Goal: Task Accomplishment & Management: Use online tool/utility

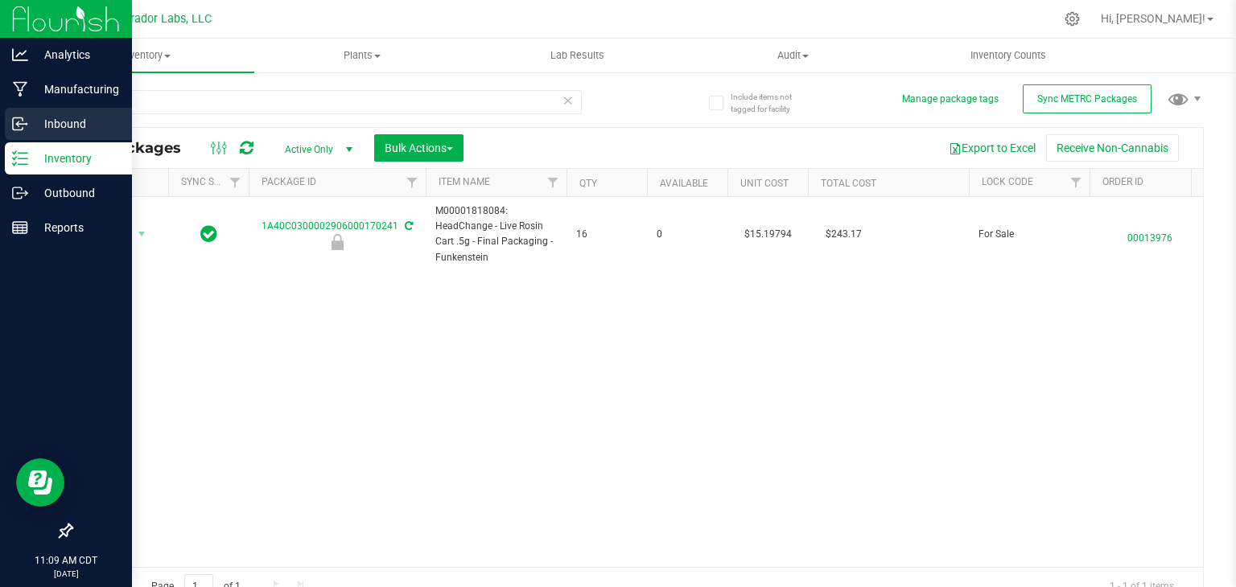
click at [80, 125] on p "Inbound" at bounding box center [76, 123] width 97 height 19
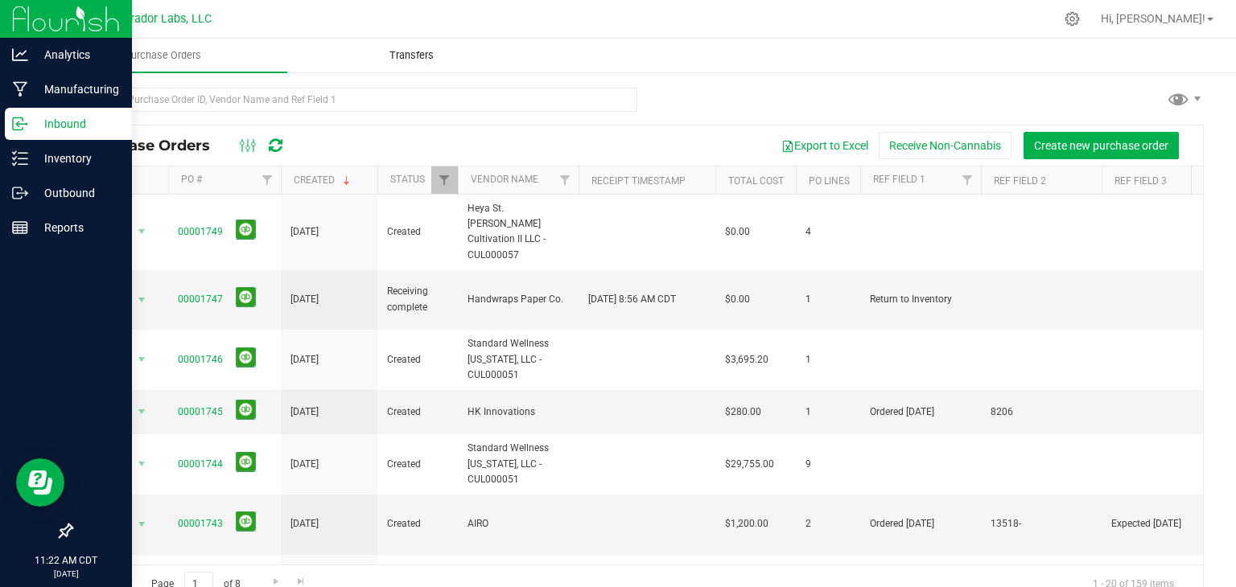
click at [400, 49] on span "Transfers" at bounding box center [412, 55] width 88 height 14
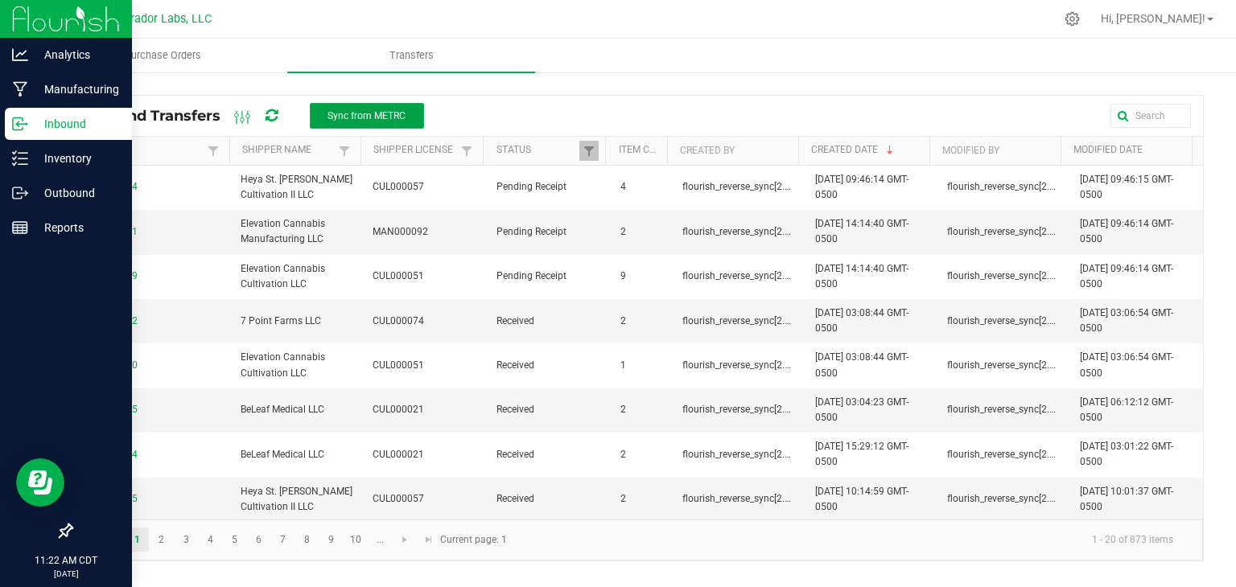
click at [387, 114] on span "Sync from METRC" at bounding box center [366, 115] width 78 height 11
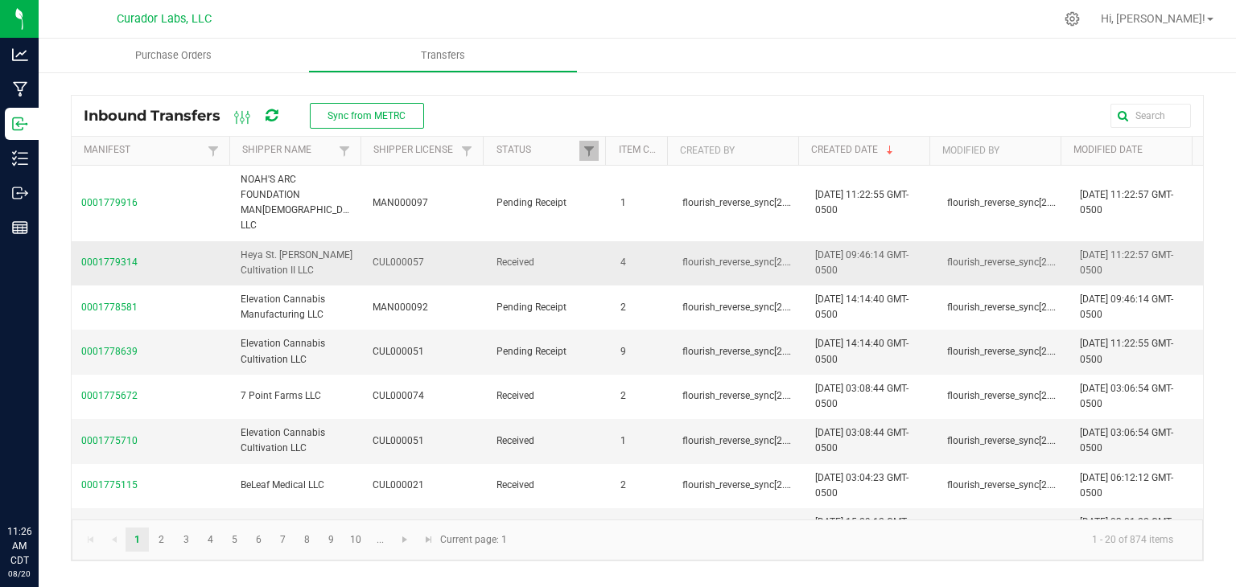
click at [125, 255] on span "0001779314" at bounding box center [151, 262] width 140 height 15
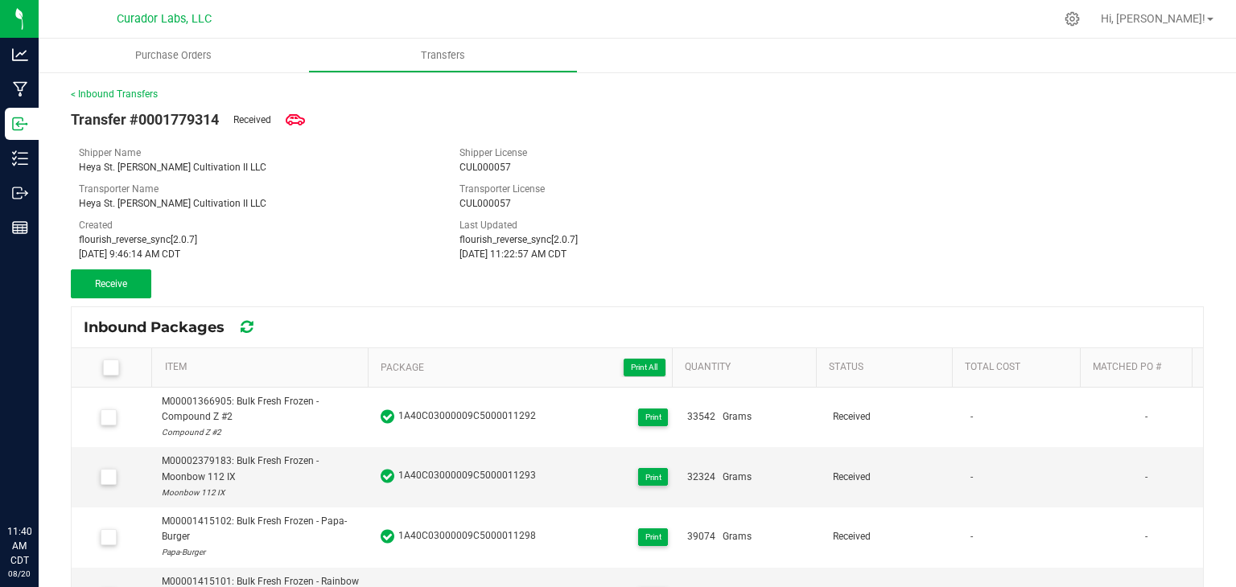
click at [329, 210] on div "Heya St. [PERSON_NAME] Cultivation II LLC" at bounding box center [257, 203] width 356 height 14
click at [319, 253] on div "[DATE] 9:46:14 AM CDT" at bounding box center [257, 254] width 356 height 14
click at [381, 265] on div "Transfer #0001779314 Received Shipper Name Heya St. Ann Cultivation II LLC Ship…" at bounding box center [637, 199] width 1133 height 197
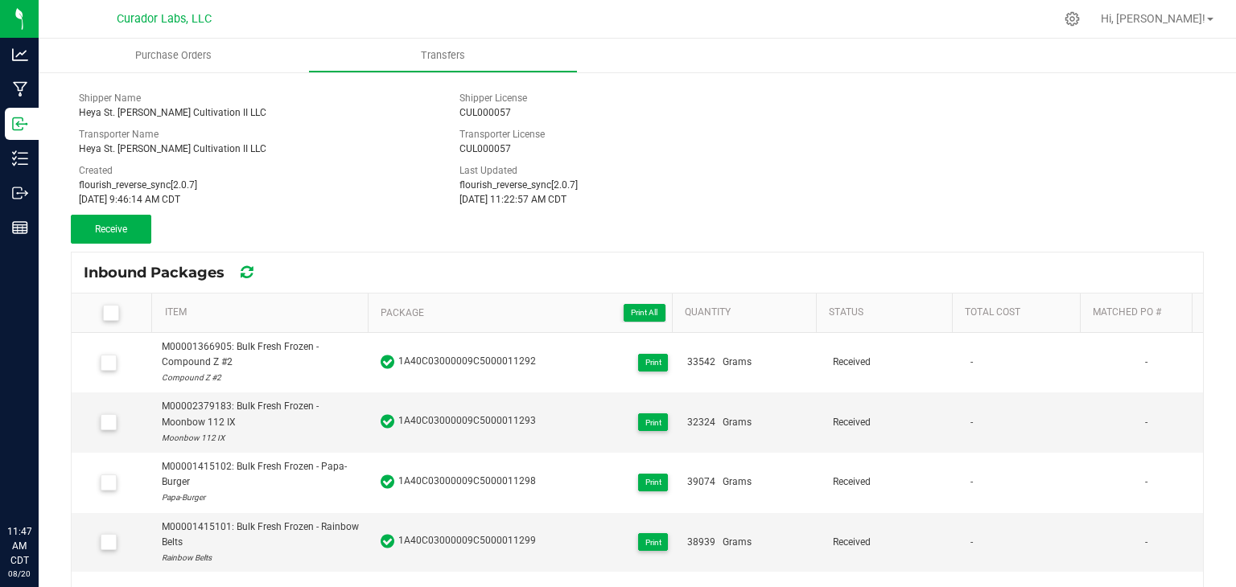
scroll to position [47, 0]
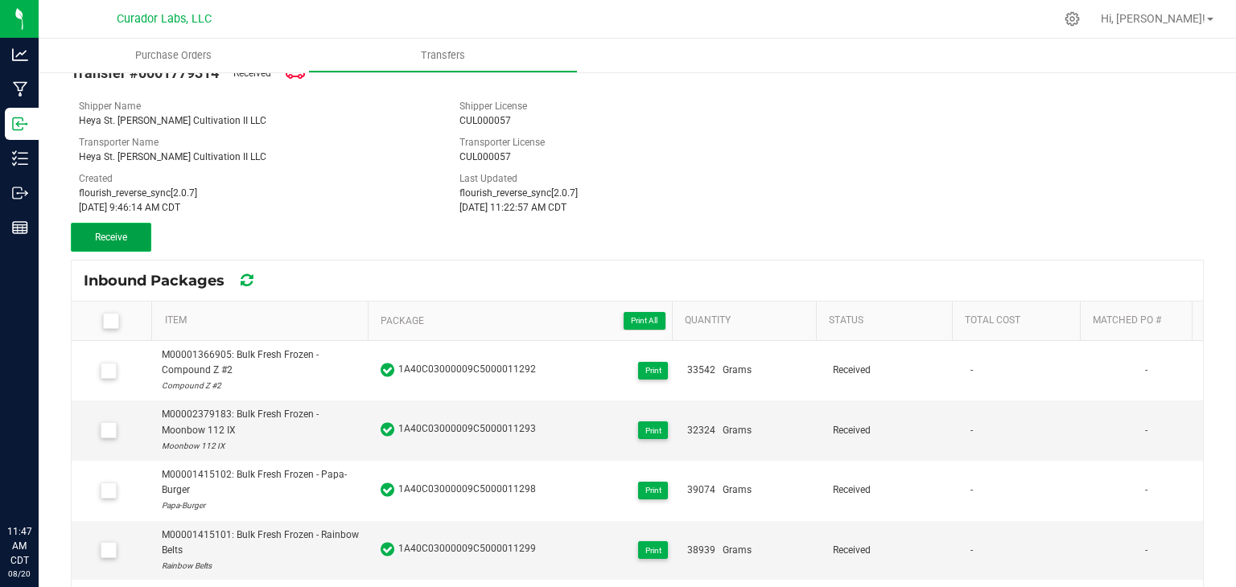
click at [104, 242] on button "Receive" at bounding box center [111, 237] width 80 height 29
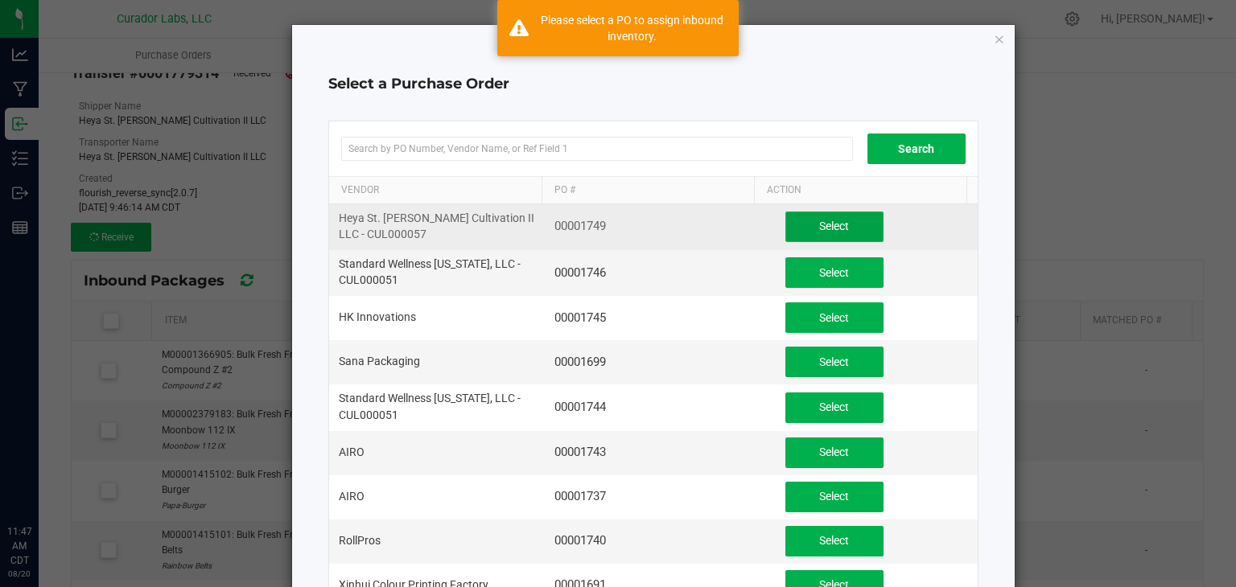
click at [819, 228] on span "Select" at bounding box center [834, 226] width 30 height 13
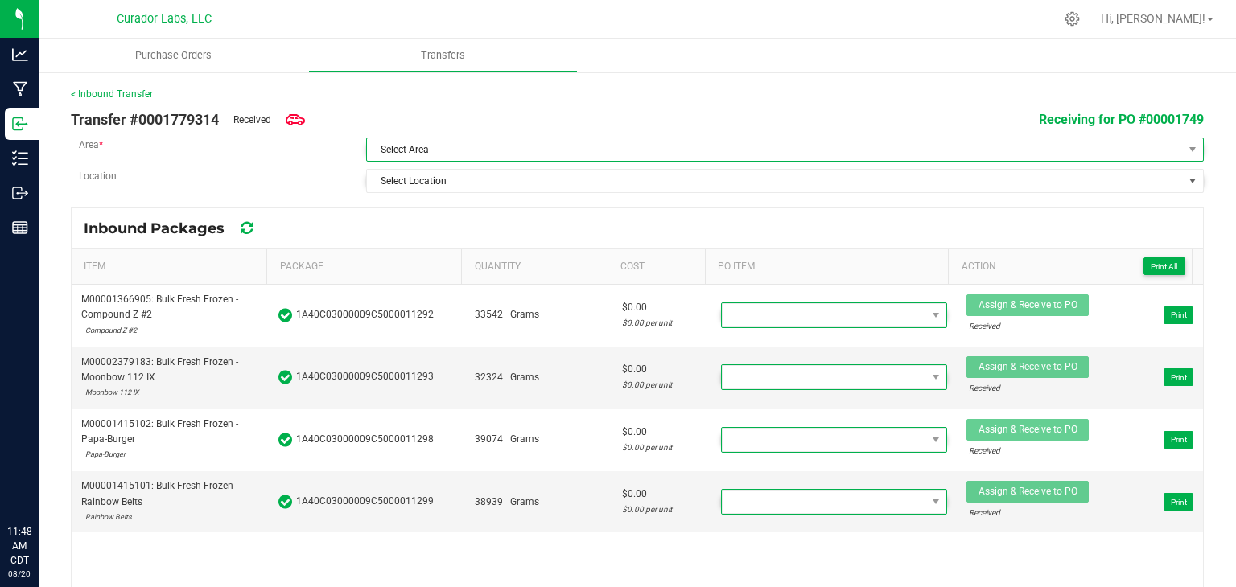
click at [774, 157] on span "Select Area" at bounding box center [775, 149] width 816 height 23
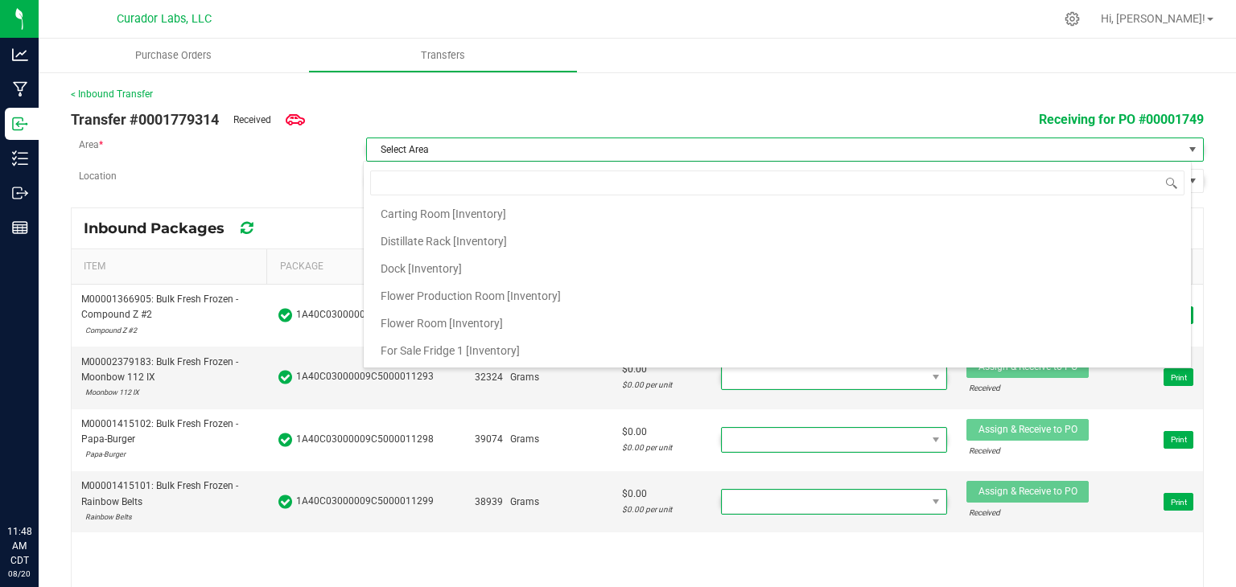
scroll to position [442, 0]
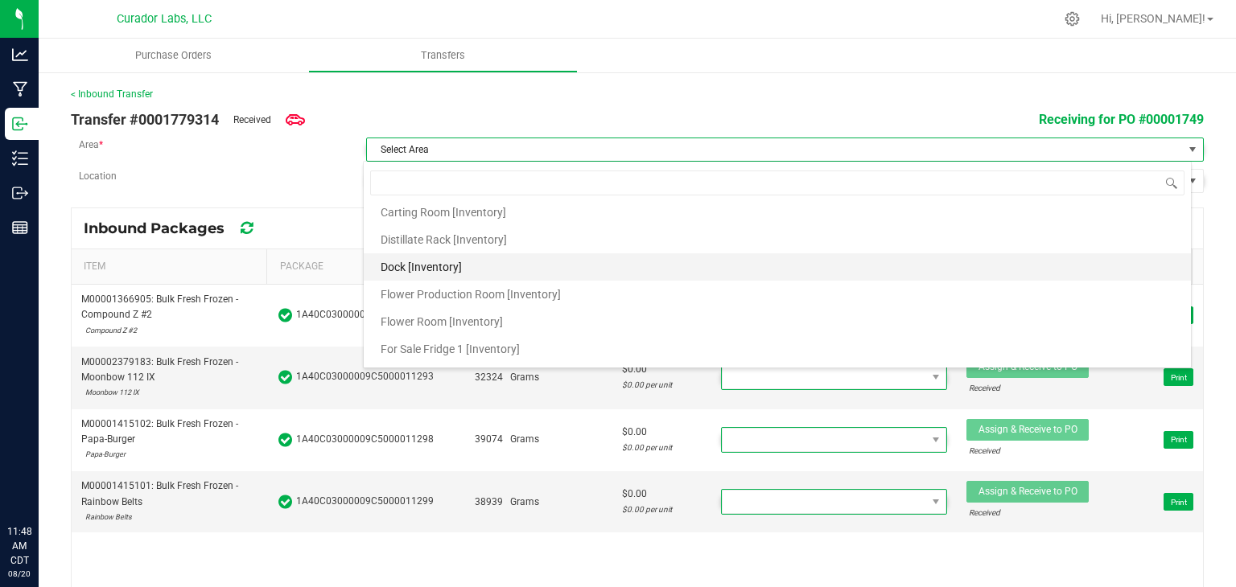
click at [583, 260] on li "Dock [Inventory]" at bounding box center [777, 266] width 827 height 27
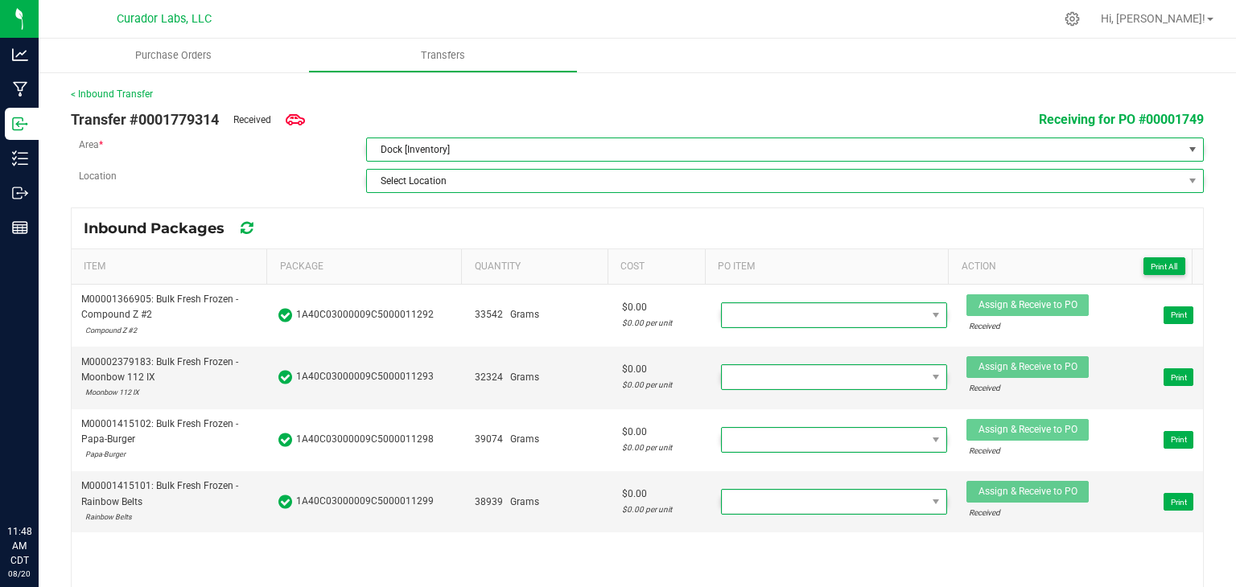
click at [623, 187] on span "Select Location" at bounding box center [775, 181] width 816 height 23
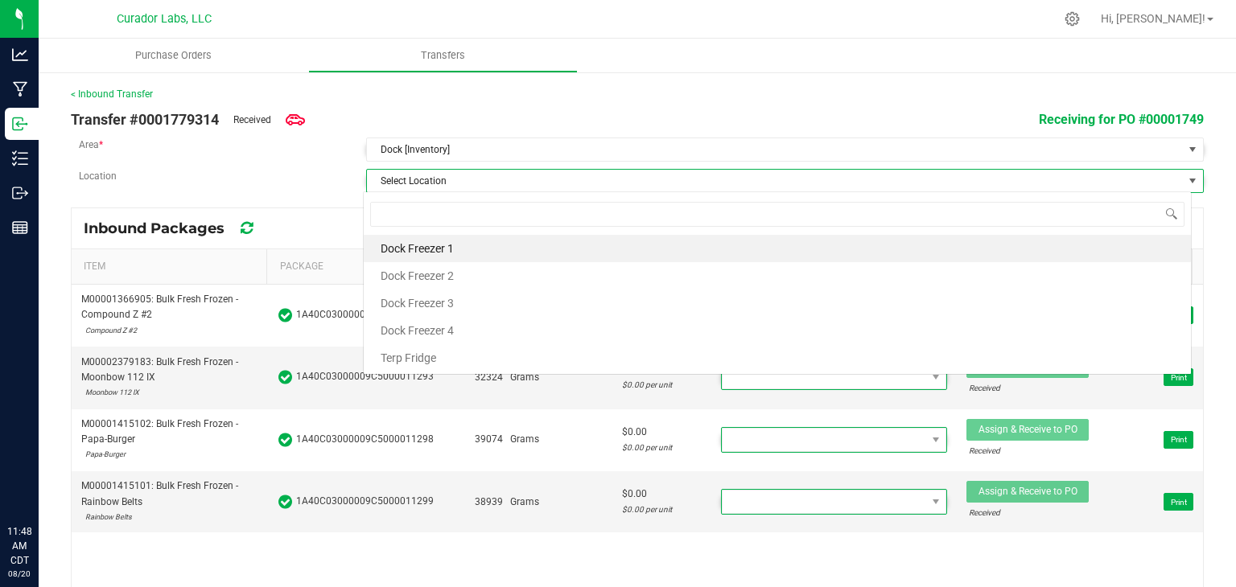
scroll to position [23, 828]
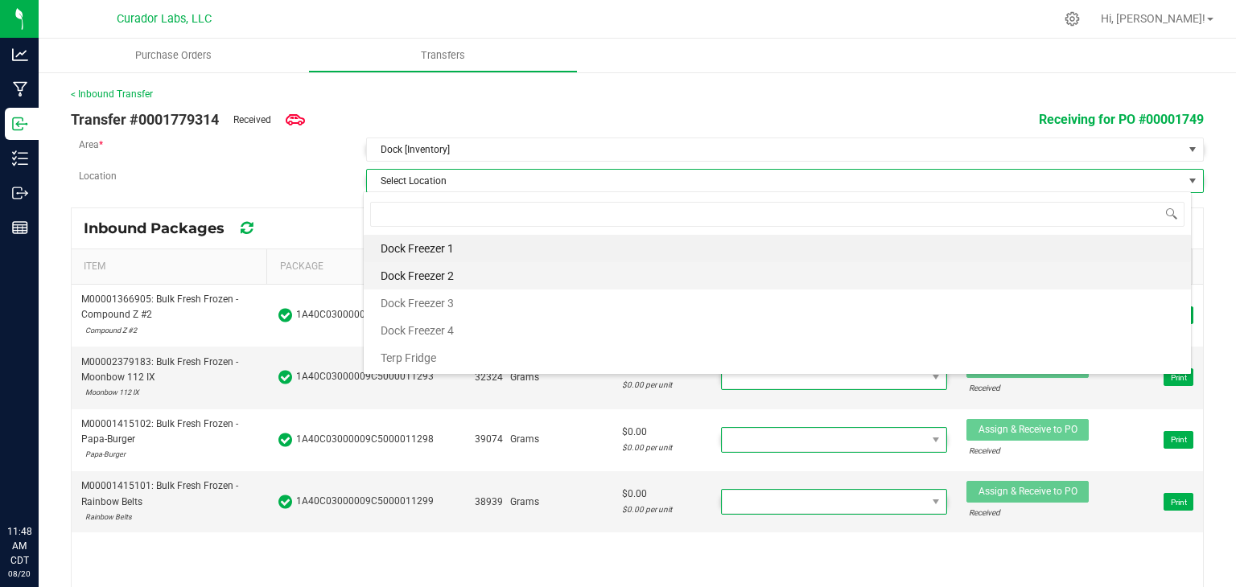
click at [598, 280] on li "Dock Freezer 2" at bounding box center [777, 275] width 827 height 27
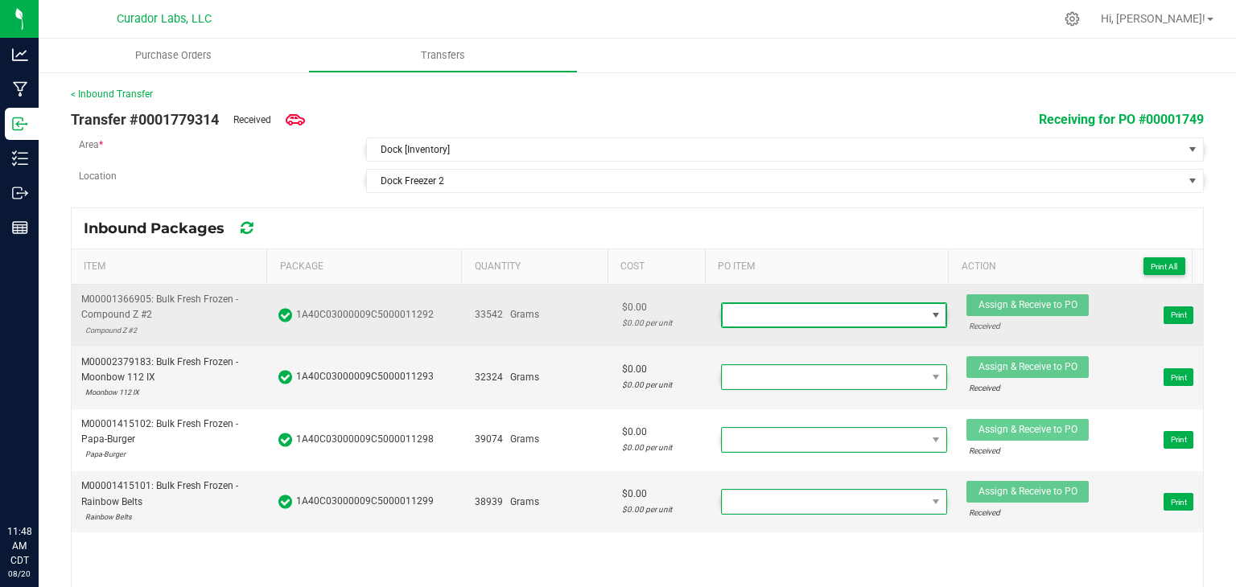
click at [886, 315] on span at bounding box center [824, 315] width 204 height 23
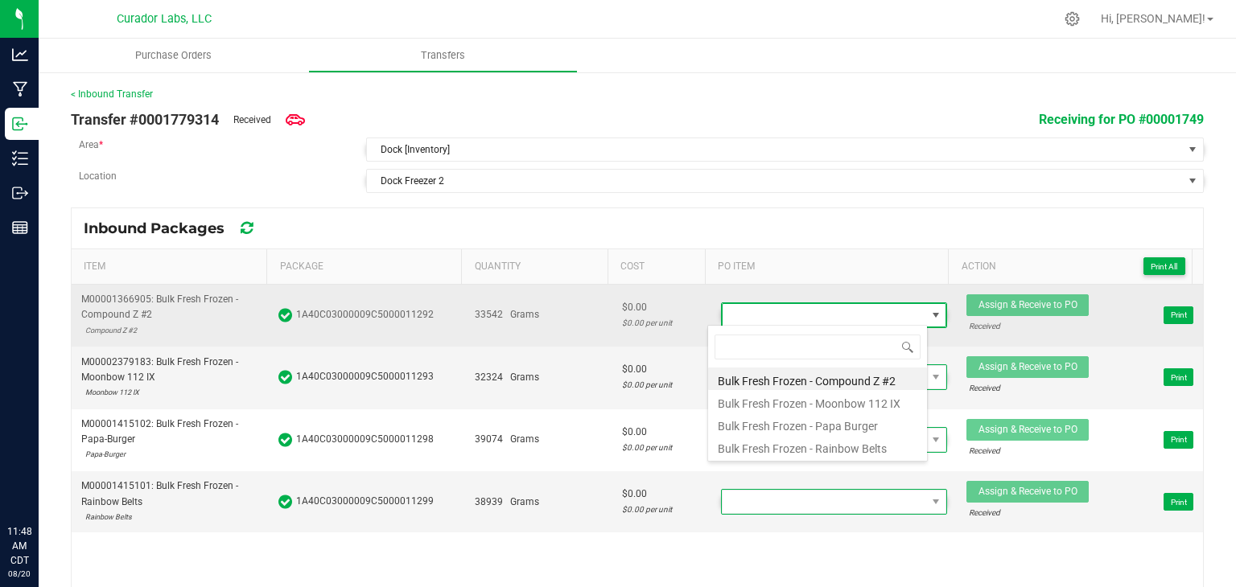
scroll to position [23, 220]
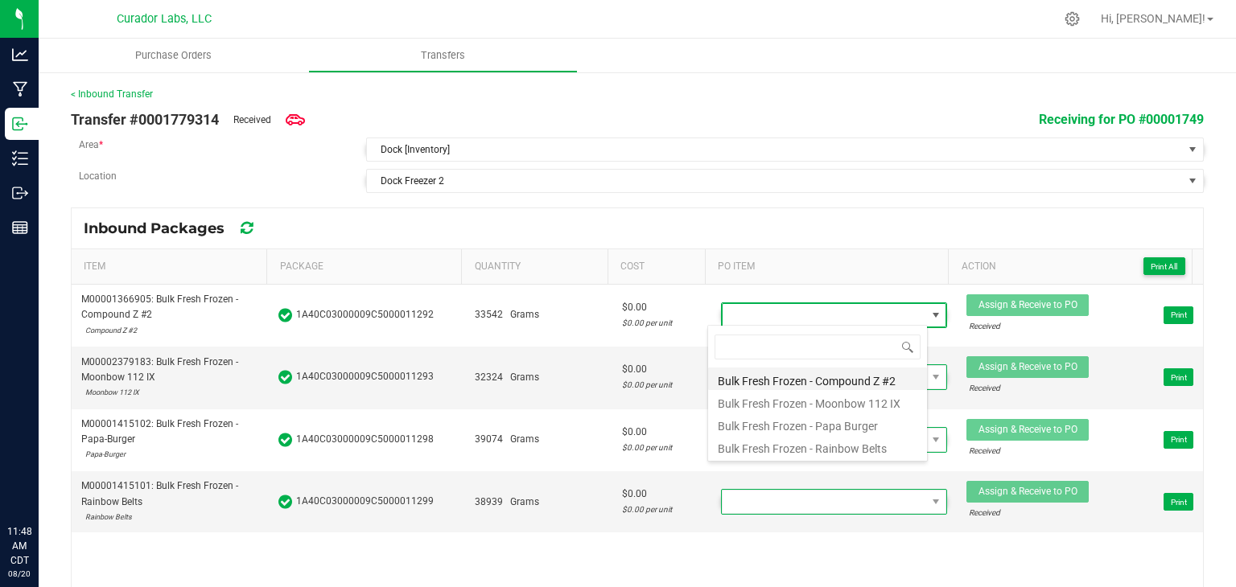
click at [859, 380] on li "Bulk Fresh Frozen - Compound Z #2" at bounding box center [817, 379] width 219 height 23
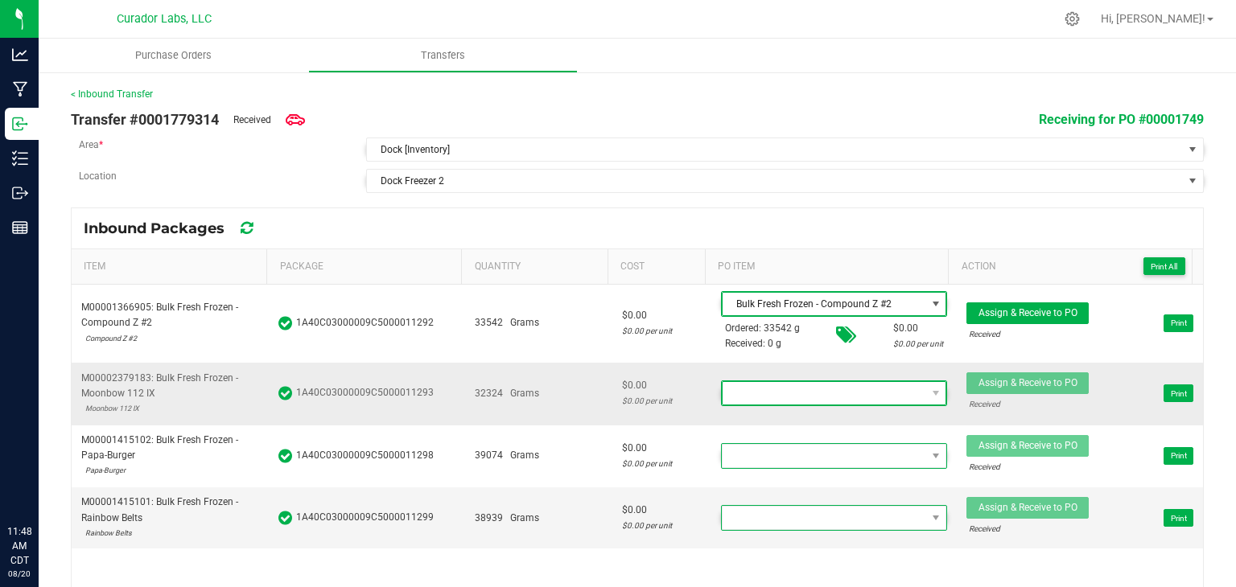
click at [837, 385] on span at bounding box center [824, 393] width 204 height 23
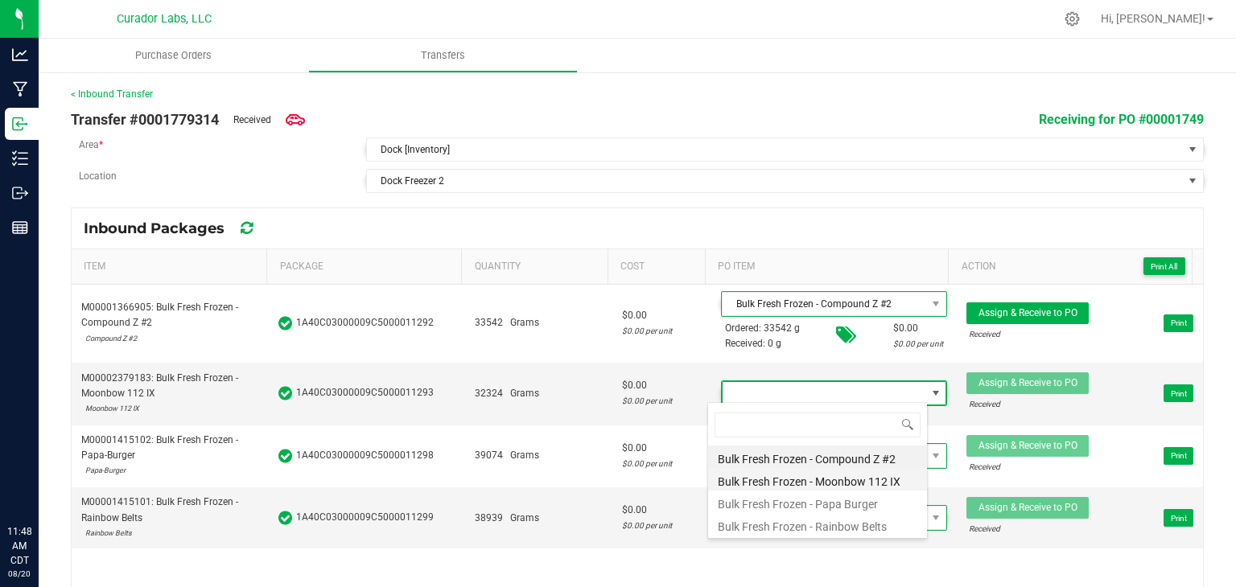
click at [823, 477] on li "Bulk Fresh Frozen - Moonbow 112 IX" at bounding box center [817, 479] width 219 height 23
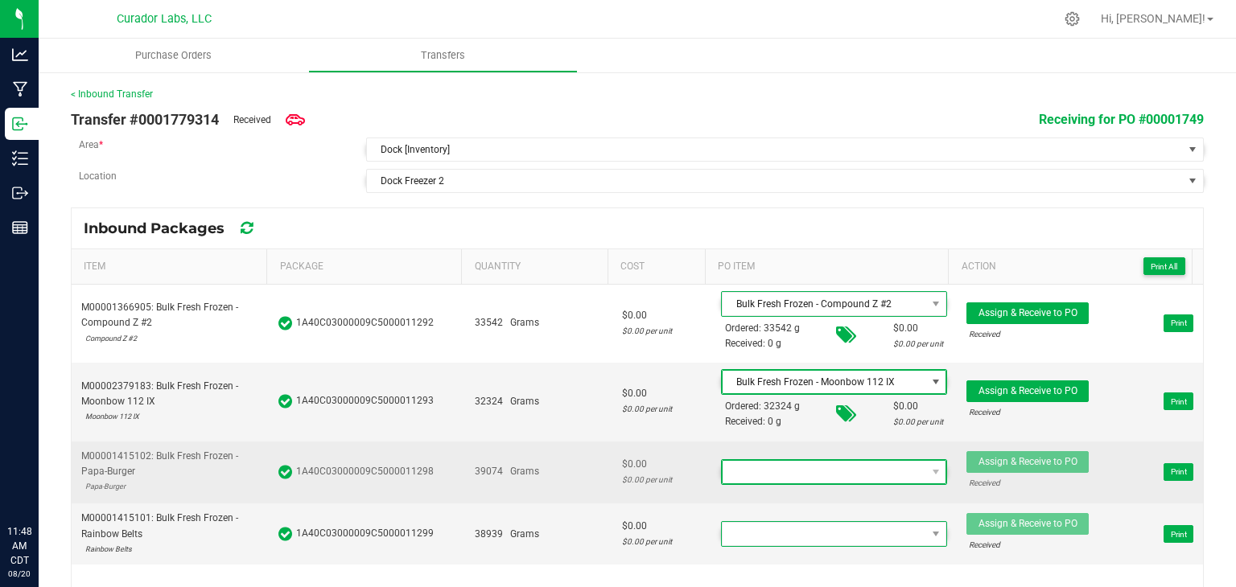
click at [821, 461] on span at bounding box center [824, 472] width 204 height 23
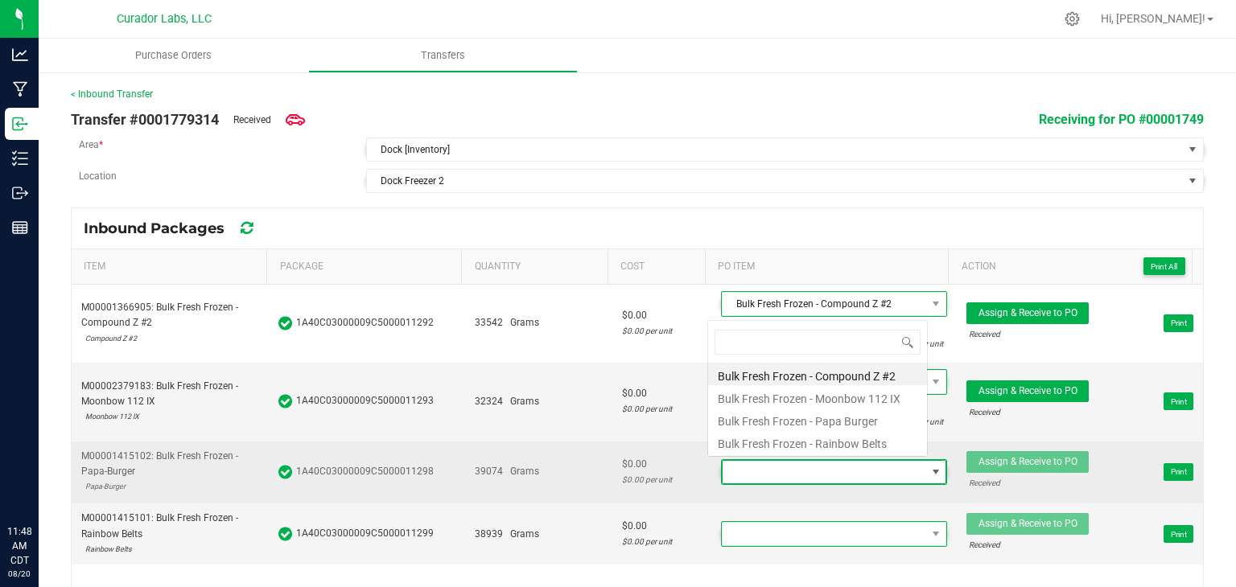
scroll to position [23, 217]
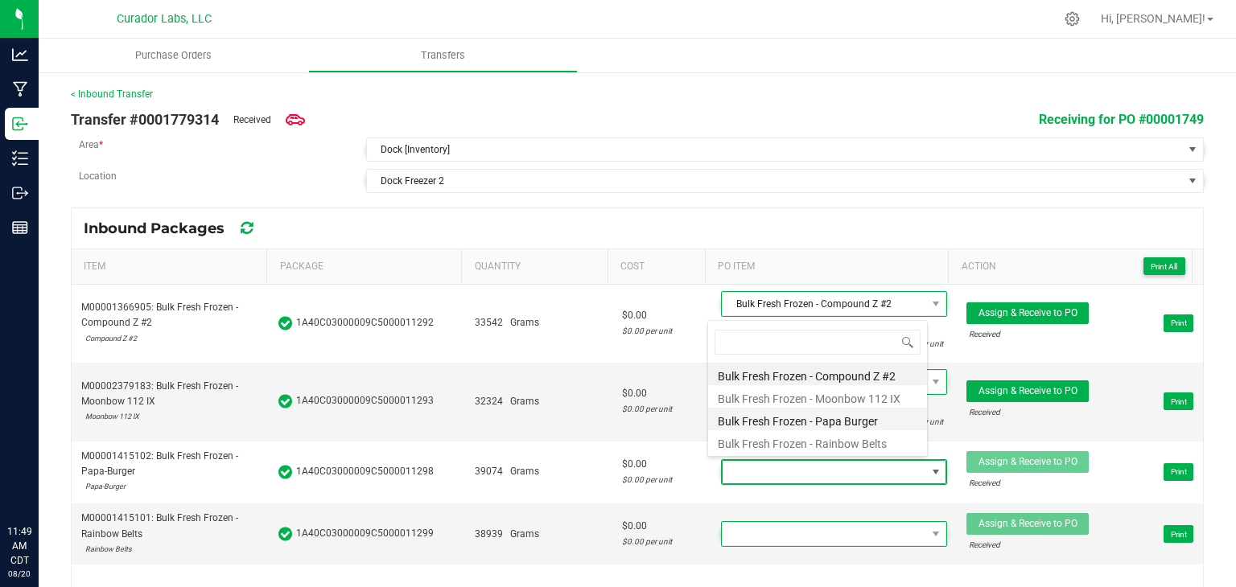
click at [829, 419] on li "Bulk Fresh Frozen - Papa Burger" at bounding box center [817, 419] width 219 height 23
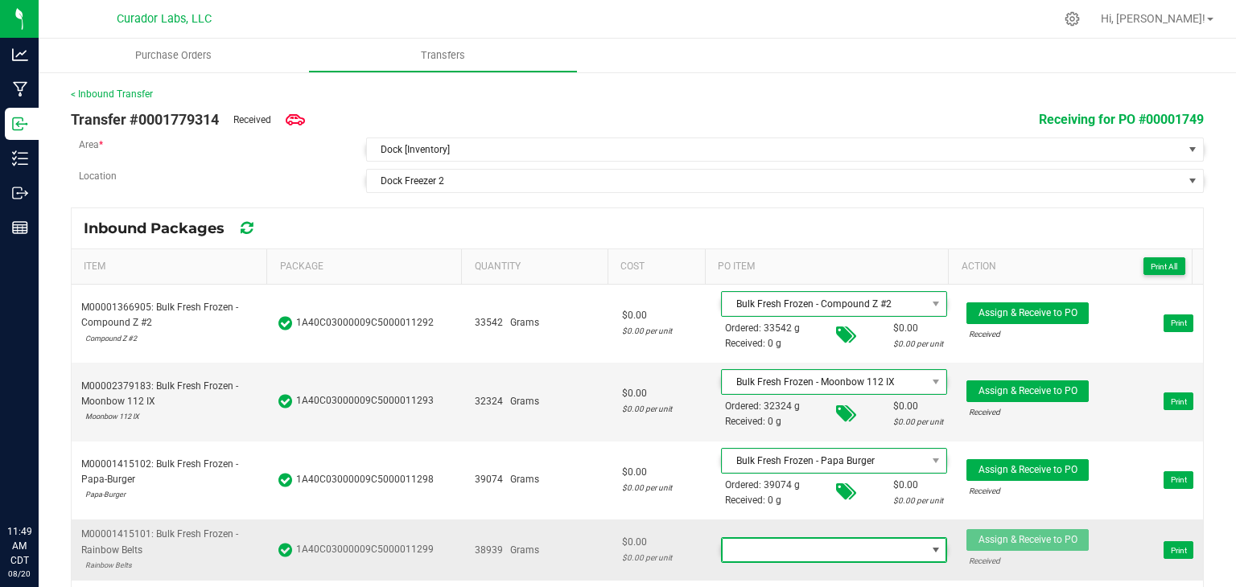
click at [815, 539] on span at bounding box center [824, 550] width 204 height 23
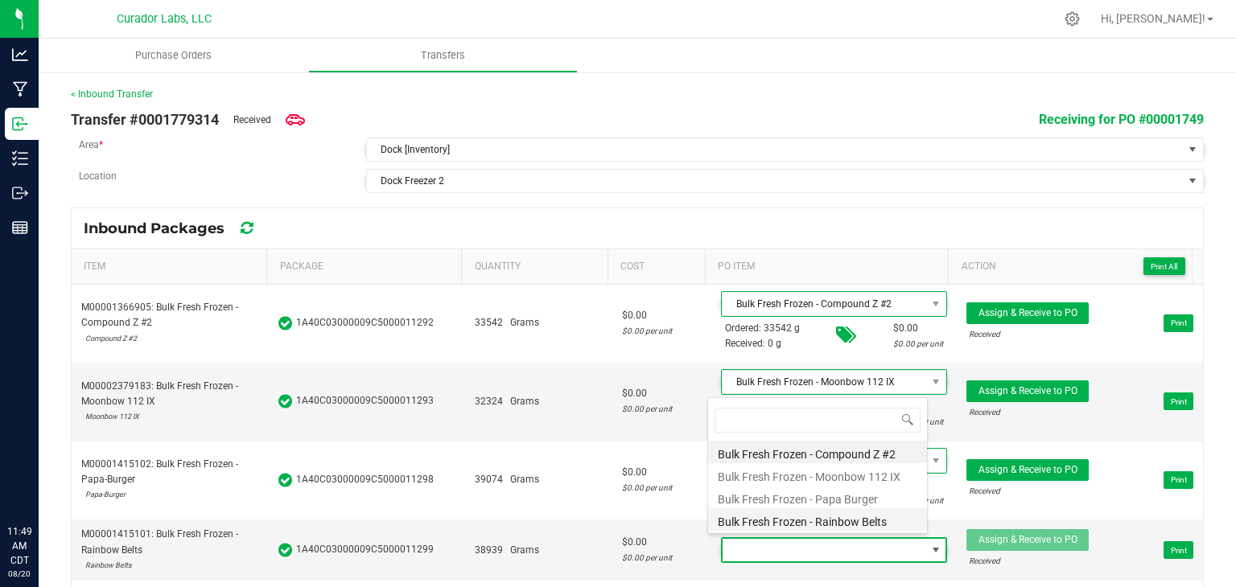
click at [817, 521] on li "Bulk Fresh Frozen - Rainbow Belts" at bounding box center [817, 519] width 219 height 23
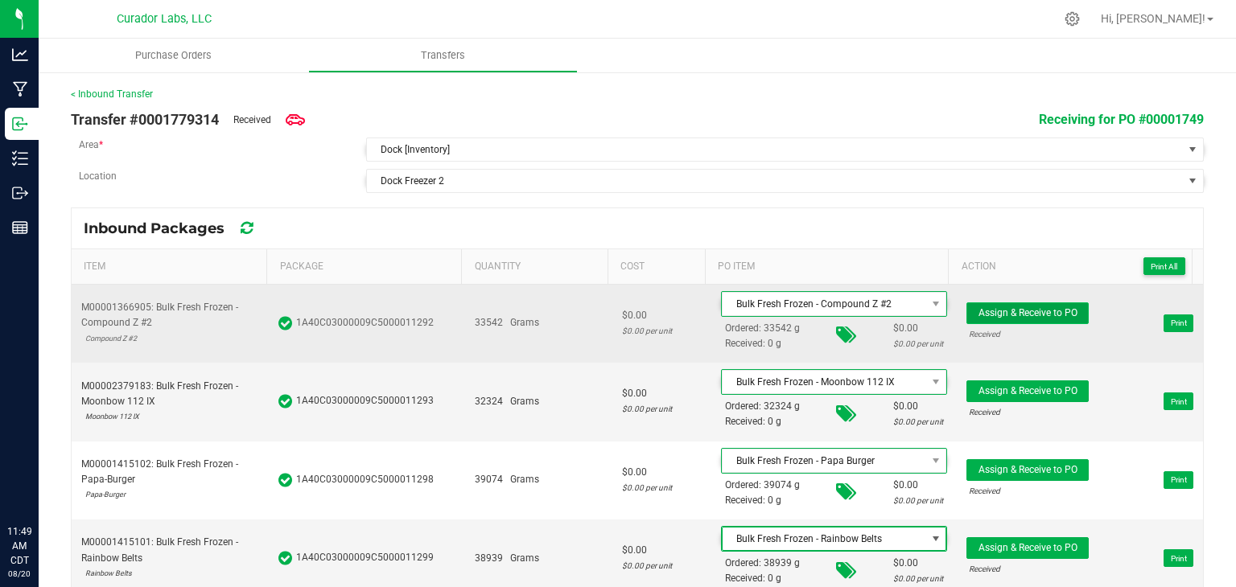
click at [978, 310] on span "Assign & Receive to PO" at bounding box center [1027, 312] width 99 height 11
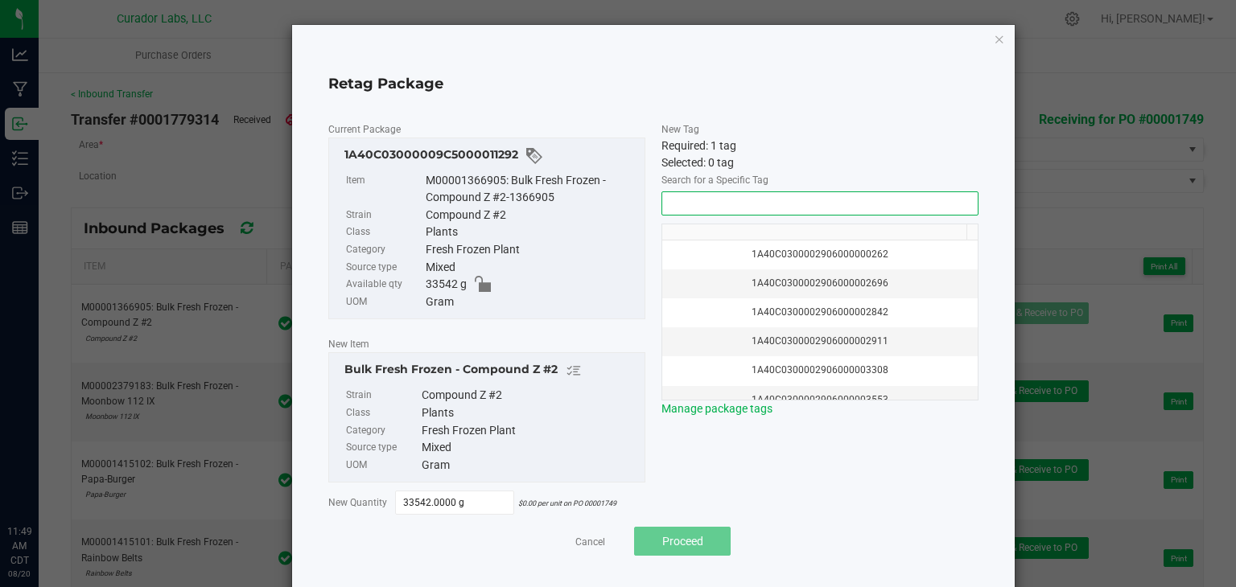
click at [869, 202] on input "NO DATA FOUND" at bounding box center [819, 203] width 315 height 23
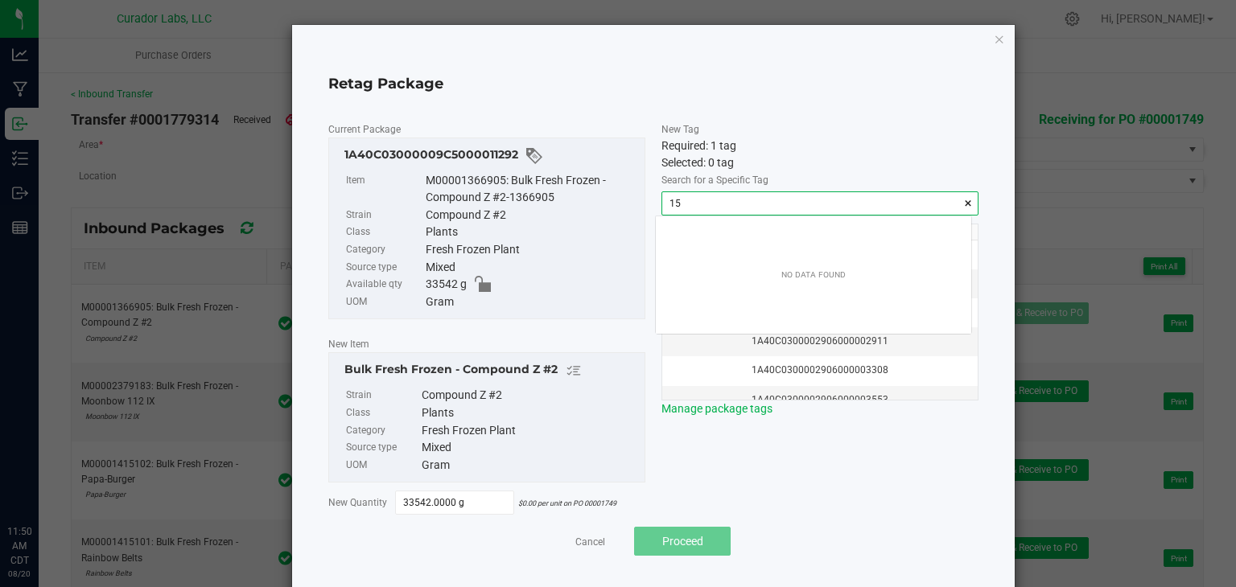
scroll to position [23, 315]
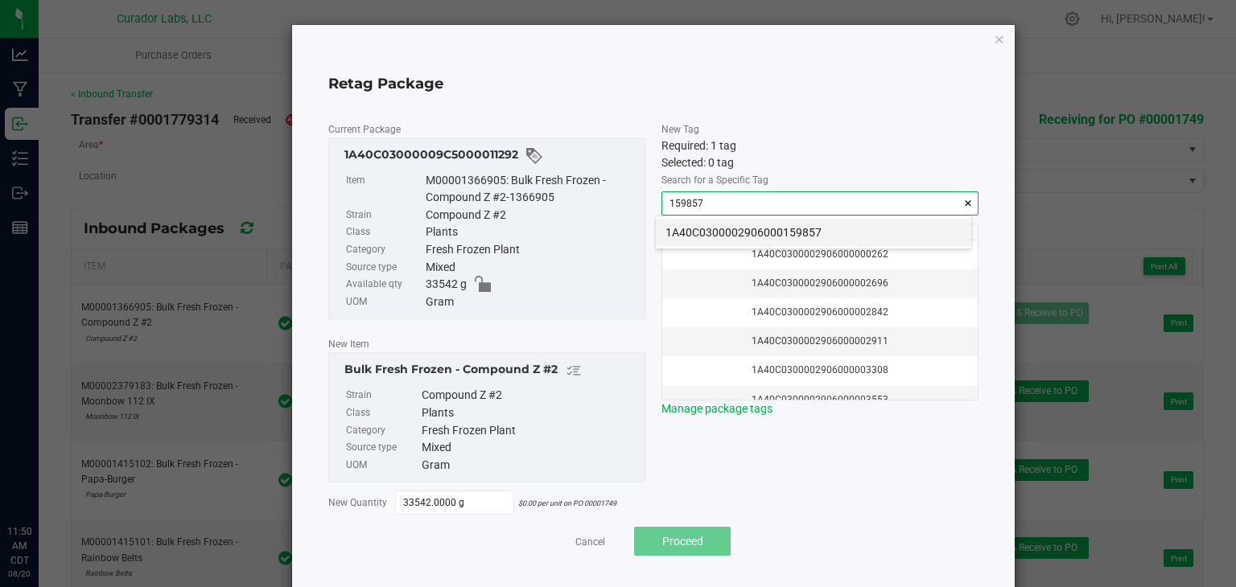
click at [771, 231] on li "1A40C0300002906000159857" at bounding box center [813, 232] width 315 height 27
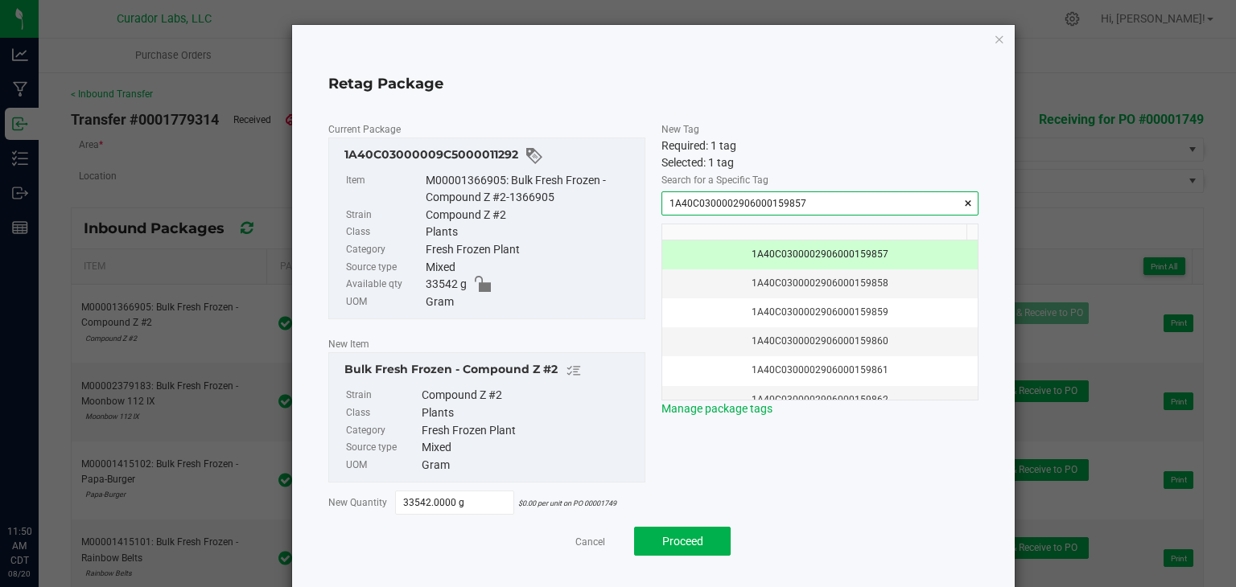
type input "1A40C0300002906000159857"
click at [561, 249] on div "Fresh Frozen Plant" at bounding box center [531, 250] width 211 height 18
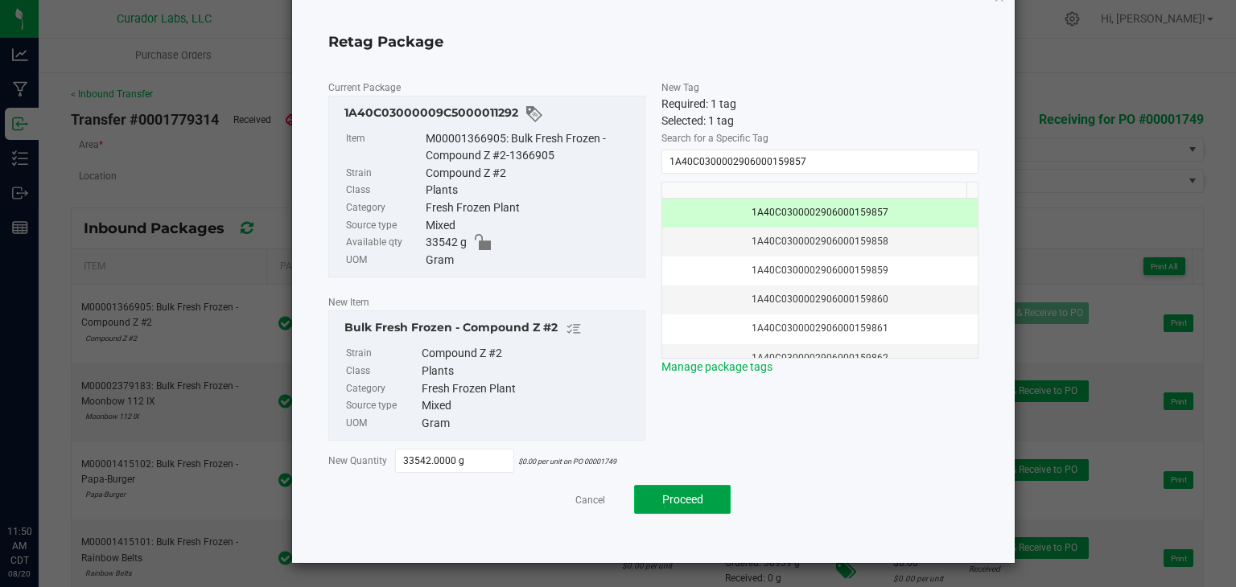
click at [690, 505] on span "Proceed" at bounding box center [682, 499] width 41 height 13
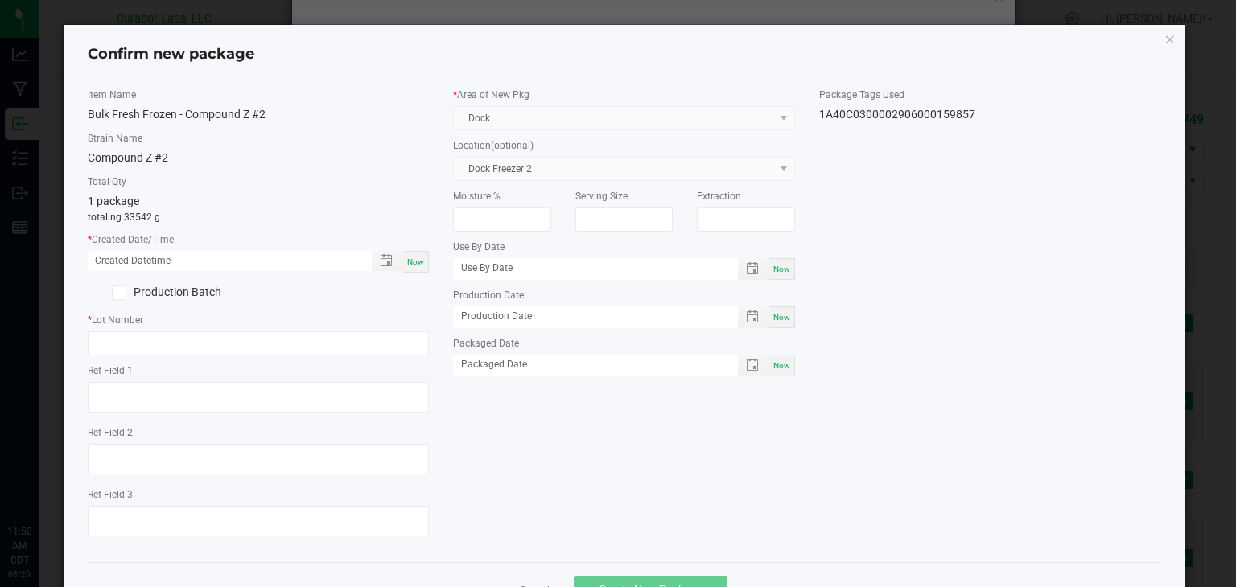
click at [407, 265] on span "Now" at bounding box center [415, 261] width 17 height 9
type input "08/20/2025 11:50 AM"
click at [339, 340] on input "text" at bounding box center [259, 343] width 342 height 24
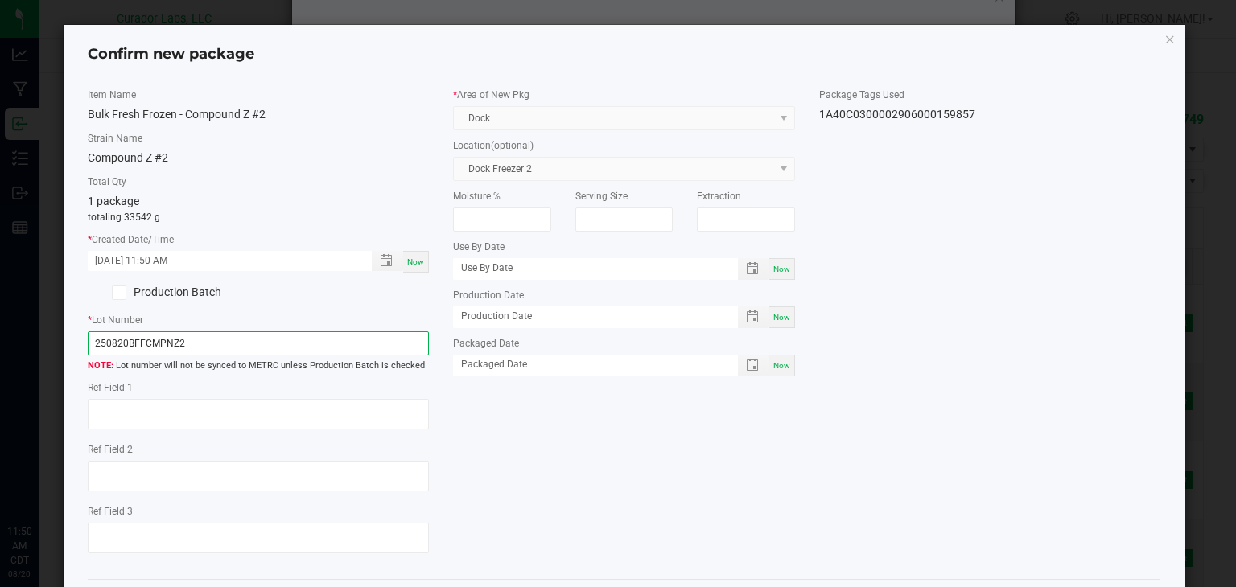
type input "250820BFFCMPNZ2"
click at [570, 489] on div "Item Name Bulk Fresh Frozen - Compound Z #2 Strain Name Compound Z #2 Total Qty…" at bounding box center [624, 327] width 1097 height 479
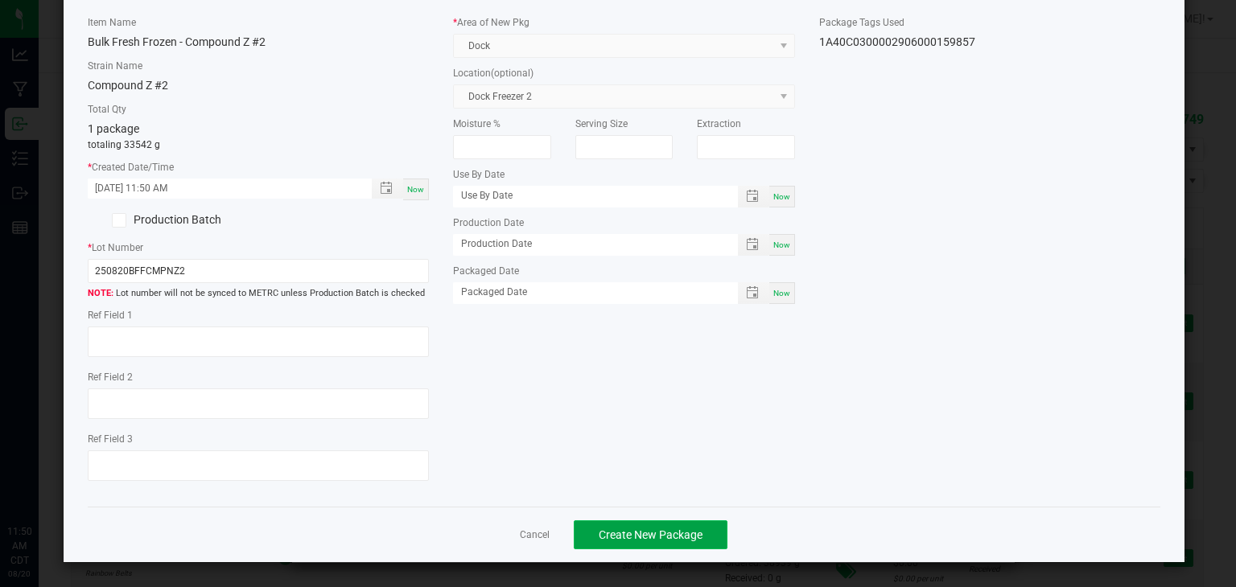
click at [614, 529] on span "Create New Package" at bounding box center [651, 535] width 104 height 13
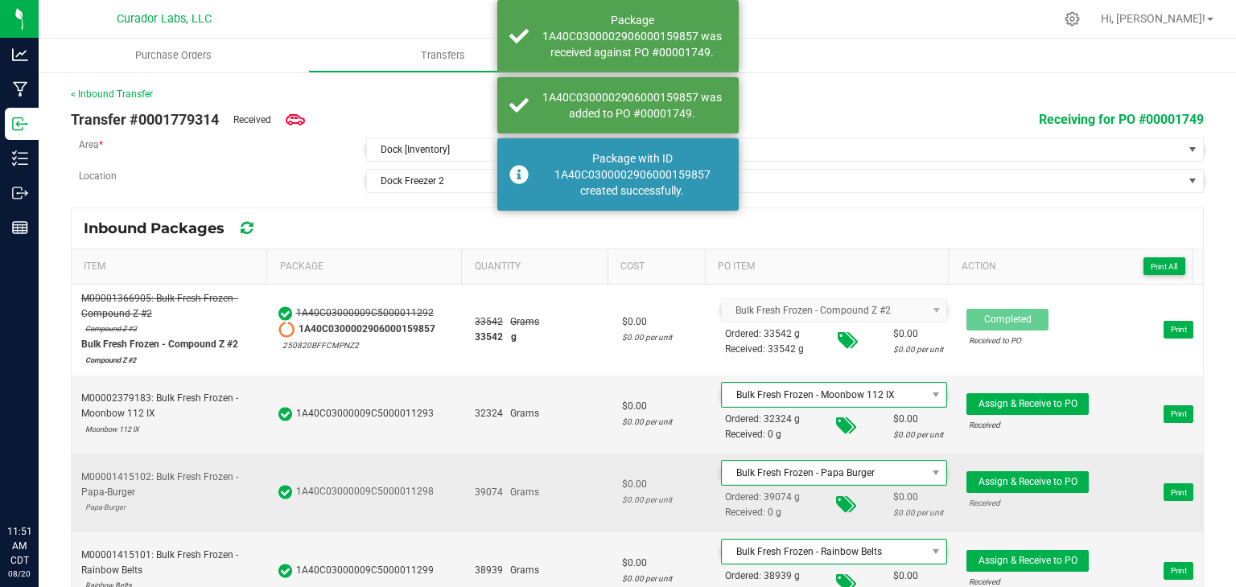
click at [588, 454] on td "39074 Grams" at bounding box center [538, 493] width 147 height 78
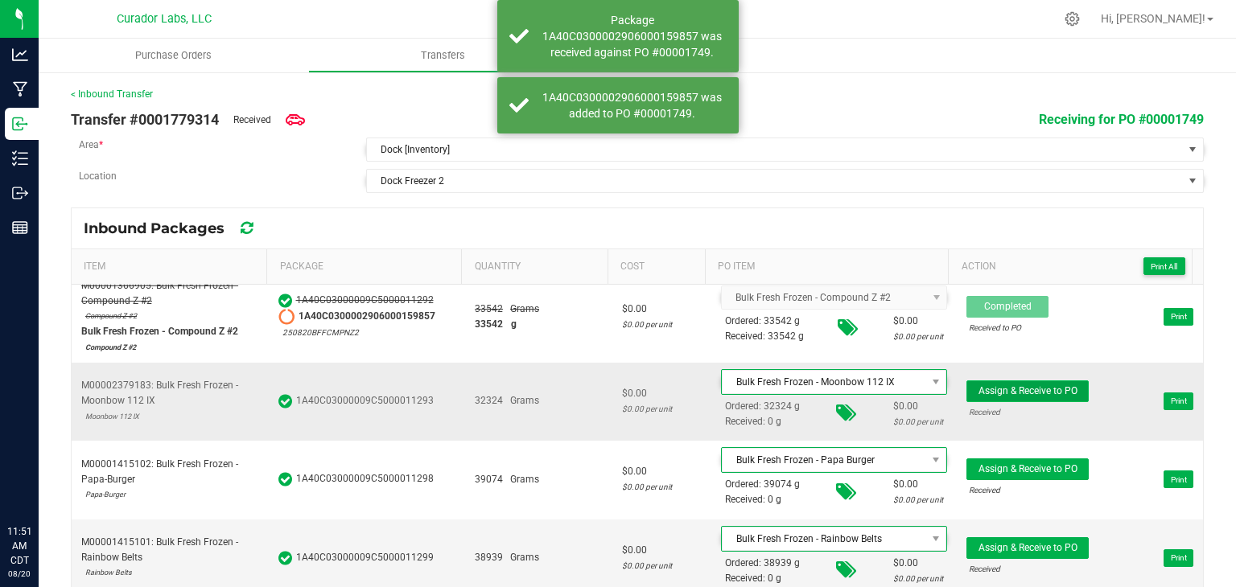
click at [978, 385] on span "Assign & Receive to PO" at bounding box center [1027, 390] width 99 height 11
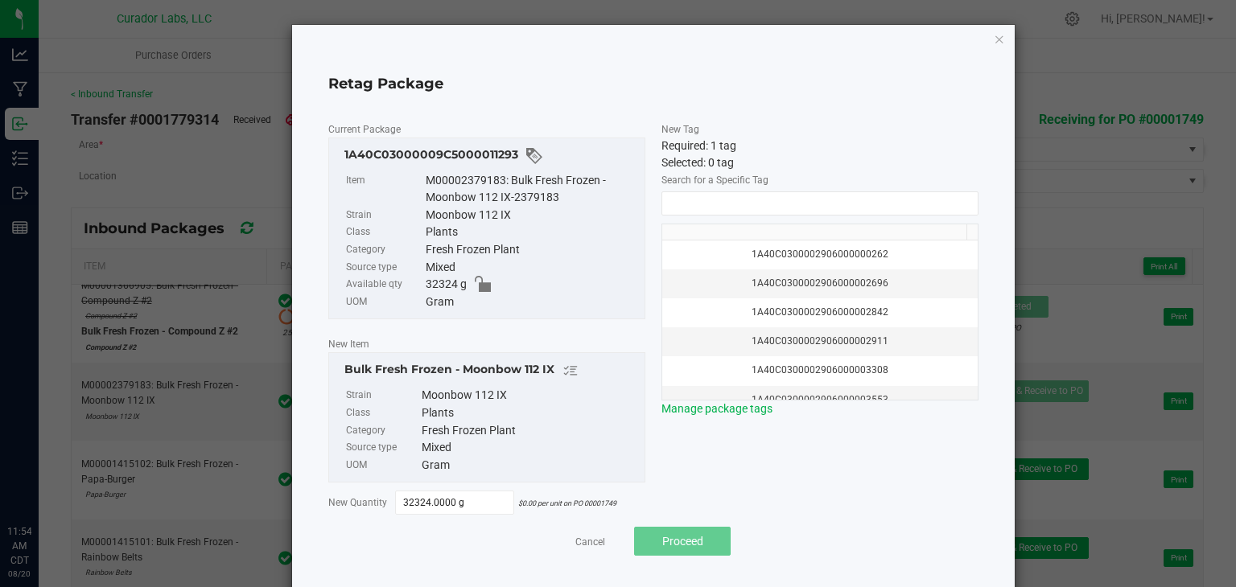
click at [945, 190] on div "Search for a Specific Tag 1A40C0300002906000000262 1A40C0300002906000002696 1A4…" at bounding box center [819, 294] width 317 height 246
click at [924, 197] on input "NO DATA FOUND" at bounding box center [819, 203] width 315 height 23
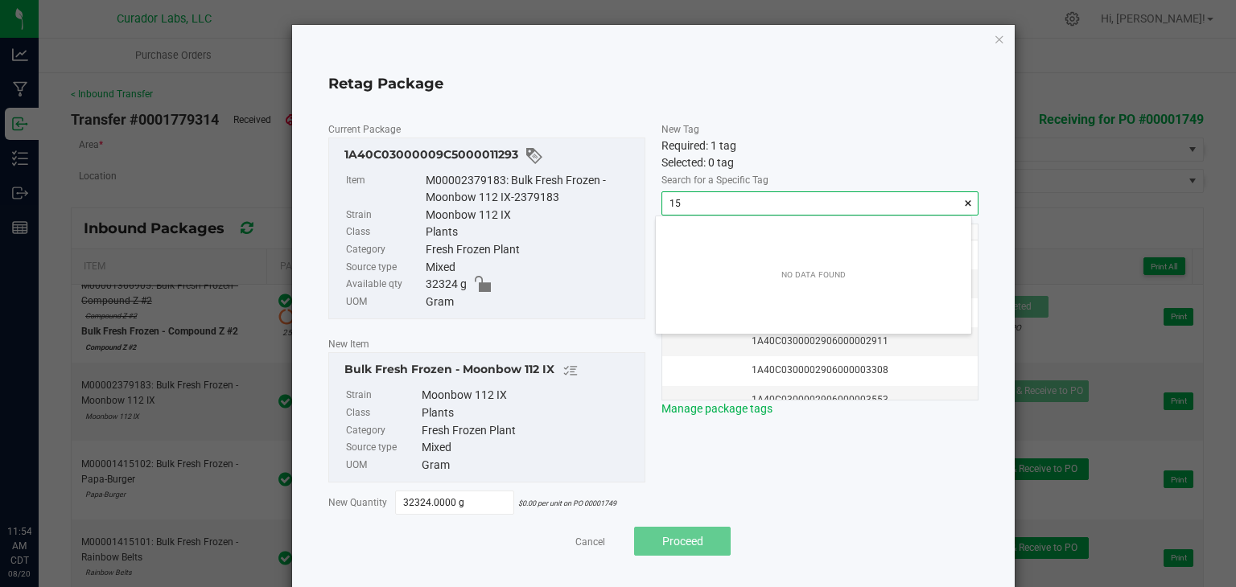
scroll to position [23, 315]
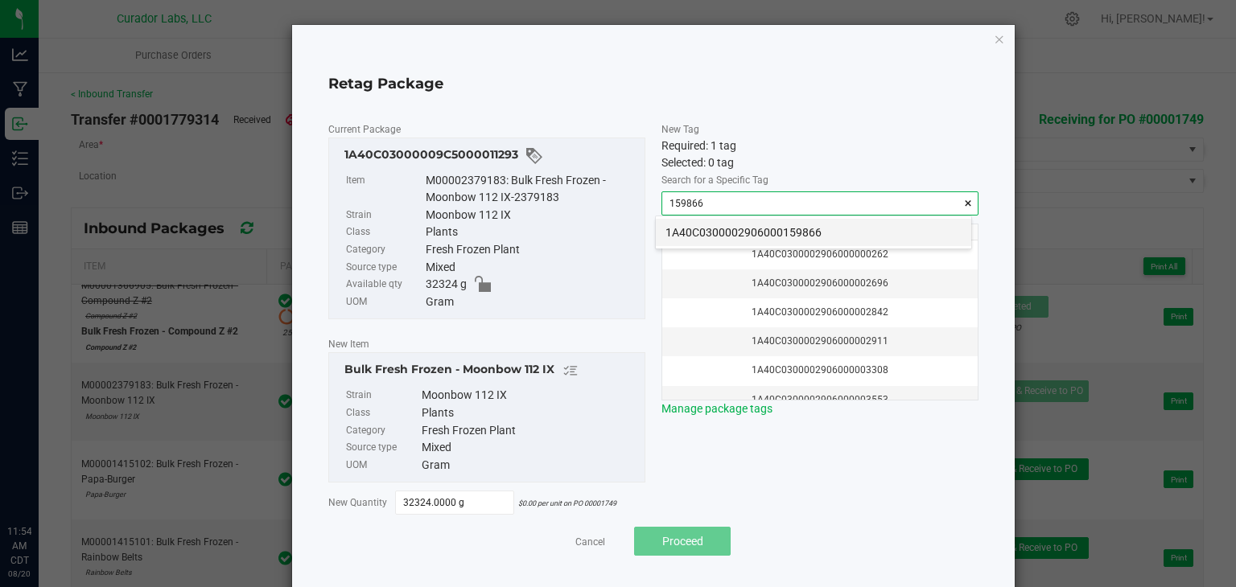
click at [831, 233] on li "1A40C0300002906000159866" at bounding box center [813, 232] width 315 height 27
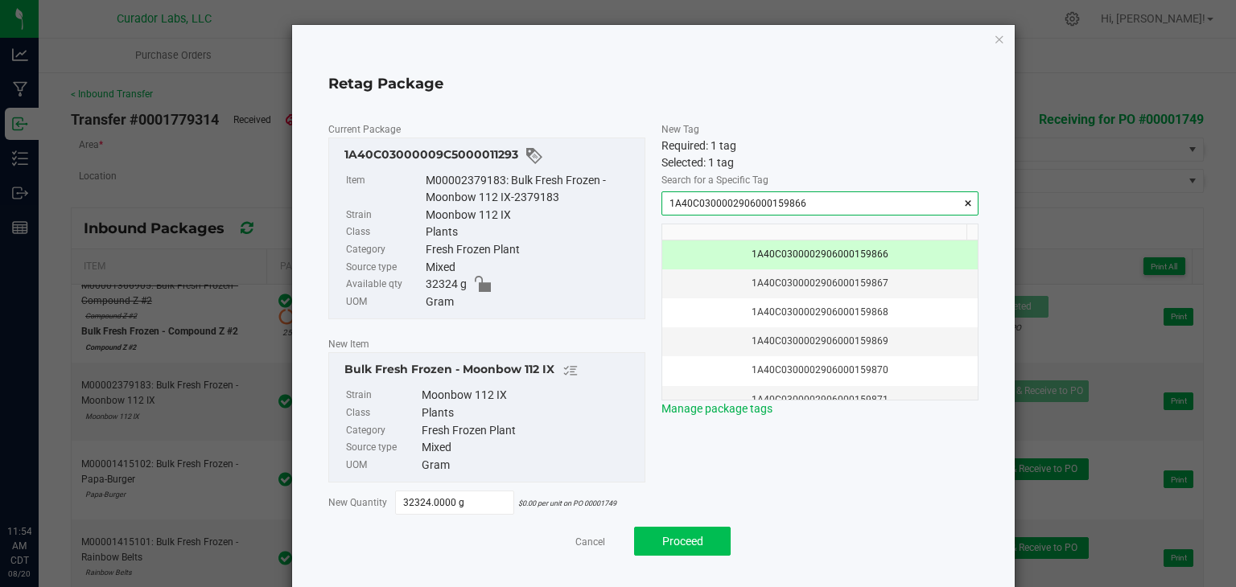
type input "1A40C0300002906000159866"
click at [674, 538] on span "Proceed" at bounding box center [682, 541] width 41 height 13
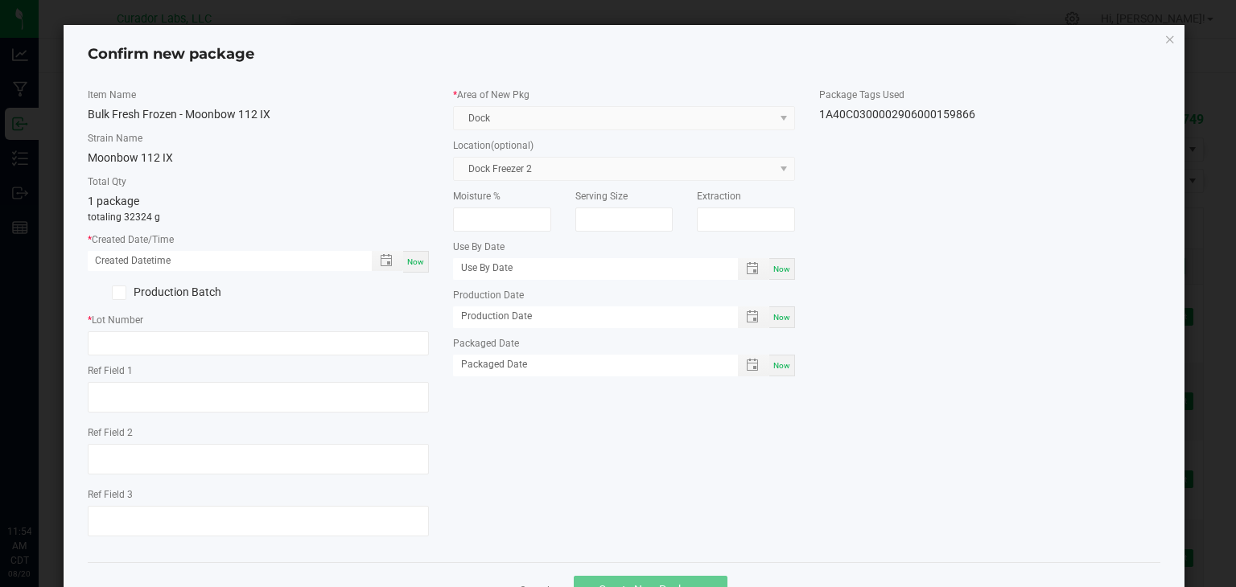
click at [413, 270] on div "Now" at bounding box center [416, 262] width 26 height 22
type input "08/20/2025 11:54 AM"
click at [290, 339] on input "text" at bounding box center [259, 343] width 342 height 24
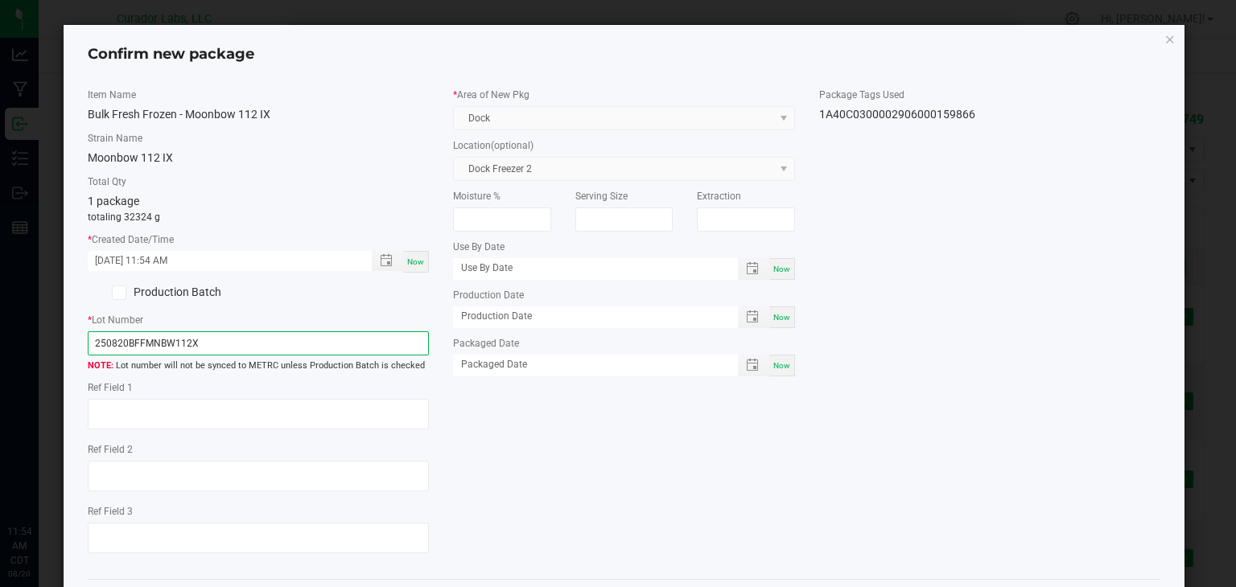
type input "250820BFFMNBW112X"
click at [429, 389] on div "Item Name Bulk Fresh Frozen - Moonbow 112 IX Strain Name Moonbow 112 IX Total Q…" at bounding box center [259, 327] width 366 height 479
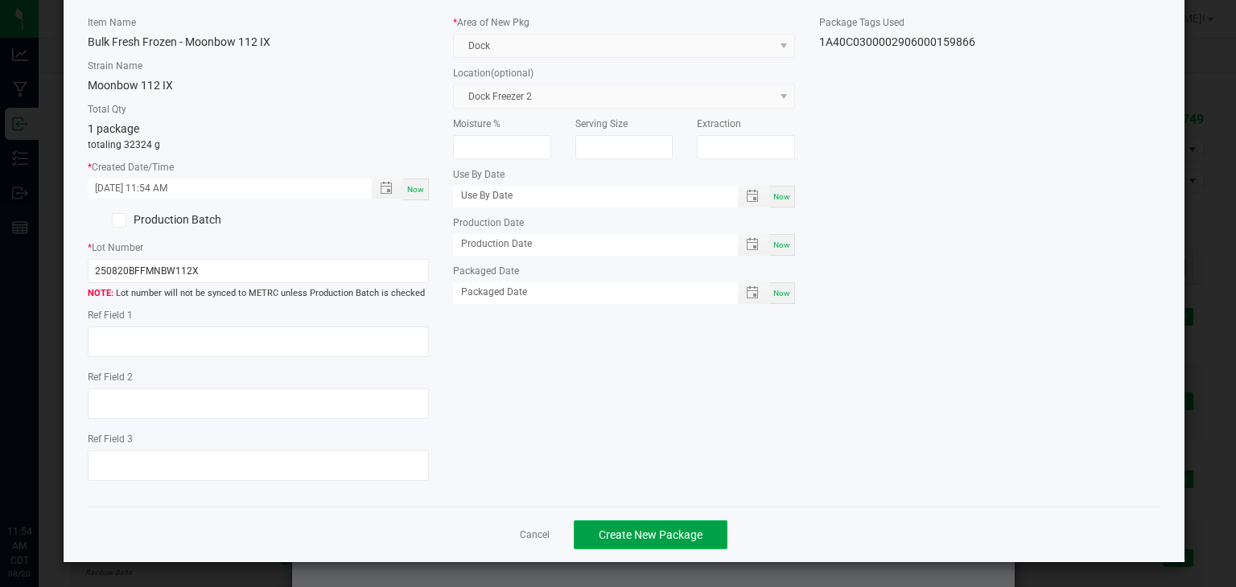
click at [596, 525] on button "Create New Package" at bounding box center [651, 534] width 154 height 29
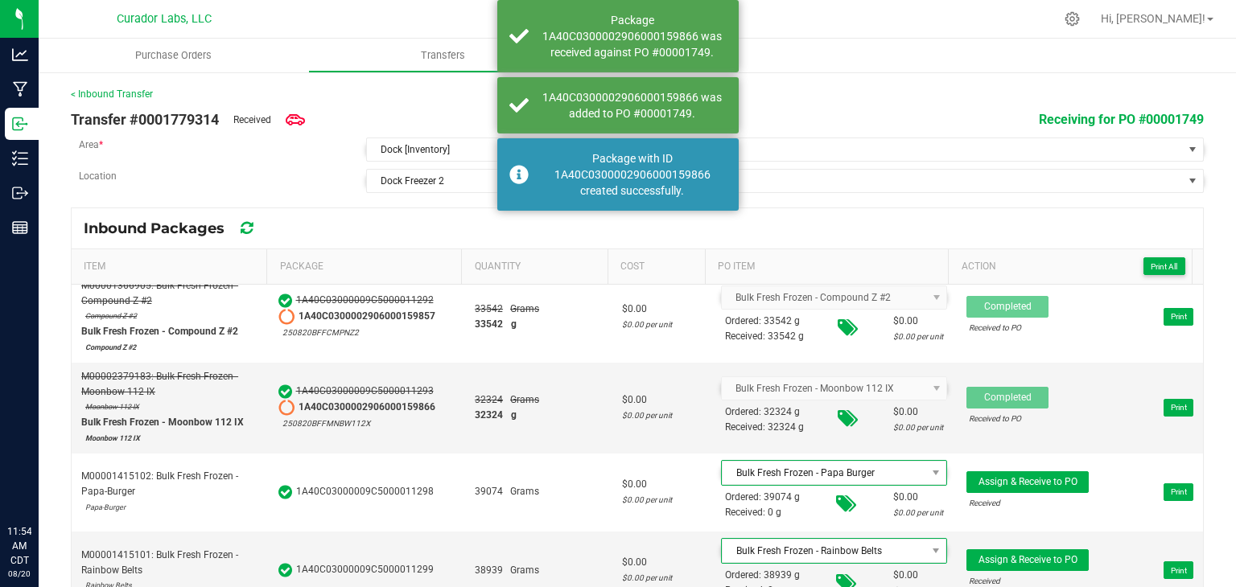
scroll to position [27, 0]
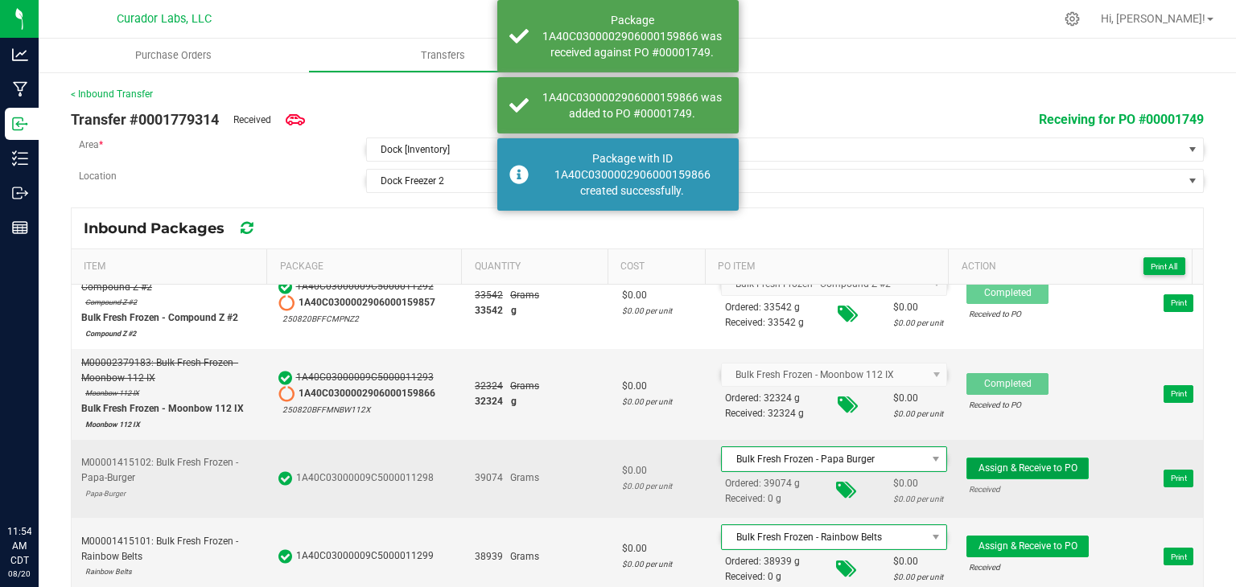
click at [1004, 463] on span "Assign & Receive to PO" at bounding box center [1027, 468] width 99 height 11
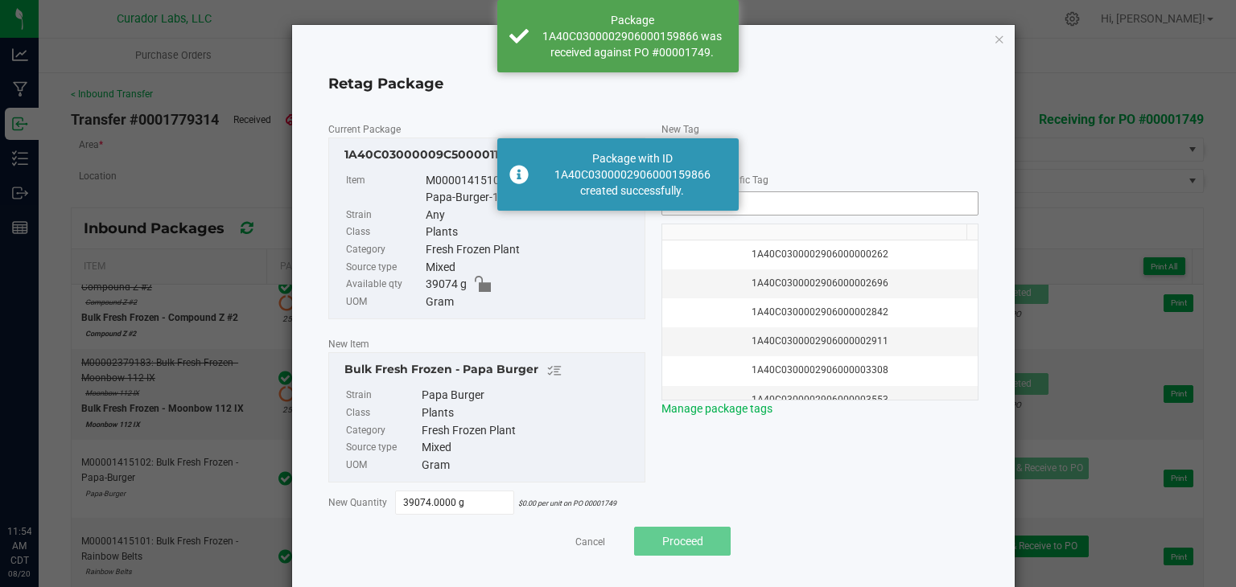
click at [769, 203] on input "NO DATA FOUND" at bounding box center [819, 203] width 315 height 23
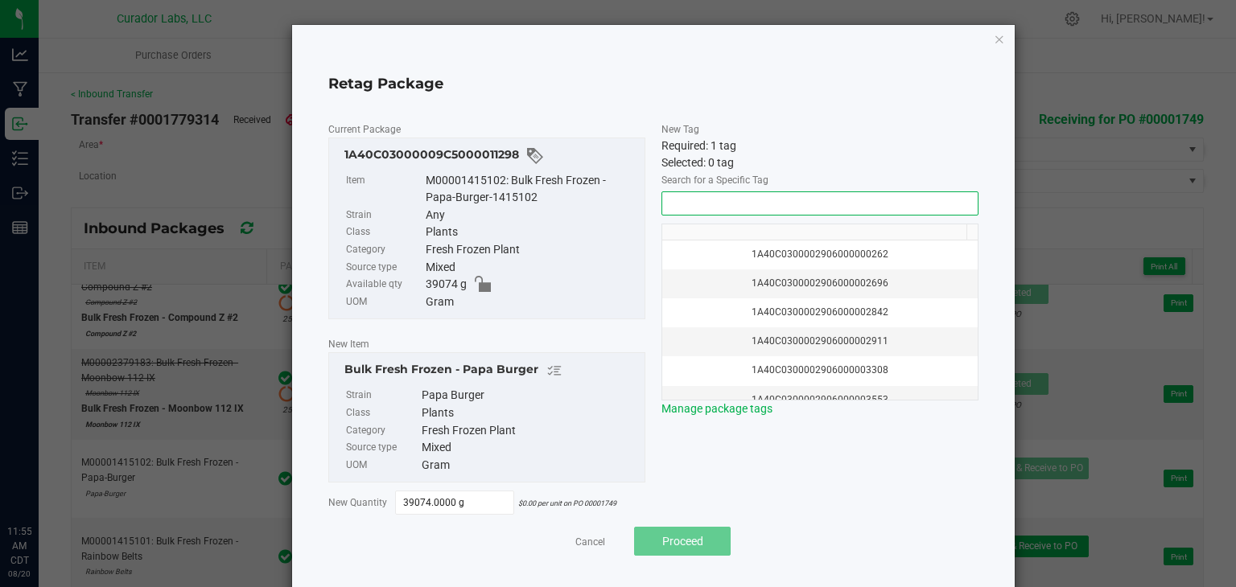
click at [769, 203] on input "NO DATA FOUND" at bounding box center [819, 203] width 315 height 23
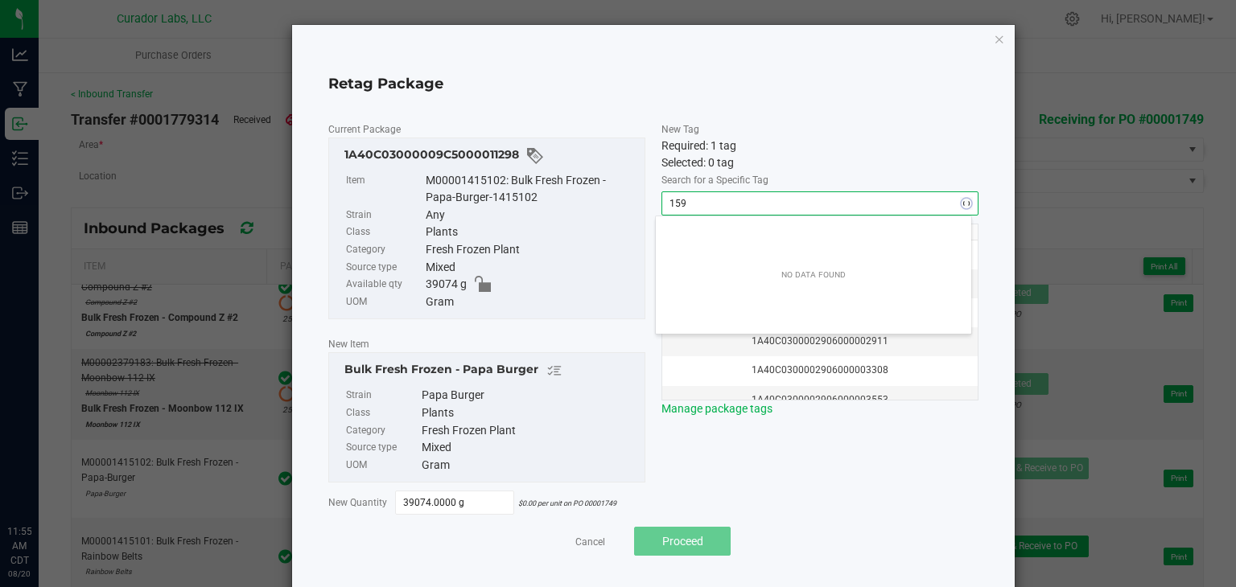
scroll to position [23, 315]
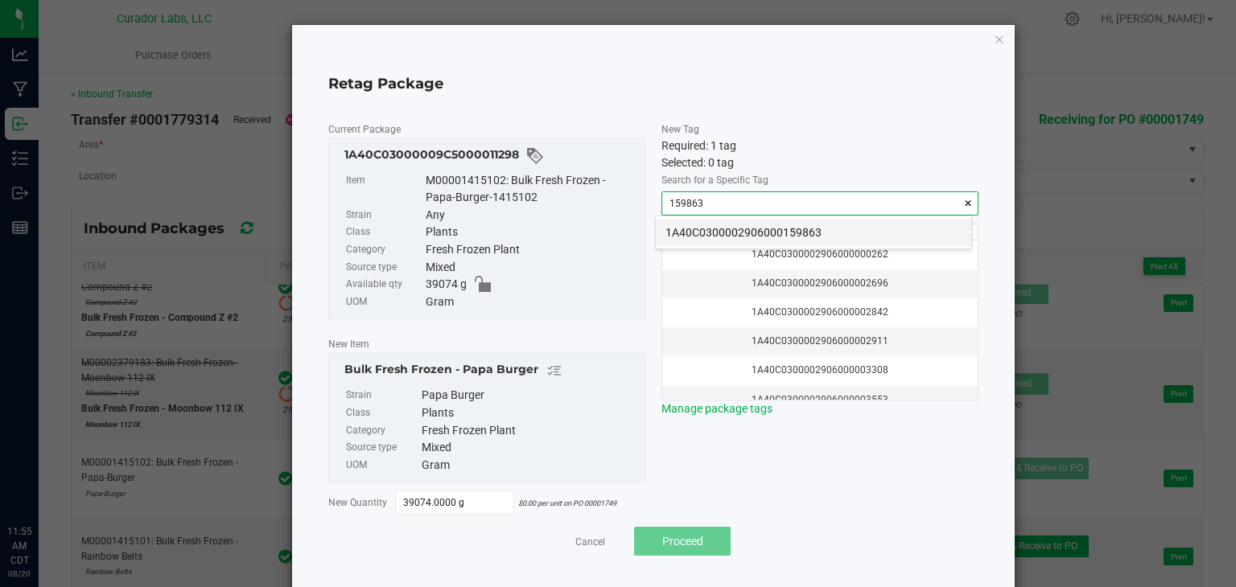
click at [729, 232] on li "1A40C0300002906000159863" at bounding box center [813, 232] width 315 height 27
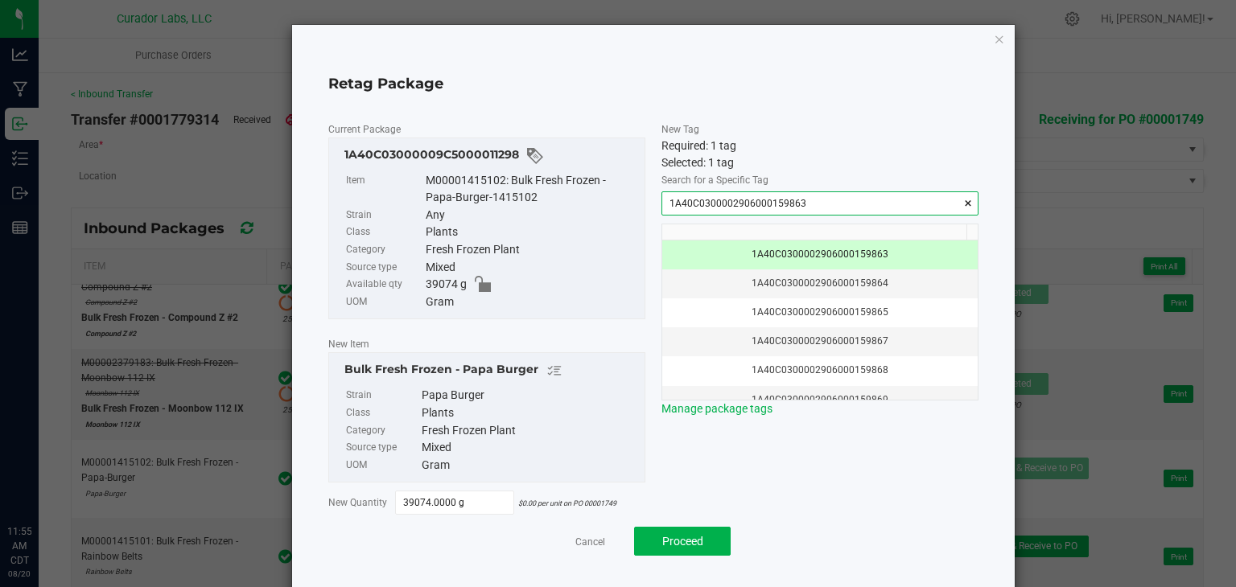
type input "1A40C0300002906000159863"
click at [582, 241] on div "Fresh Frozen Plant" at bounding box center [531, 250] width 211 height 18
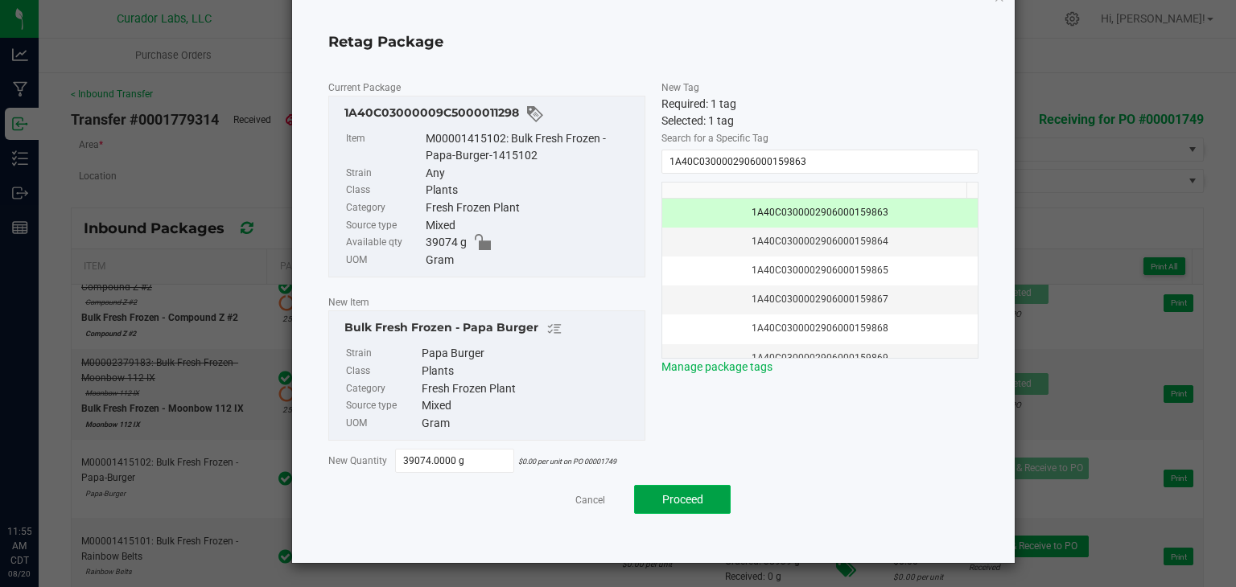
click at [664, 494] on span "Proceed" at bounding box center [682, 499] width 41 height 13
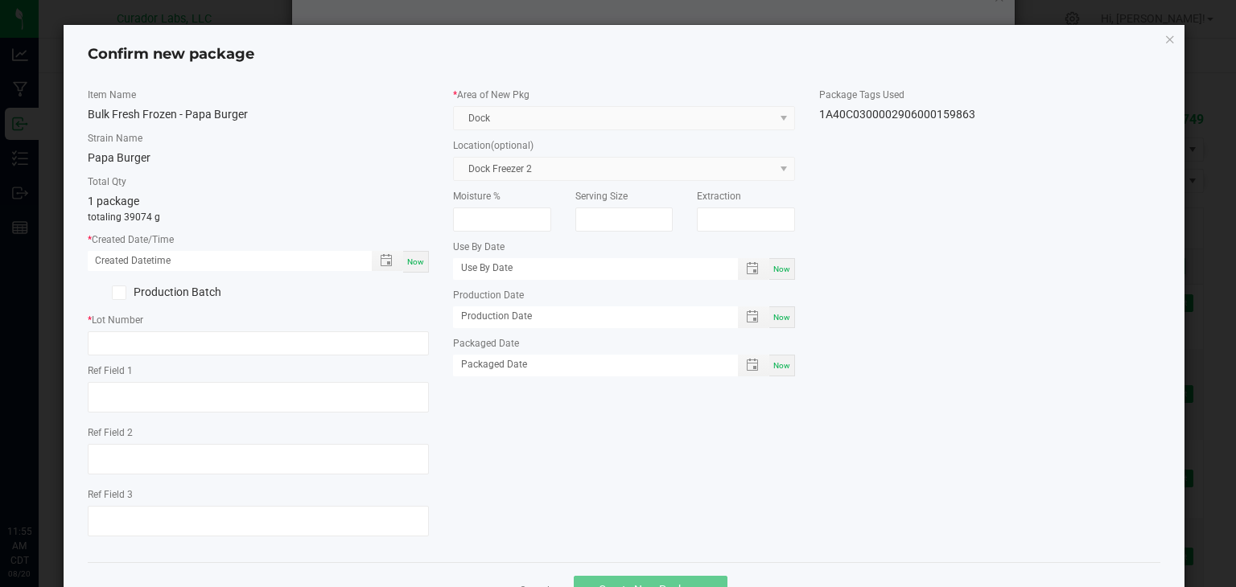
click at [407, 265] on span "Now" at bounding box center [415, 261] width 17 height 9
type input "08/20/2025 11:55 AM"
click at [323, 337] on input "text" at bounding box center [259, 343] width 342 height 24
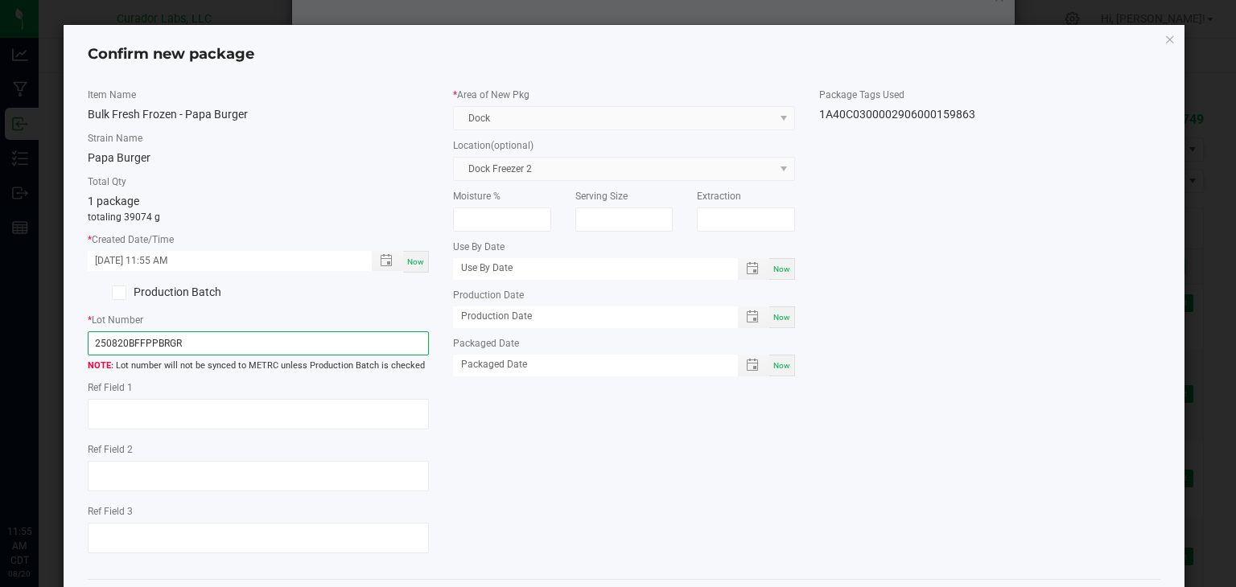
type input "250820BFFPPBRGR"
click at [656, 493] on div "Item Name Bulk Fresh Frozen - Papa Burger Strain Name Papa Burger Total Qty 1 p…" at bounding box center [624, 327] width 1097 height 479
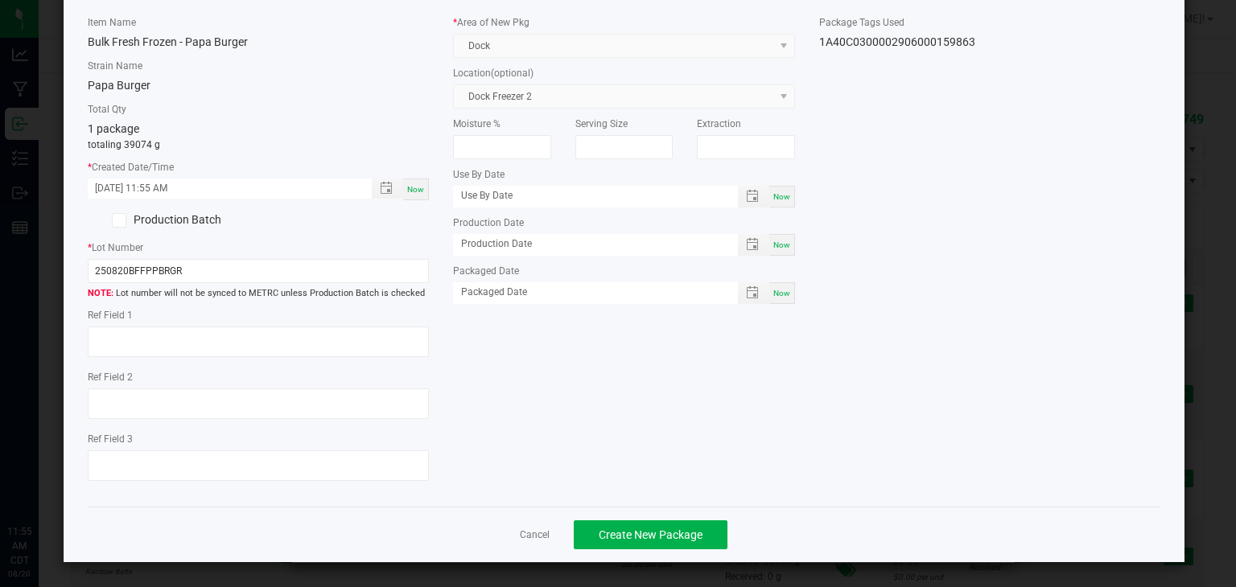
click at [628, 515] on div "Cancel Create New Package" at bounding box center [624, 535] width 1073 height 56
click at [607, 532] on span "Create New Package" at bounding box center [651, 535] width 104 height 13
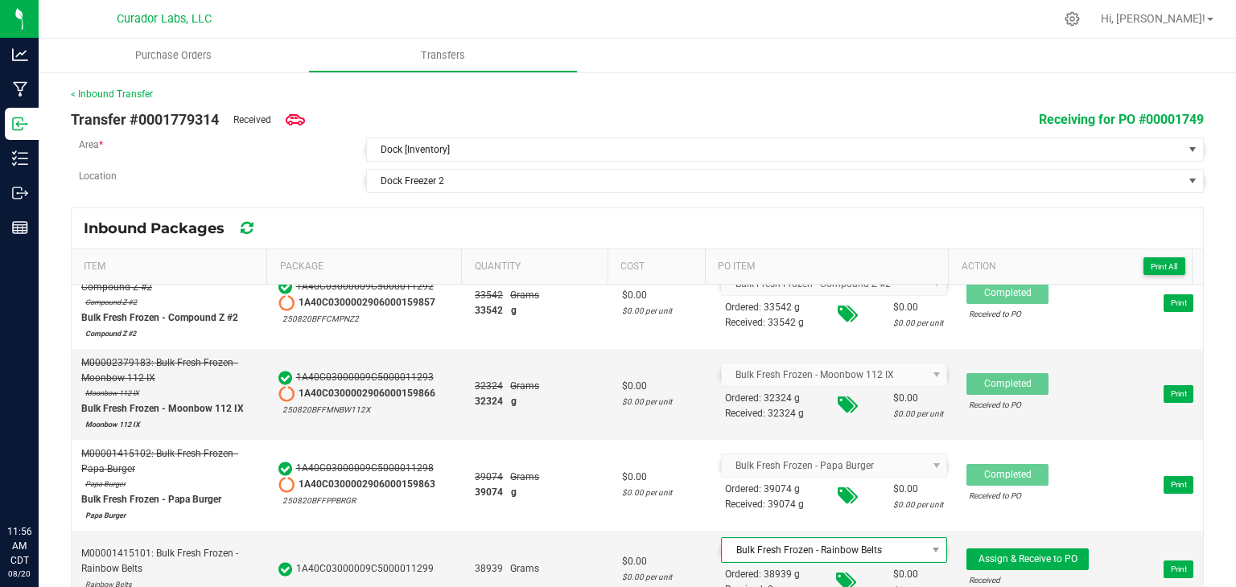
scroll to position [39, 0]
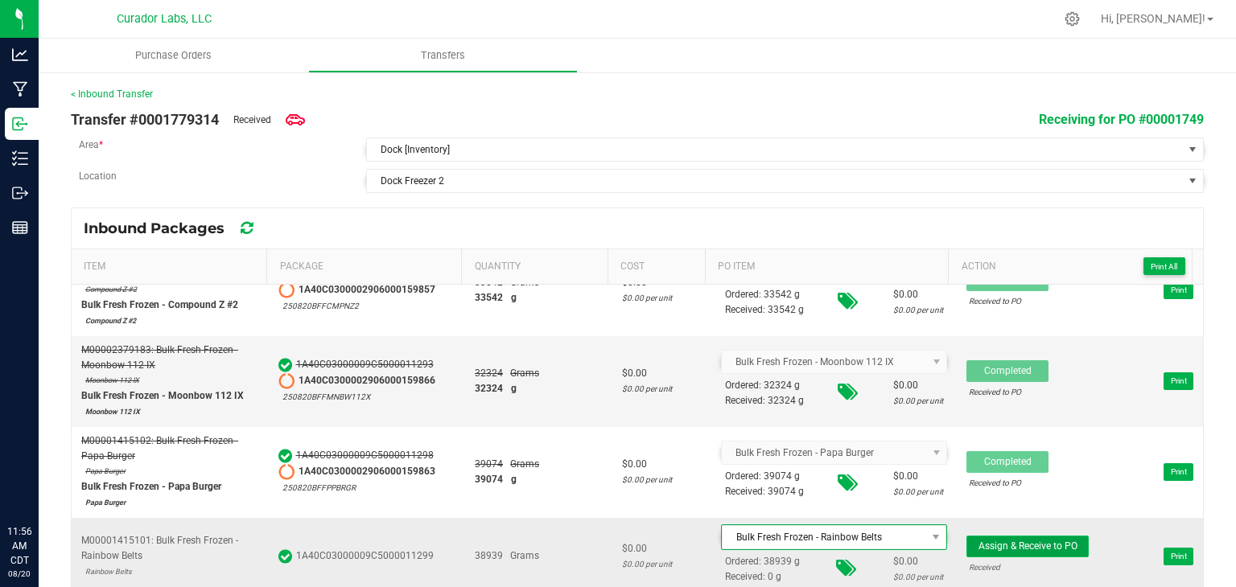
click at [978, 544] on span "Assign & Receive to PO" at bounding box center [1027, 546] width 99 height 11
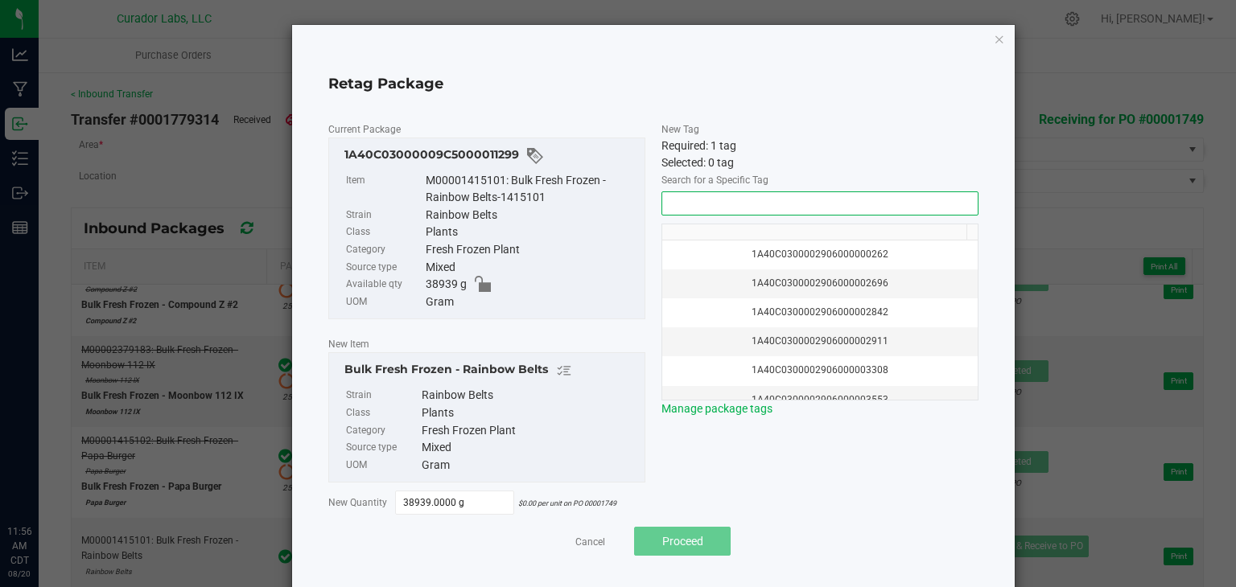
click at [814, 208] on input "NO DATA FOUND" at bounding box center [819, 203] width 315 height 23
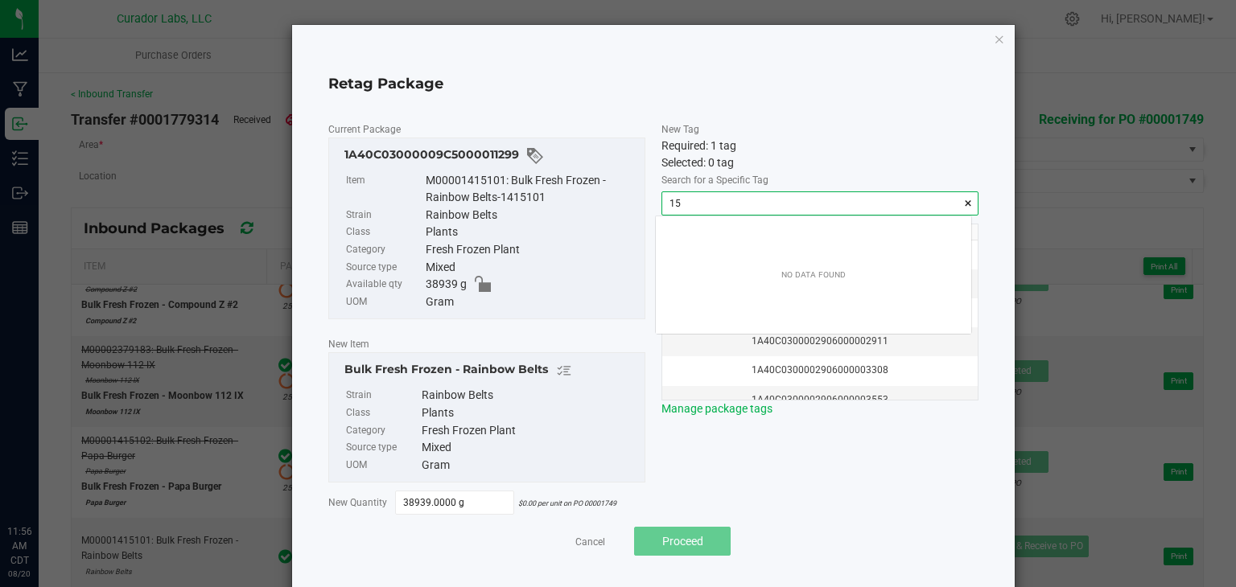
scroll to position [23, 315]
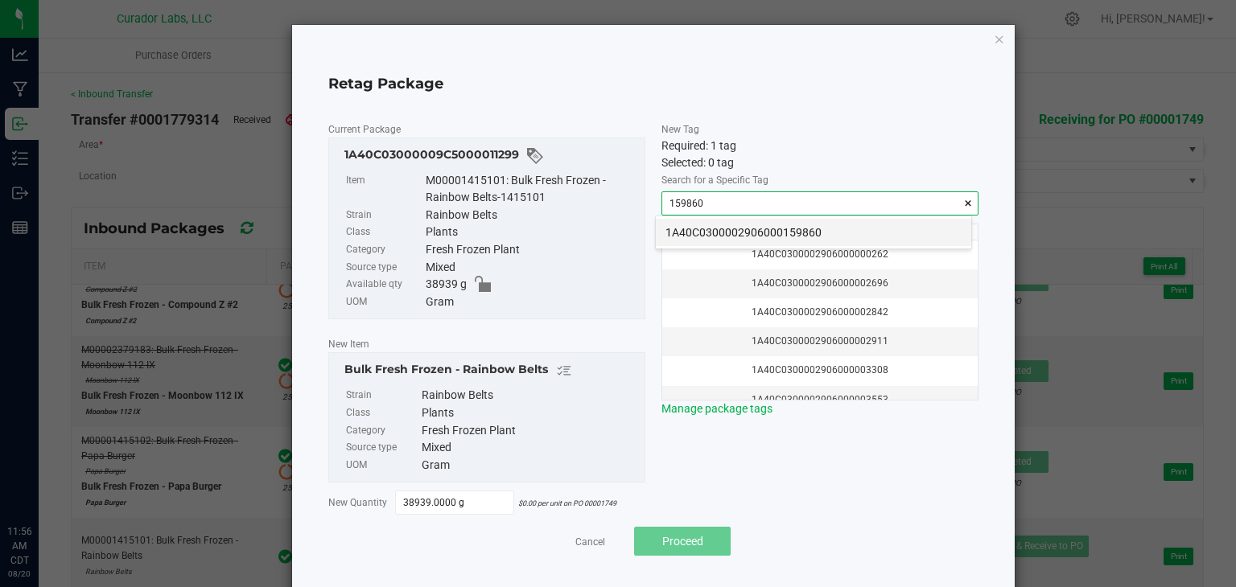
click at [784, 228] on li "1A40C0300002906000159860" at bounding box center [813, 232] width 315 height 27
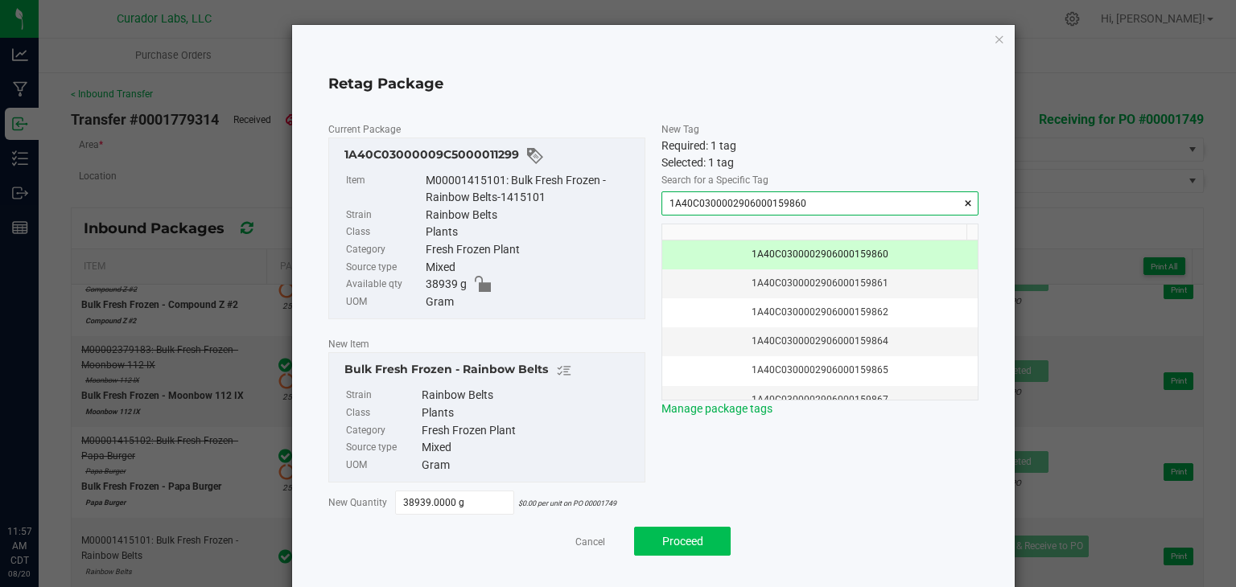
type input "1A40C0300002906000159860"
click at [662, 542] on span "Proceed" at bounding box center [682, 541] width 41 height 13
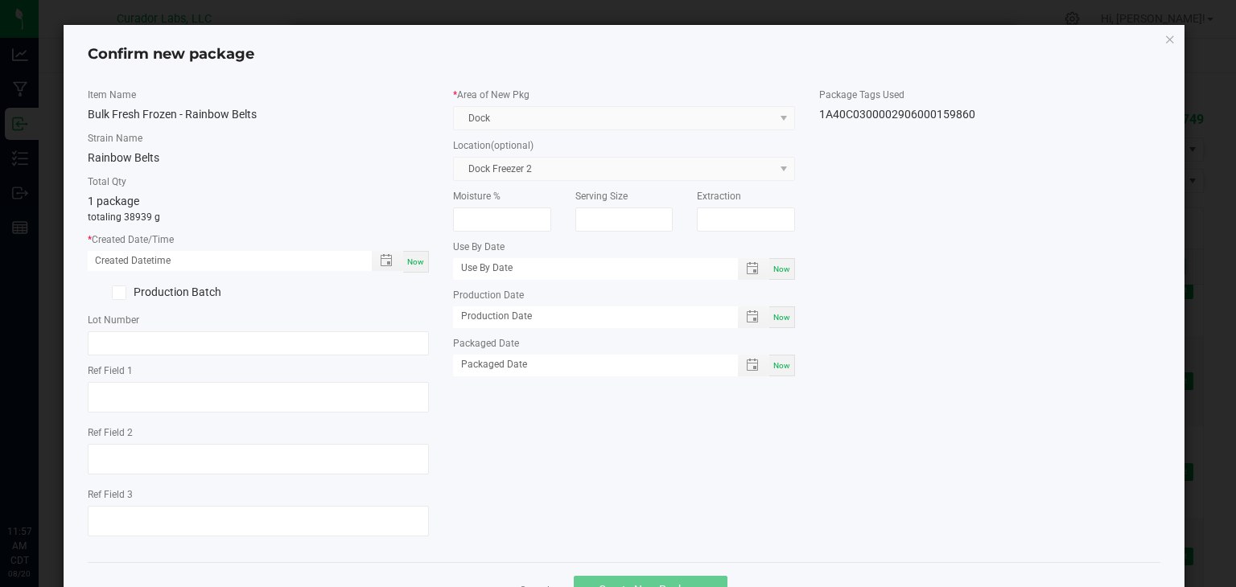
click at [417, 259] on span "Now" at bounding box center [415, 261] width 17 height 9
type input "08/20/2025 11:57 AM"
click at [225, 345] on input "text" at bounding box center [259, 343] width 342 height 24
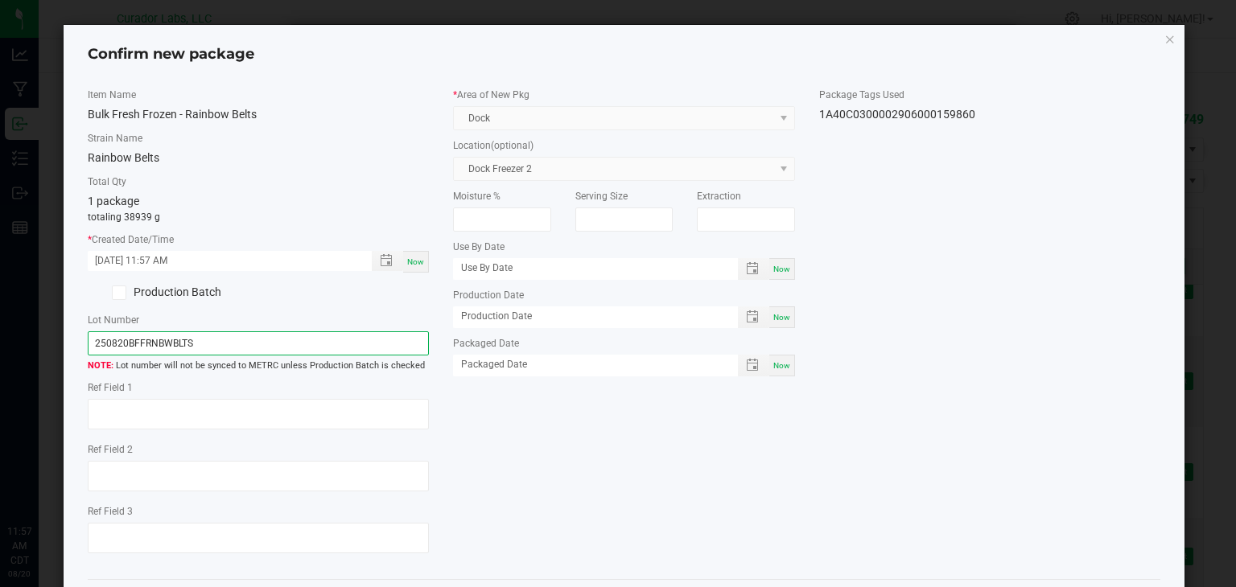
type input "250820BFFRNBWBLTS"
click at [580, 520] on div "Item Name Bulk Fresh Frozen - Rainbow Belts Strain Name Rainbow Belts Total Qty…" at bounding box center [624, 327] width 1097 height 479
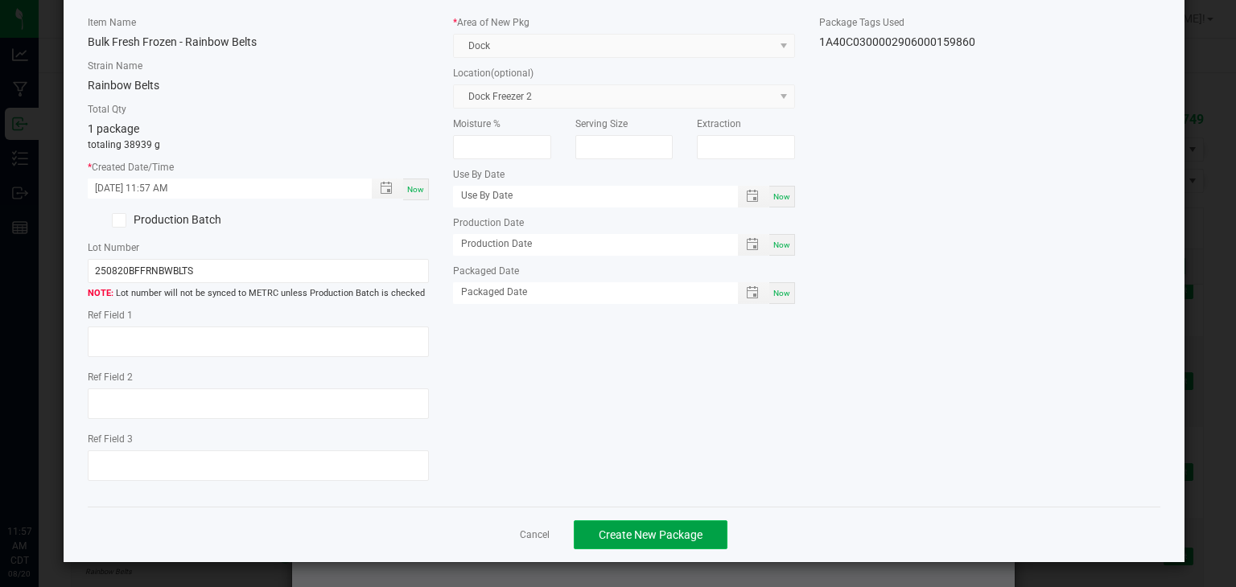
click at [589, 526] on button "Create New Package" at bounding box center [651, 534] width 154 height 29
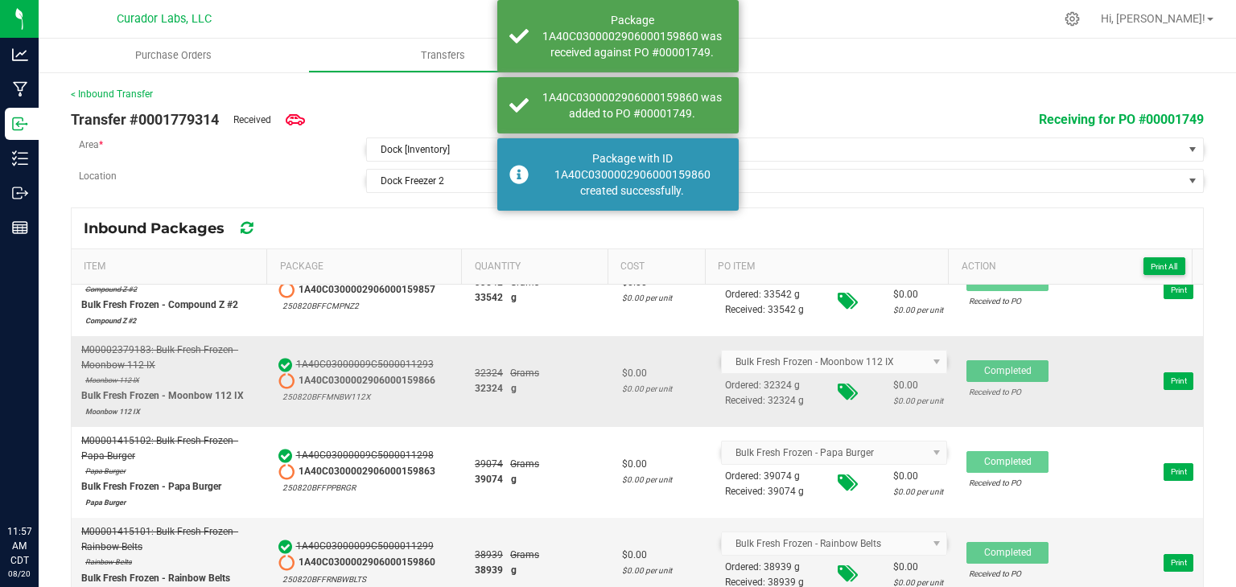
click at [557, 417] on td "32324 Grams 32324 g" at bounding box center [538, 381] width 147 height 91
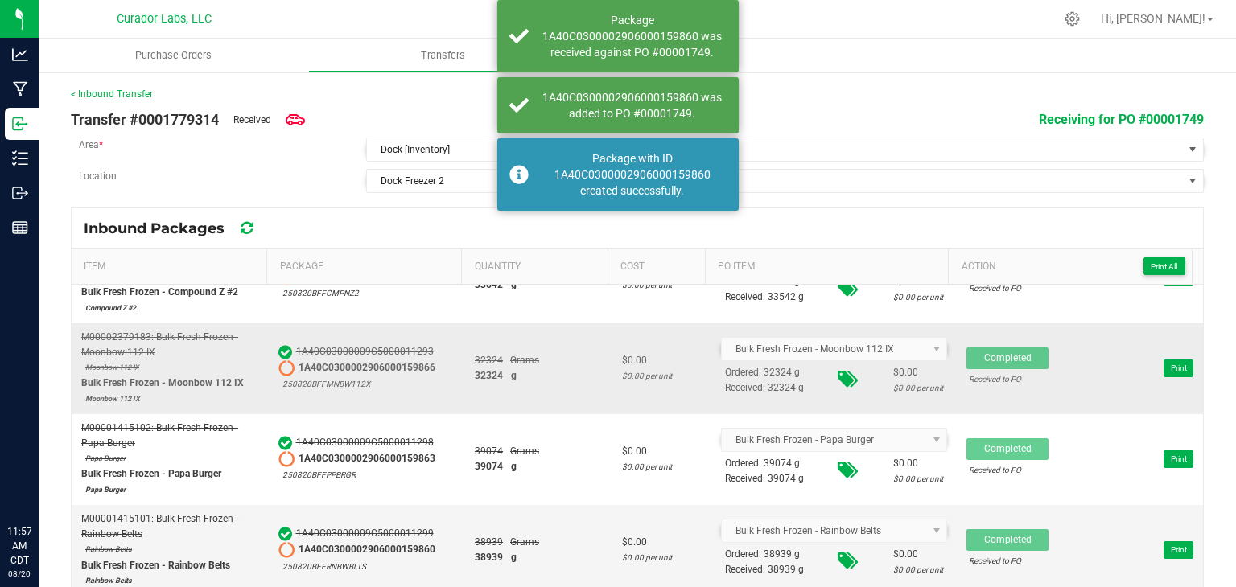
scroll to position [0, 0]
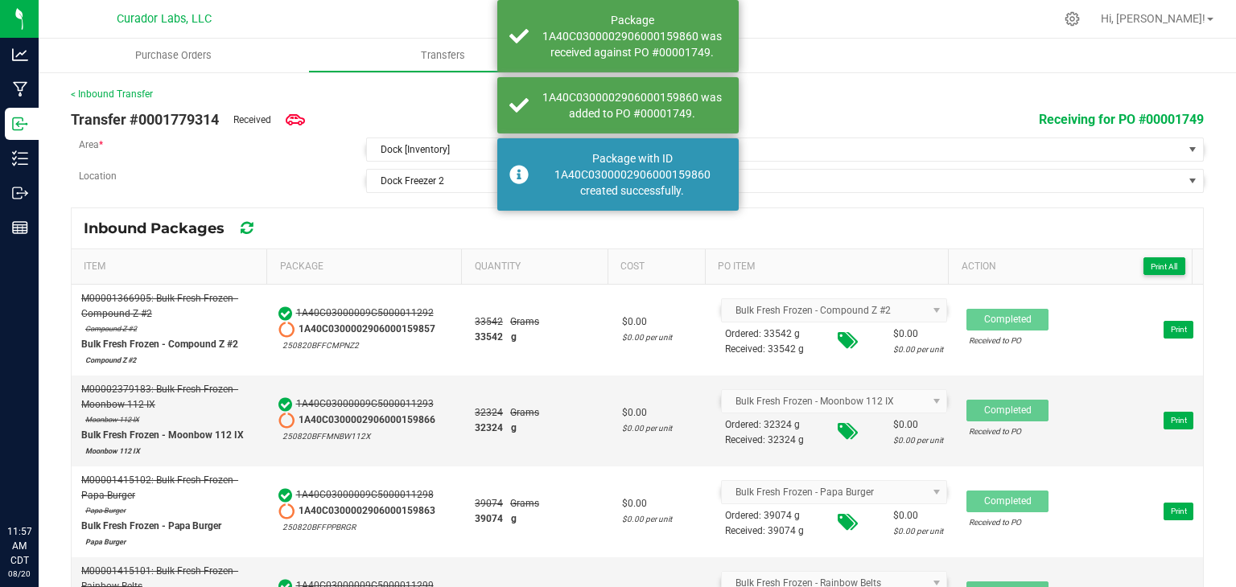
click at [433, 208] on kendo-grid "Inbound Packages Item Package Quantity Cost PO Item Action Print All M000013669…" at bounding box center [637, 401] width 1133 height 386
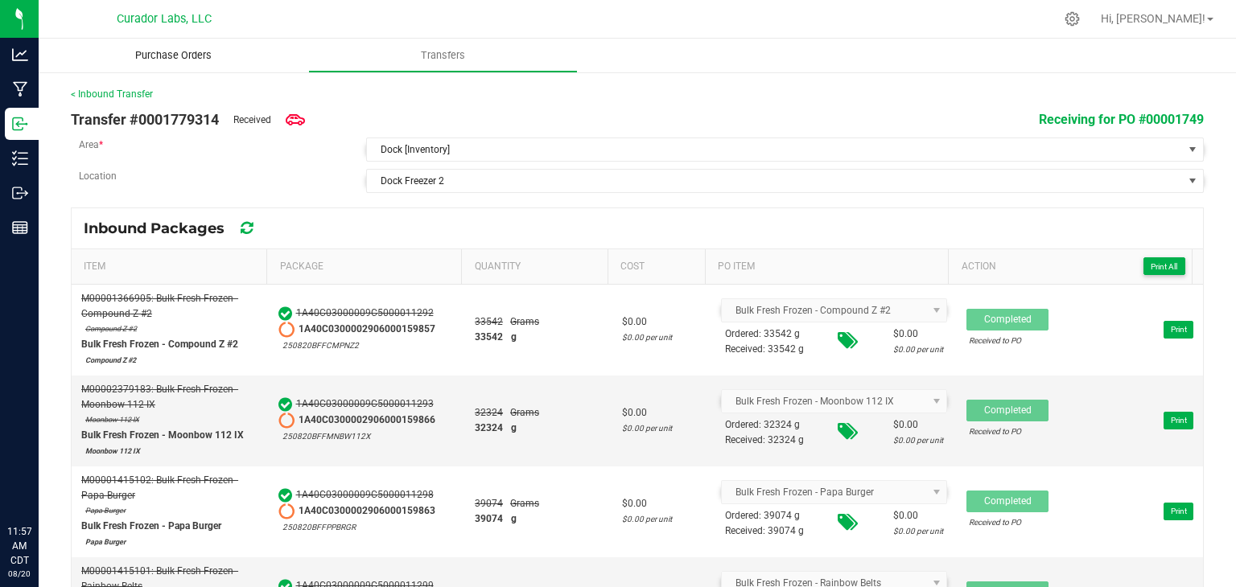
click at [206, 60] on span "Purchase Orders" at bounding box center [173, 55] width 120 height 14
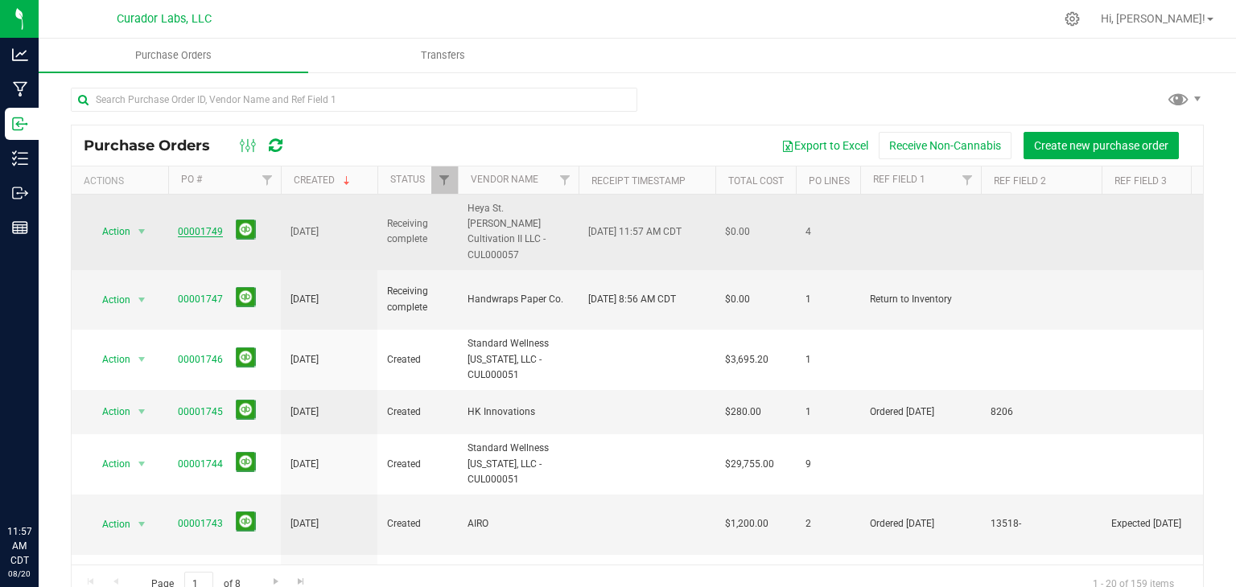
click at [213, 226] on link "00001749" at bounding box center [200, 231] width 45 height 11
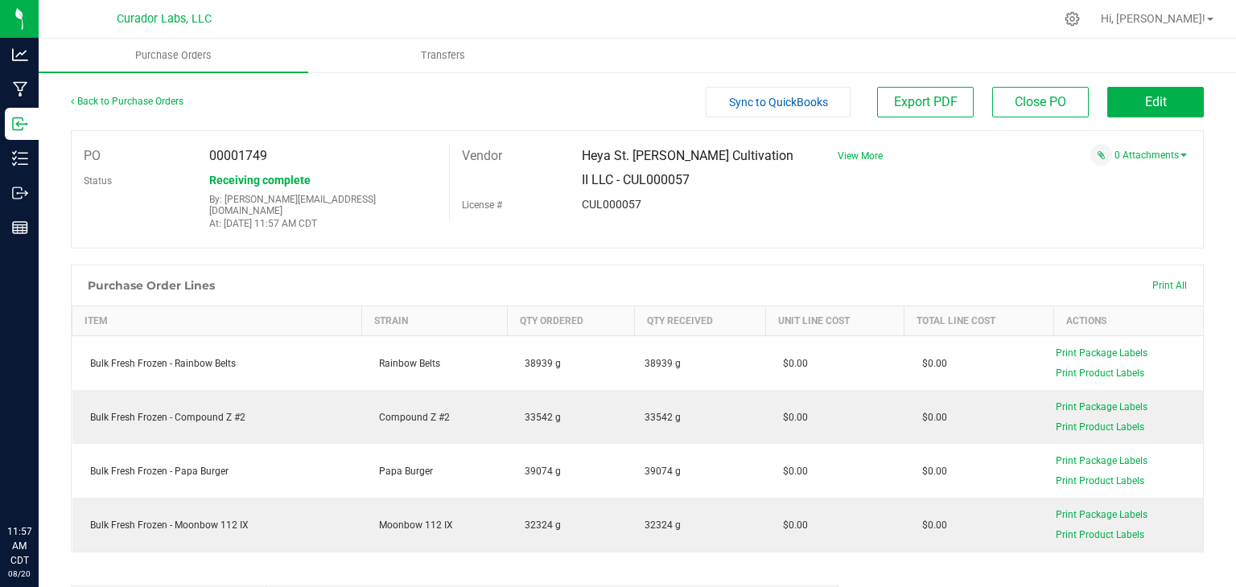
click at [986, 220] on div "PO 00001749 Status Receiving complete By: stephen@curadorbrands.com At: Aug 20,…" at bounding box center [637, 189] width 1133 height 118
click at [1145, 99] on span "Edit" at bounding box center [1156, 101] width 22 height 15
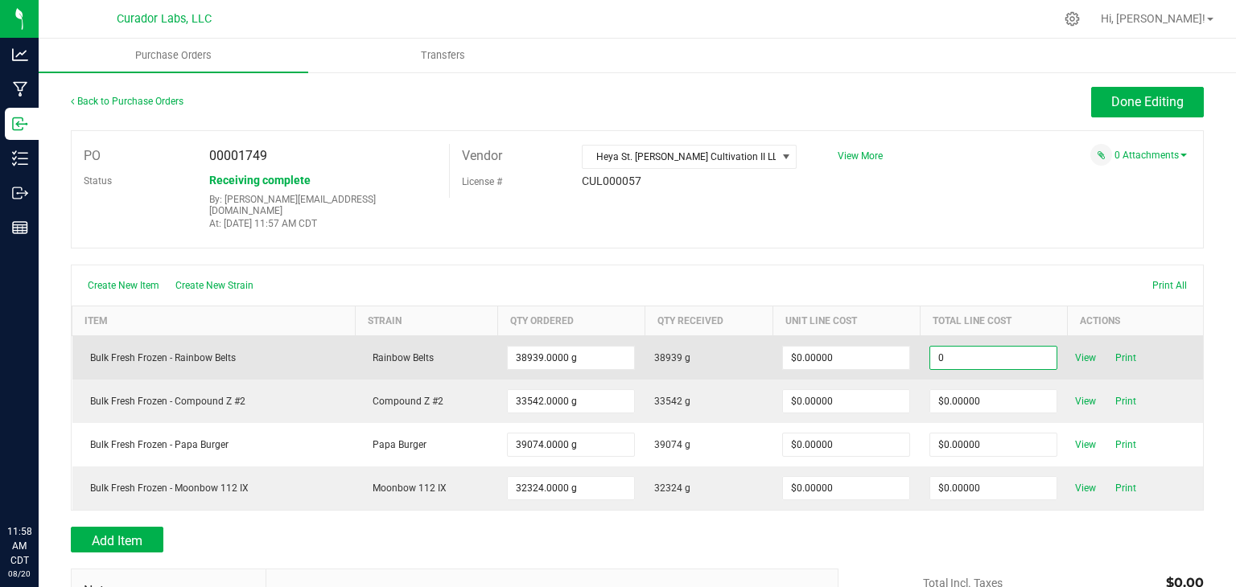
click at [966, 347] on input "0" at bounding box center [993, 358] width 126 height 23
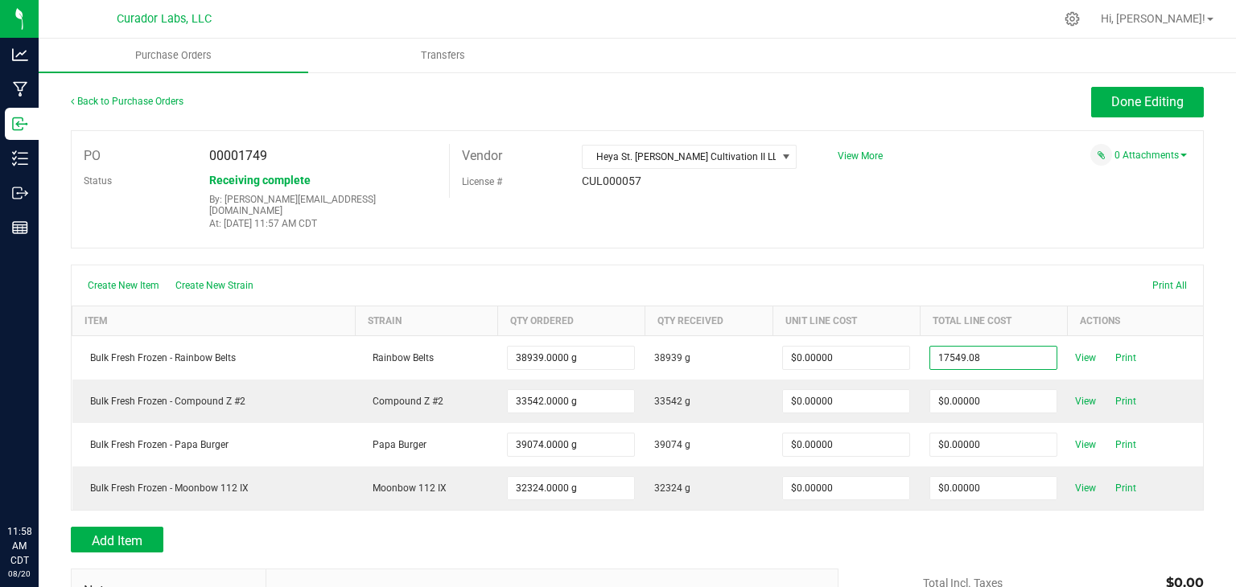
type input "$17,549.08000"
click at [911, 282] on body "Analytics Manufacturing Inbound Inventory Outbound Reports 11:58 AM CDT 08/20/2…" at bounding box center [618, 293] width 1236 height 587
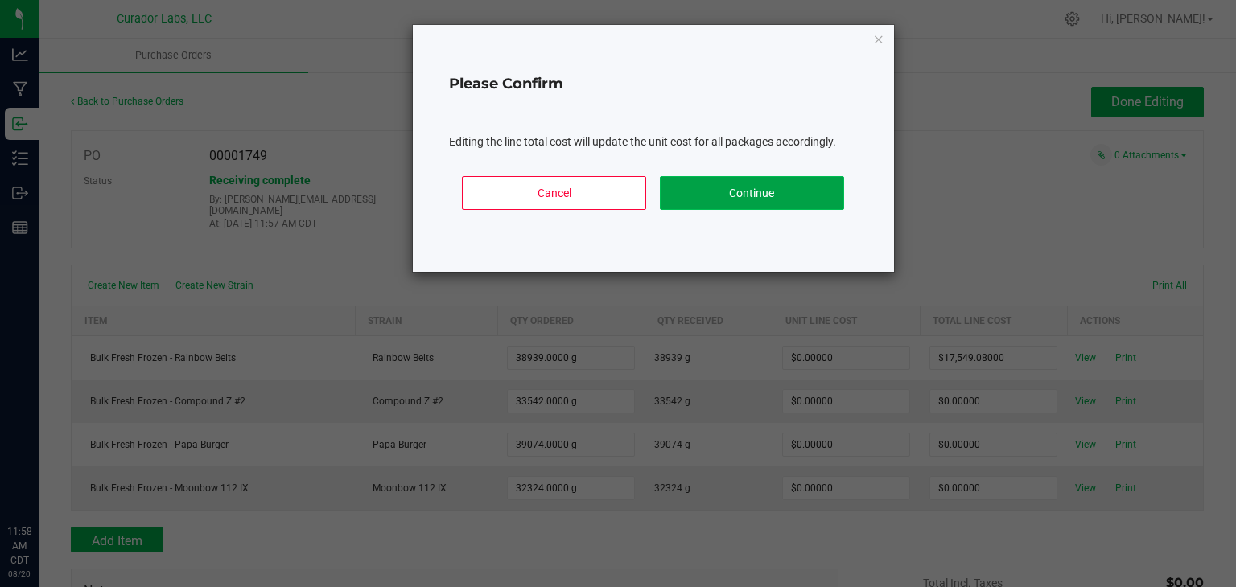
click at [776, 194] on button "Continue" at bounding box center [752, 193] width 184 height 34
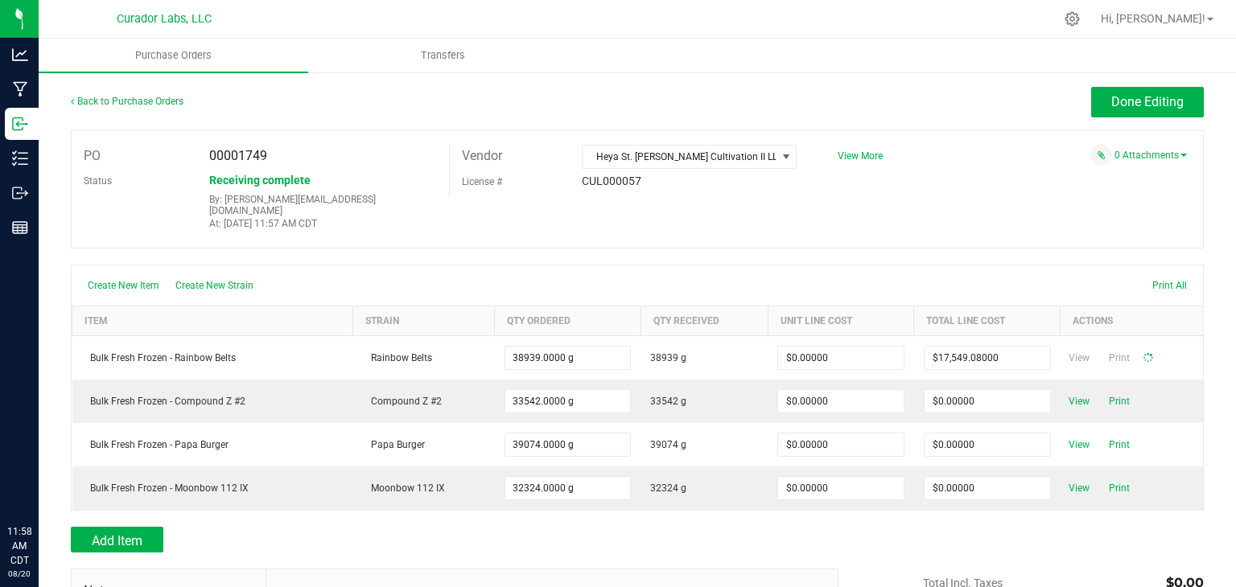
type input "38939"
type input "$0.45068"
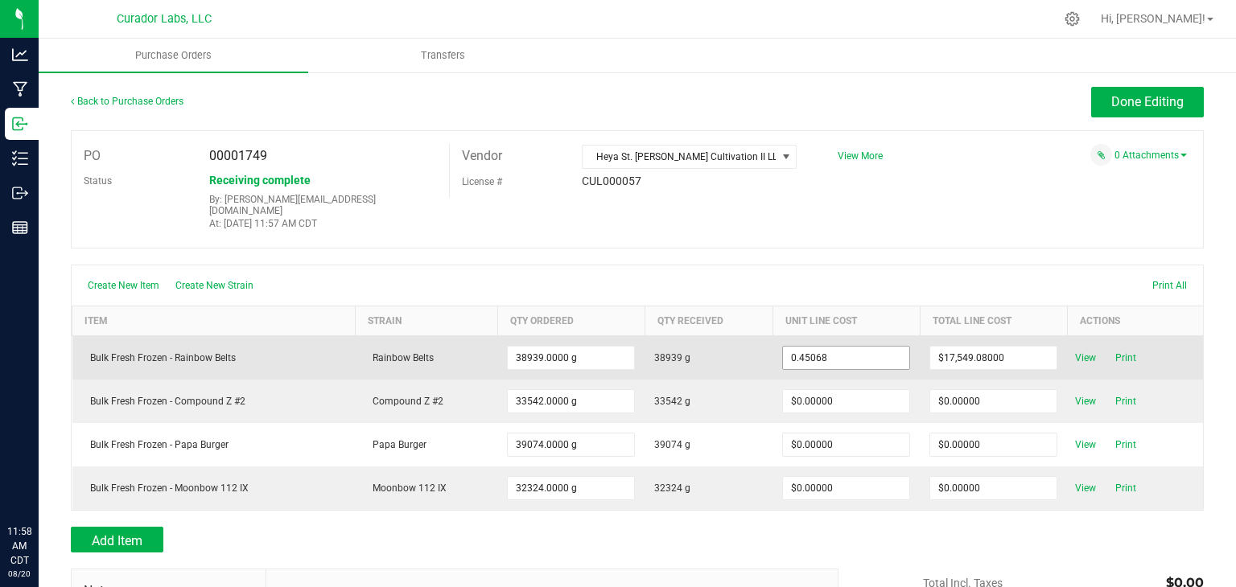
click at [872, 347] on input "0.45068" at bounding box center [846, 358] width 126 height 23
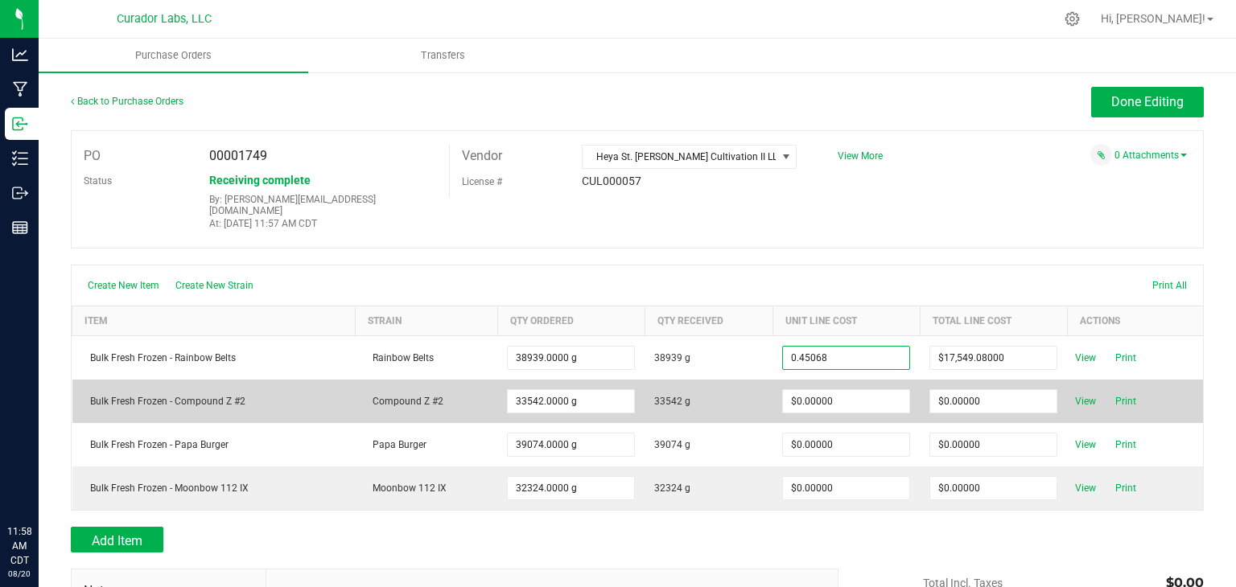
type input "$0.45068"
click at [987, 403] on td "$0.00000" at bounding box center [993, 401] width 147 height 43
click at [987, 390] on input "0" at bounding box center [993, 401] width 126 height 23
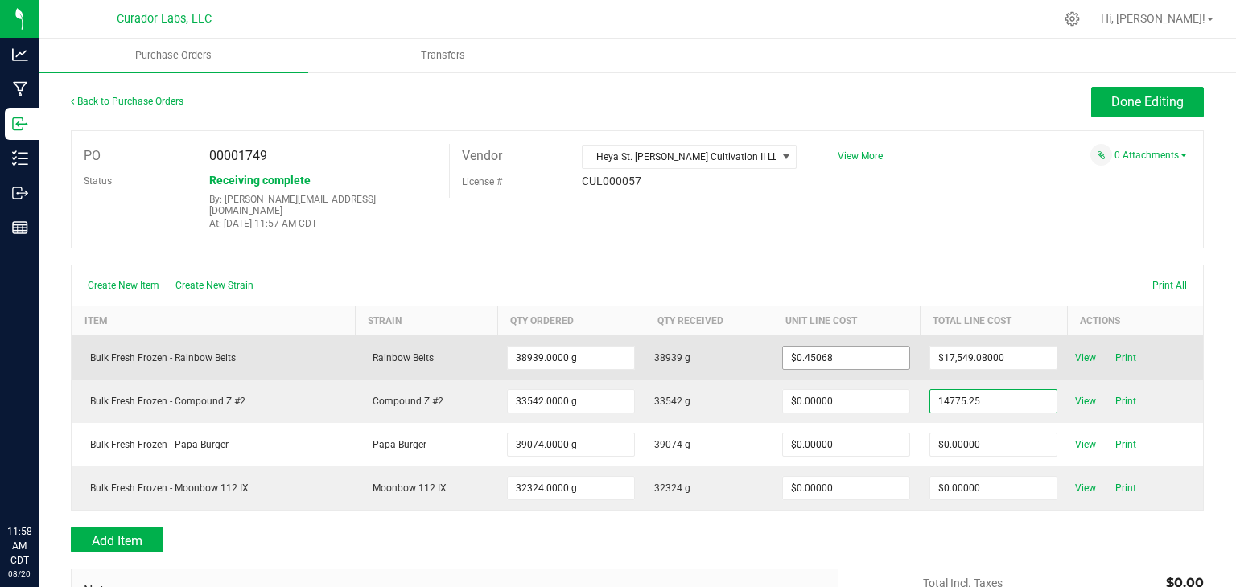
type input "$14,775.25000"
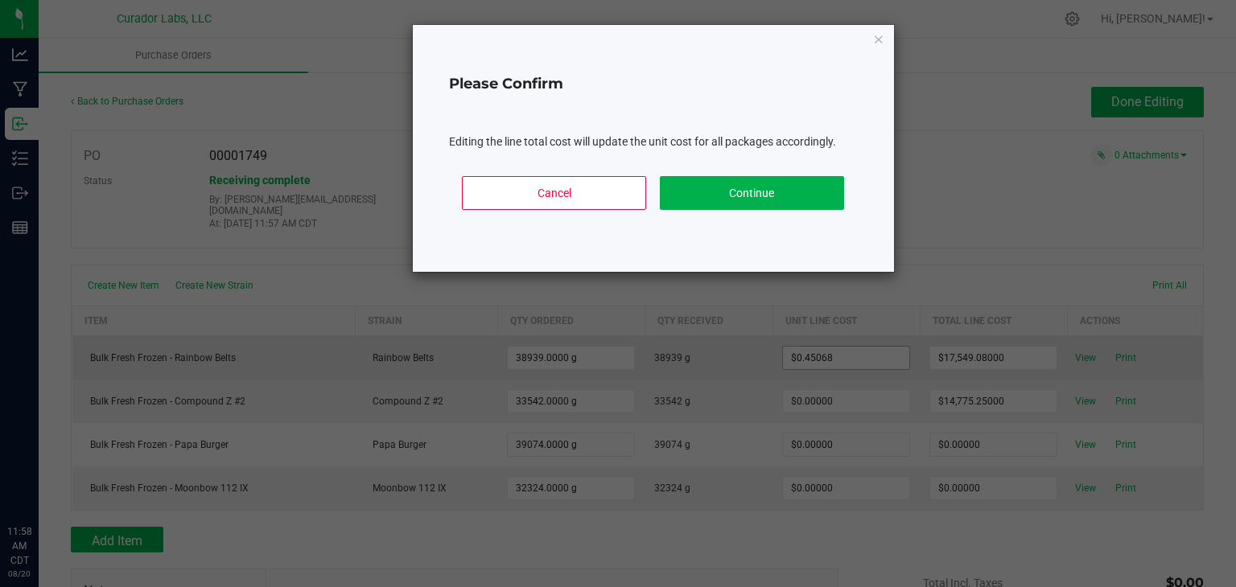
click at [899, 344] on body "Analytics Manufacturing Inbound Inventory Outbound Reports 11:58 AM CDT 08/20/2…" at bounding box center [618, 293] width 1236 height 587
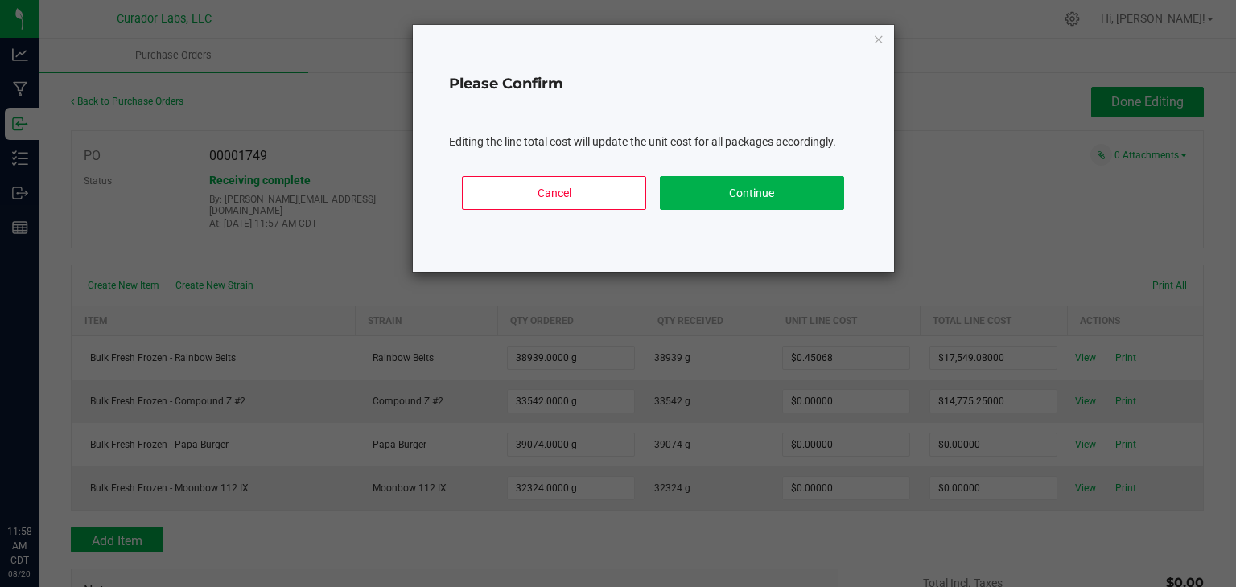
click at [798, 163] on div "Cancel Continue" at bounding box center [653, 199] width 409 height 72
click at [796, 186] on button "Continue" at bounding box center [752, 193] width 184 height 34
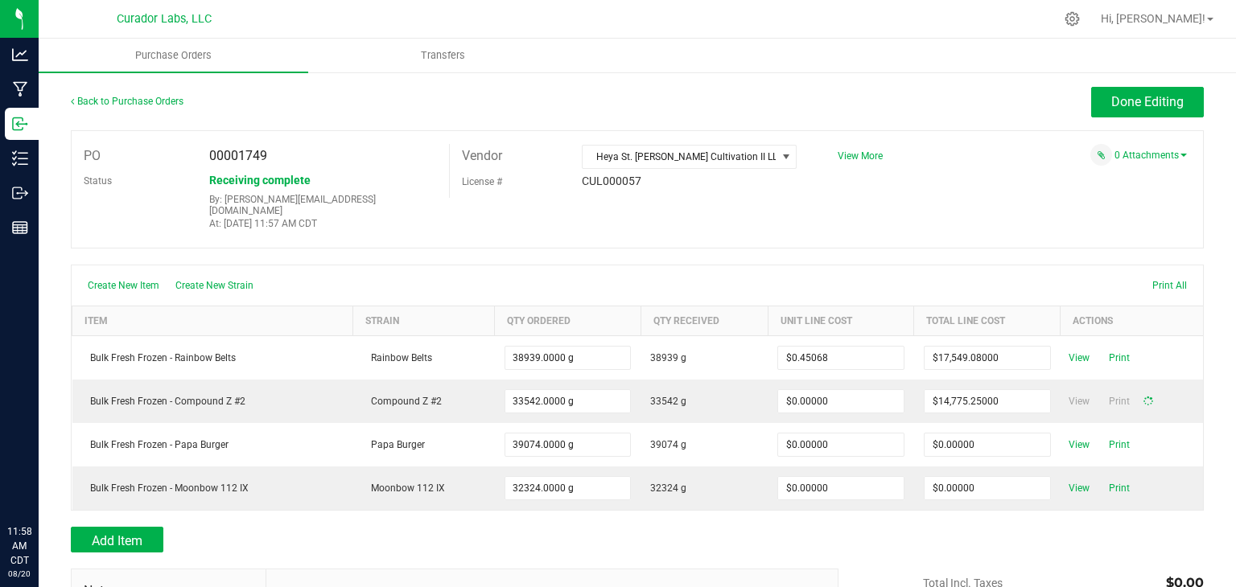
type input "33542"
type input "$0.44050"
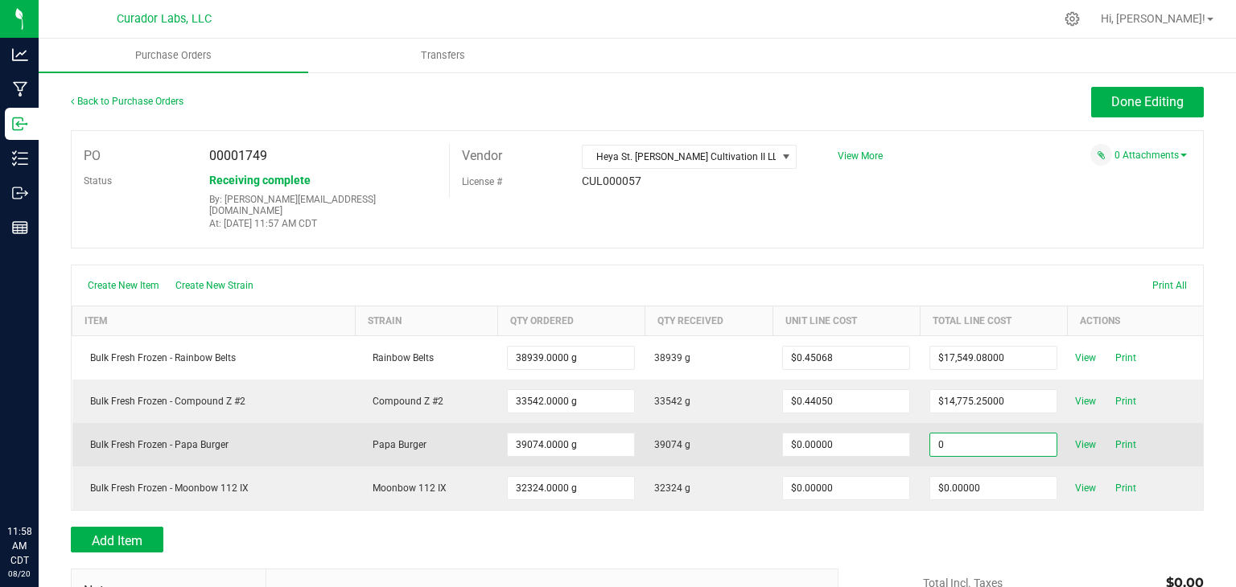
click at [987, 436] on input "0" at bounding box center [993, 445] width 126 height 23
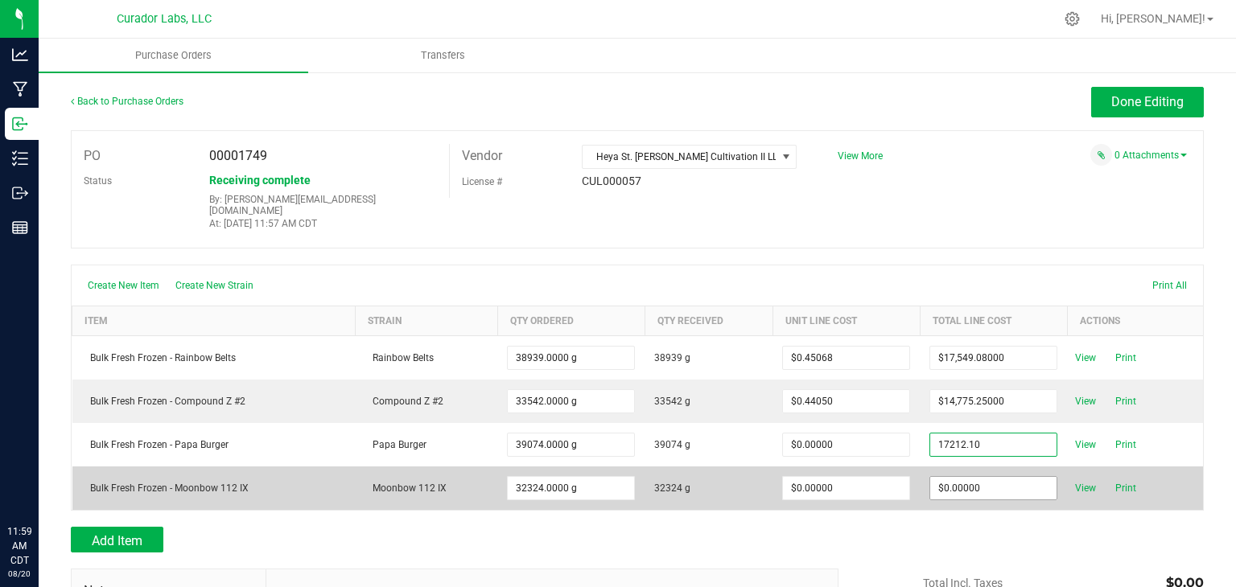
type input "$17,212.10000"
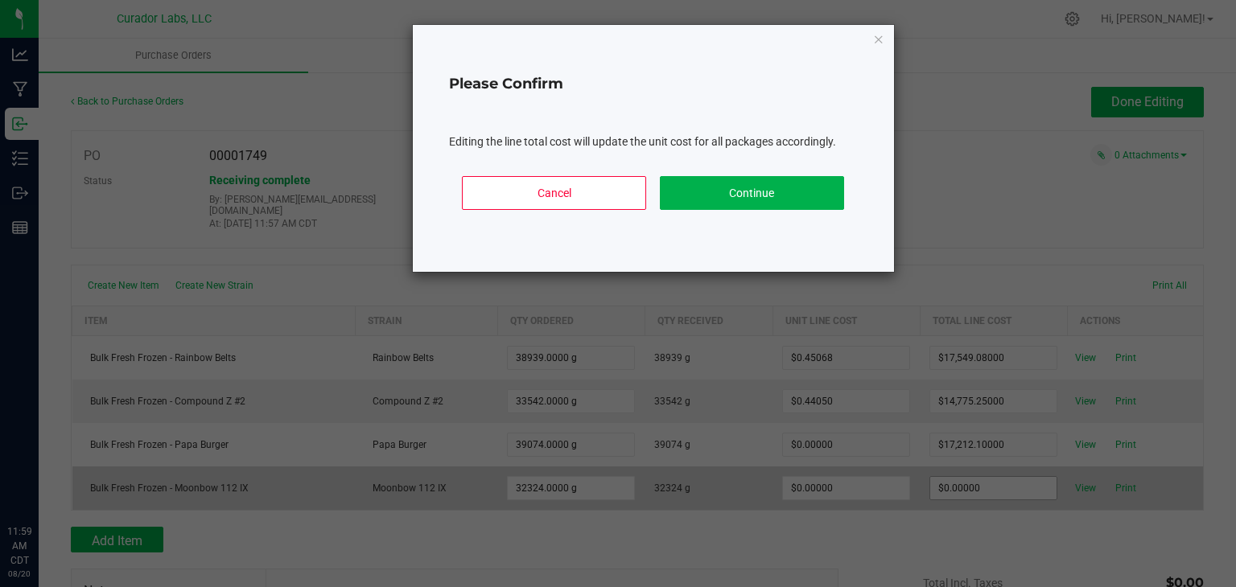
click at [972, 485] on body "Analytics Manufacturing Inbound Inventory Outbound Reports 11:59 AM CDT 08/20/2…" at bounding box center [618, 293] width 1236 height 587
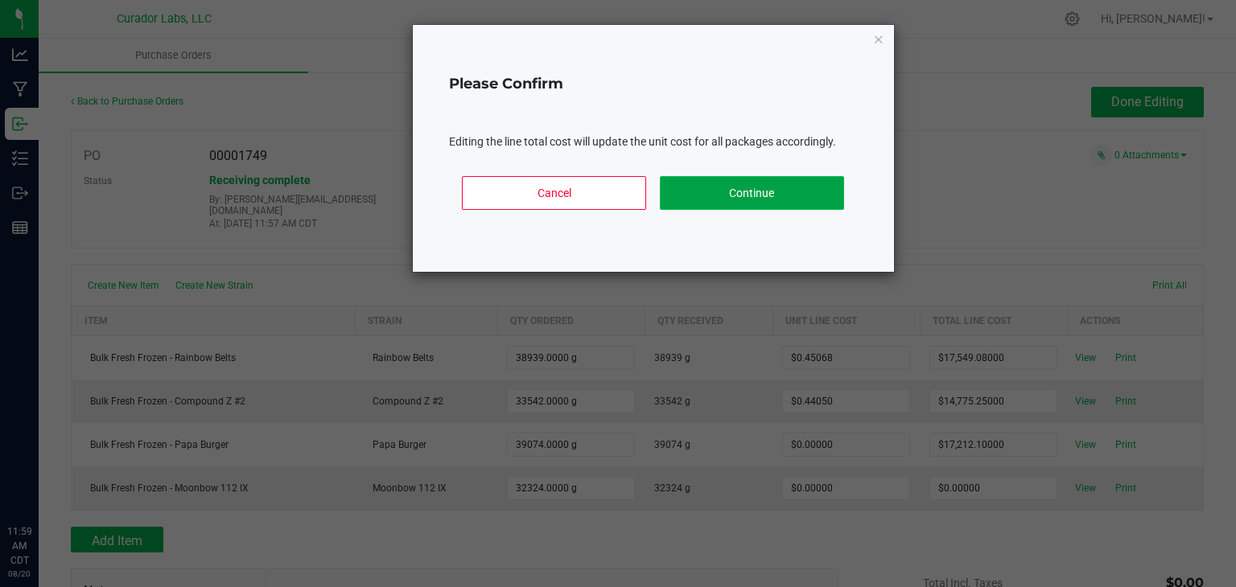
click at [794, 202] on button "Continue" at bounding box center [752, 193] width 184 height 34
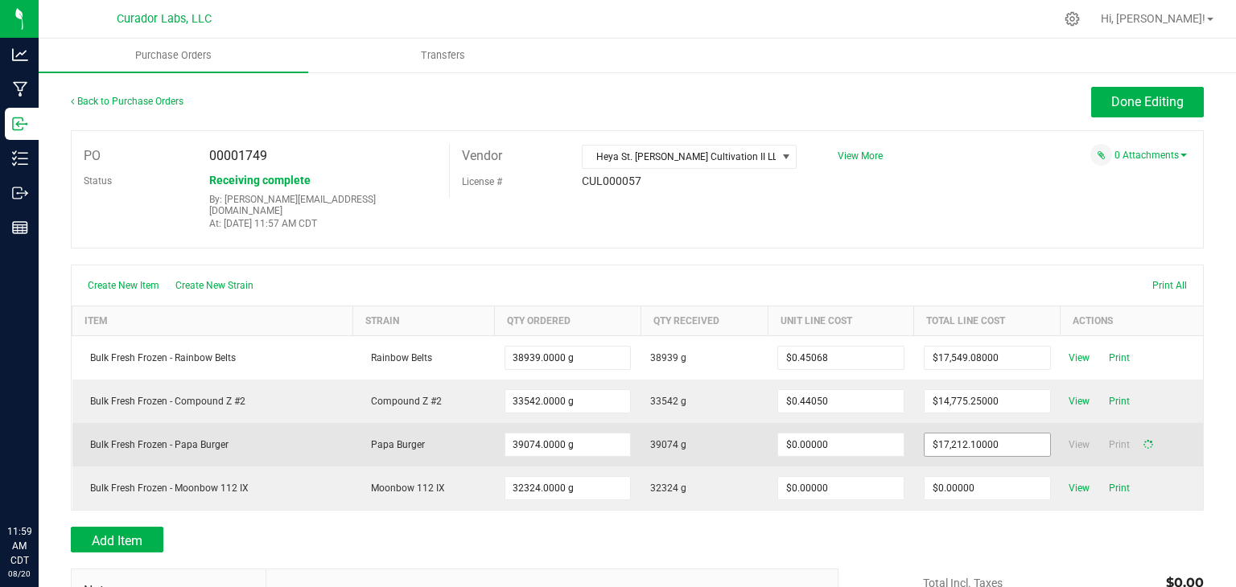
type input "39074"
type input "$0.44050"
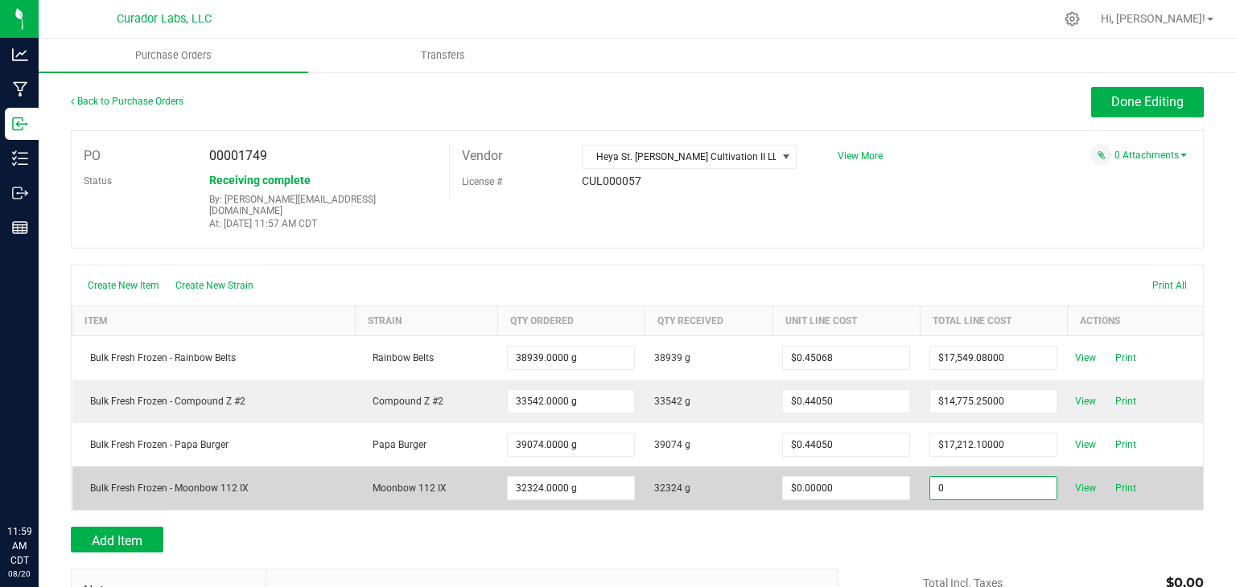
click at [955, 477] on input "0" at bounding box center [993, 488] width 126 height 23
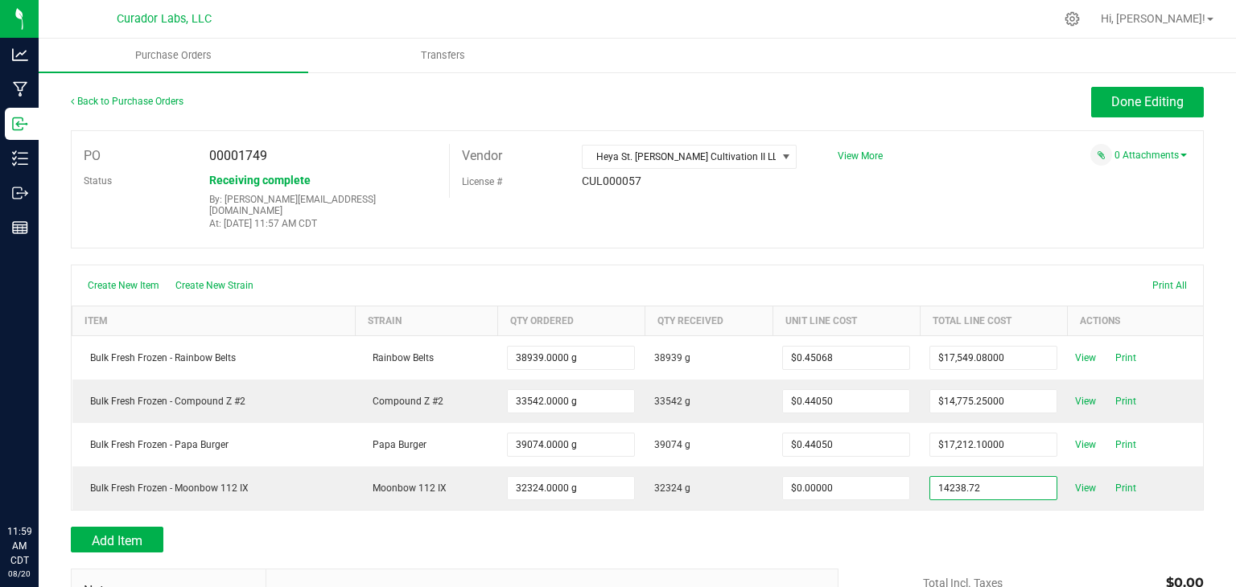
type input "$14,238.72000"
click at [895, 510] on body "Analytics Manufacturing Inbound Inventory Outbound Reports 11:59 AM CDT 08/20/2…" at bounding box center [618, 293] width 1236 height 587
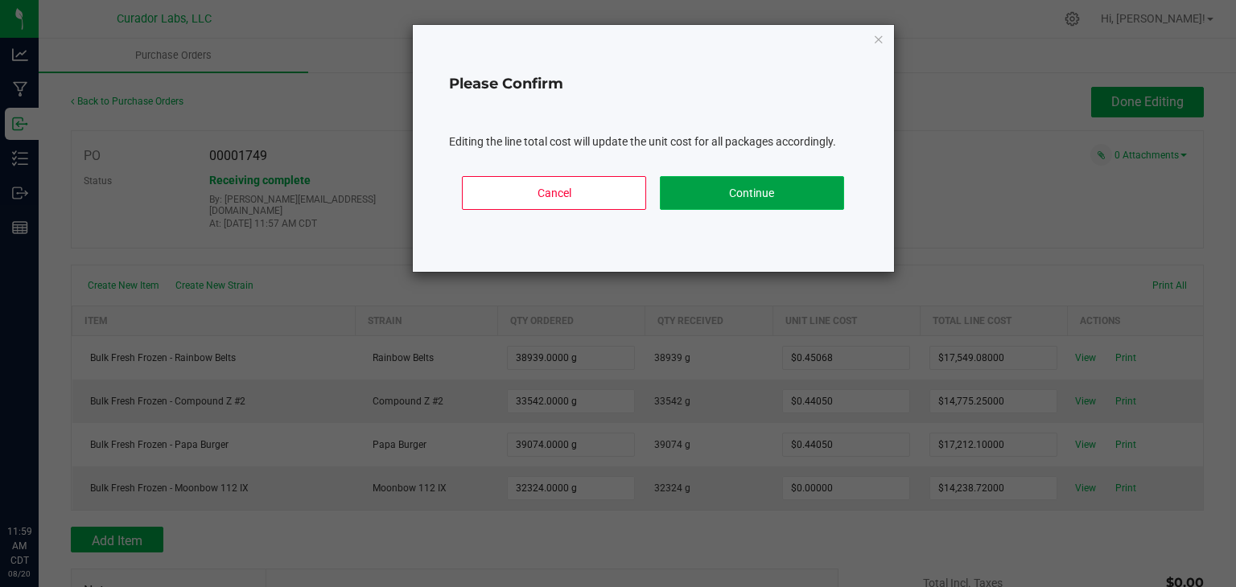
click at [801, 180] on button "Continue" at bounding box center [752, 193] width 184 height 34
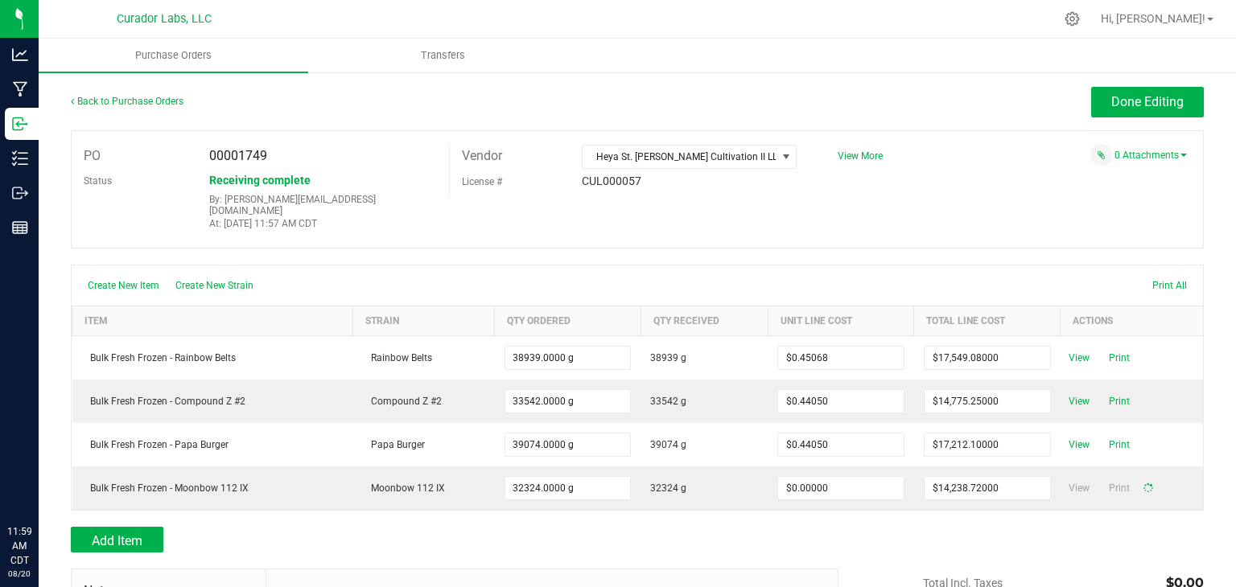
type input "32324"
type input "$0.44050"
click at [845, 265] on div "Create New Item Create New Strain Print All" at bounding box center [637, 285] width 1131 height 40
click at [1152, 106] on span "Done Editing" at bounding box center [1147, 101] width 72 height 15
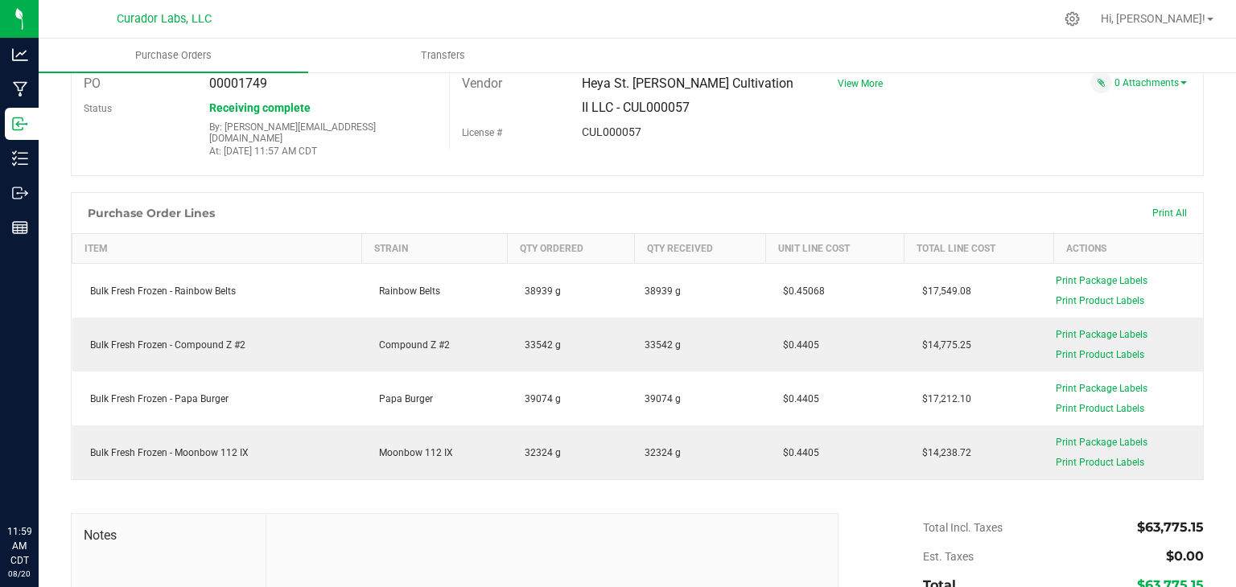
scroll to position [73, 0]
click at [730, 175] on div at bounding box center [637, 183] width 1133 height 16
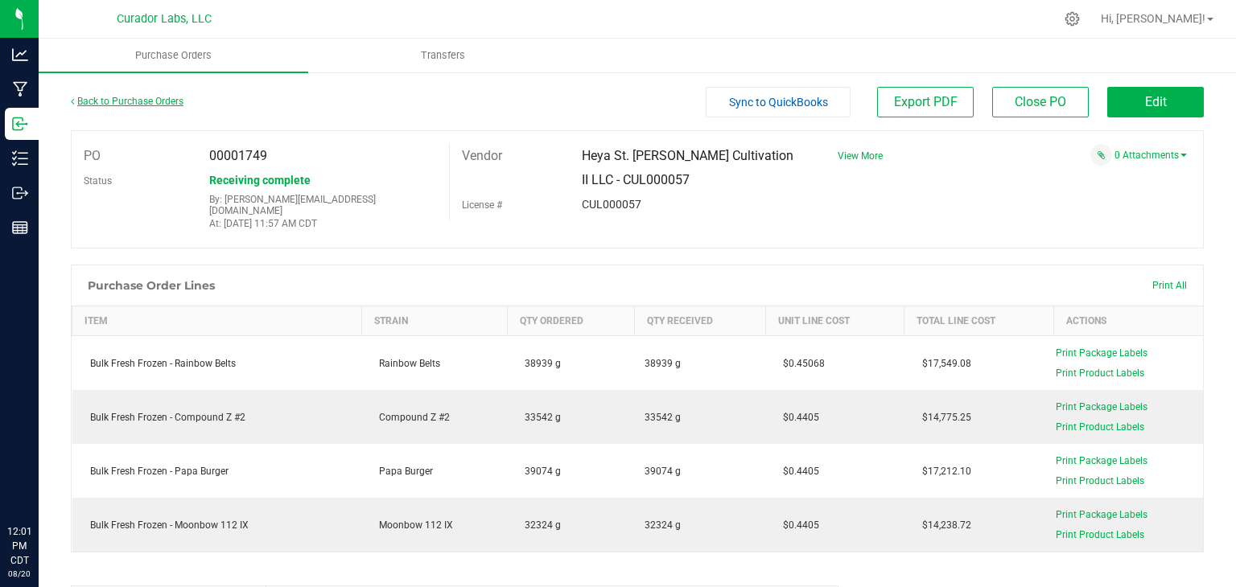
click at [111, 101] on link "Back to Purchase Orders" at bounding box center [127, 101] width 113 height 11
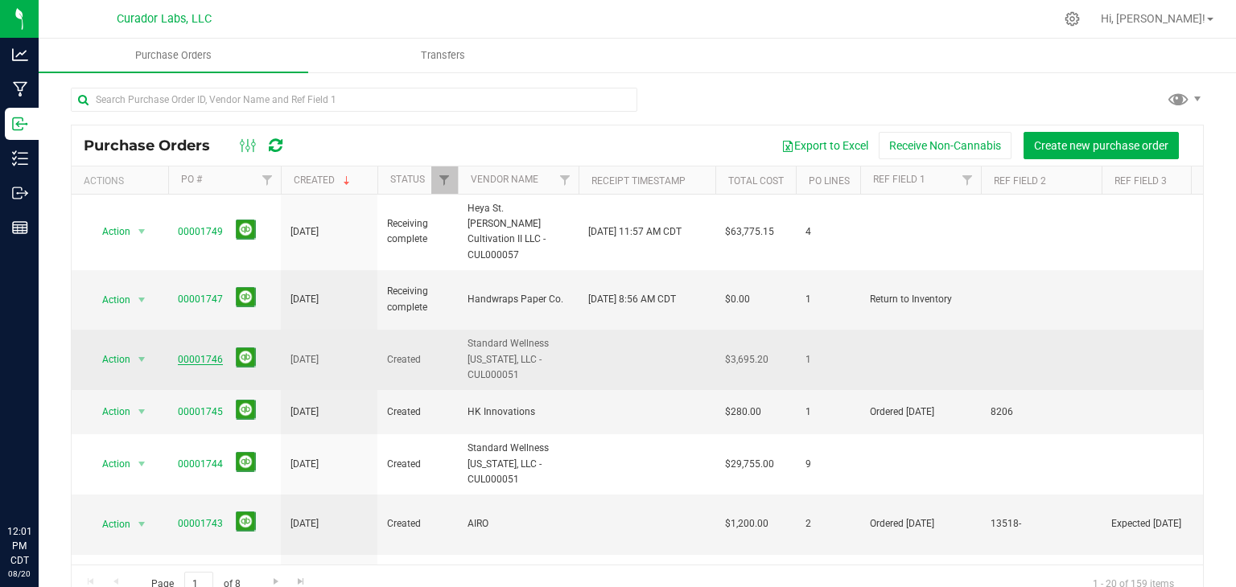
click at [207, 354] on link "00001746" at bounding box center [200, 359] width 45 height 11
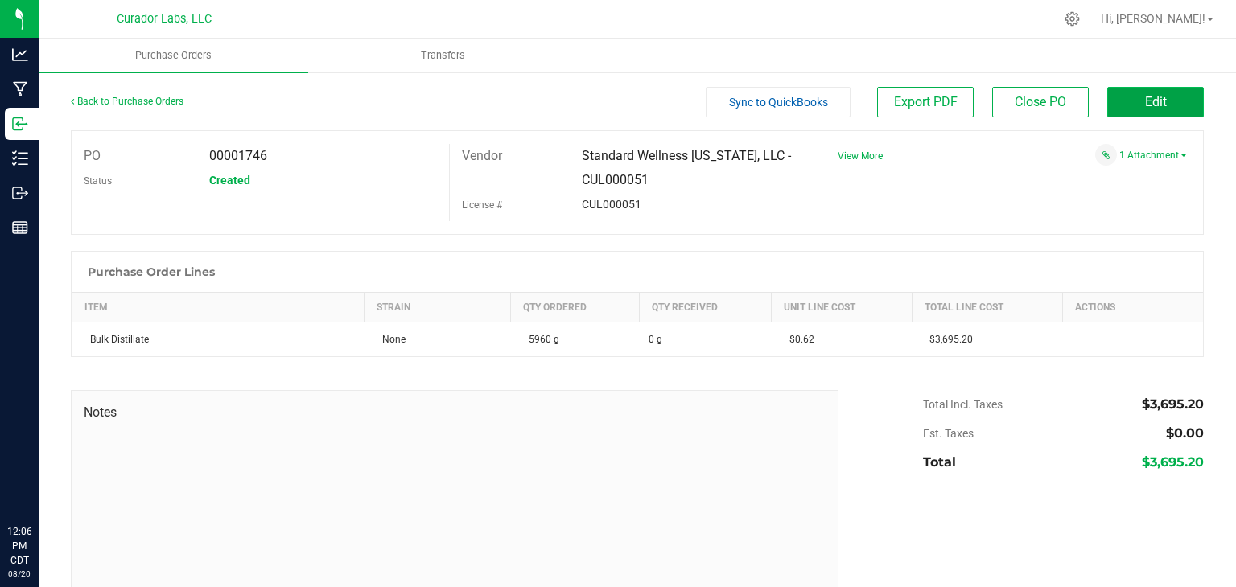
click at [1145, 102] on span "Edit" at bounding box center [1156, 101] width 22 height 15
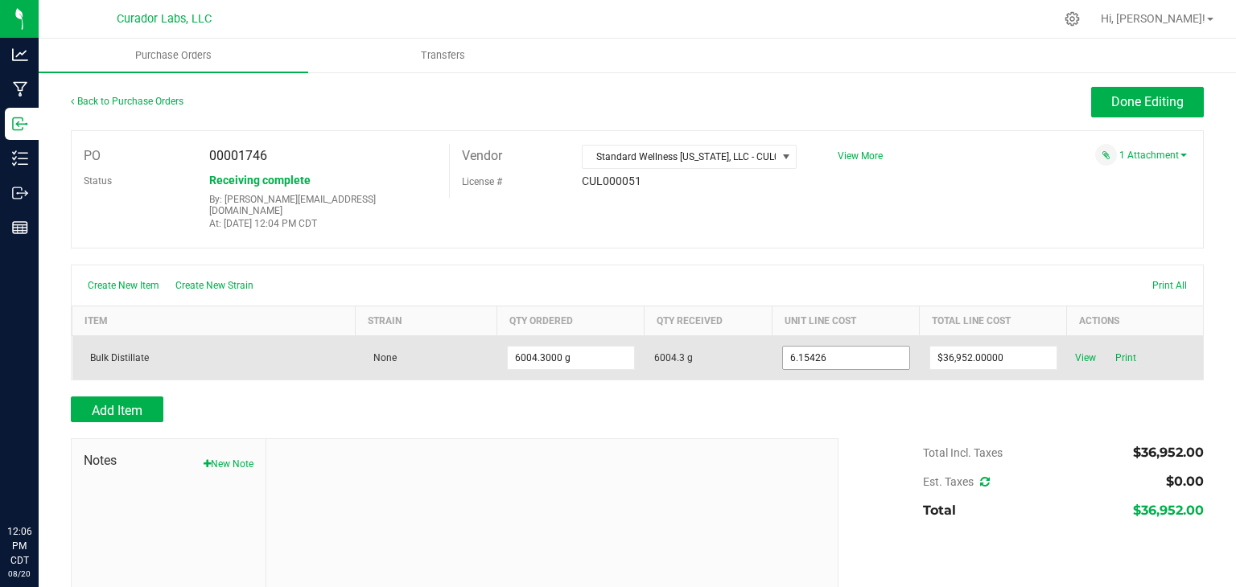
click at [865, 347] on input "6.15426" at bounding box center [846, 358] width 126 height 23
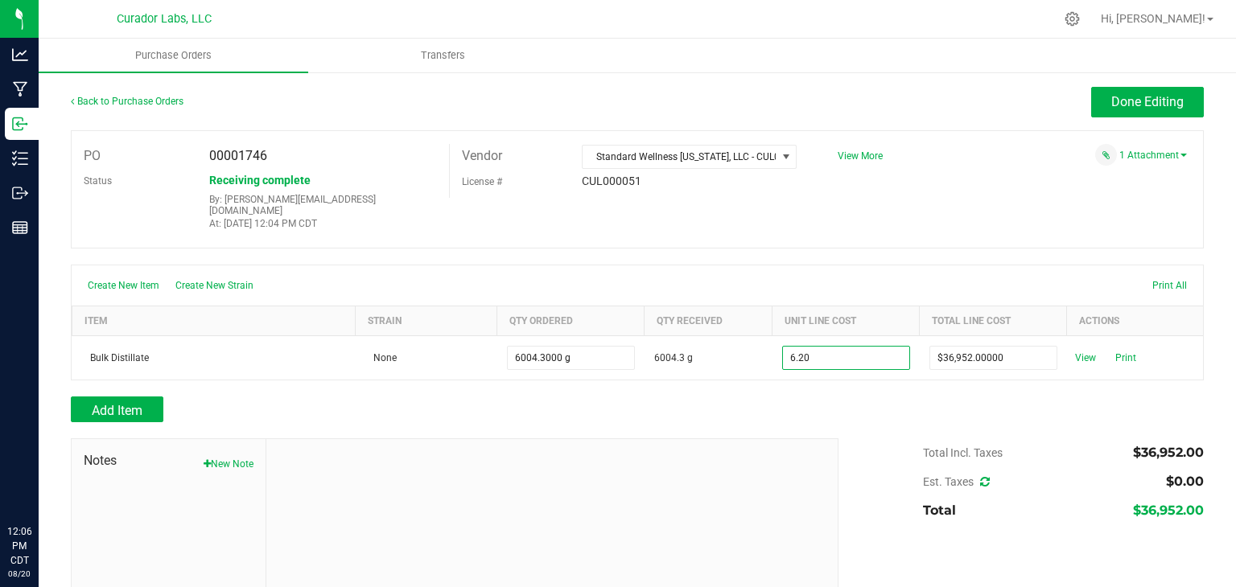
type input "$6.20000"
click at [846, 258] on body "Analytics Manufacturing Inbound Inventory Outbound Reports 12:06 PM CDT 08/20/2…" at bounding box center [618, 293] width 1236 height 587
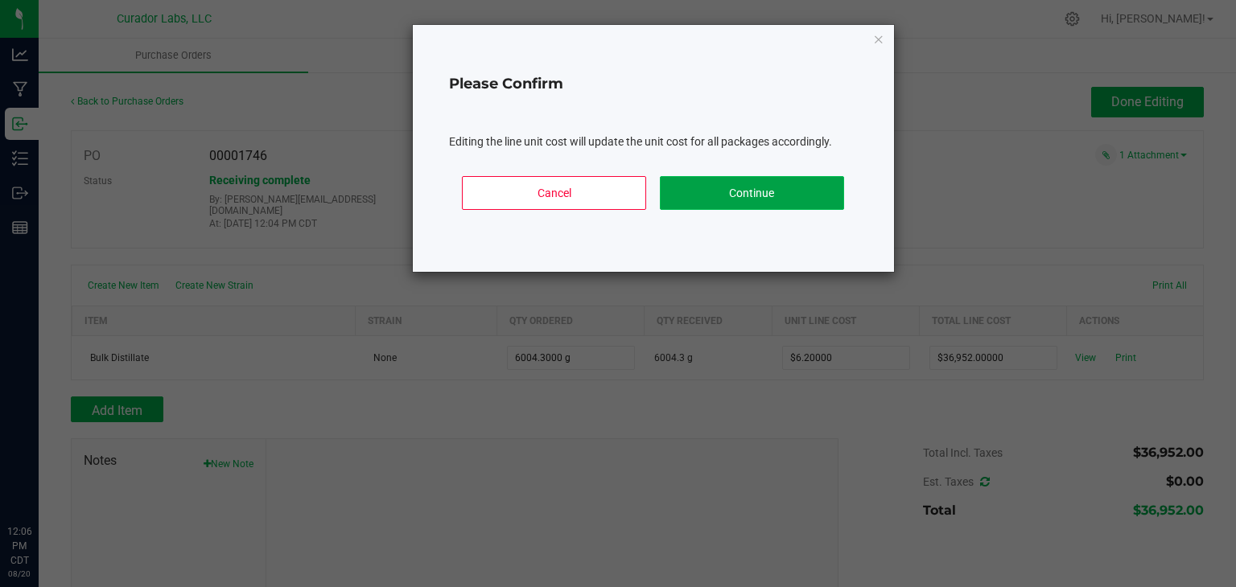
click at [722, 200] on button "Continue" at bounding box center [752, 193] width 184 height 34
type input "6004"
type input "$37,226.66000"
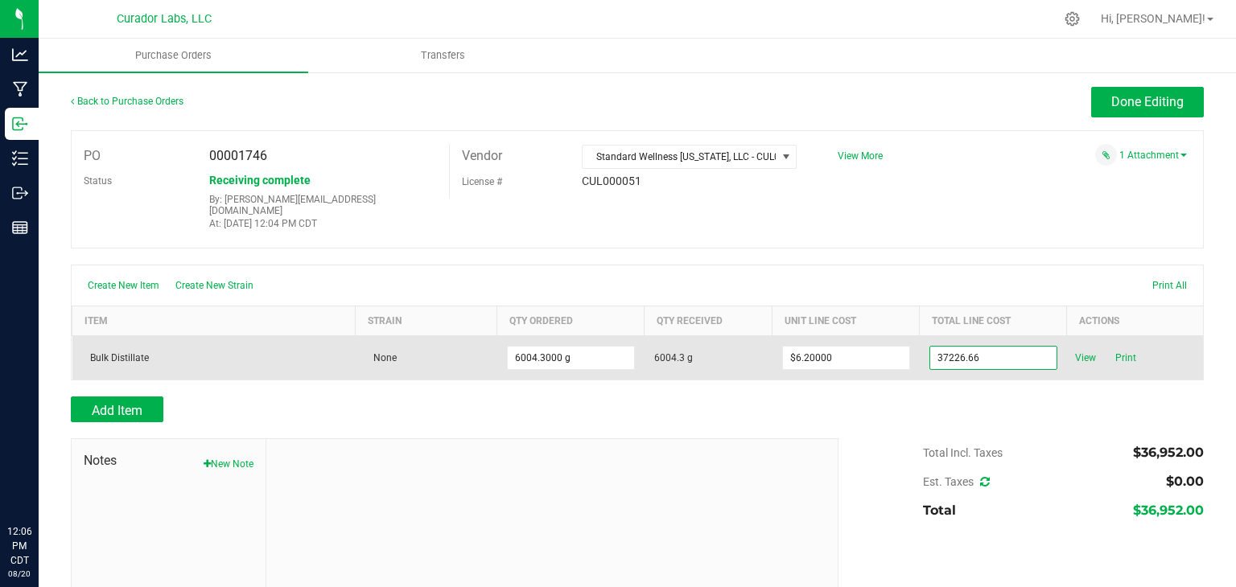
click at [967, 348] on input "37226.66" at bounding box center [993, 358] width 126 height 23
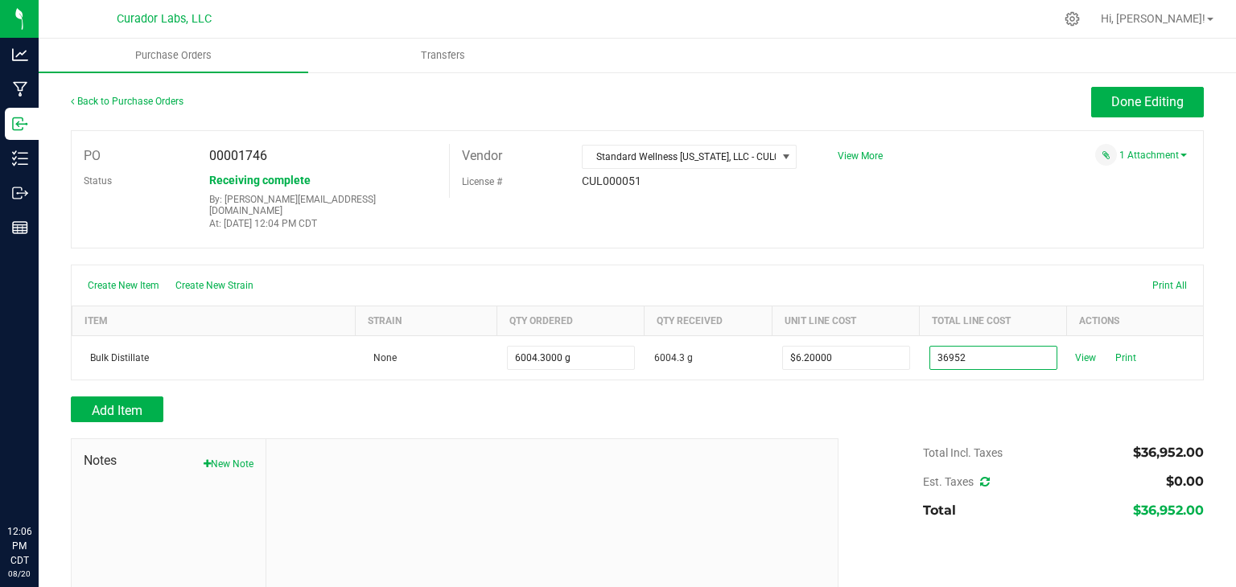
type input "$36,952.00000"
click at [899, 416] on body "Analytics Manufacturing Inbound Inventory Outbound Reports 12:06 PM CDT 08/20/2…" at bounding box center [618, 293] width 1236 height 587
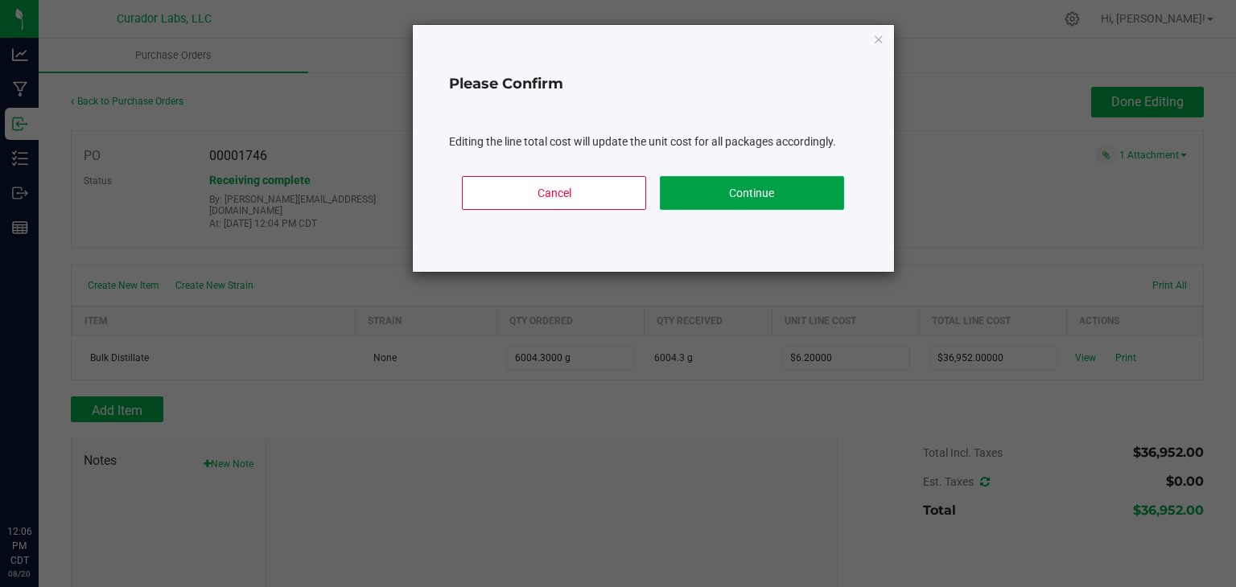
click at [785, 191] on button "Continue" at bounding box center [752, 193] width 184 height 34
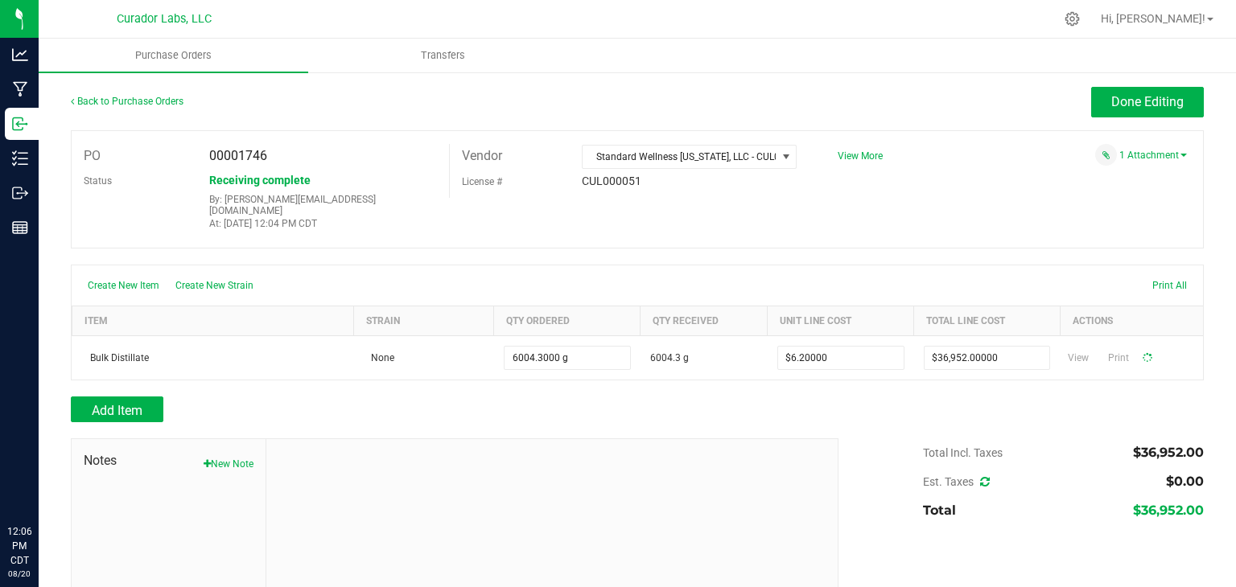
type input "6004"
type input "$6.15426"
click at [1141, 97] on span "Done Editing" at bounding box center [1147, 101] width 72 height 15
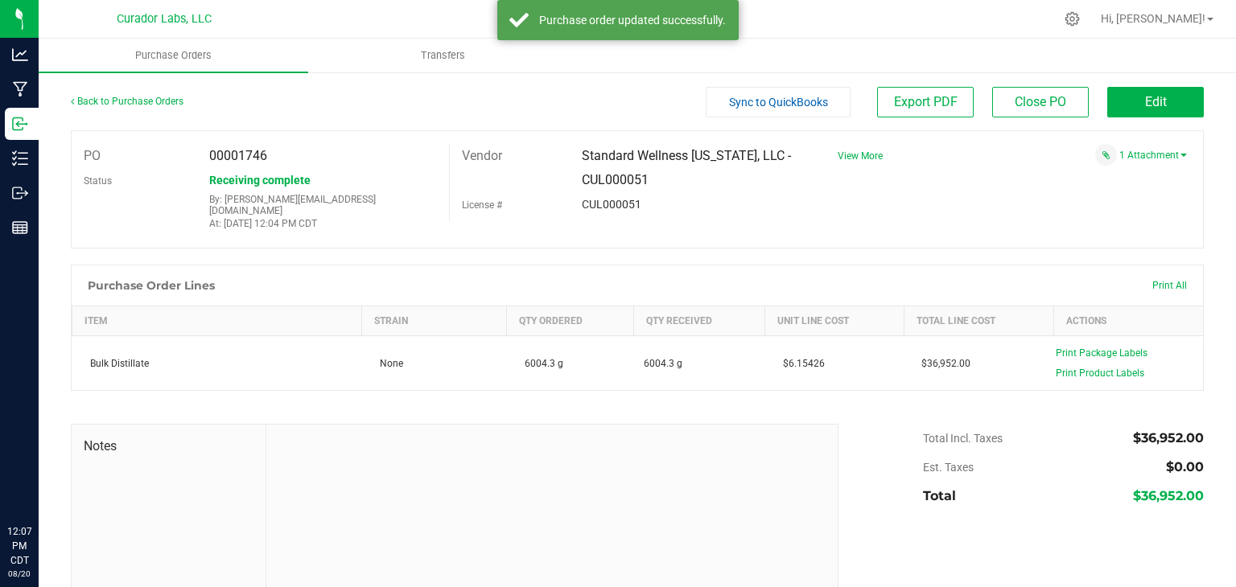
click at [796, 250] on div at bounding box center [637, 257] width 1133 height 16
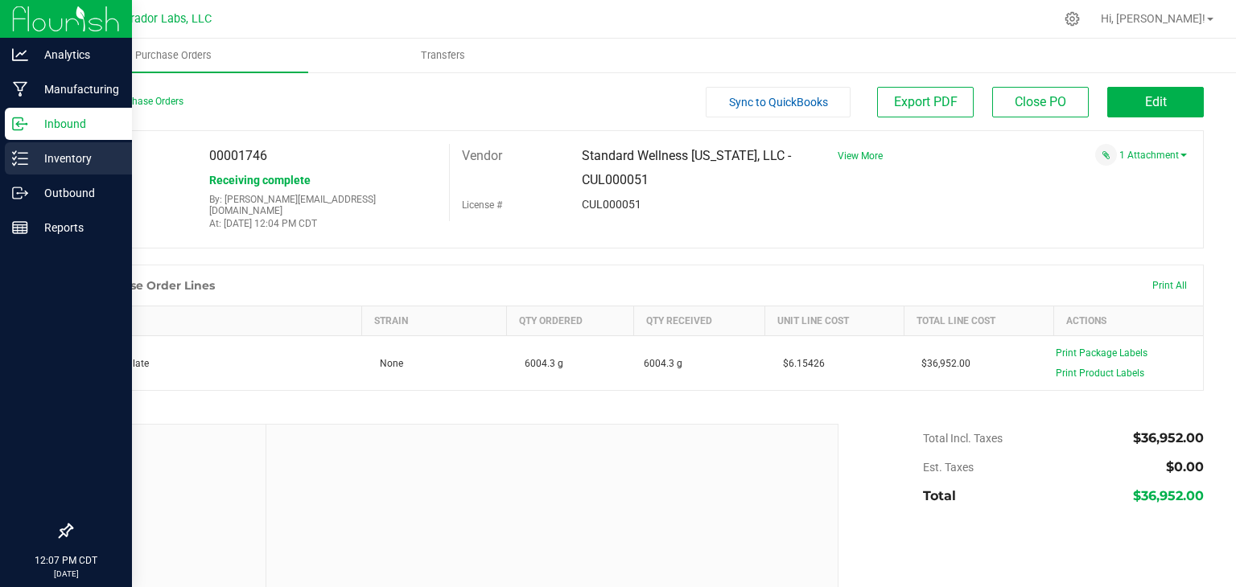
click at [45, 163] on p "Inventory" at bounding box center [76, 158] width 97 height 19
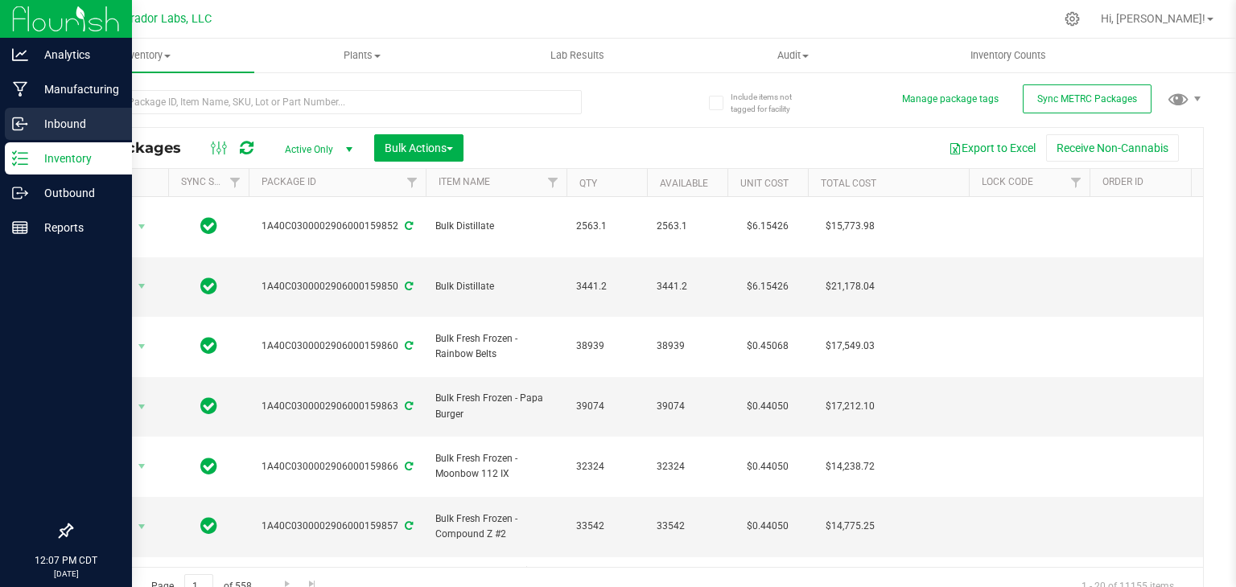
click at [30, 125] on p "Inbound" at bounding box center [76, 123] width 97 height 19
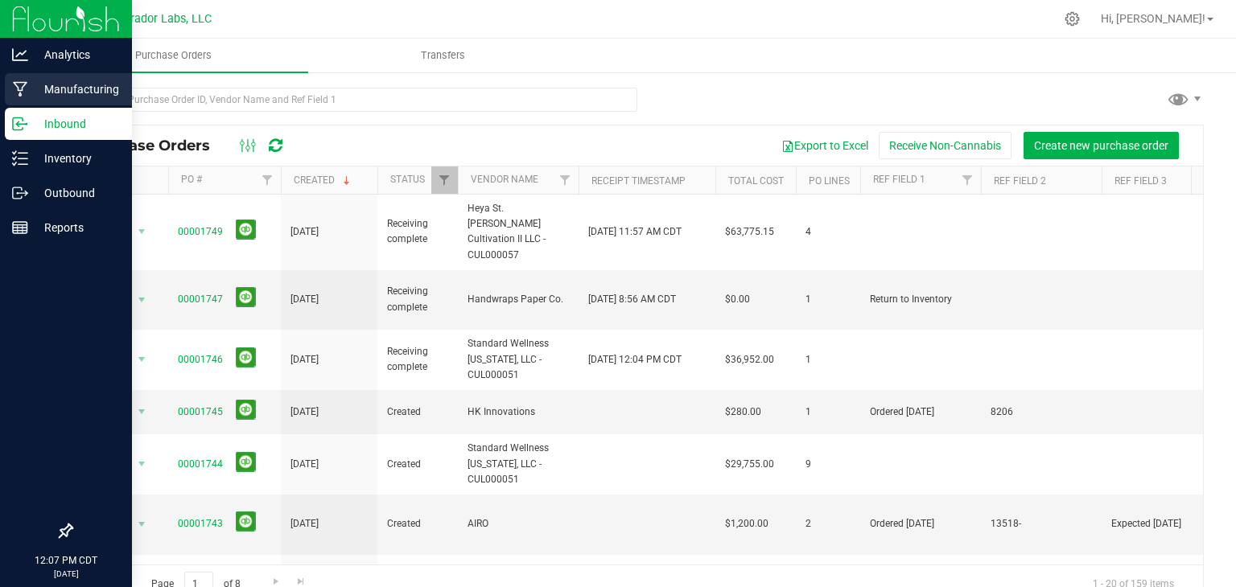
click at [24, 88] on icon at bounding box center [20, 89] width 15 height 16
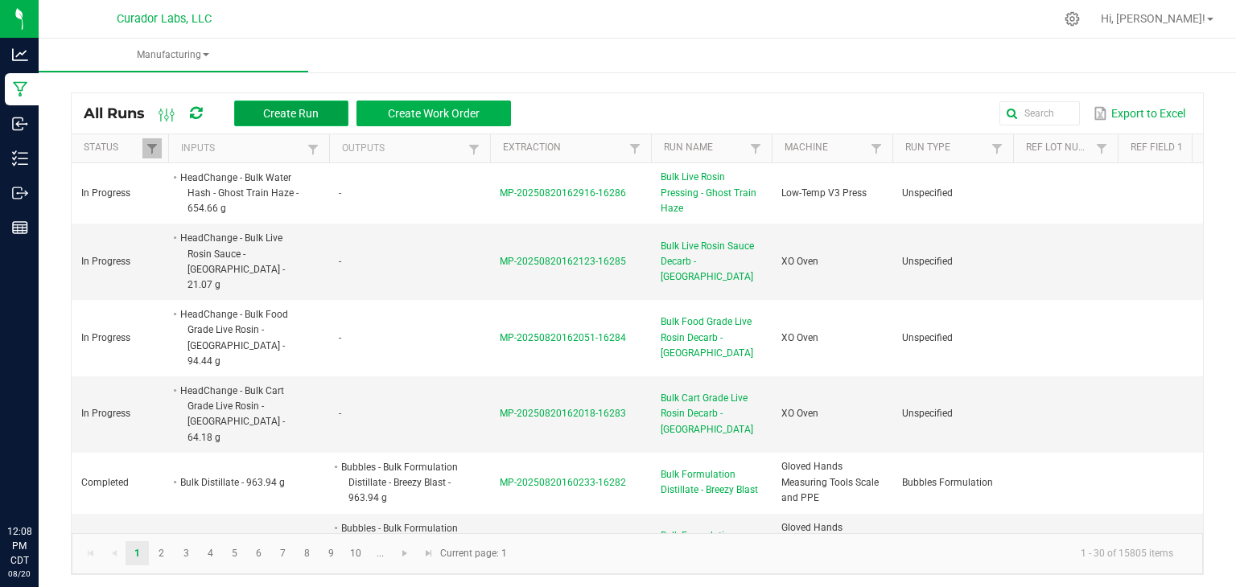
click at [271, 120] on button "Create Run" at bounding box center [291, 114] width 114 height 26
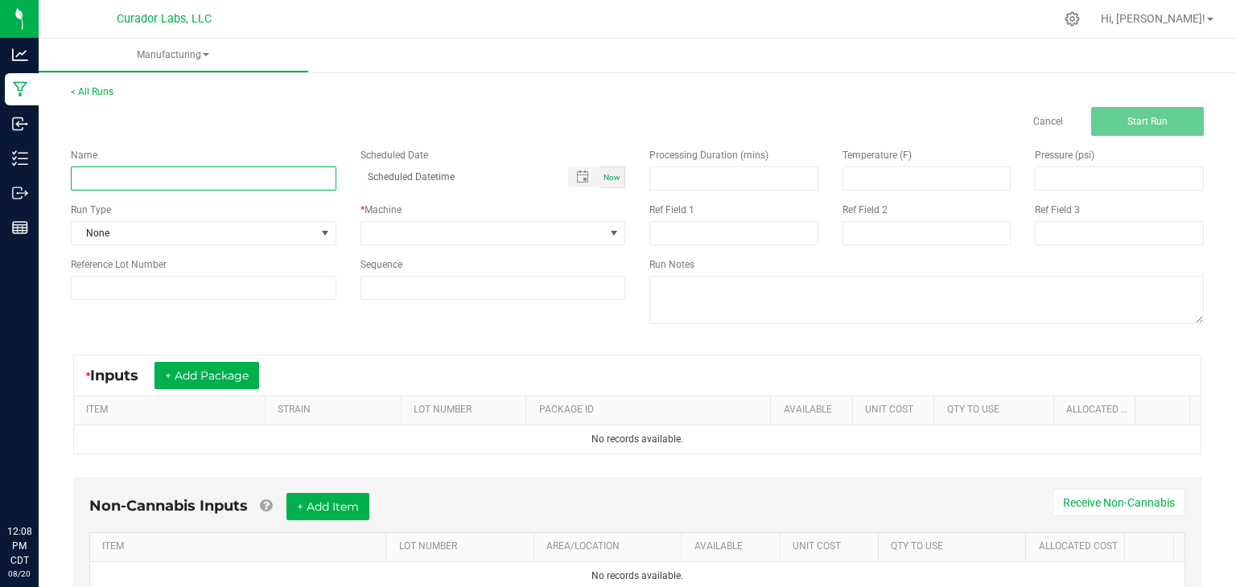
click at [279, 184] on input at bounding box center [203, 179] width 265 height 24
paste input "Bulk Distillate"
type input "Bulk Distillate - r%d"
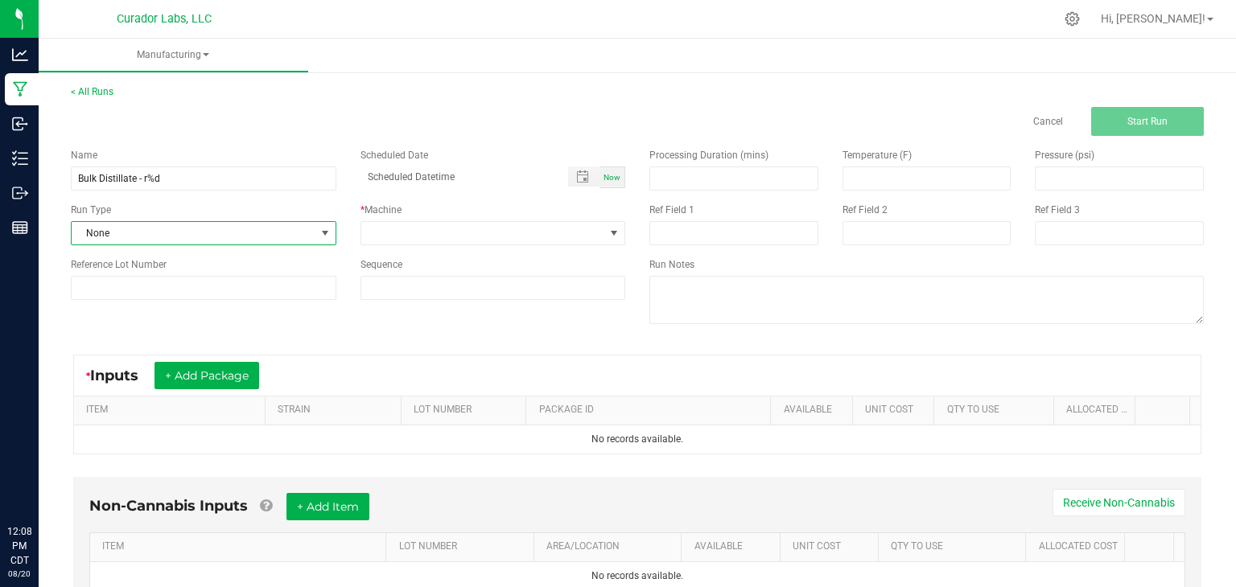
click at [198, 224] on span "None" at bounding box center [194, 233] width 244 height 23
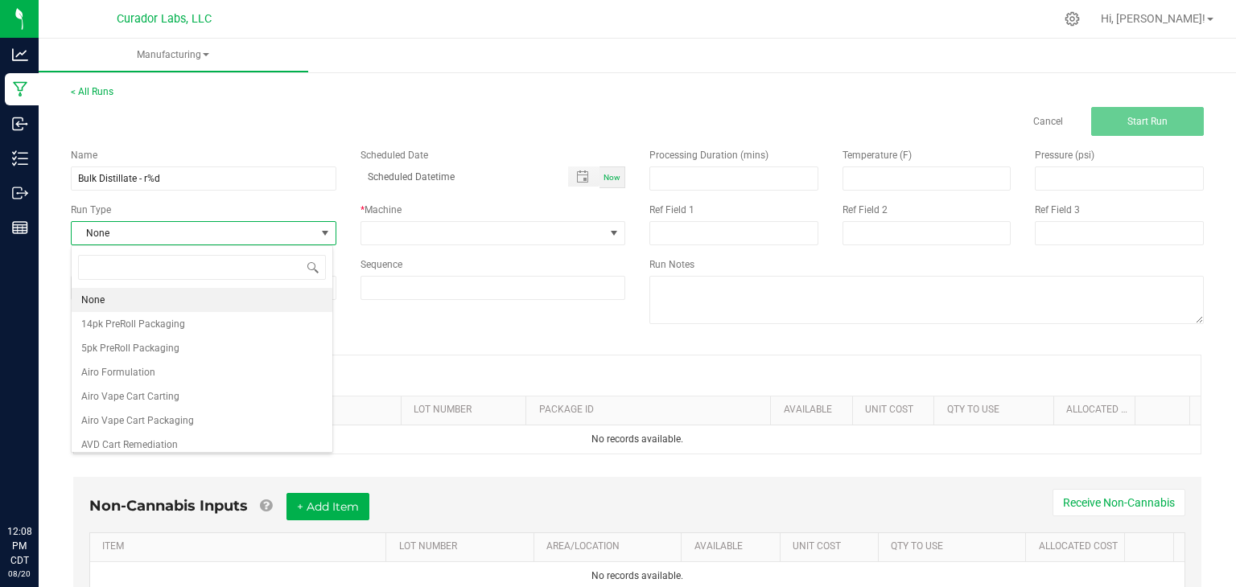
scroll to position [23, 261]
type input "test"
click at [192, 341] on li "Testing - R&D" at bounding box center [202, 348] width 261 height 24
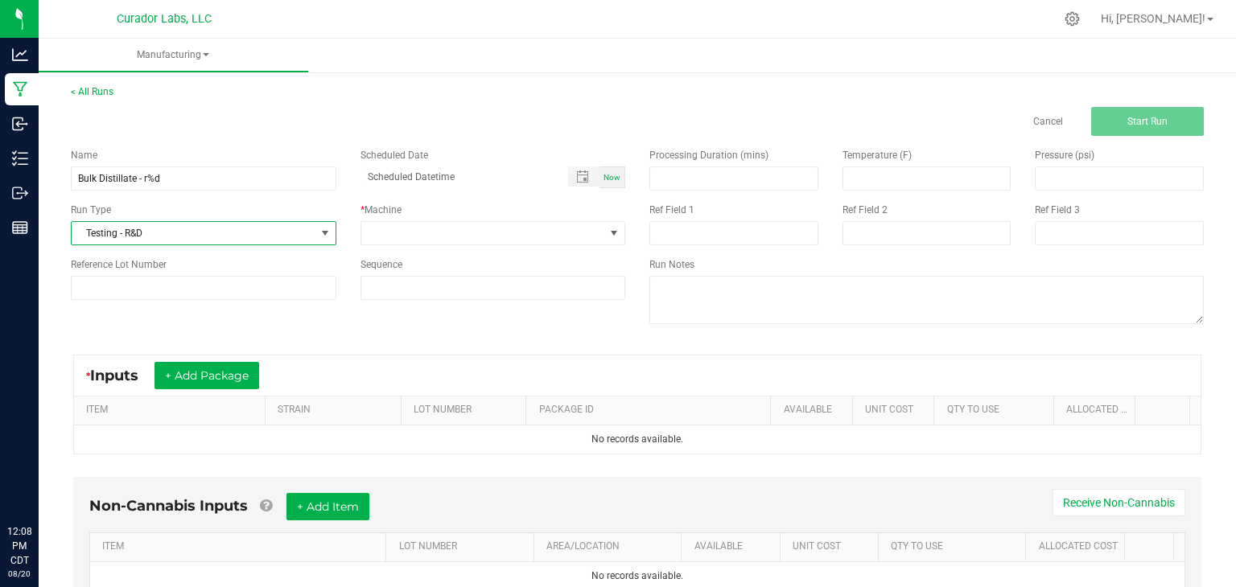
click at [609, 173] on span "Now" at bounding box center [611, 177] width 17 height 9
type input "08/20/2025 12:08 PM"
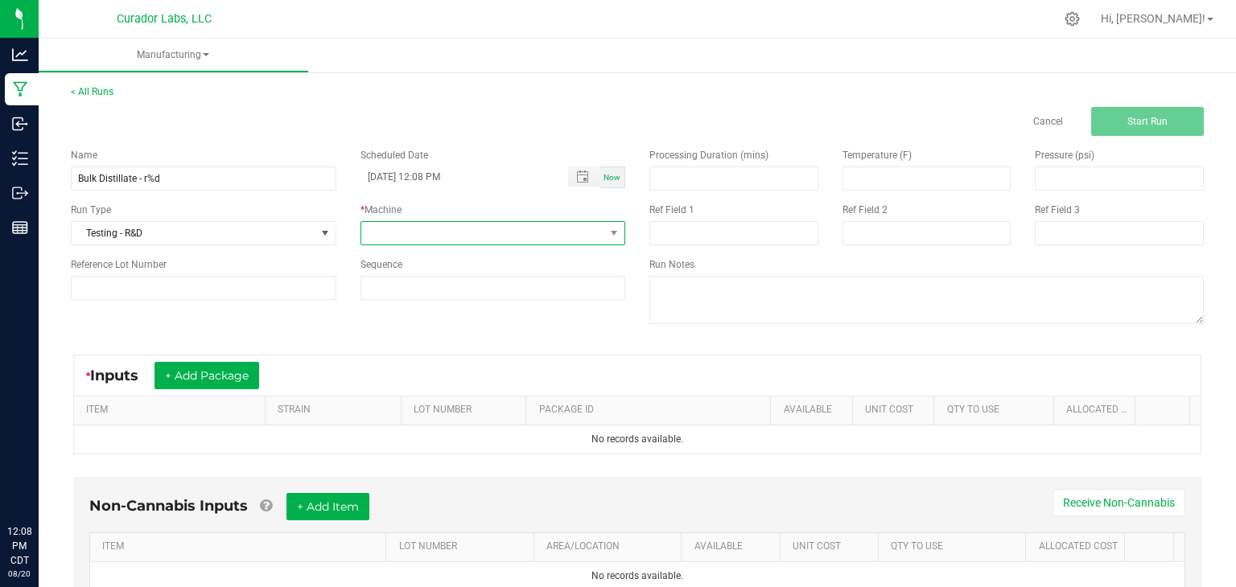
click at [549, 232] on span at bounding box center [483, 233] width 244 height 23
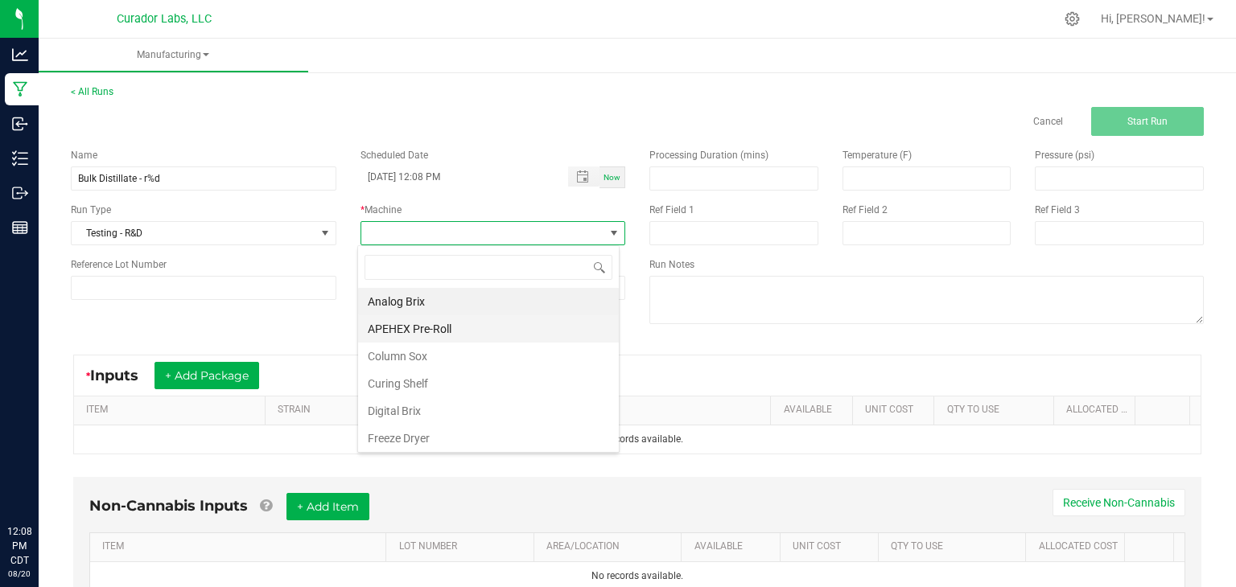
scroll to position [161, 0]
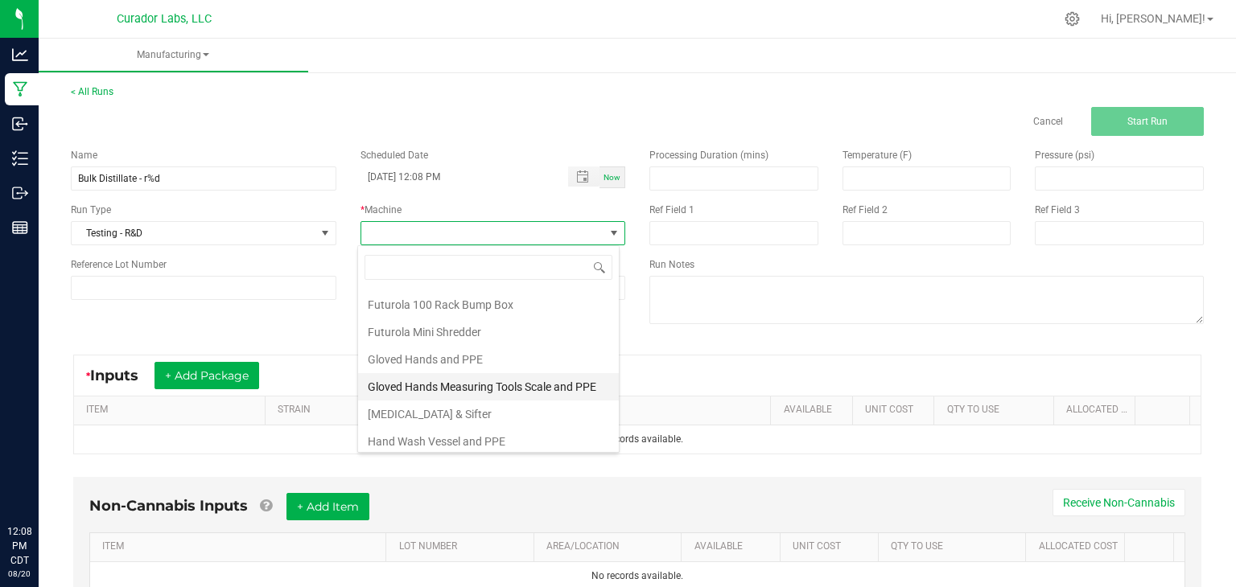
click at [504, 382] on li "Gloved Hands Measuring Tools Scale and PPE" at bounding box center [488, 386] width 261 height 27
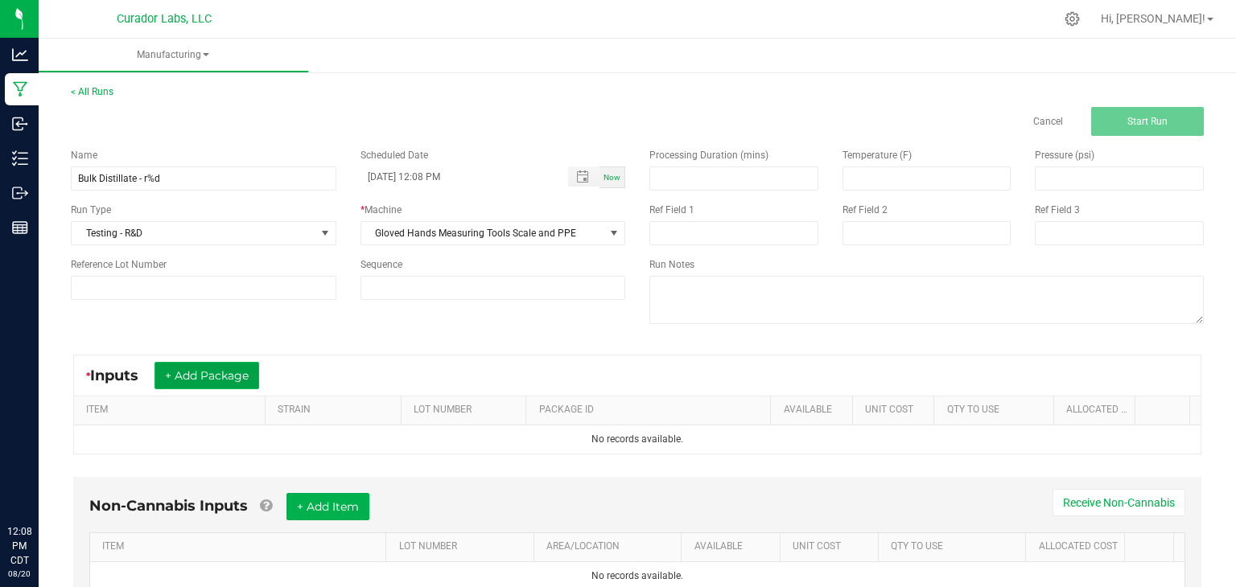
click at [232, 362] on button "+ Add Package" at bounding box center [206, 375] width 105 height 27
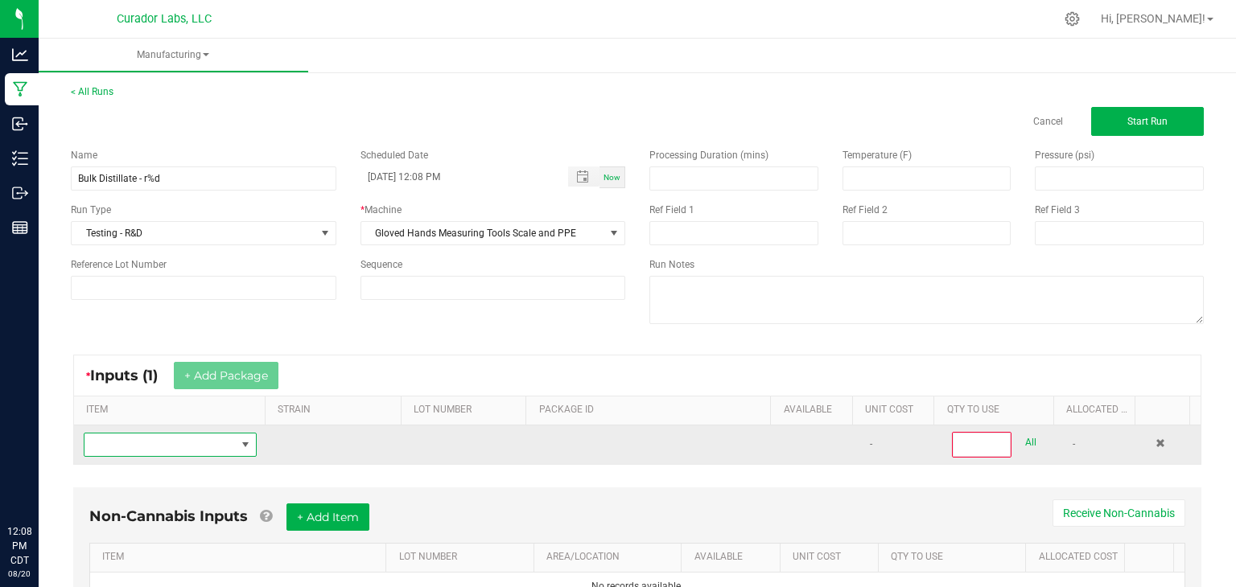
click at [187, 445] on span "NO DATA FOUND" at bounding box center [159, 445] width 151 height 23
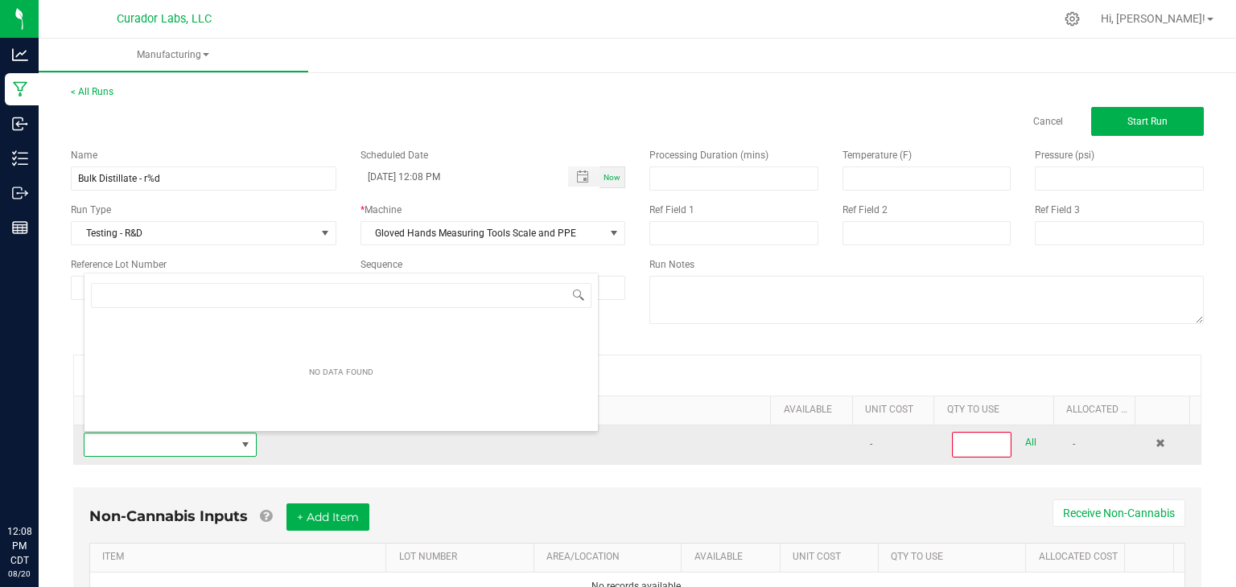
scroll to position [23, 167]
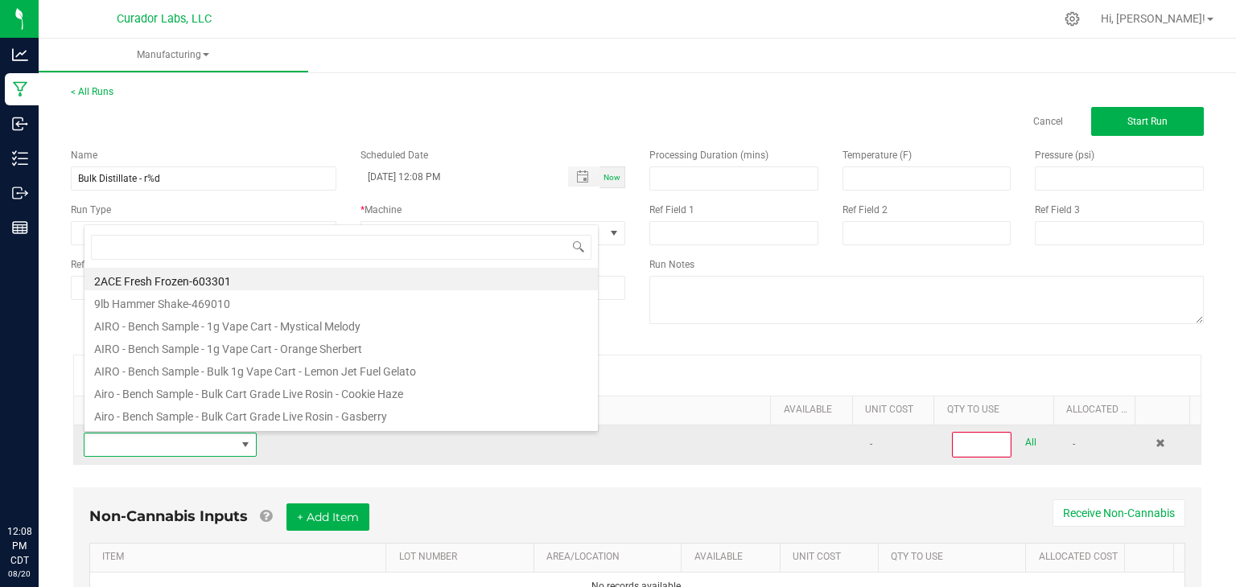
type input "Bulk Distillate"
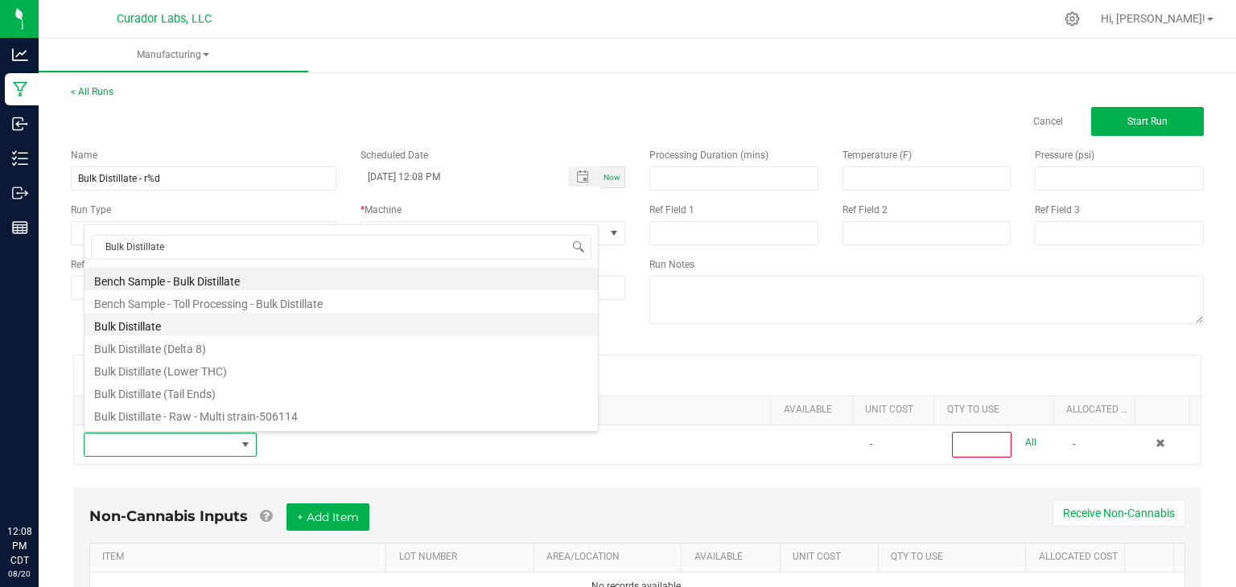
click at [251, 329] on li "Bulk Distillate" at bounding box center [340, 324] width 513 height 23
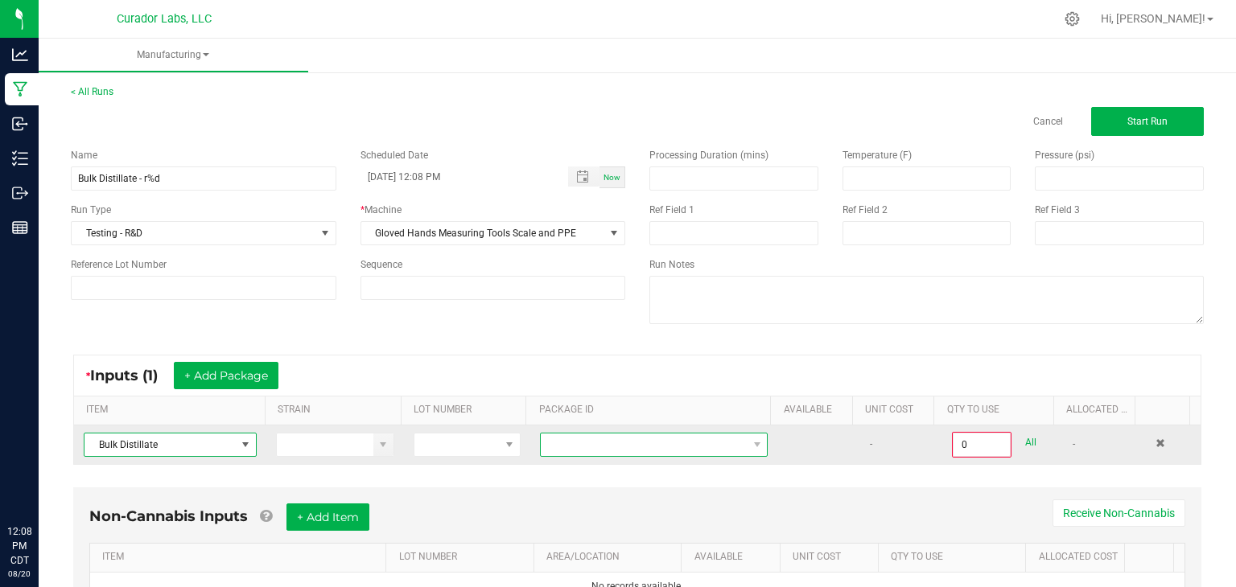
click at [572, 440] on span at bounding box center [644, 445] width 206 height 23
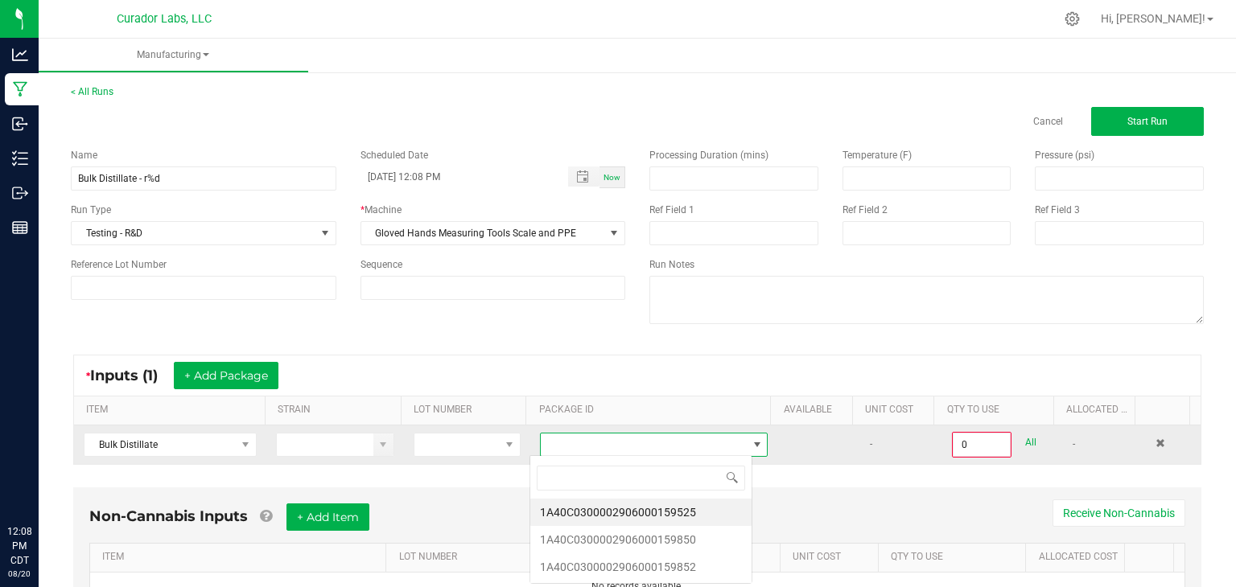
scroll to position [23, 222]
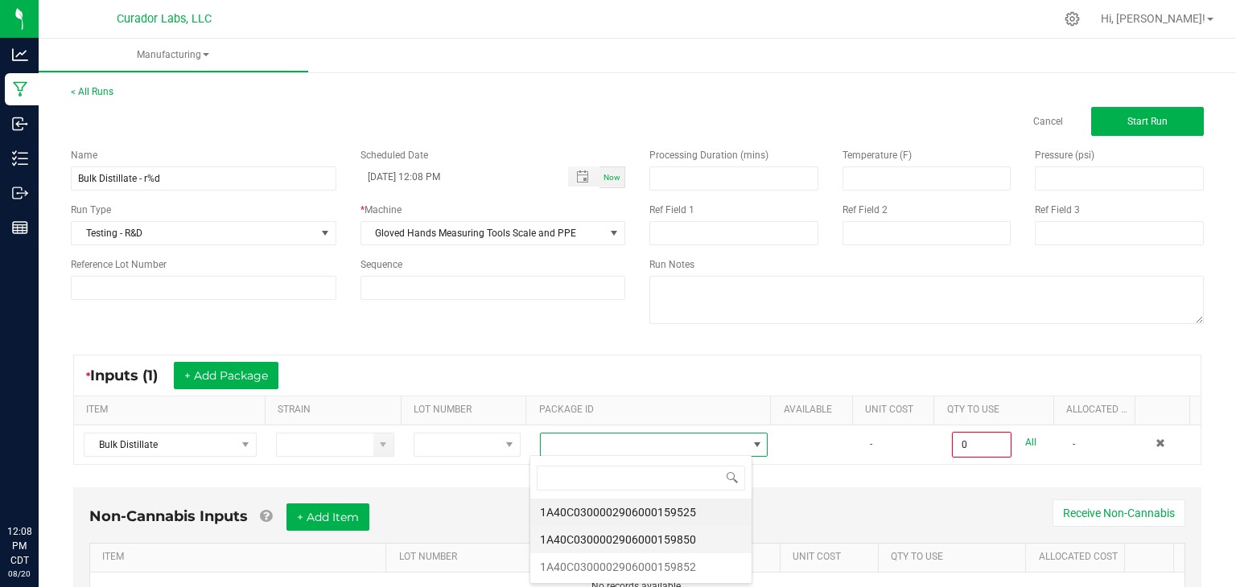
click at [598, 535] on li "1A40C0300002906000159850" at bounding box center [640, 539] width 221 height 27
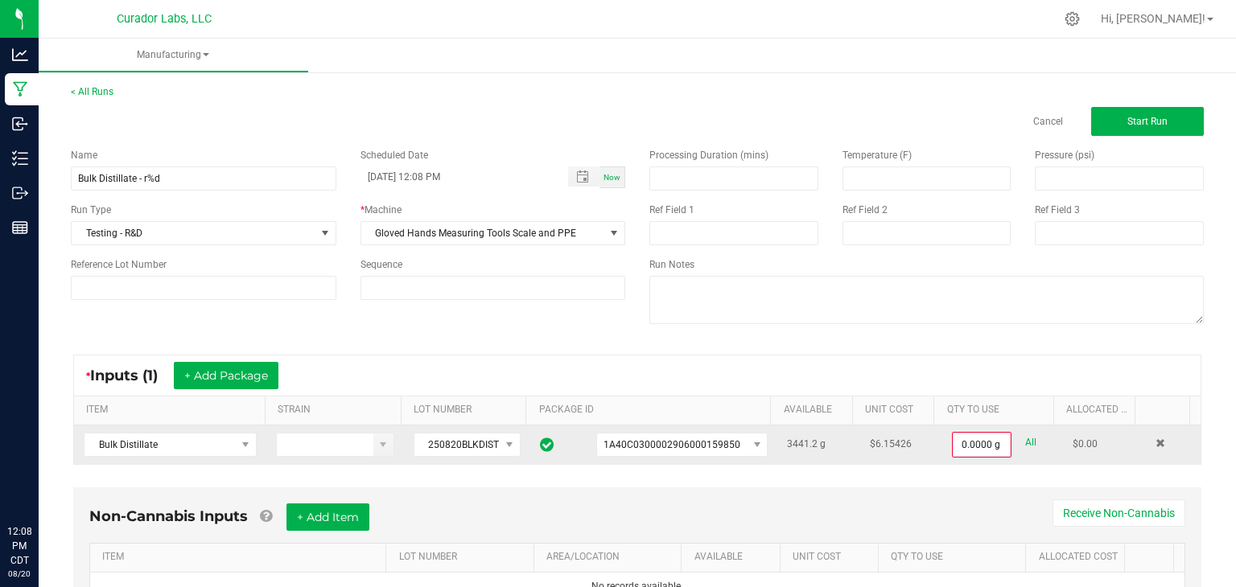
click at [1025, 442] on link "All" at bounding box center [1030, 443] width 11 height 22
type input "3441.2000 g"
drag, startPoint x: 799, startPoint y: 442, endPoint x: 772, endPoint y: 442, distance: 26.6
click at [787, 442] on span "3441.2" at bounding box center [802, 443] width 31 height 11
copy span "3441.2"
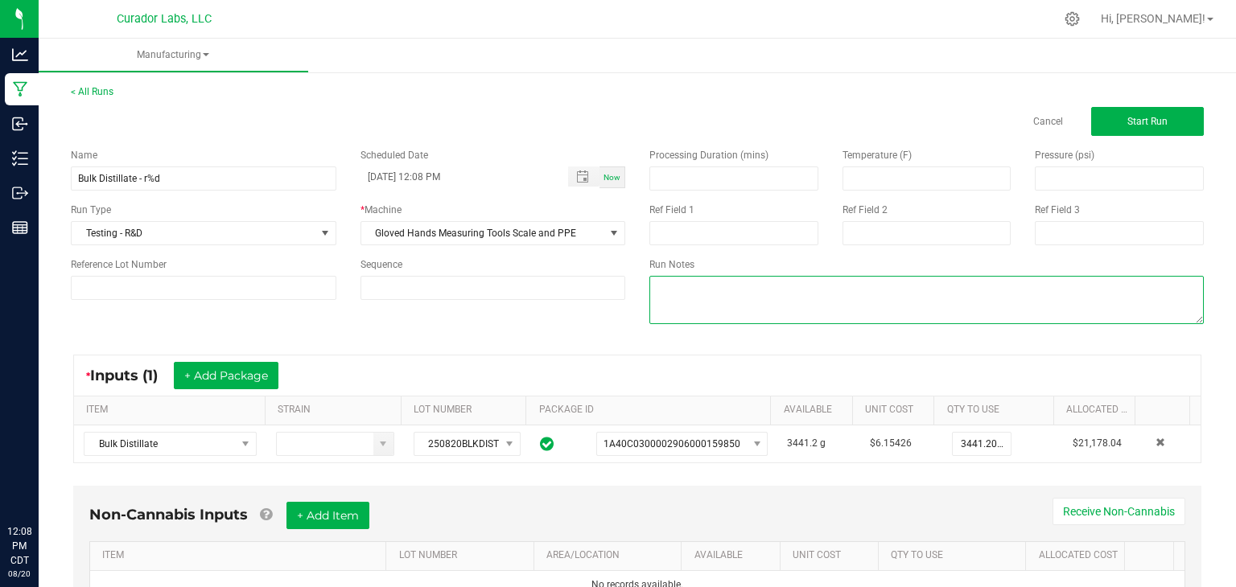
click at [739, 312] on textarea at bounding box center [926, 300] width 554 height 48
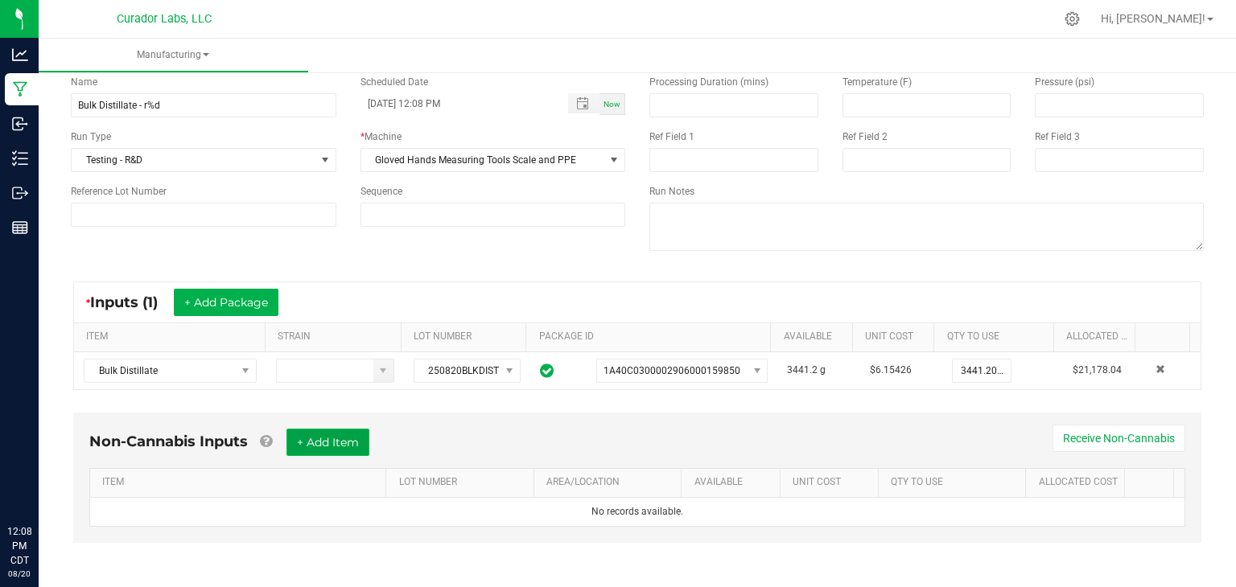
click at [331, 446] on button "+ Add Item" at bounding box center [327, 442] width 83 height 27
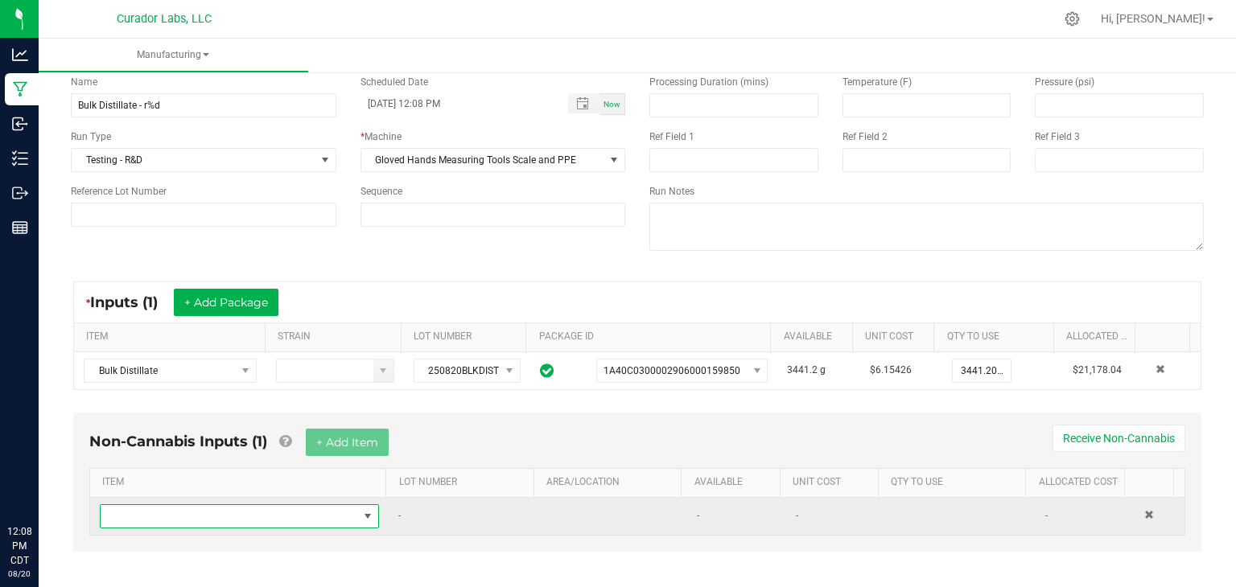
click at [216, 521] on span "NO DATA FOUND" at bounding box center [229, 516] width 257 height 23
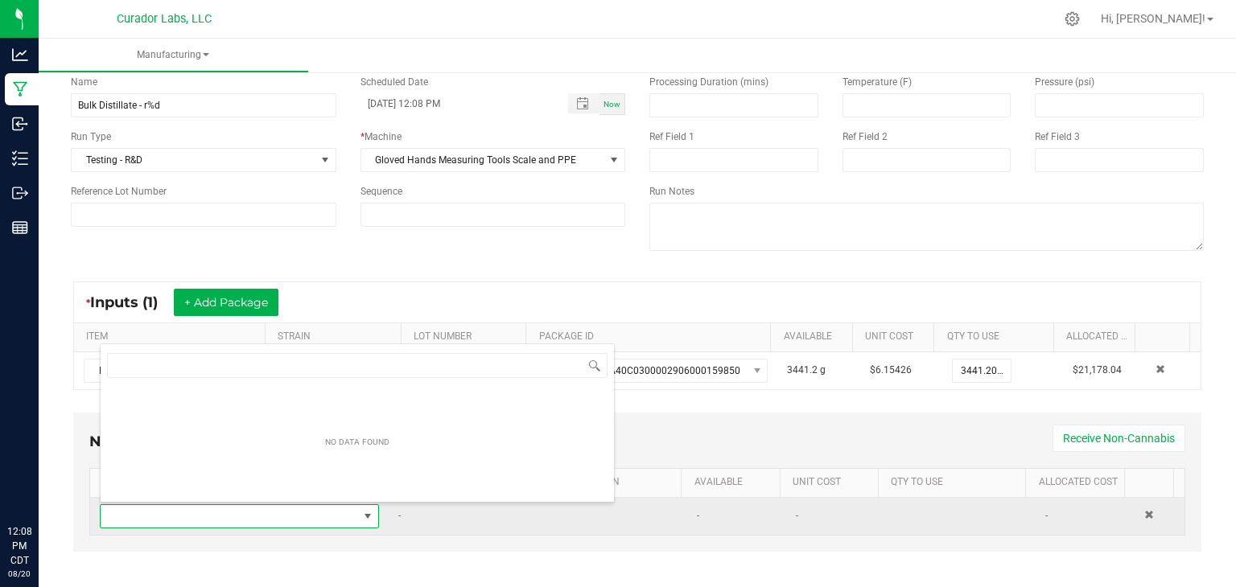
scroll to position [23, 269]
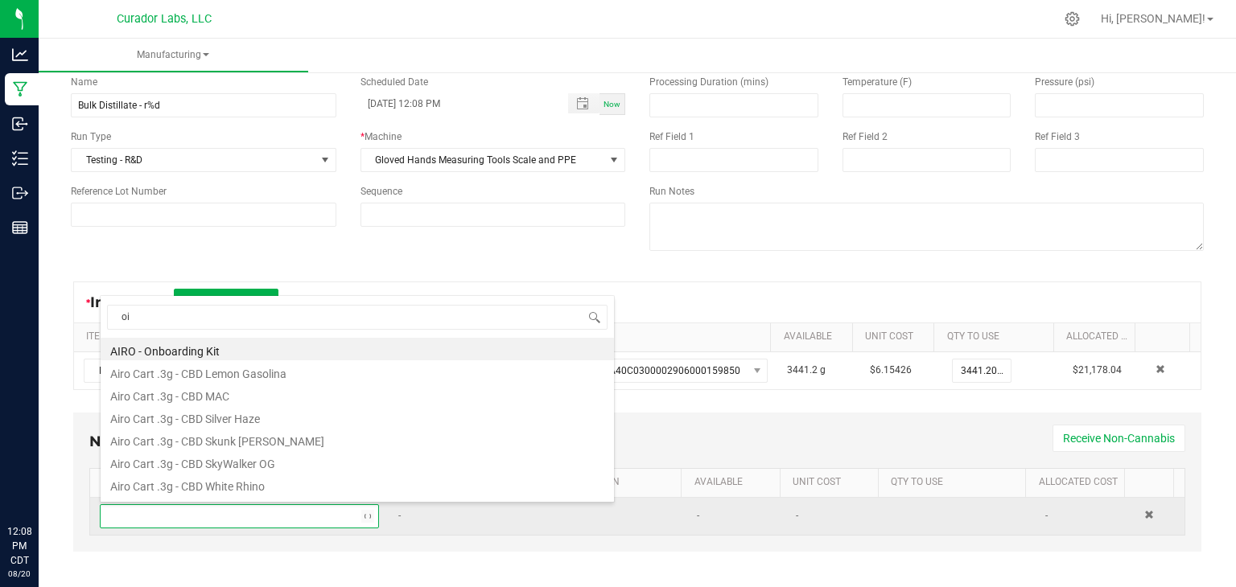
type input "oil"
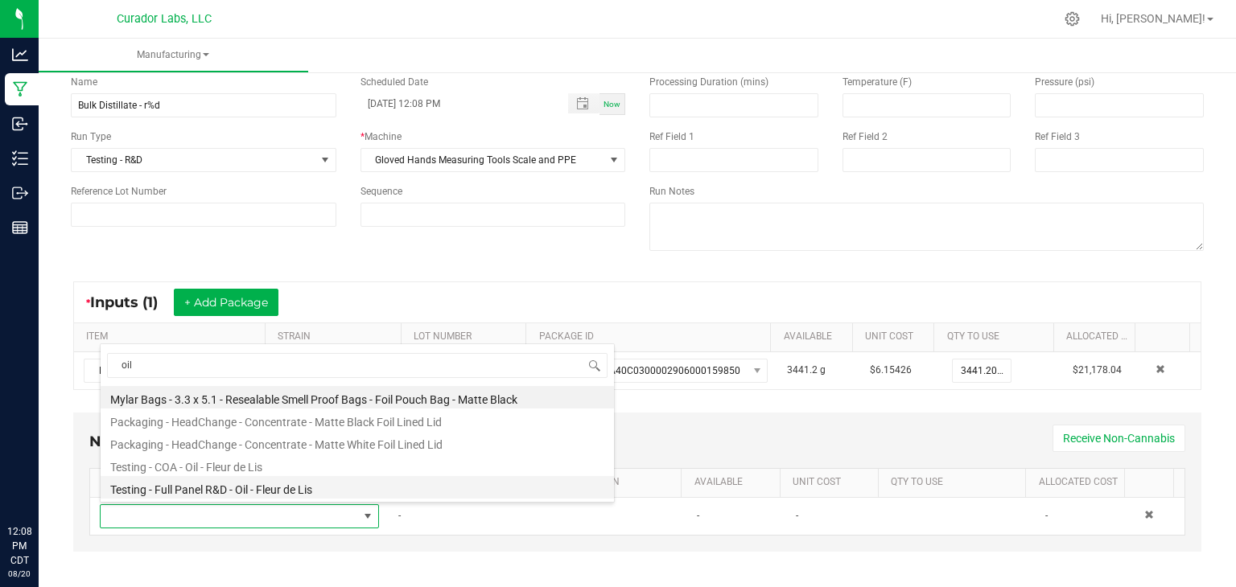
click at [285, 481] on li "Testing - Full Panel R&D - Oil - Fleur de Lis" at bounding box center [357, 487] width 513 height 23
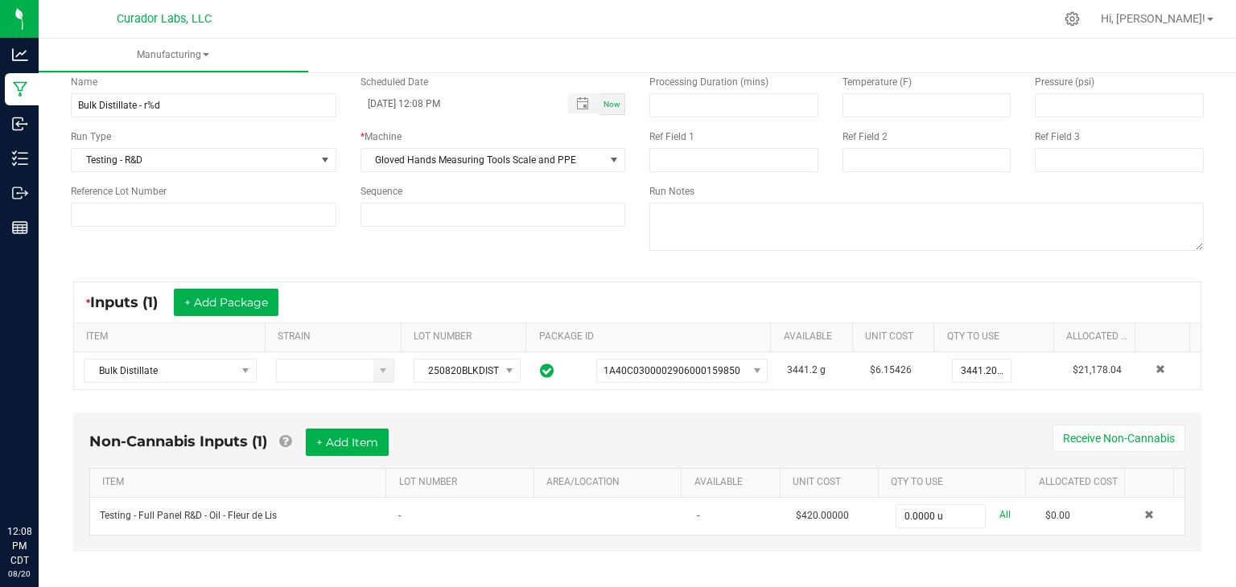
scroll to position [81, 0]
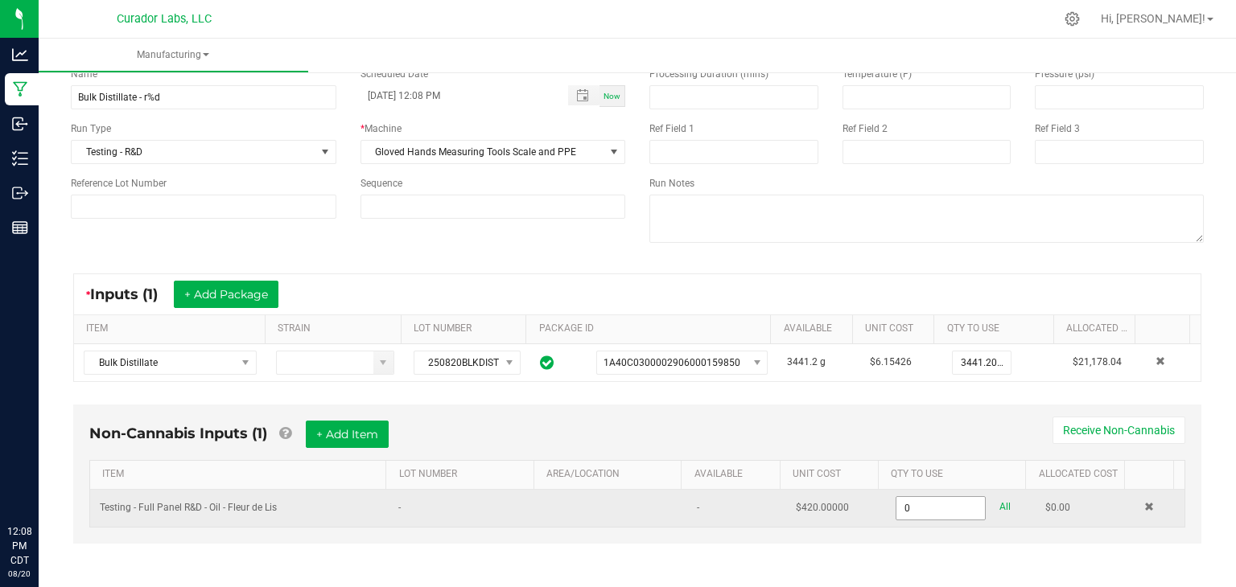
click at [928, 501] on input "0" at bounding box center [940, 508] width 88 height 23
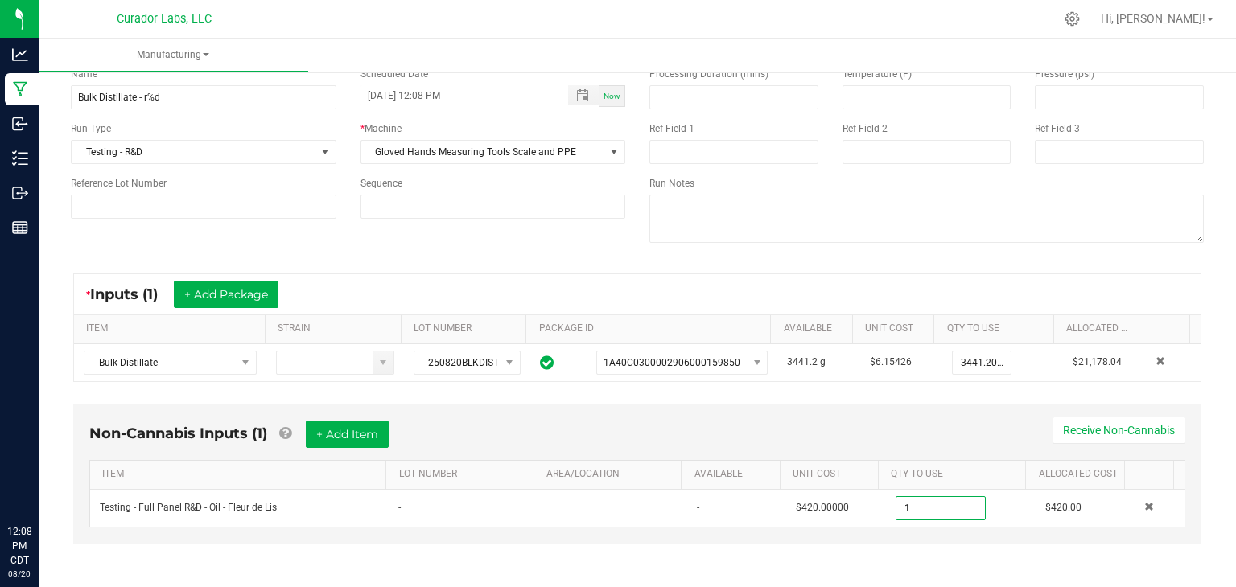
type input "1.0000 u"
click at [892, 416] on div "Non-Cannabis Inputs (1) + Add Item Receive Non-Cannabis ITEM LOT NUMBER AREA/LO…" at bounding box center [637, 474] width 1128 height 139
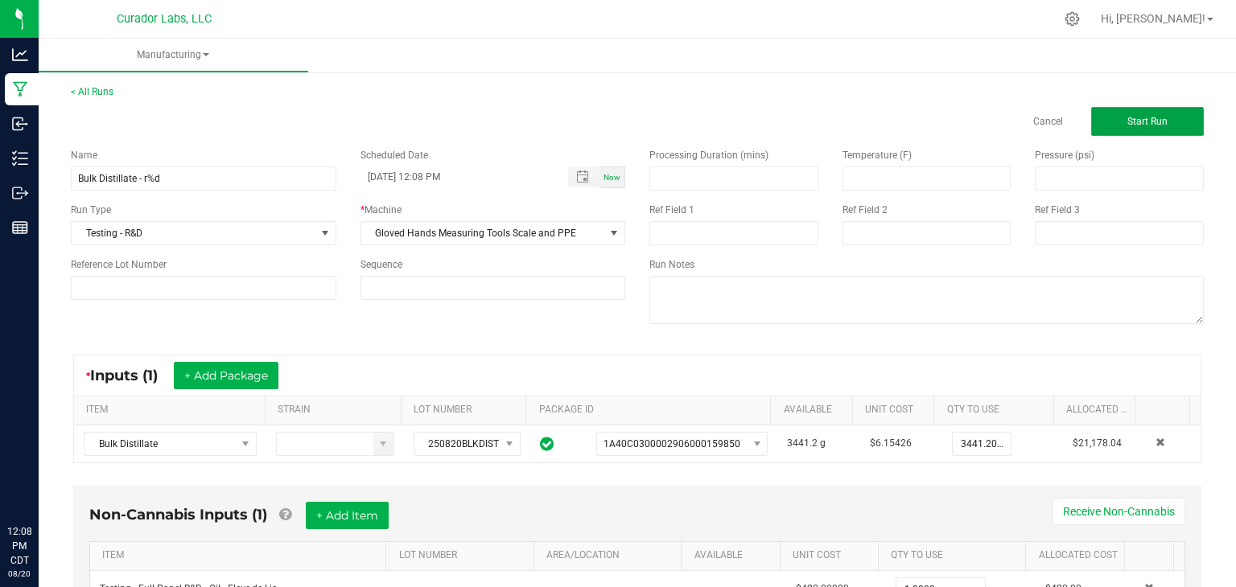
click at [1159, 110] on button "Start Run" at bounding box center [1147, 121] width 113 height 29
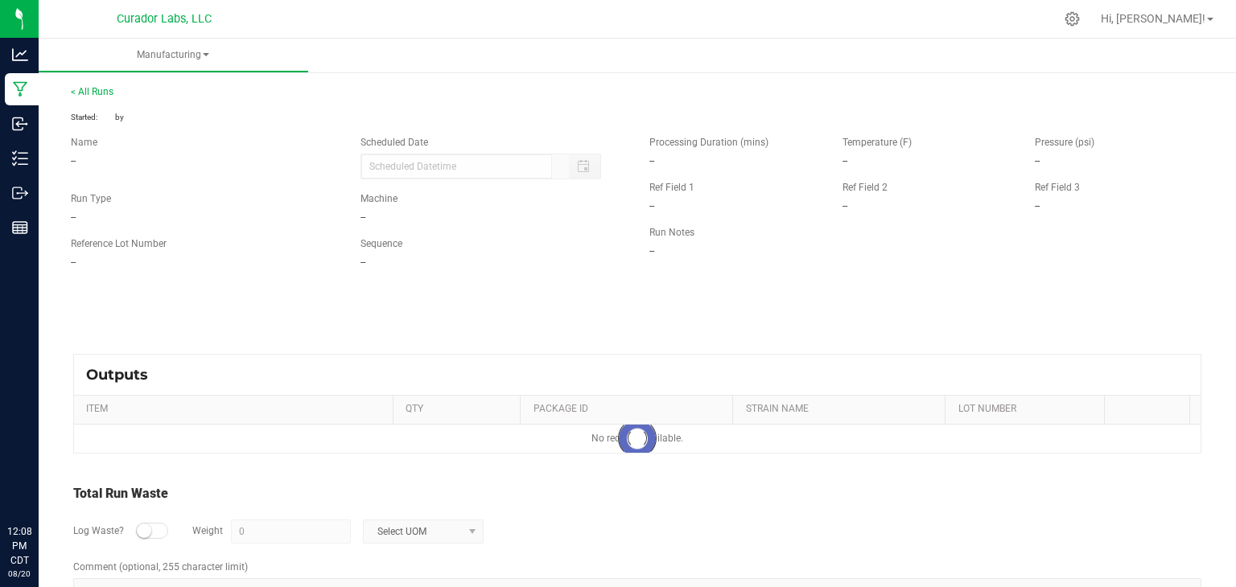
type input "08/20/2025 12:08 PM"
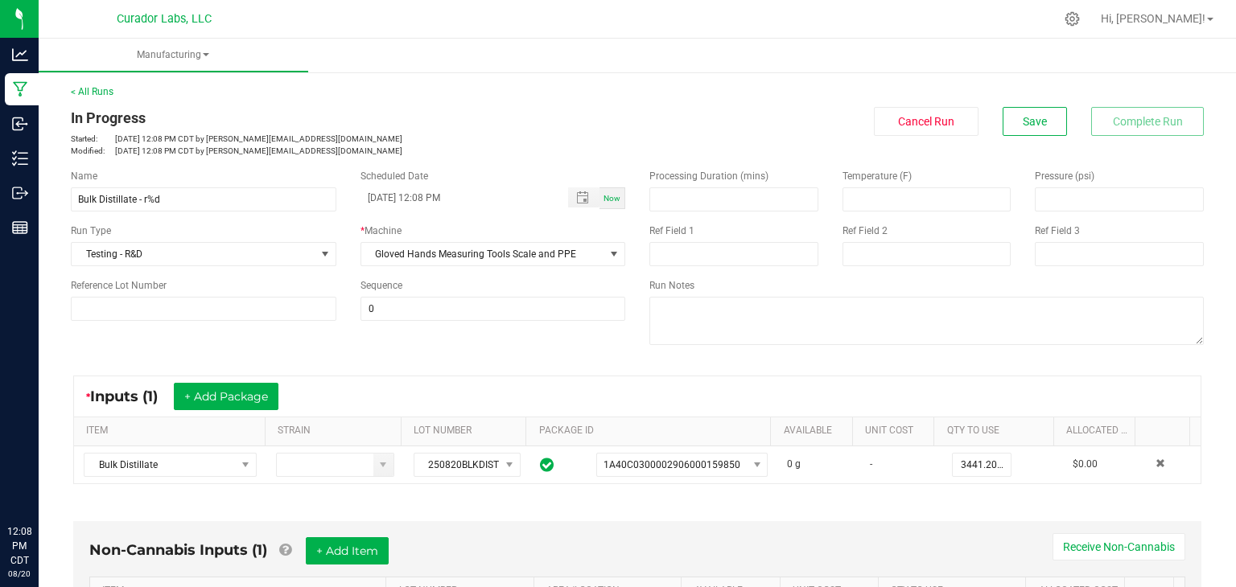
scroll to position [397, 0]
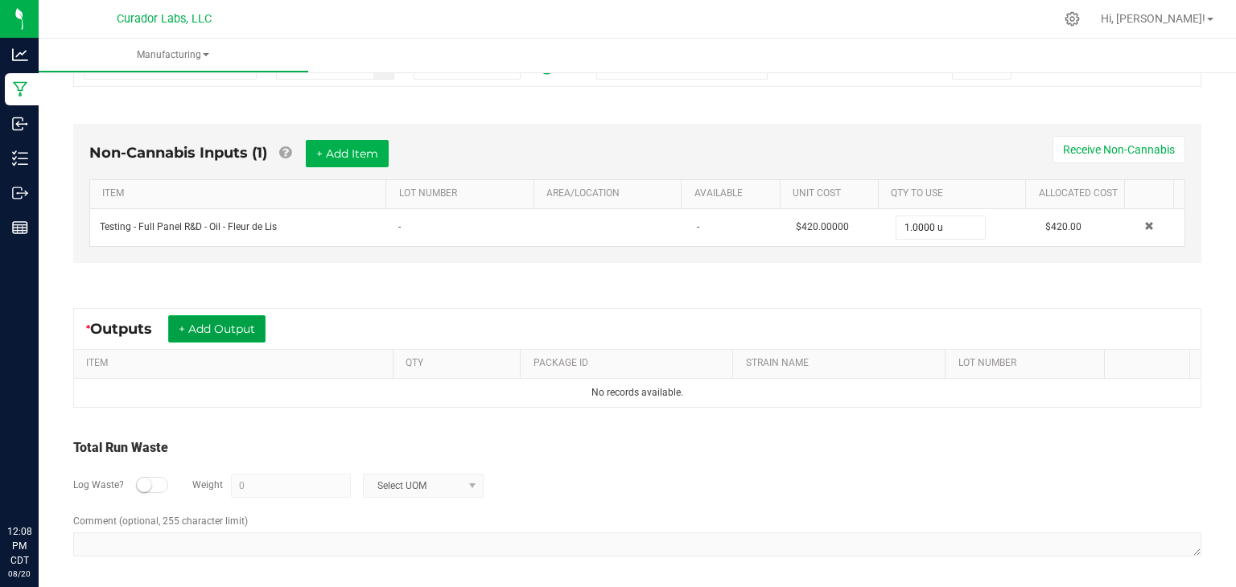
click at [224, 329] on button "+ Add Output" at bounding box center [216, 328] width 97 height 27
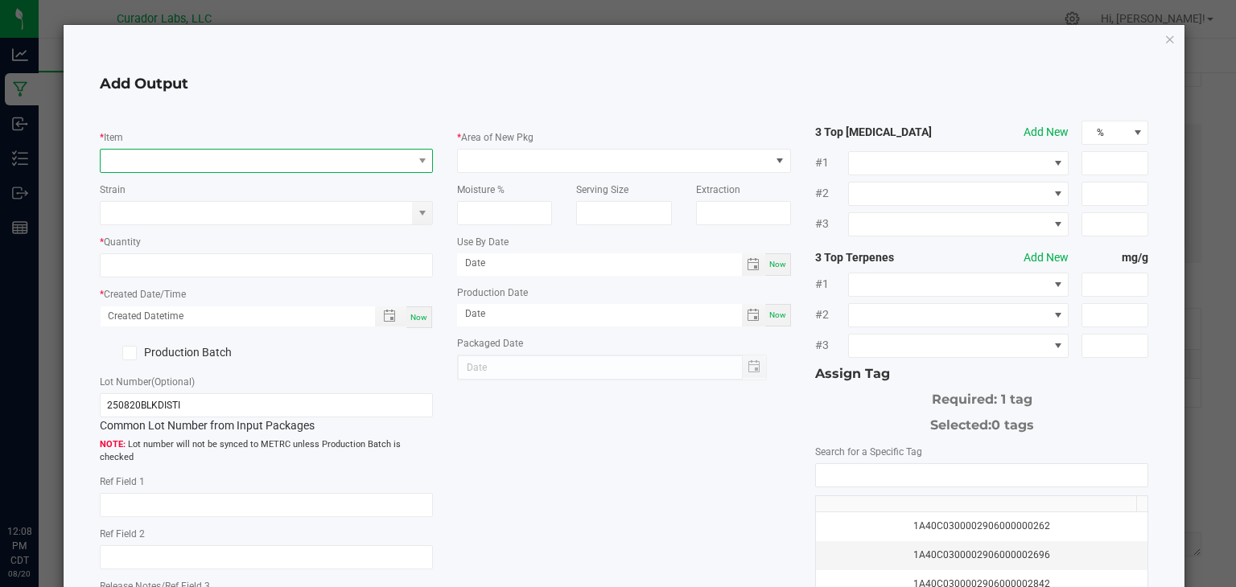
click at [260, 163] on span "NO DATA FOUND" at bounding box center [257, 161] width 312 height 23
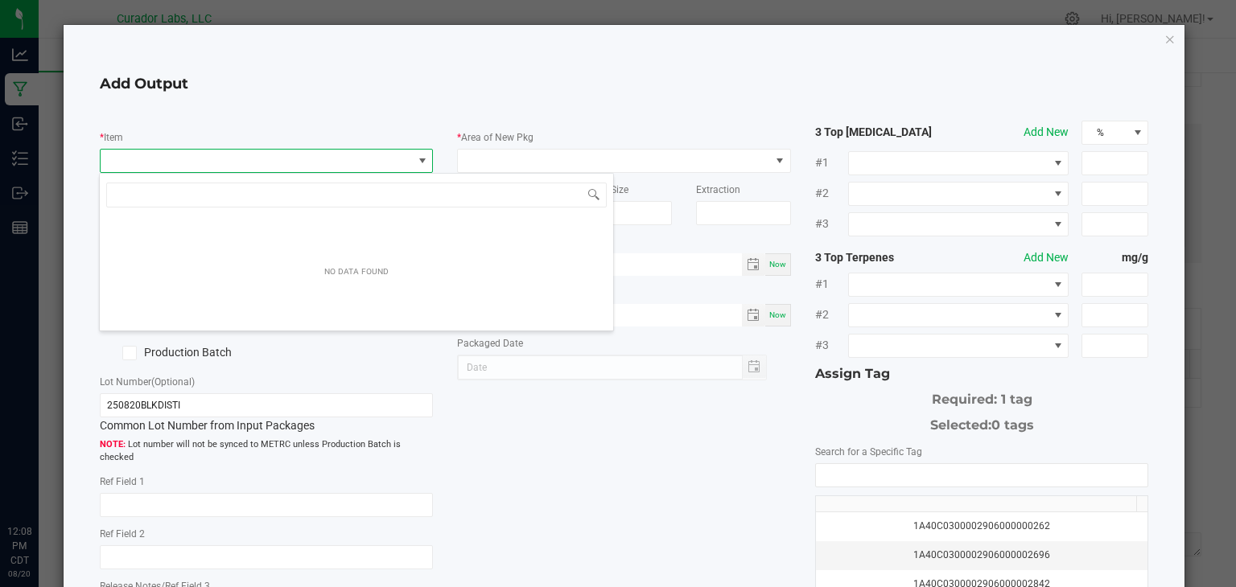
scroll to position [23, 330]
type input "3"
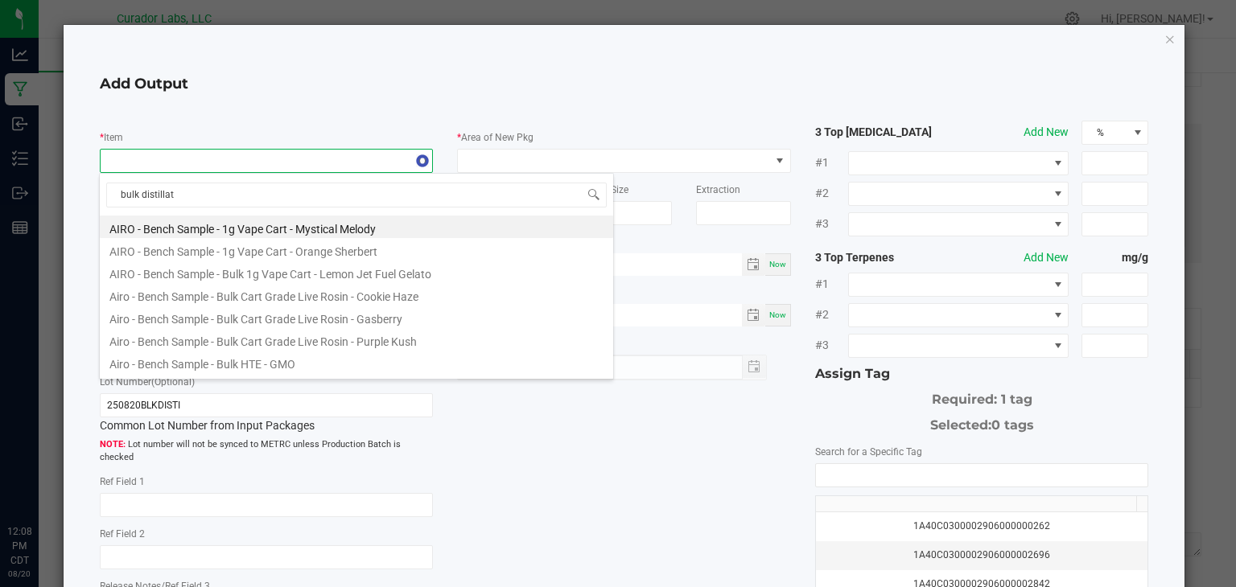
type input "bulk distillate"
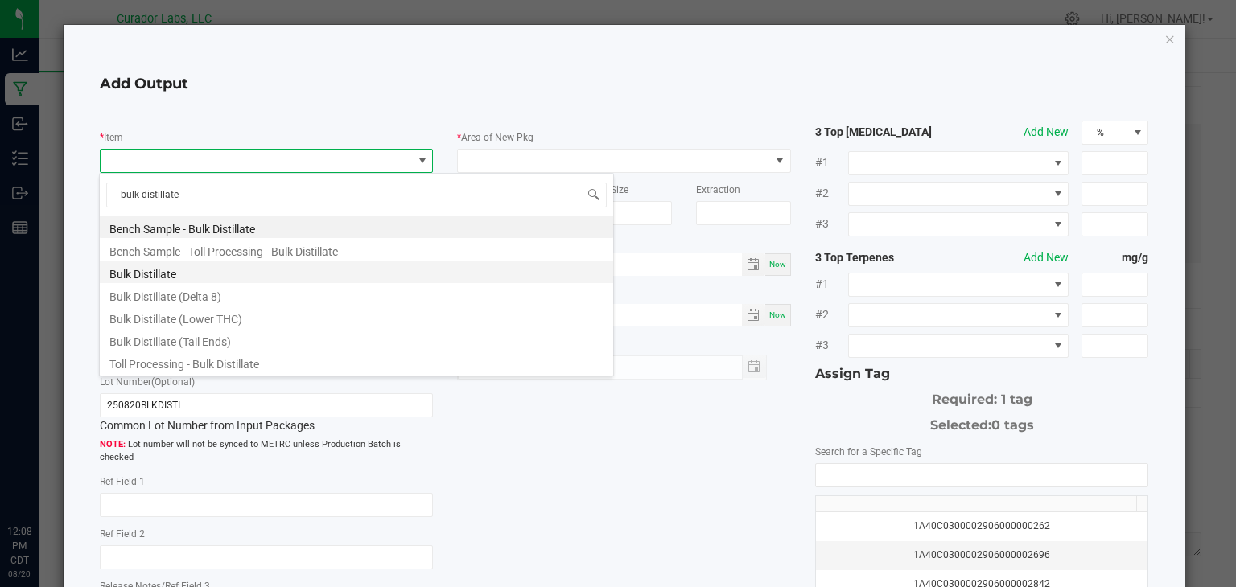
click at [231, 266] on li "Bulk Distillate" at bounding box center [356, 272] width 513 height 23
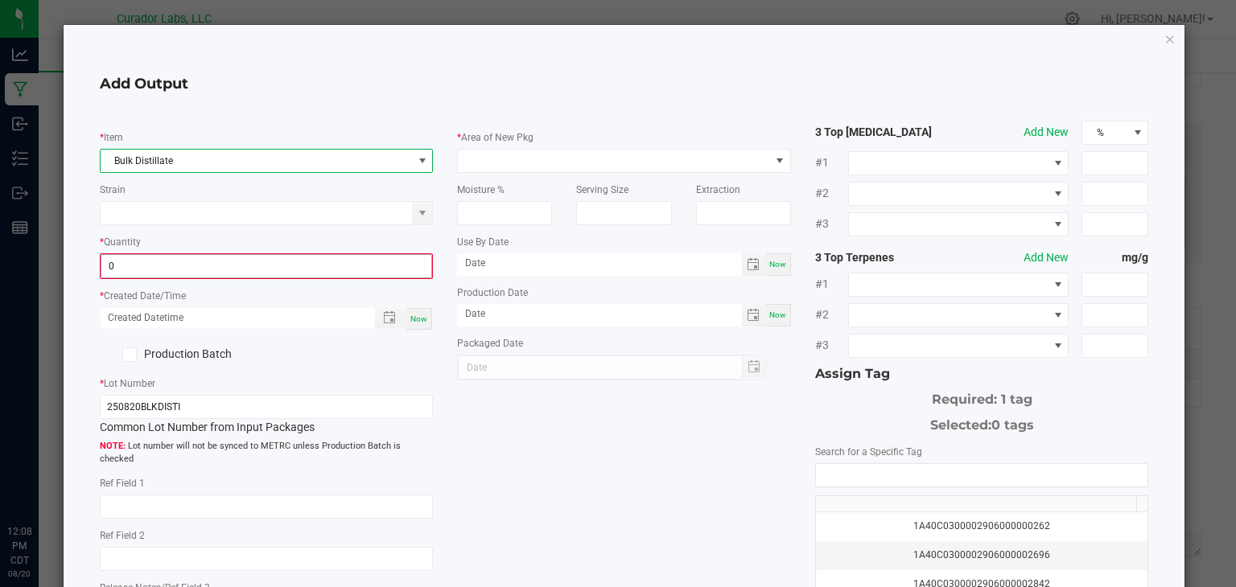
click at [232, 266] on input "0" at bounding box center [266, 266] width 331 height 23
paste input "3441.2"
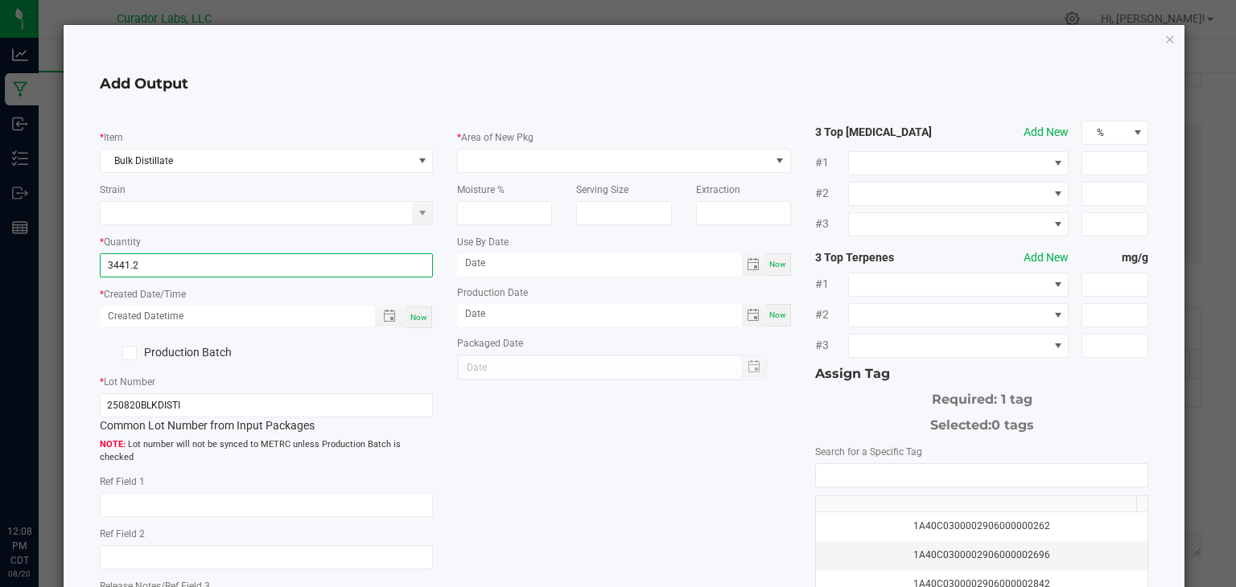
type input "3441.2000 g"
click at [410, 318] on span "Now" at bounding box center [418, 317] width 17 height 9
type input "08/20/2025 12:08 PM"
type input "[DATE]"
click at [200, 348] on label "Production Batch" at bounding box center [177, 352] width 154 height 17
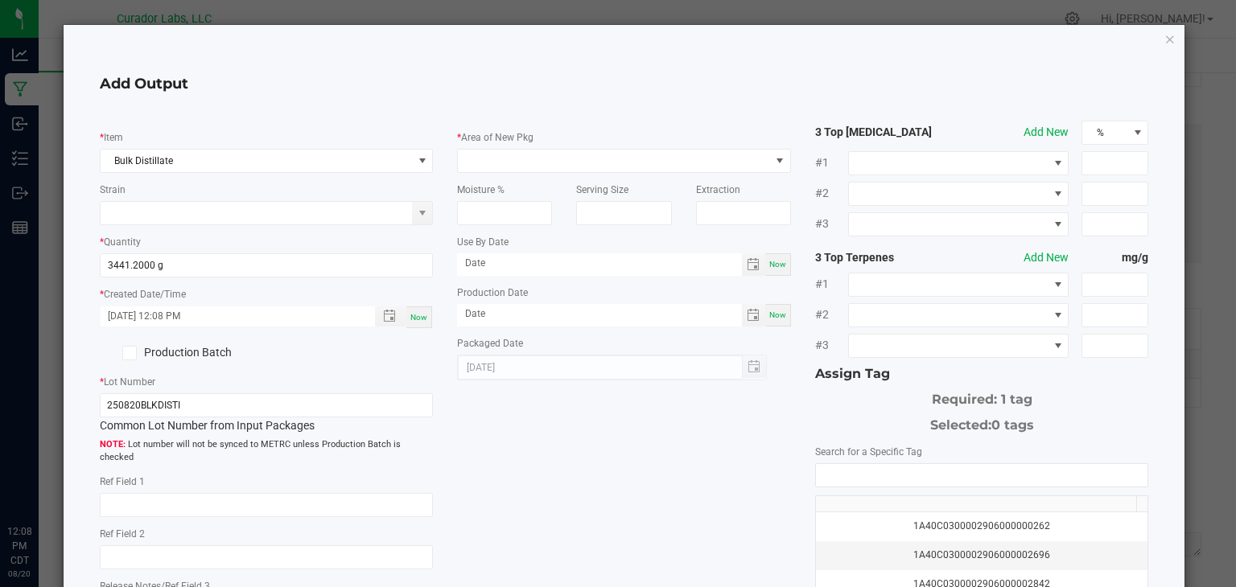
click at [0, 0] on input "Production Batch" at bounding box center [0, 0] width 0 height 0
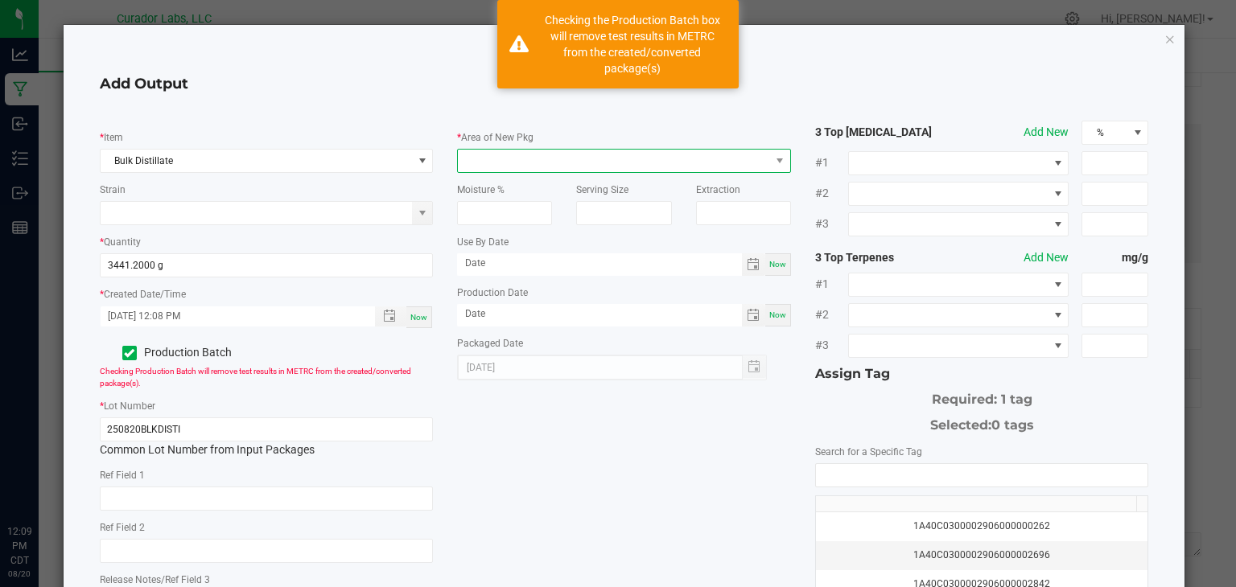
click at [579, 165] on span at bounding box center [614, 161] width 312 height 23
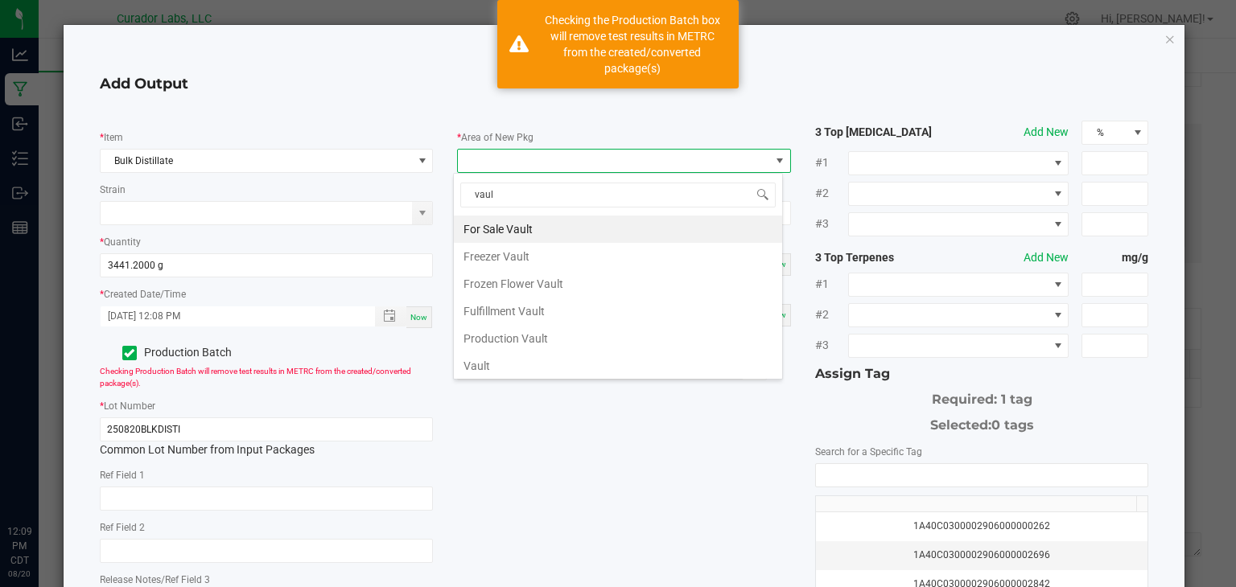
type input "vault"
click at [521, 375] on li "Vault" at bounding box center [618, 365] width 328 height 27
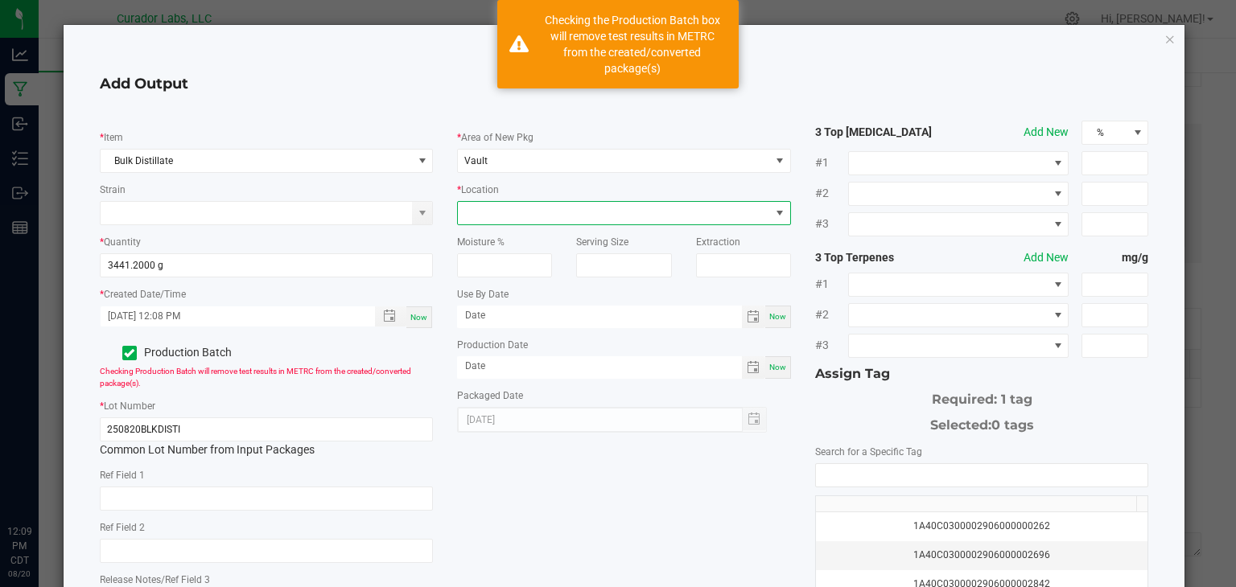
click at [573, 213] on span at bounding box center [614, 213] width 312 height 23
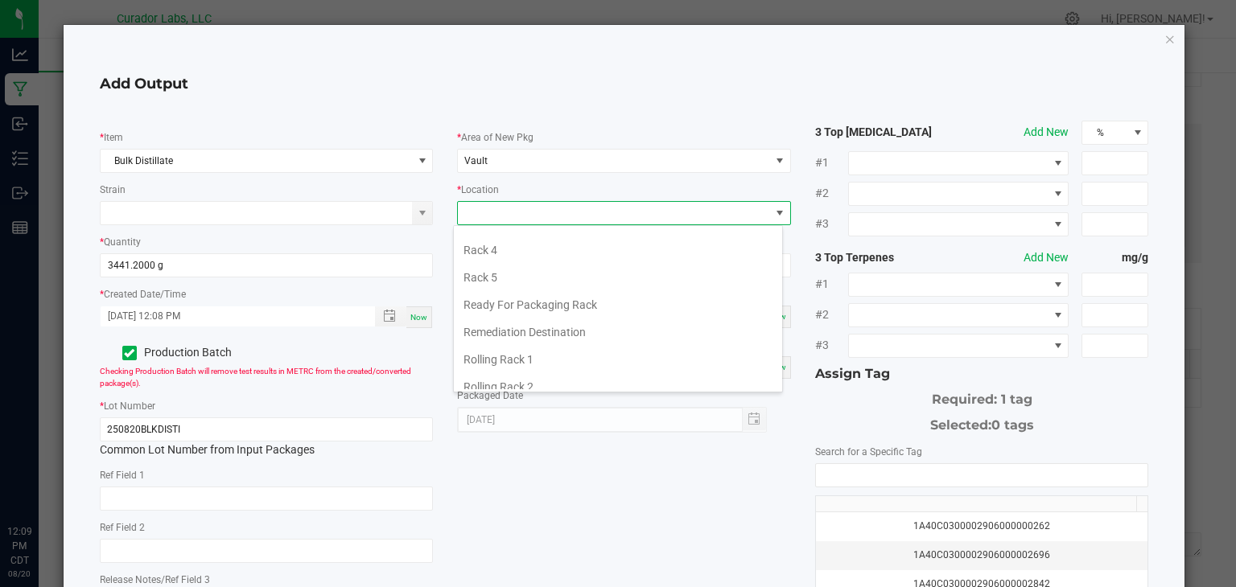
scroll to position [0, 0]
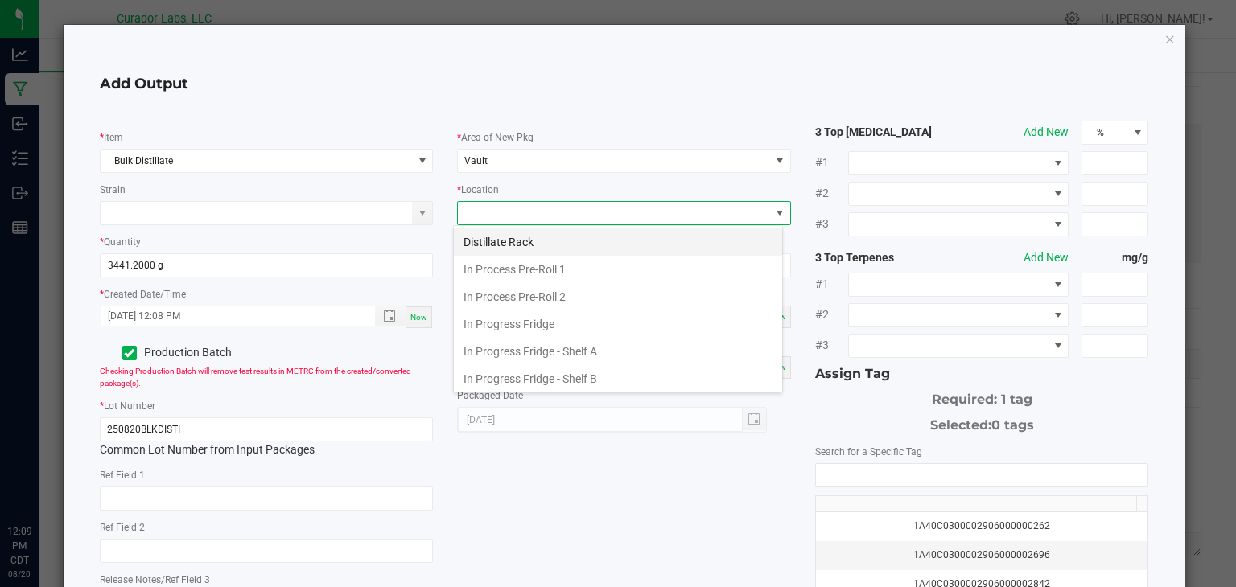
click at [542, 244] on li "Distillate Rack" at bounding box center [618, 241] width 328 height 27
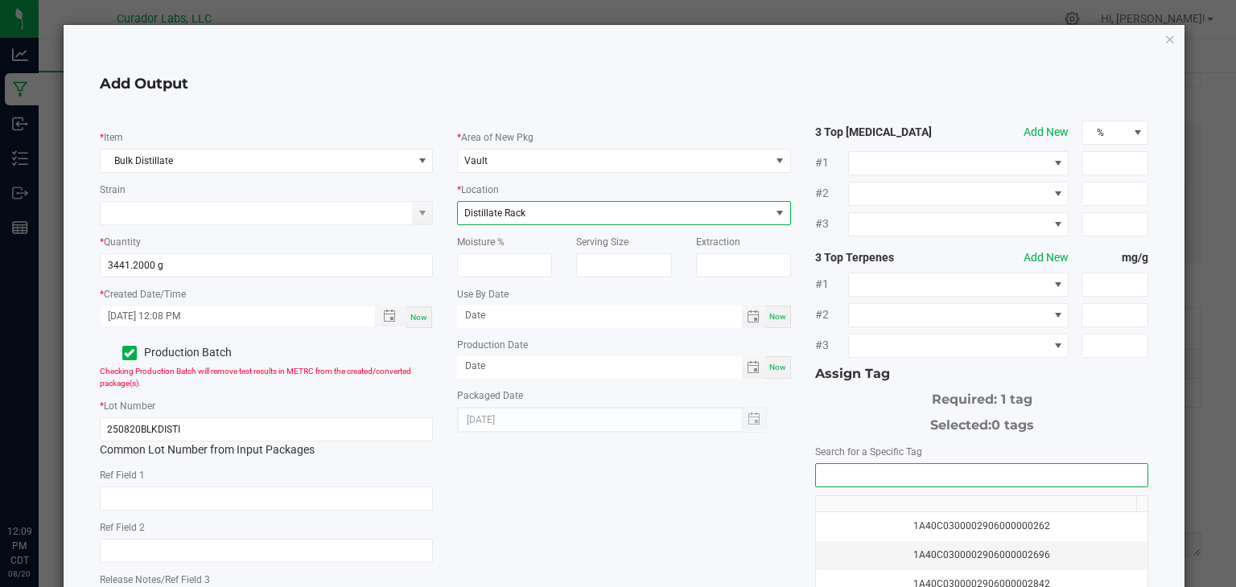
click at [848, 471] on input "NO DATA FOUND" at bounding box center [982, 475] width 332 height 23
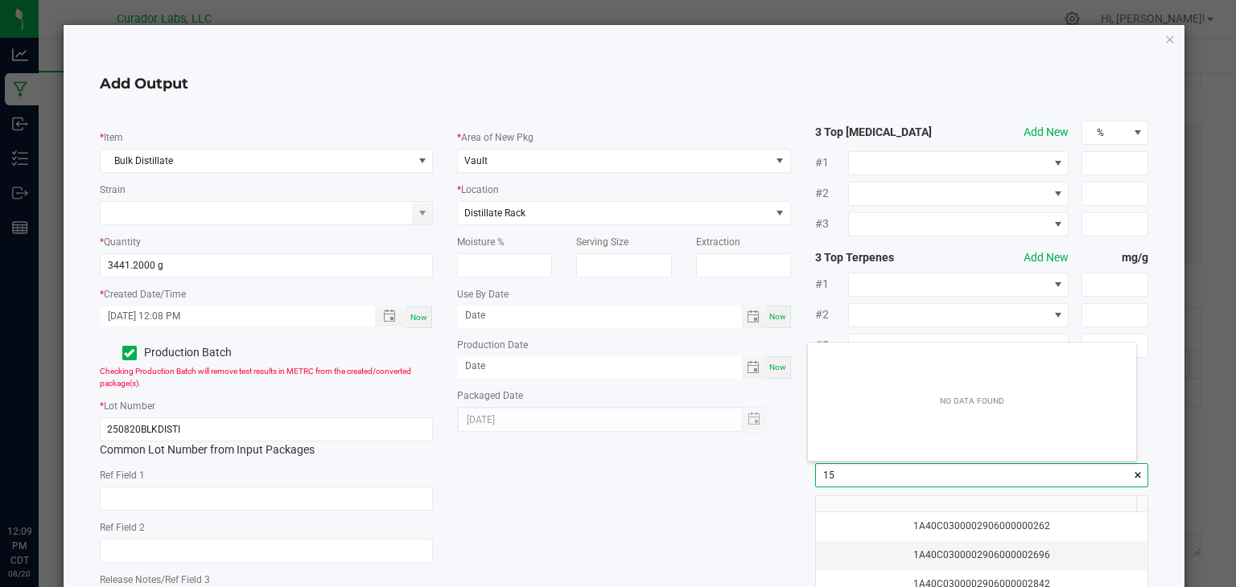
scroll to position [23, 328]
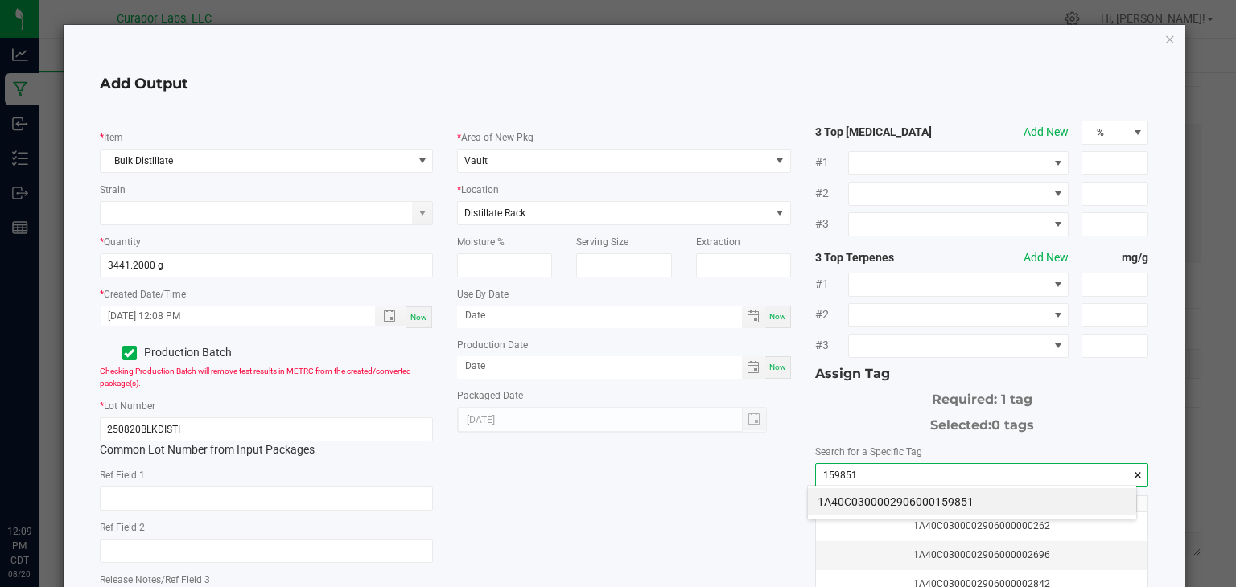
click at [866, 516] on div "1A40C0300002906000159851" at bounding box center [972, 502] width 330 height 35
click at [854, 496] on li "1A40C0300002906000159851" at bounding box center [972, 501] width 328 height 27
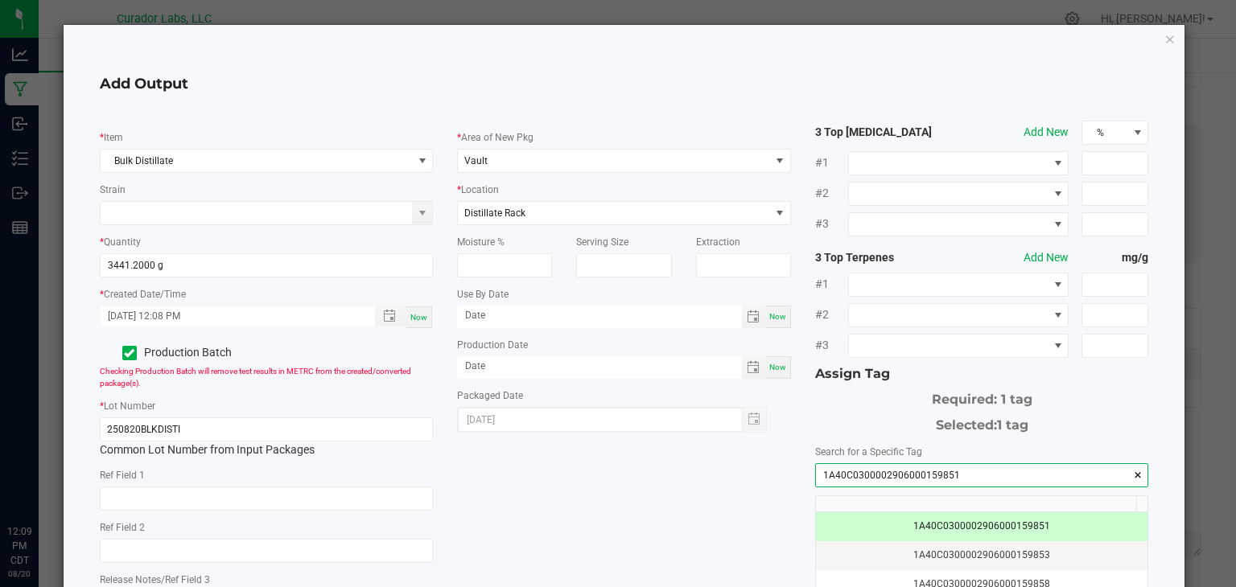
type input "1A40C0300002906000159851"
click at [712, 447] on div "* Item Bulk Distillate Strain * Quantity 3441.2000 g * Created Date/Time 08/20/…" at bounding box center [624, 409] width 1073 height 577
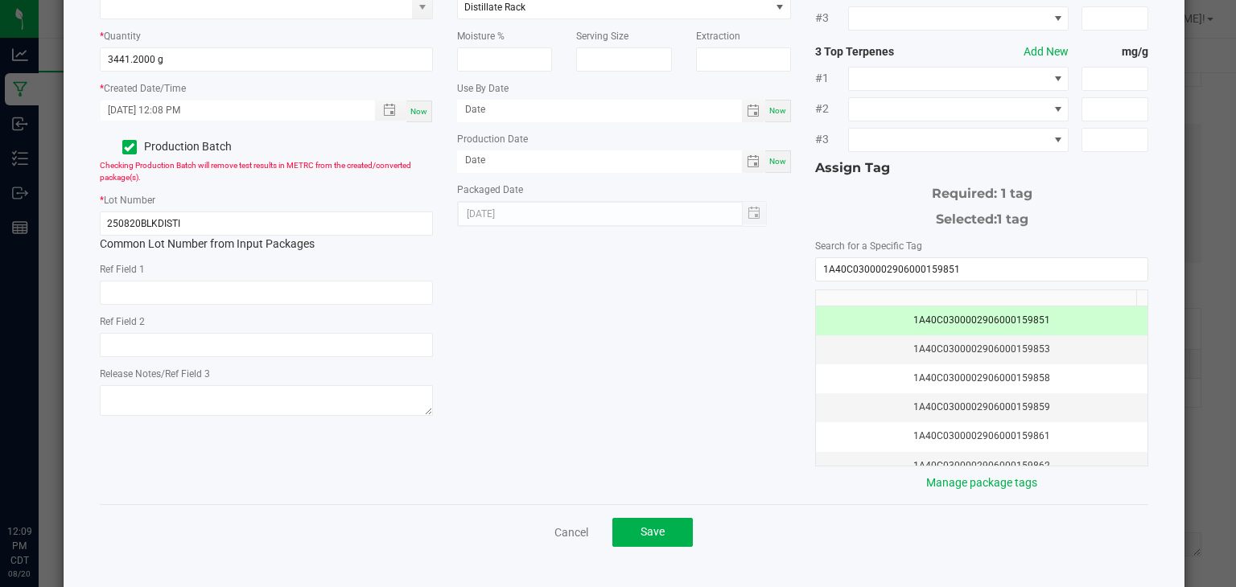
scroll to position [206, 0]
click at [632, 525] on button "Save" at bounding box center [652, 532] width 80 height 29
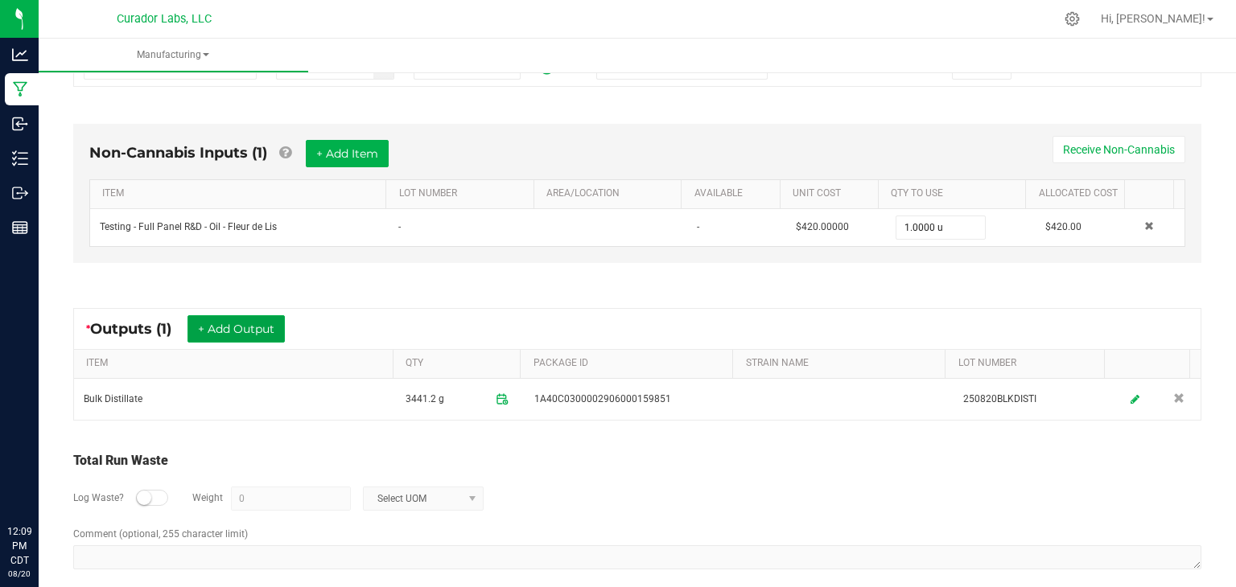
scroll to position [0, 0]
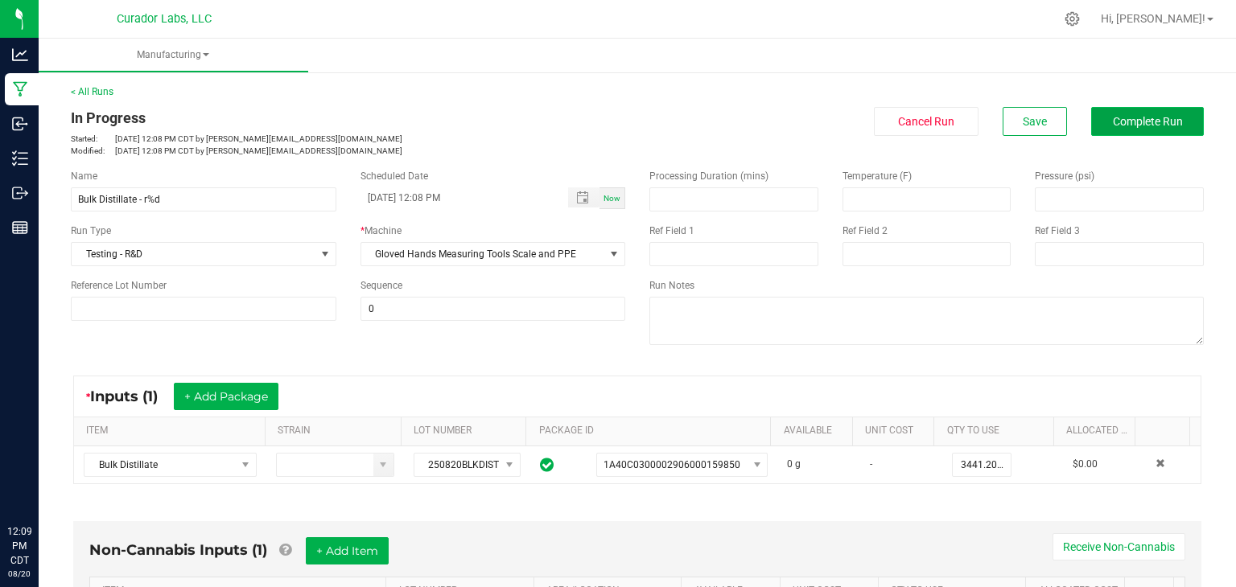
click at [1140, 115] on span "Complete Run" at bounding box center [1148, 121] width 70 height 13
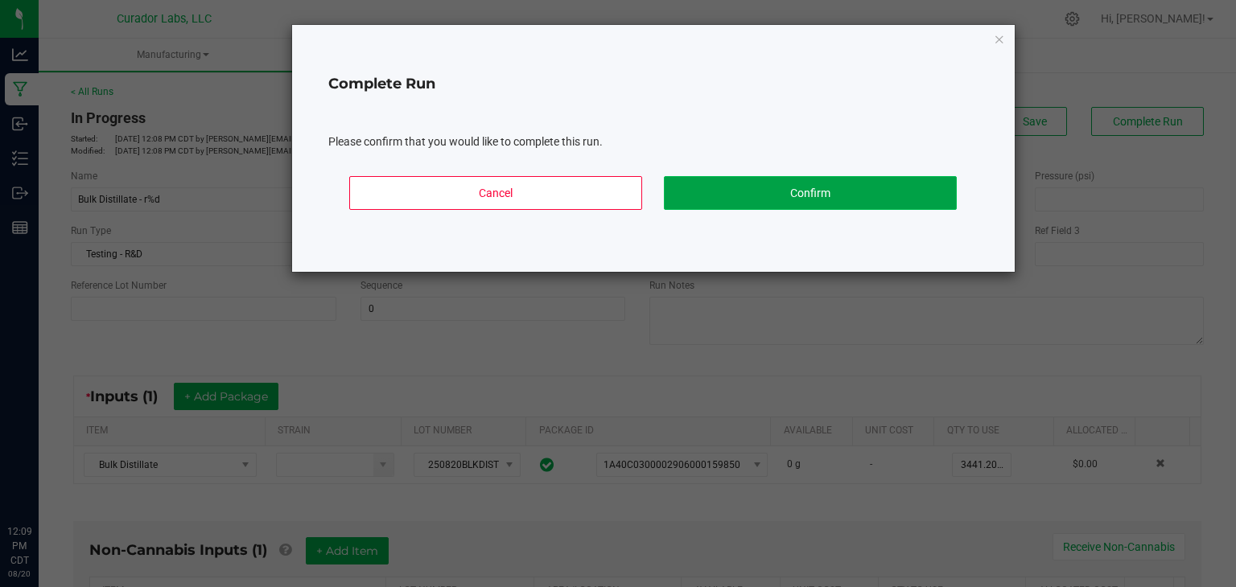
click at [804, 191] on button "Confirm" at bounding box center [810, 193] width 293 height 34
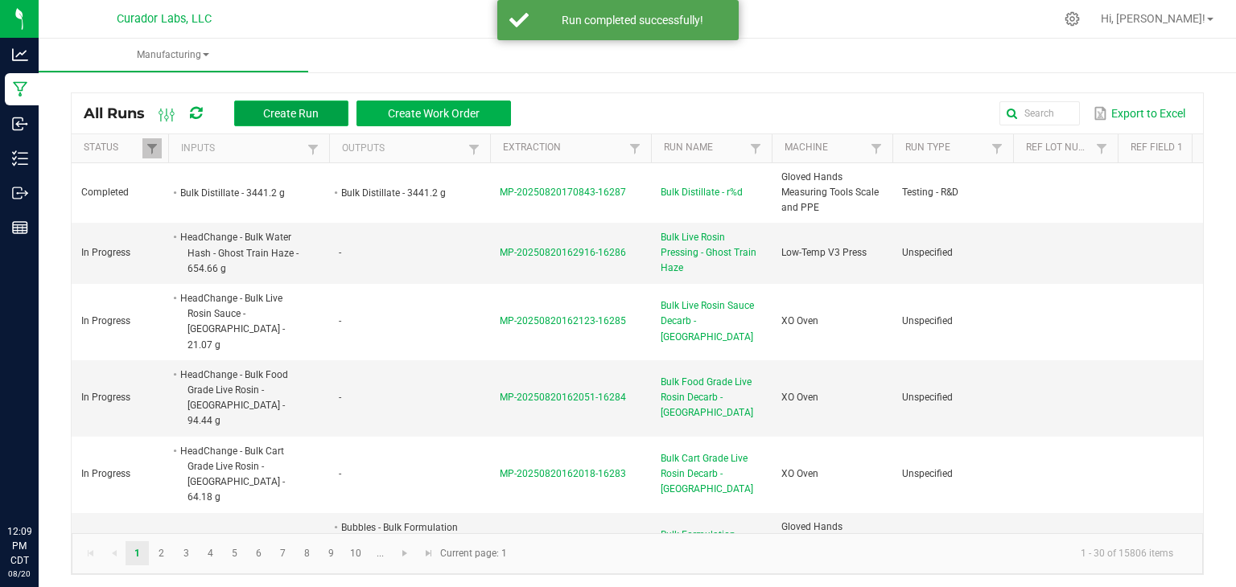
click at [291, 113] on span "Create Run" at bounding box center [291, 113] width 56 height 13
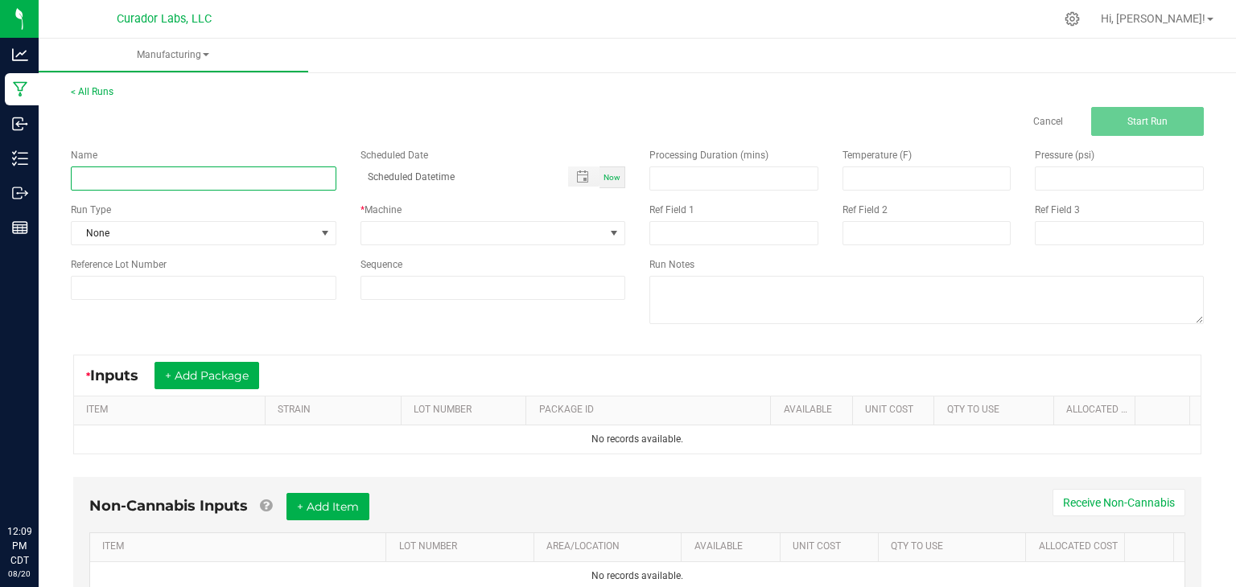
click at [220, 179] on input at bounding box center [203, 179] width 265 height 24
paste input "Bulk Distillate"
type input "Bulk Distillate"
click at [285, 248] on div "Name Bulk Distillate Scheduled Date Now Run Type None * Machine Reference Lot N…" at bounding box center [348, 224] width 578 height 176
click at [286, 245] on div "Name Bulk Distillate Scheduled Date Now Run Type None * Machine Reference Lot N…" at bounding box center [348, 224] width 578 height 176
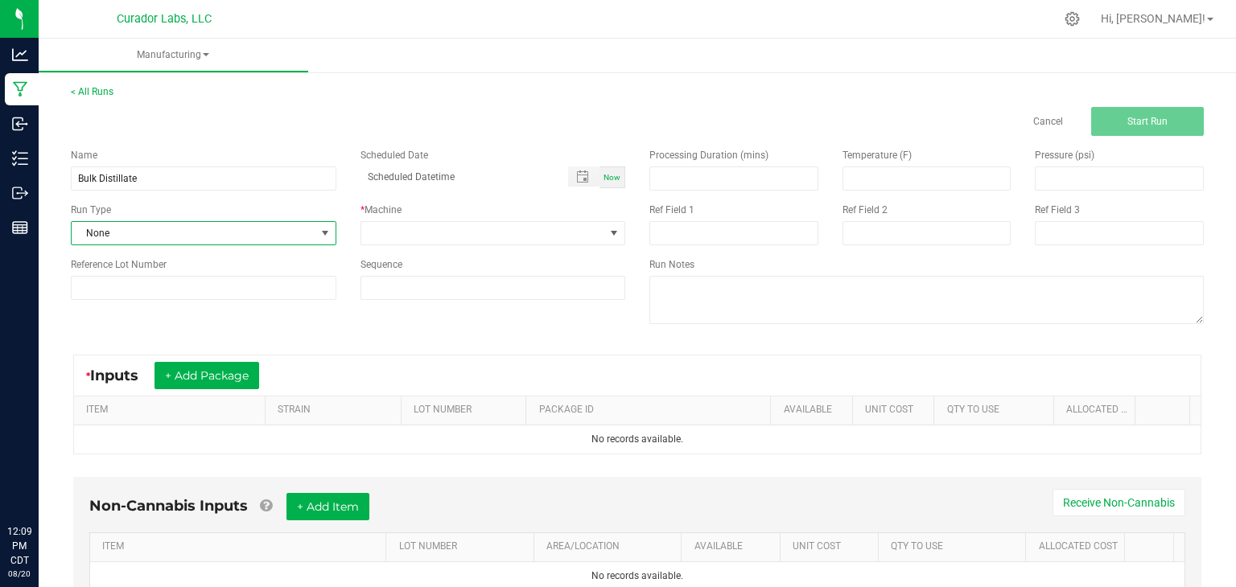
click at [294, 239] on span "None" at bounding box center [194, 233] width 244 height 23
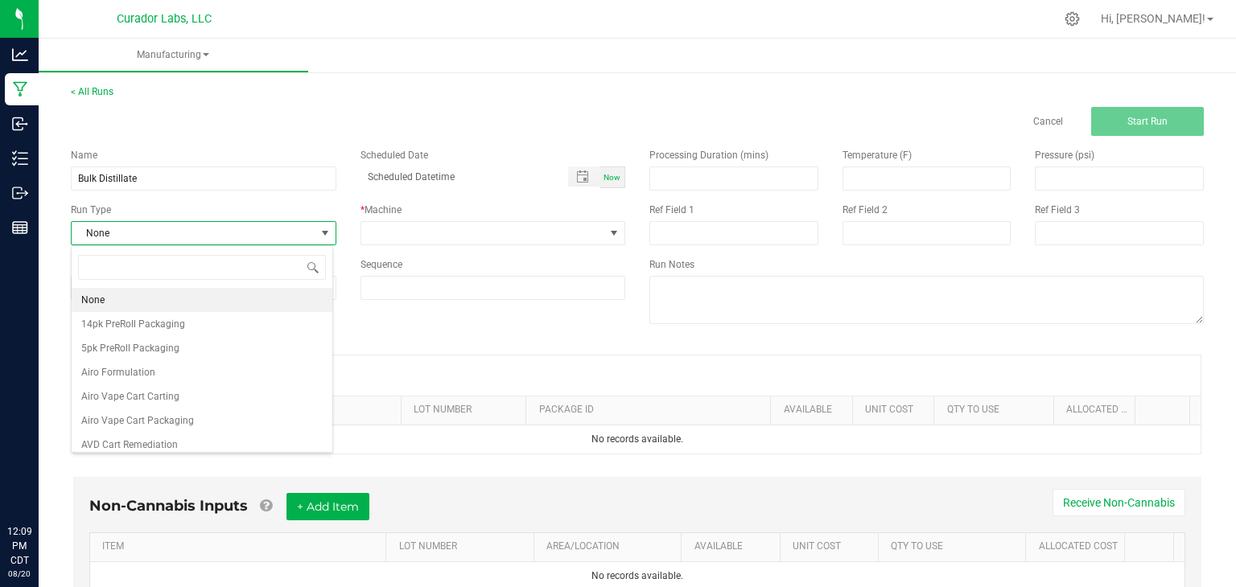
scroll to position [23, 261]
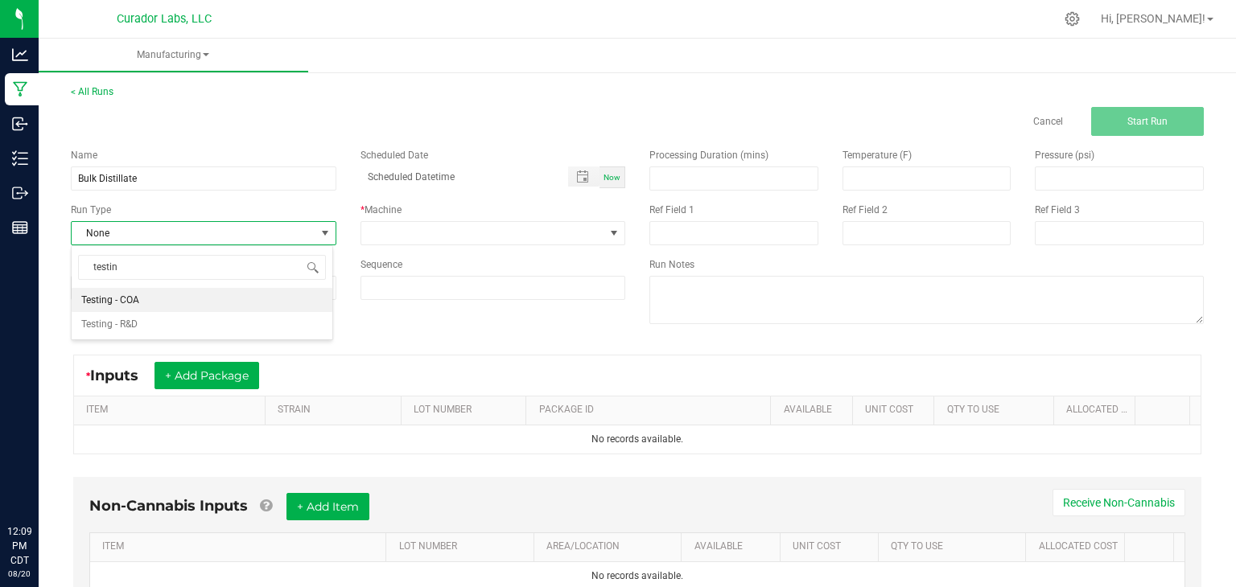
type input "testing"
click at [207, 328] on li "Testing - R&D" at bounding box center [202, 324] width 261 height 24
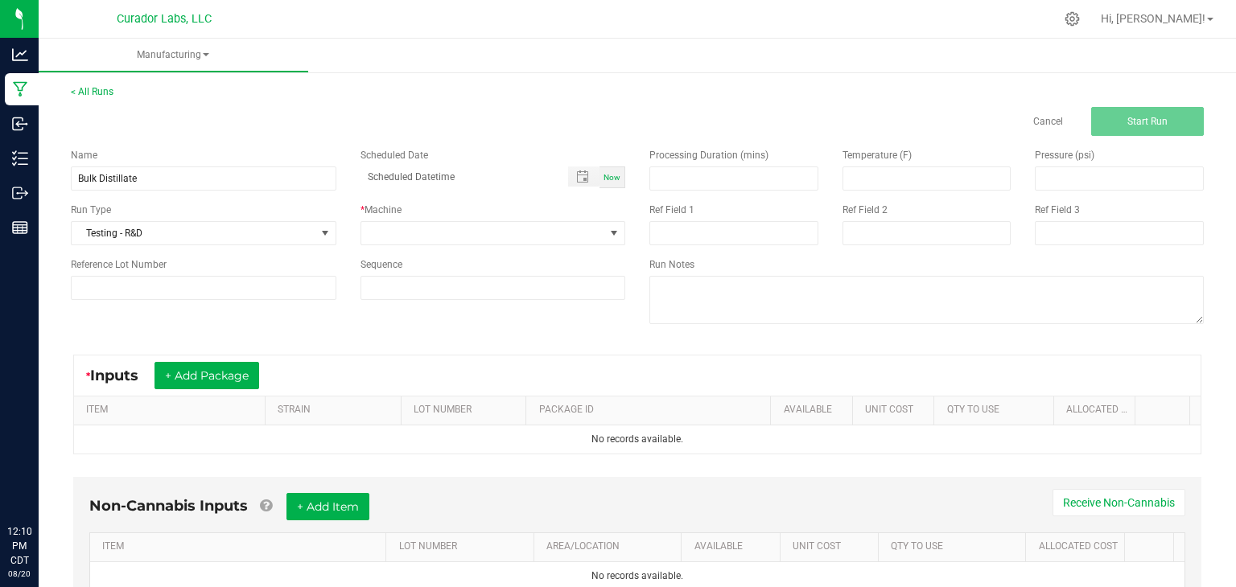
click at [610, 183] on div "Now" at bounding box center [612, 178] width 26 height 22
type input "08/20/2025 12:10 PM"
click at [533, 217] on div "* Machine" at bounding box center [493, 224] width 290 height 43
click at [530, 225] on span at bounding box center [483, 233] width 244 height 23
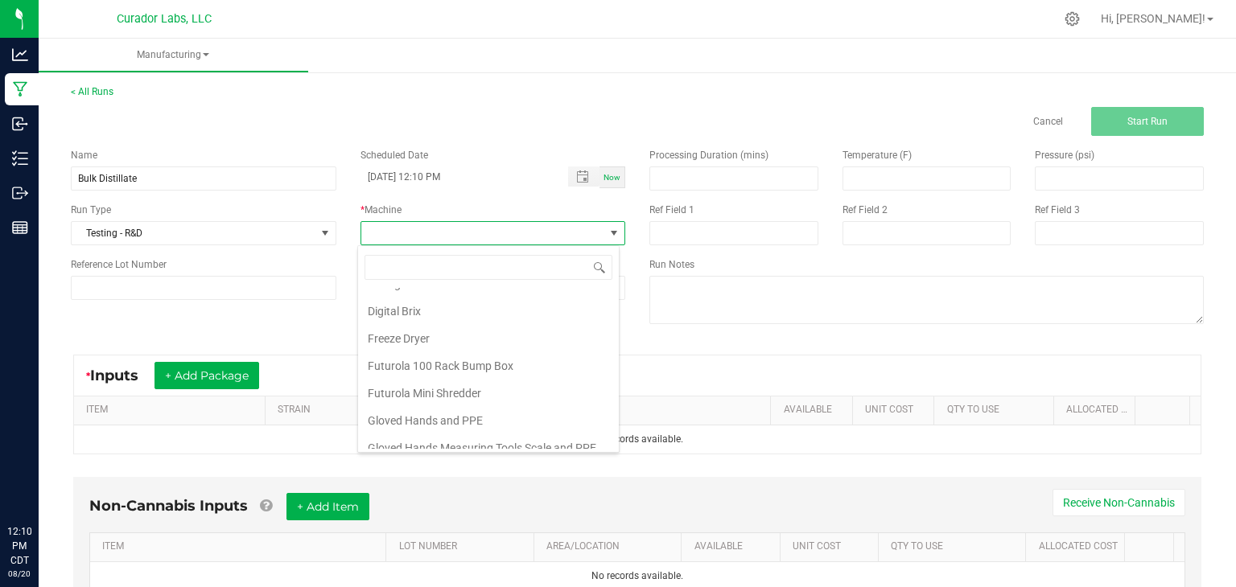
scroll to position [161, 0]
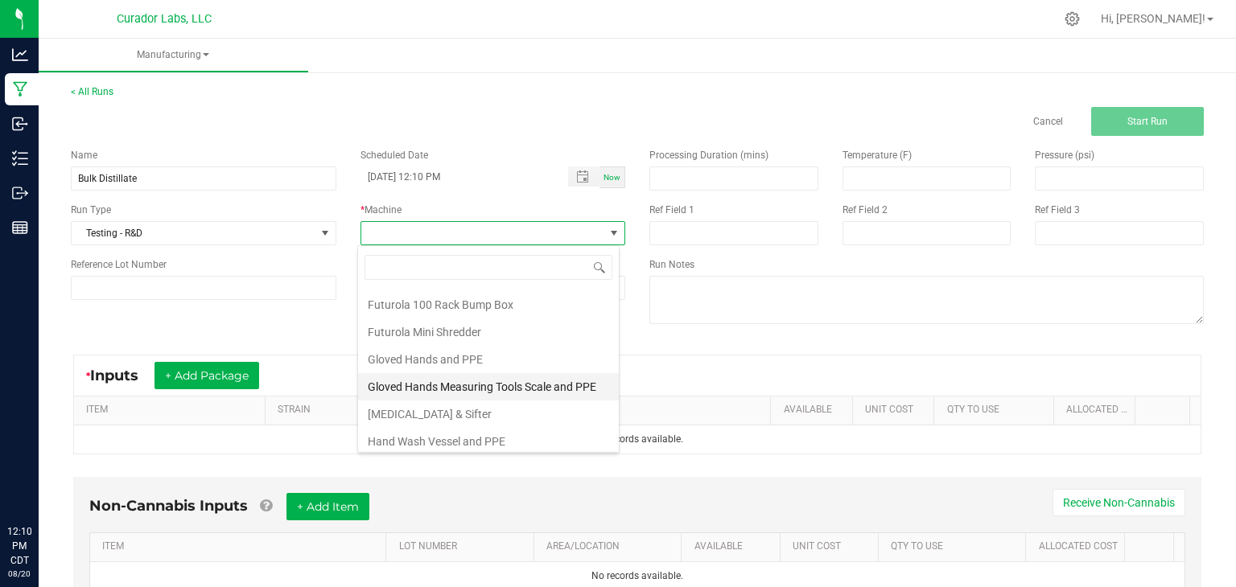
click at [508, 374] on li "Gloved Hands Measuring Tools Scale and PPE" at bounding box center [488, 386] width 261 height 27
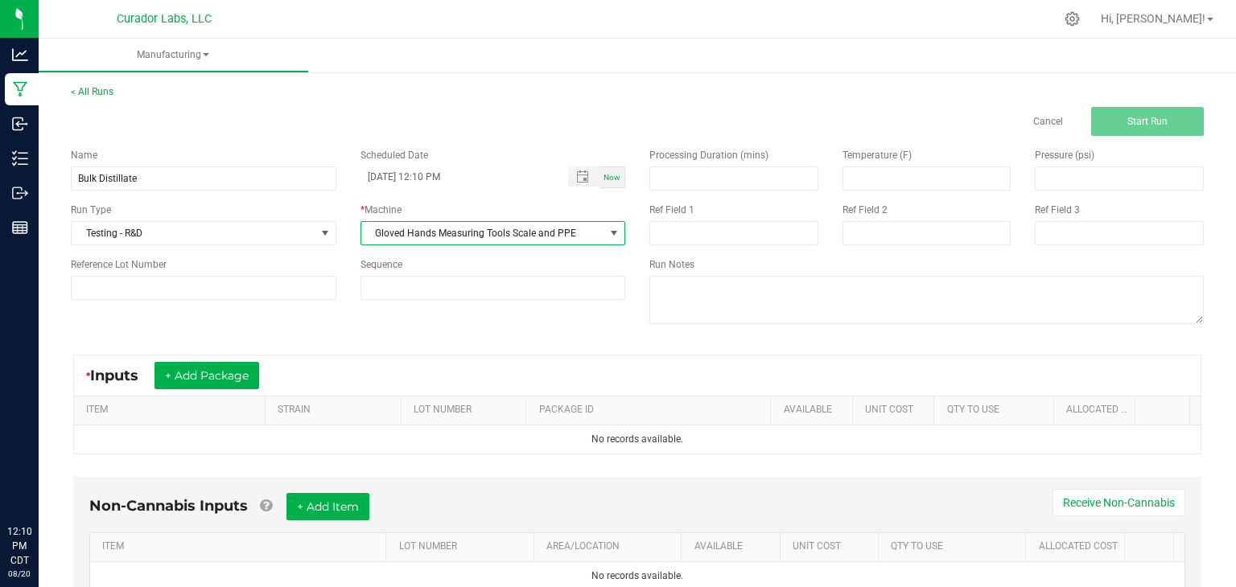
click at [533, 345] on div "* Inputs + Add Package ITEM STRAIN LOT NUMBER PACKAGE ID AVAILABLE Unit Cost QT…" at bounding box center [637, 404] width 1157 height 129
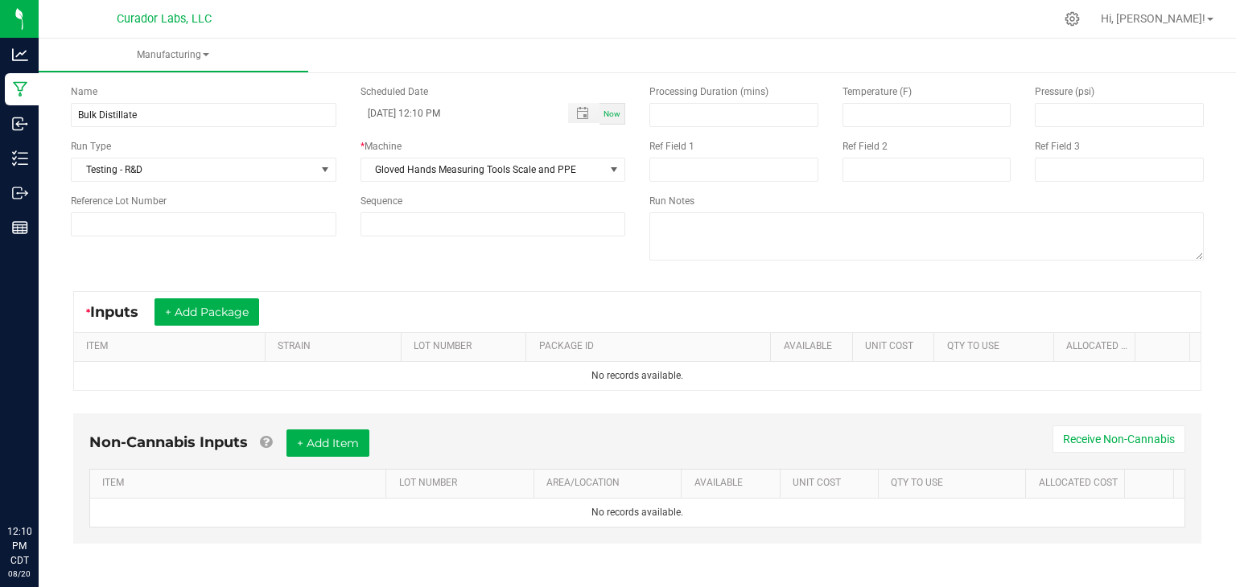
scroll to position [64, 0]
click at [205, 310] on button "+ Add Package" at bounding box center [206, 311] width 105 height 27
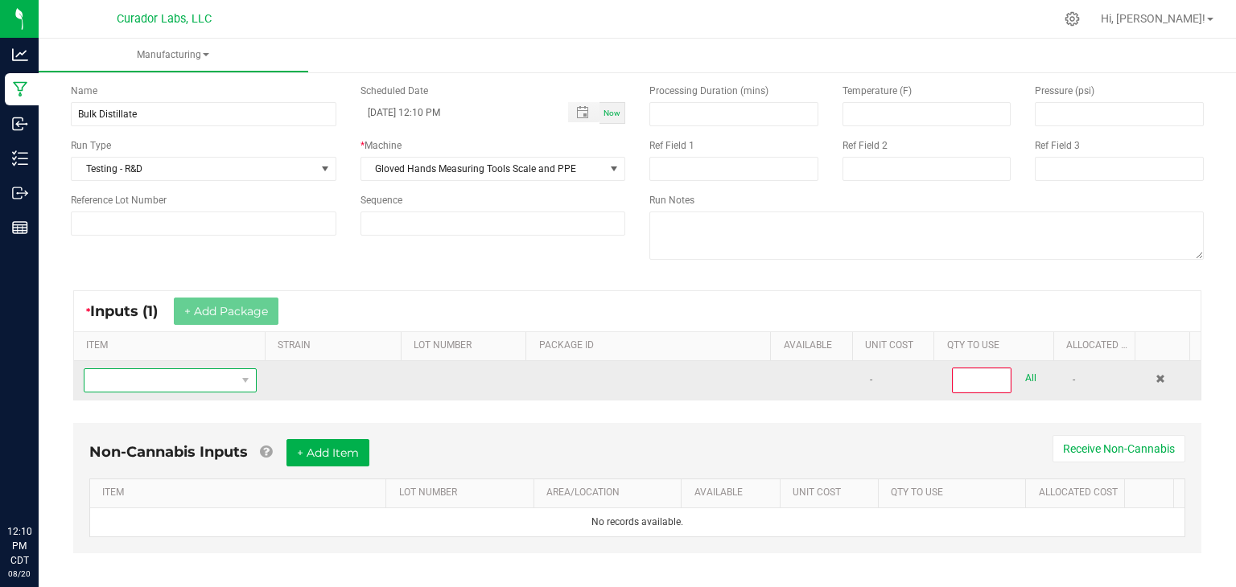
click at [171, 372] on span "NO DATA FOUND" at bounding box center [159, 380] width 151 height 23
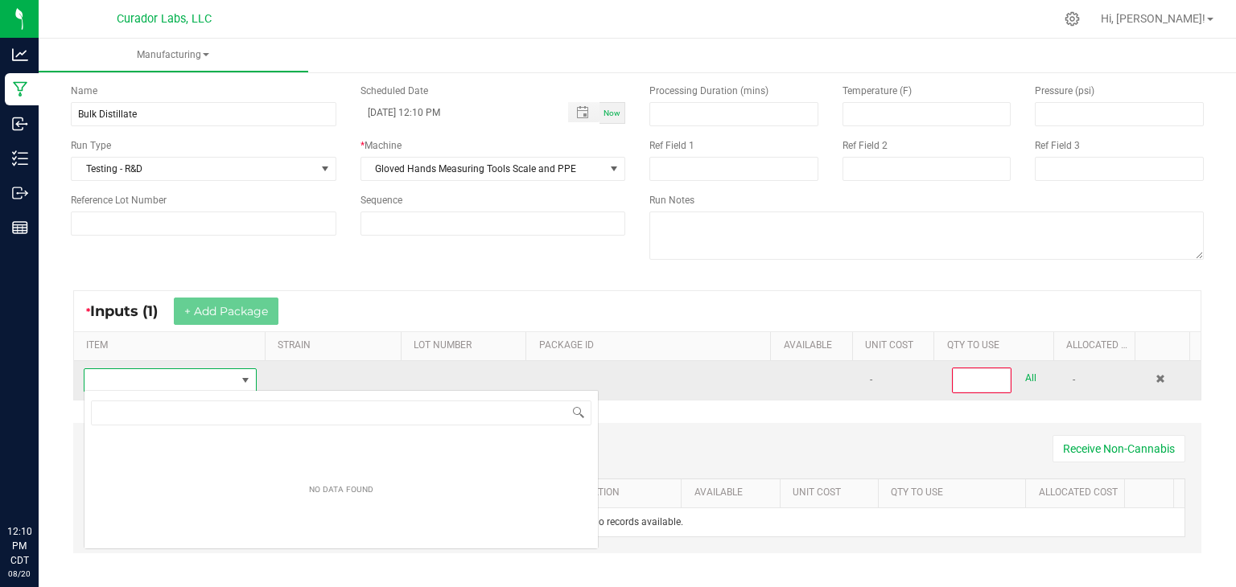
scroll to position [80423, 80278]
type input "Bulk Distillate"
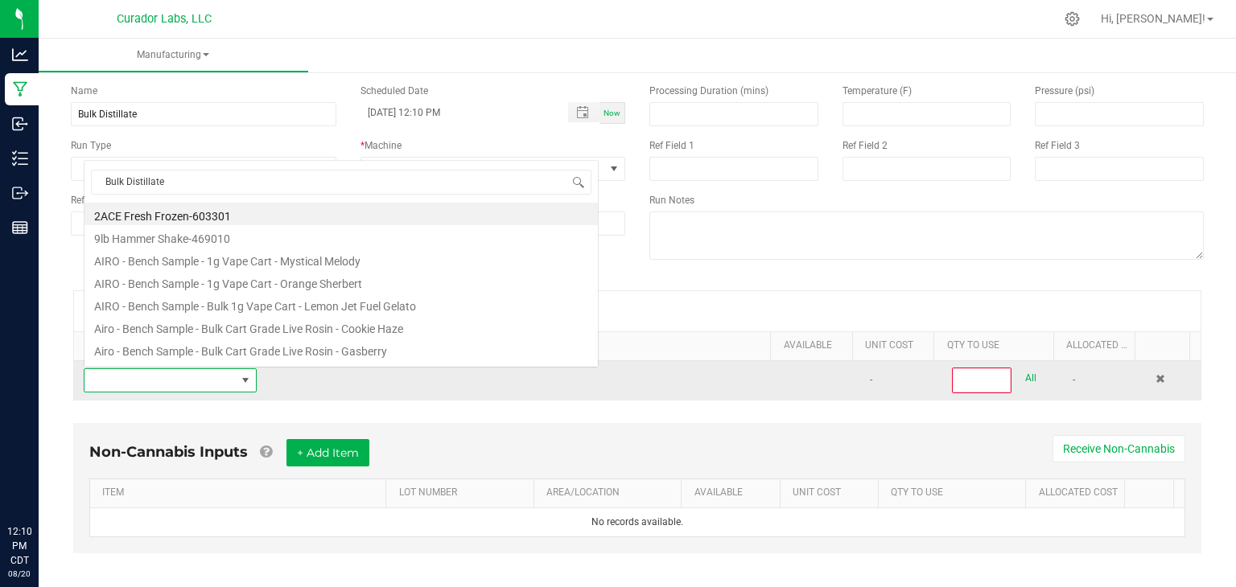
scroll to position [23, 167]
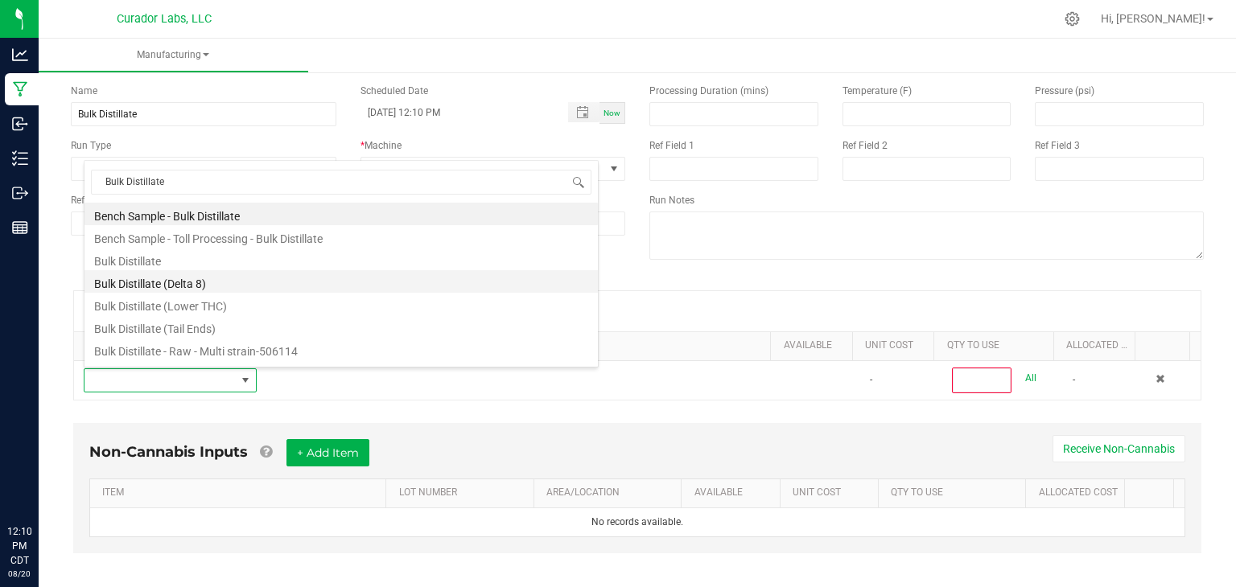
click at [315, 275] on li "Bulk Distillate (Delta 8)" at bounding box center [340, 281] width 513 height 23
type input "0"
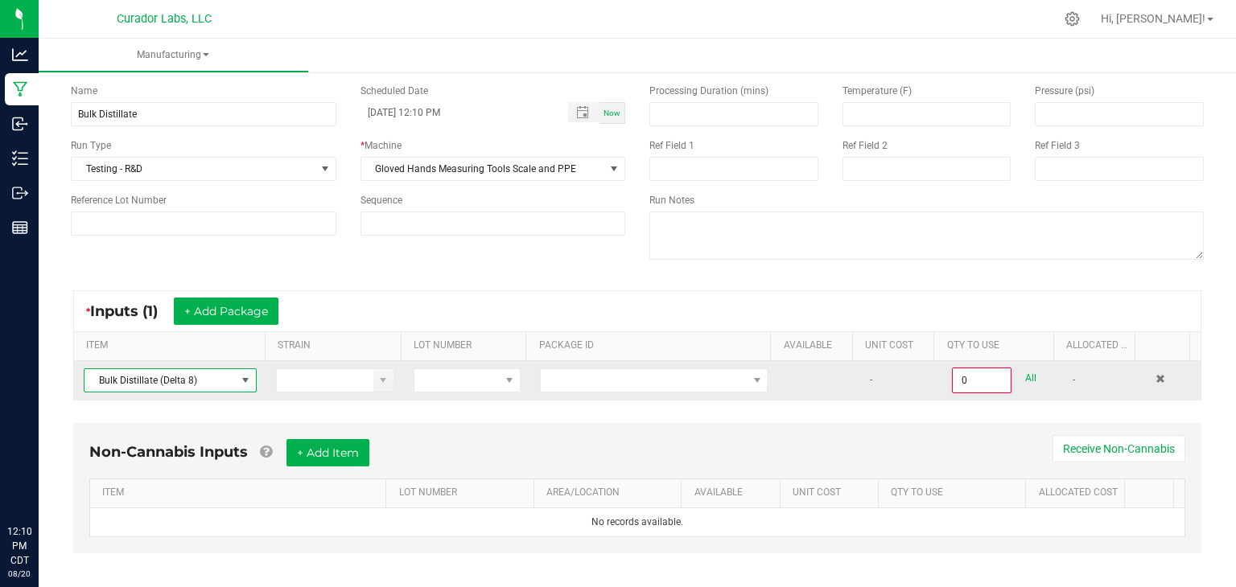
click at [211, 379] on span "Bulk Distillate (Delta 8)" at bounding box center [159, 380] width 151 height 23
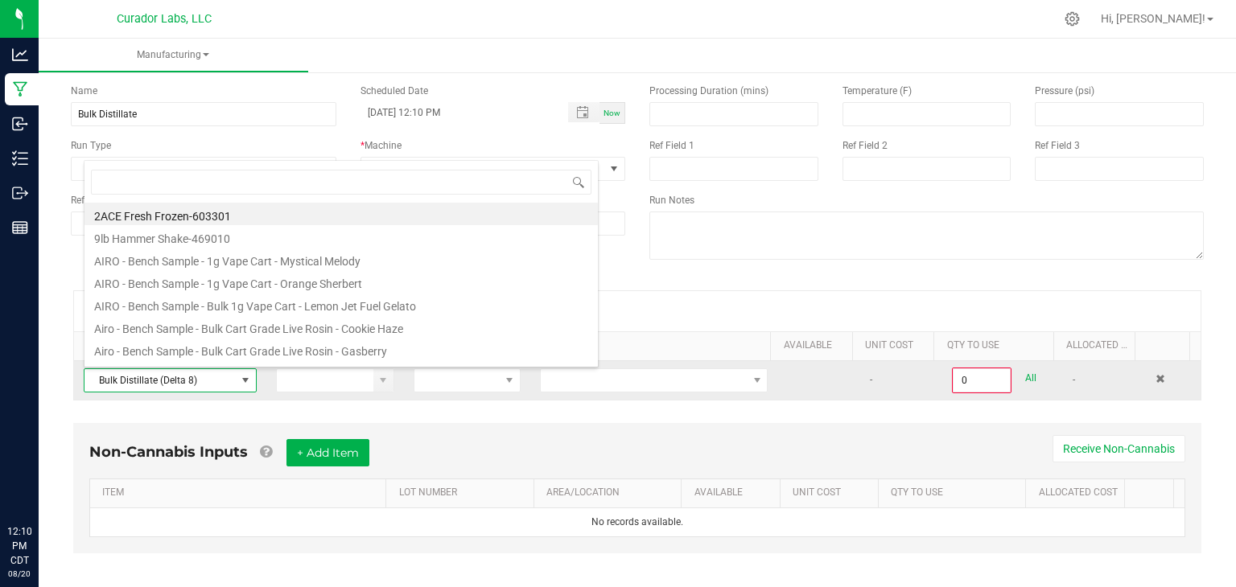
type input "Bulk Distillate"
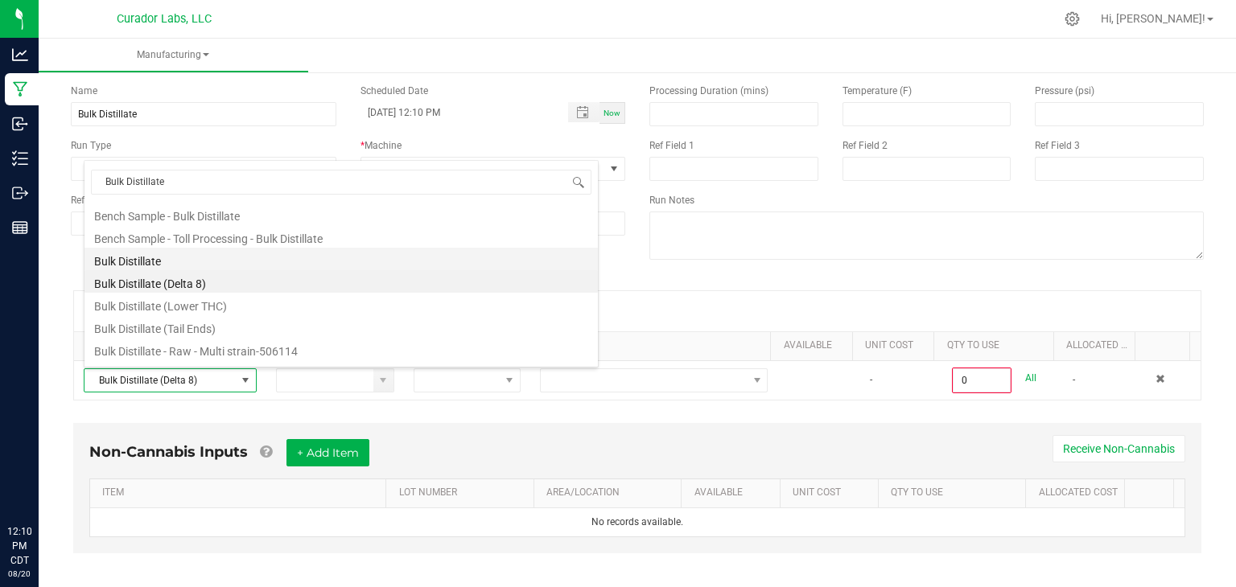
click at [336, 266] on li "Bulk Distillate" at bounding box center [340, 259] width 513 height 23
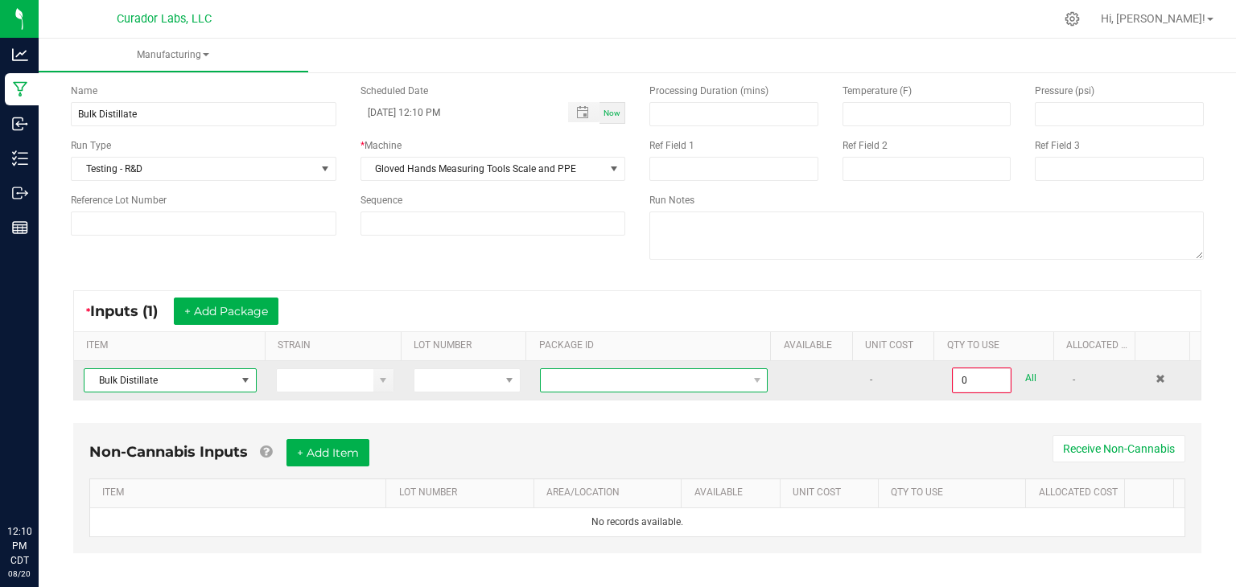
click at [613, 382] on span at bounding box center [644, 380] width 206 height 23
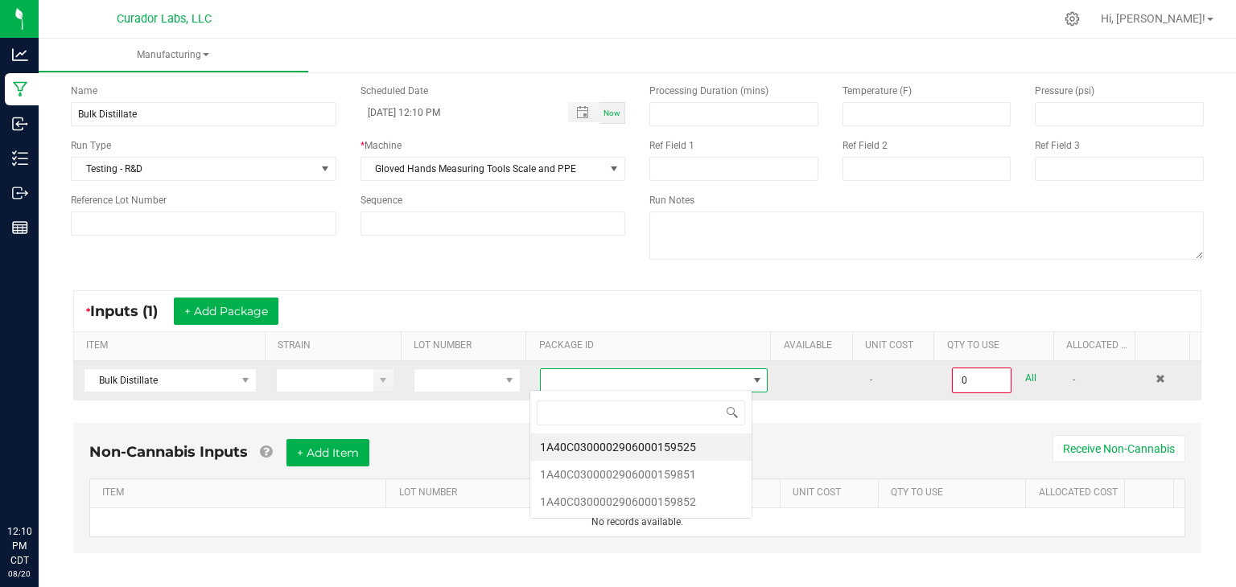
scroll to position [23, 222]
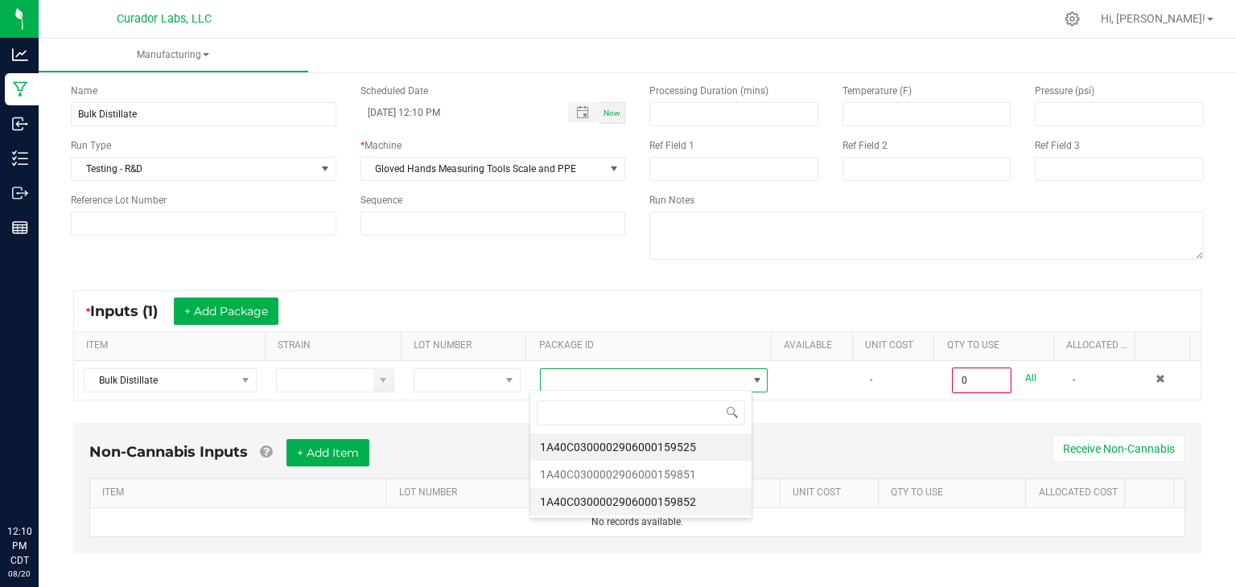
click at [637, 496] on li "1A40C0300002906000159852" at bounding box center [640, 501] width 221 height 27
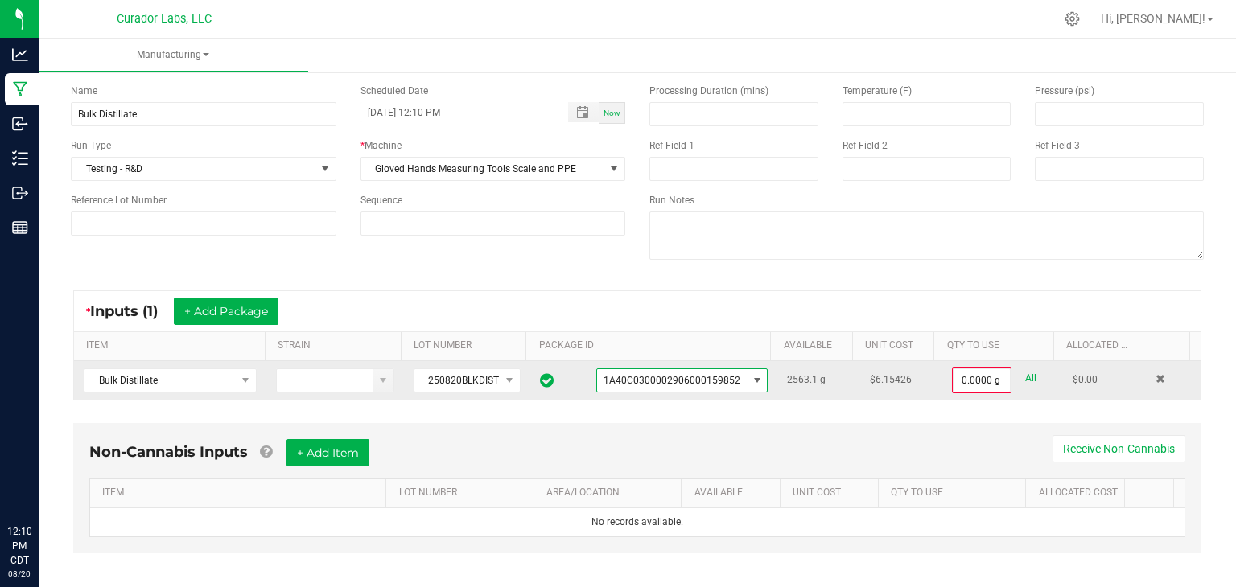
click at [1025, 384] on link "All" at bounding box center [1030, 379] width 11 height 22
type input "2563.1000 g"
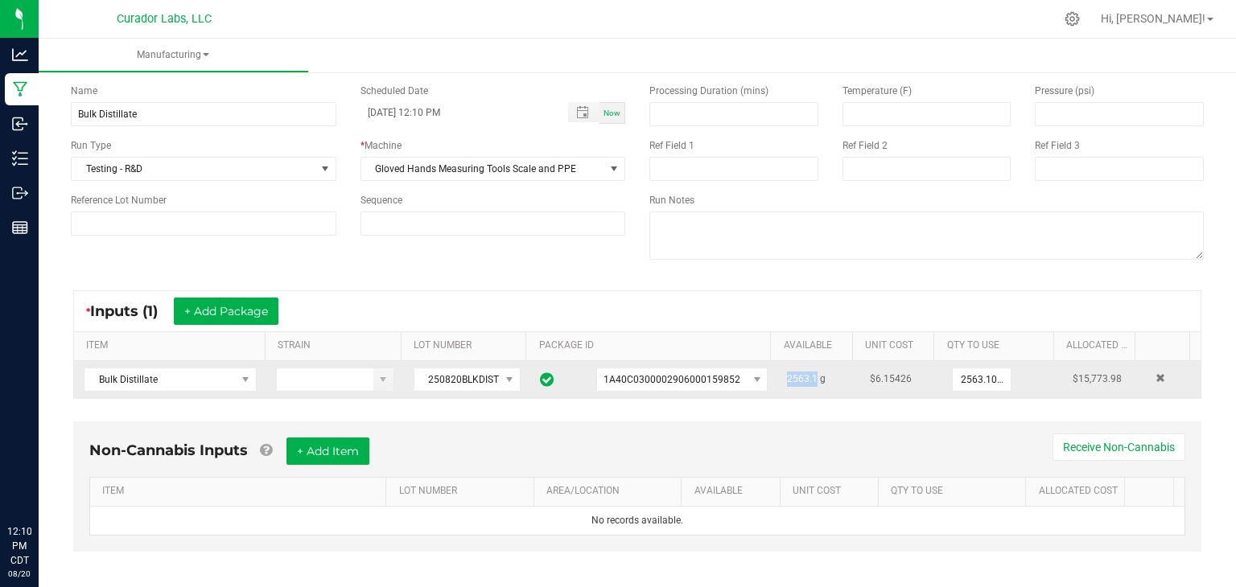
drag, startPoint x: 769, startPoint y: 383, endPoint x: 800, endPoint y: 377, distance: 31.9
click at [800, 377] on td "2563.1 g" at bounding box center [818, 379] width 82 height 37
copy span "2563.1"
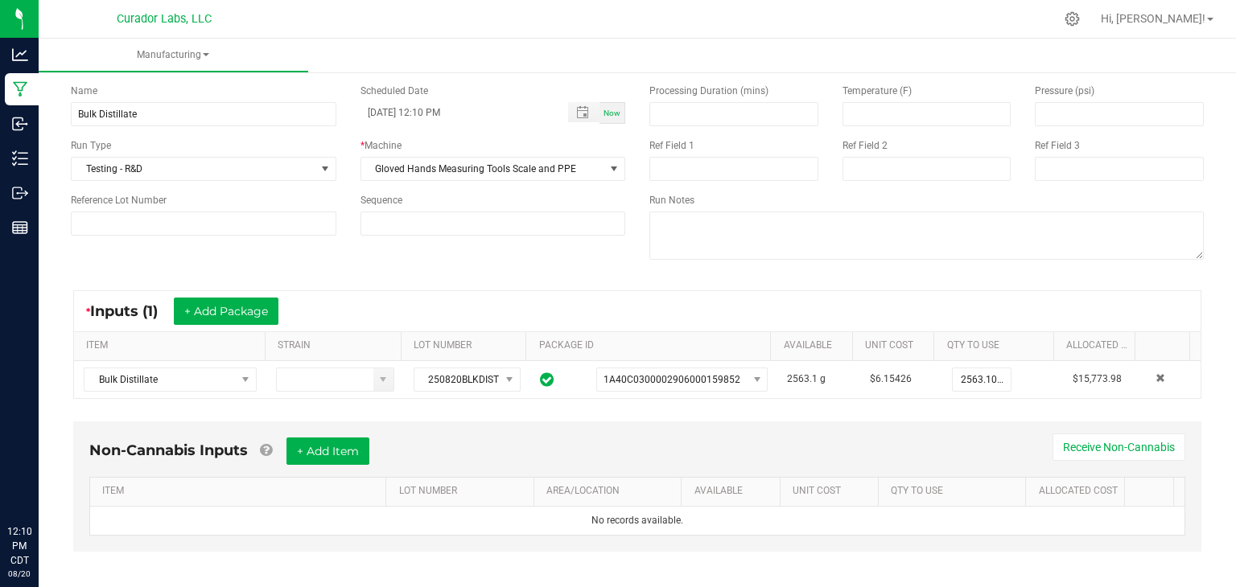
click at [727, 406] on div "* Inputs (1) + Add Package ITEM STRAIN LOT NUMBER PACKAGE ID AVAILABLE Unit Cos…" at bounding box center [637, 345] width 1157 height 138
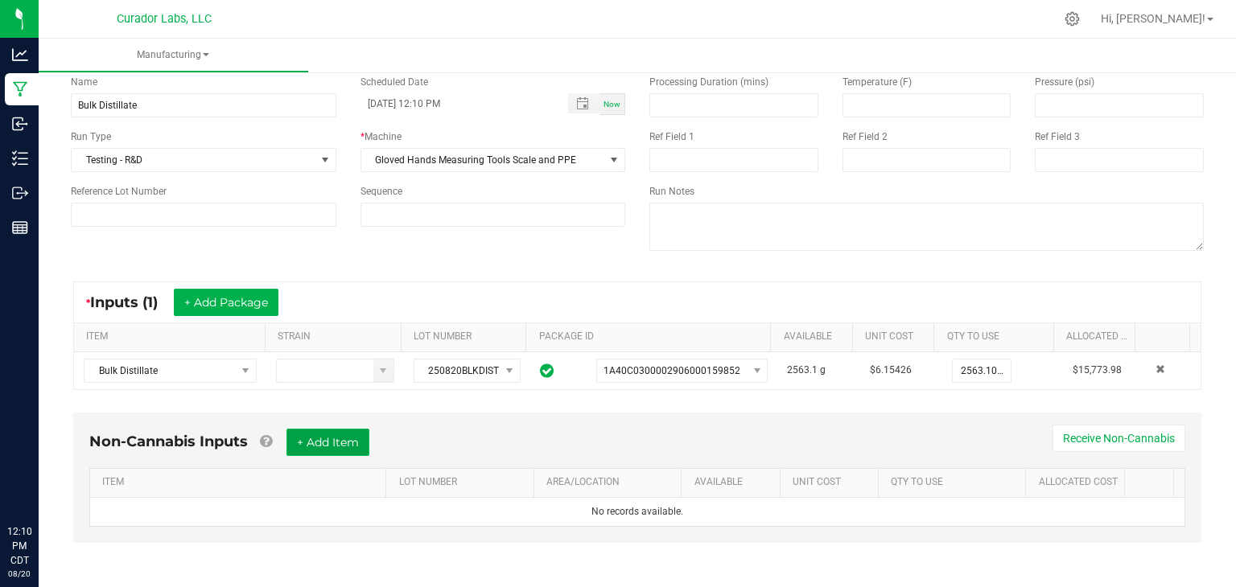
click at [313, 437] on button "+ Add Item" at bounding box center [327, 442] width 83 height 27
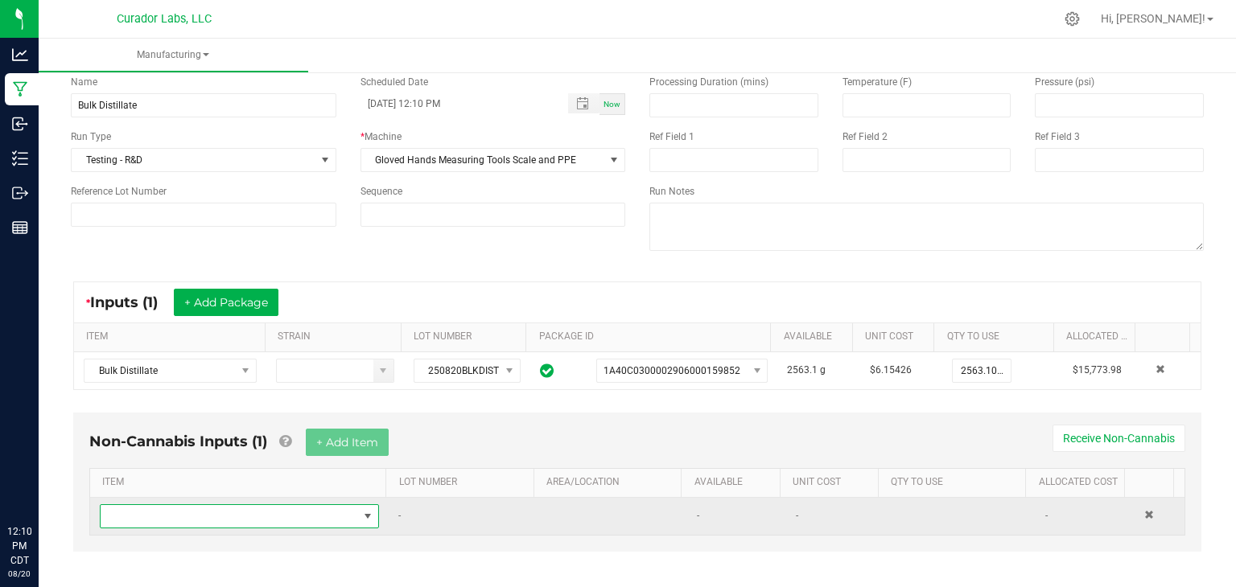
click at [245, 520] on span "NO DATA FOUND" at bounding box center [229, 516] width 257 height 23
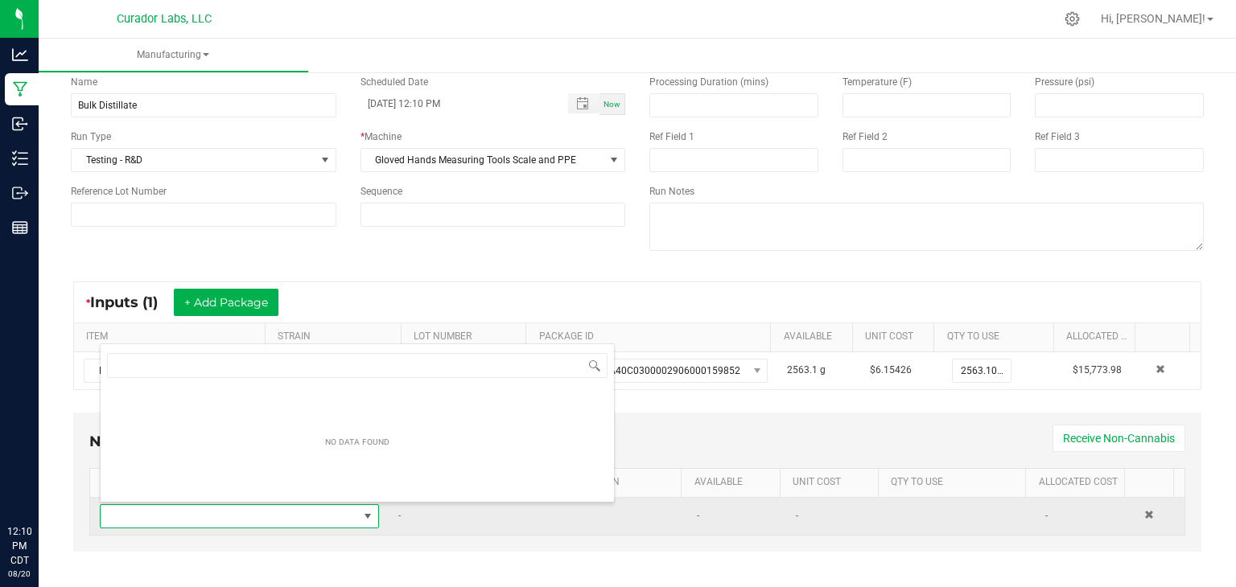
scroll to position [23, 269]
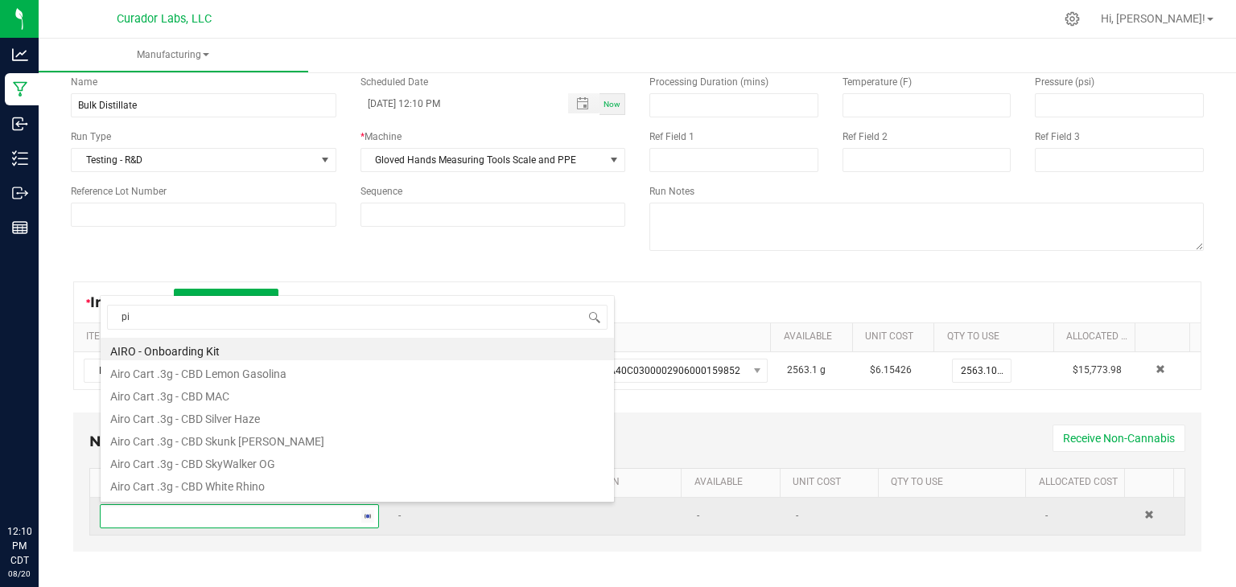
type input "p"
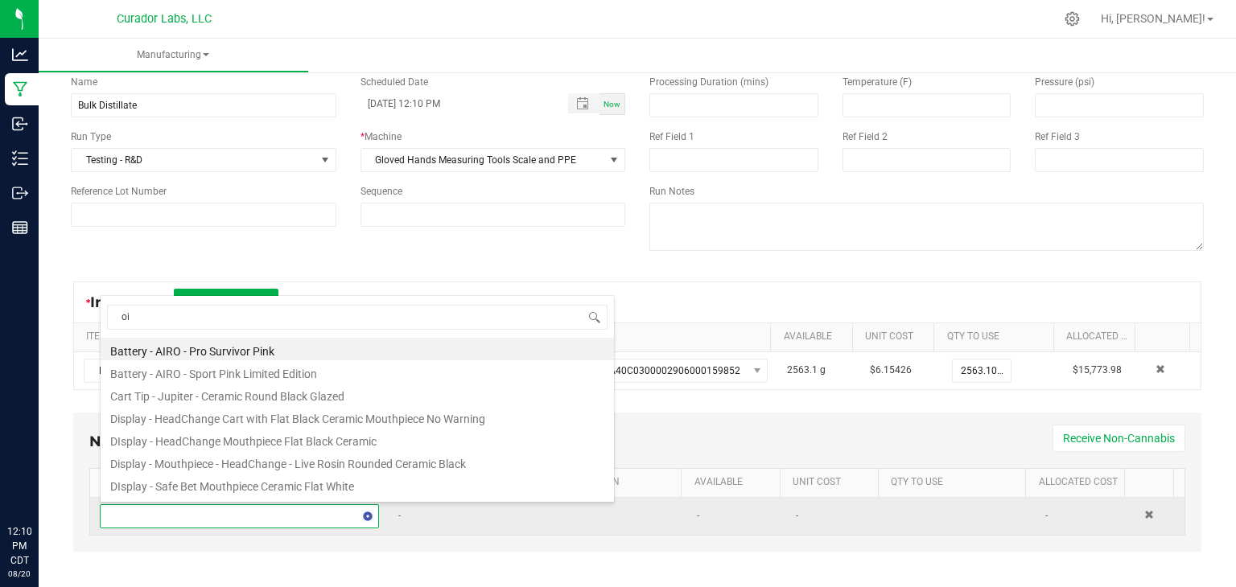
type input "oil"
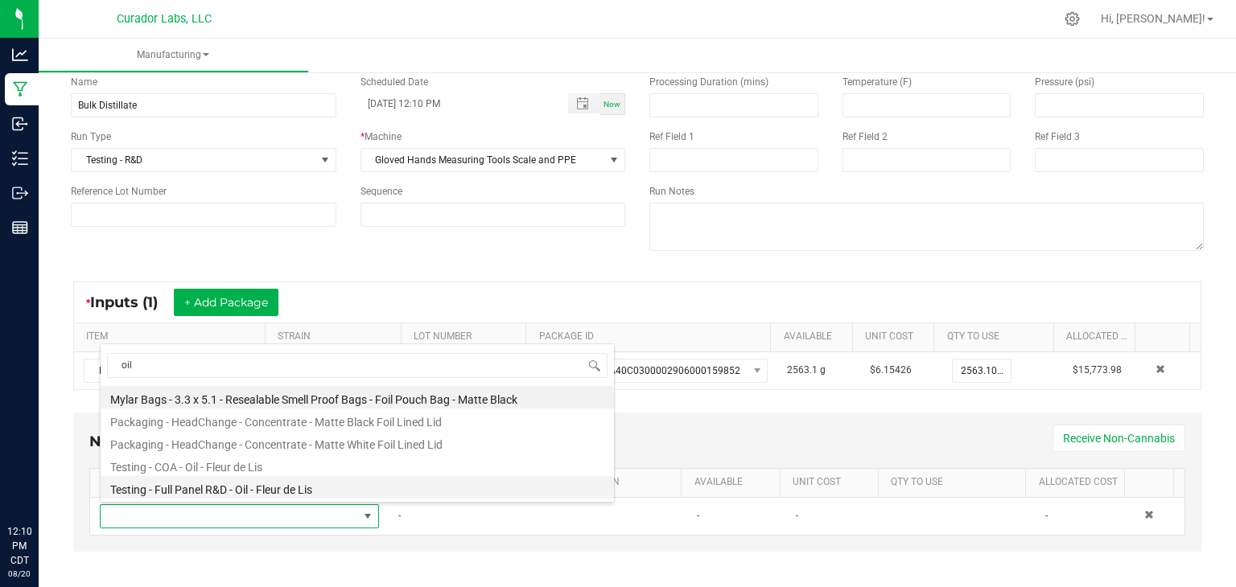
drag, startPoint x: 230, startPoint y: 467, endPoint x: 224, endPoint y: 486, distance: 20.4
click at [224, 386] on ul "Mylar Bags - 3.3 x 5.1 - Resealable Smell Proof Bags - Foil Pouch Bag - Matte B…" at bounding box center [357, 386] width 513 height 0
click at [224, 486] on li "Testing - Full Panel R&D - Oil - Fleur de Lis" at bounding box center [357, 487] width 513 height 23
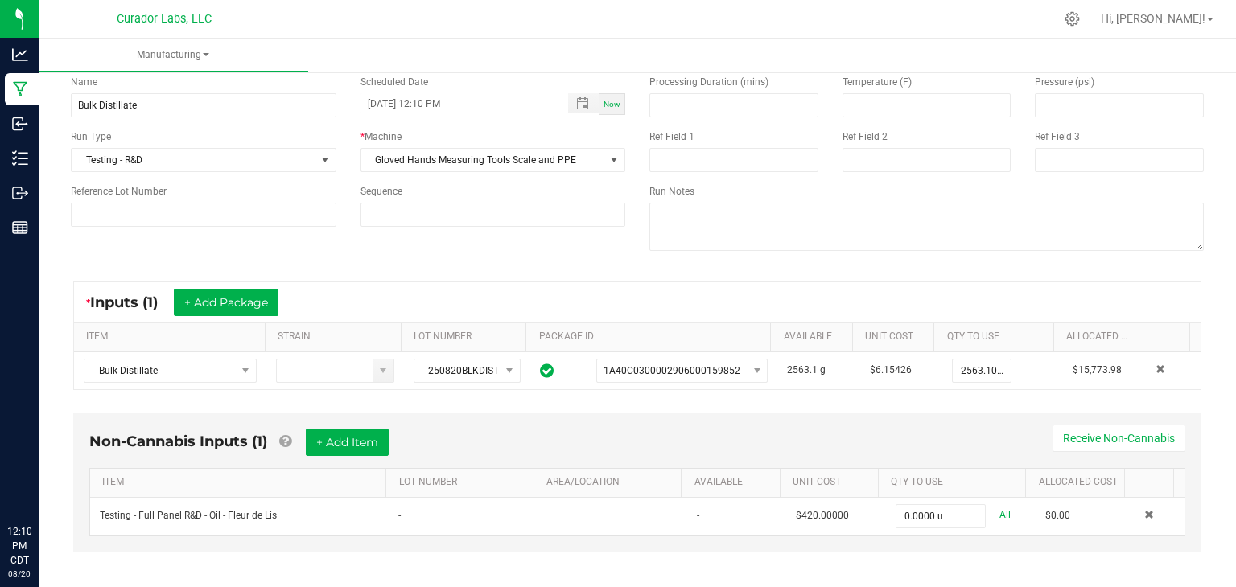
click at [591, 417] on div "Non-Cannabis Inputs (1) + Add Item Receive Non-Cannabis ITEM LOT NUMBER AREA/LO…" at bounding box center [637, 482] width 1128 height 139
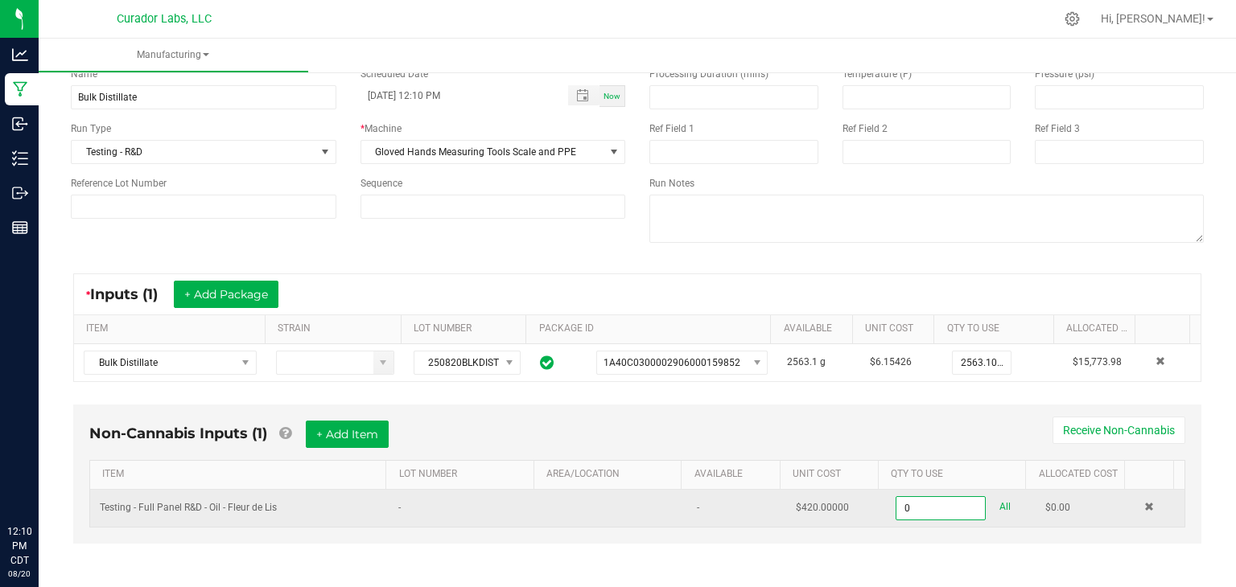
click at [896, 497] on input "0" at bounding box center [940, 508] width 88 height 23
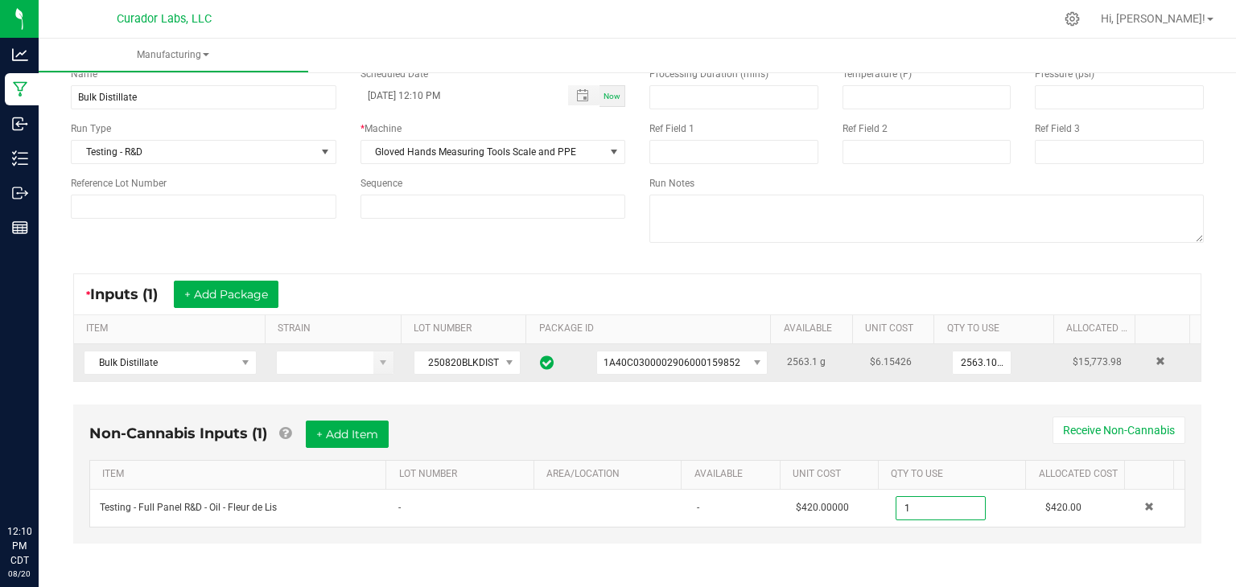
type input "1.0000 u"
click at [887, 376] on td "$6.15426" at bounding box center [901, 362] width 82 height 37
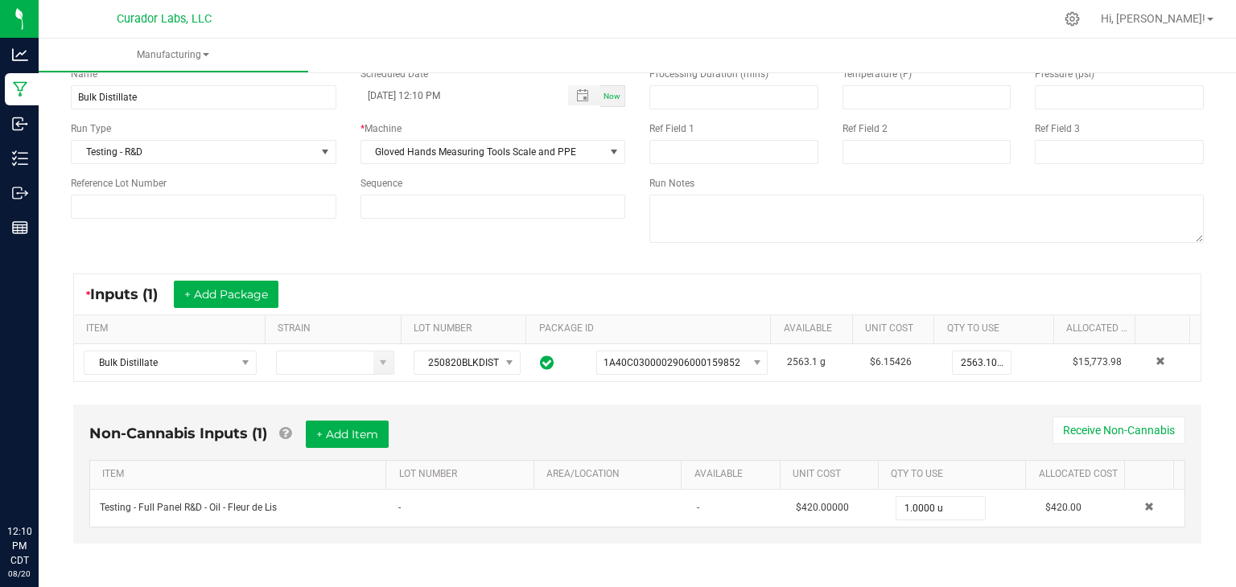
scroll to position [0, 0]
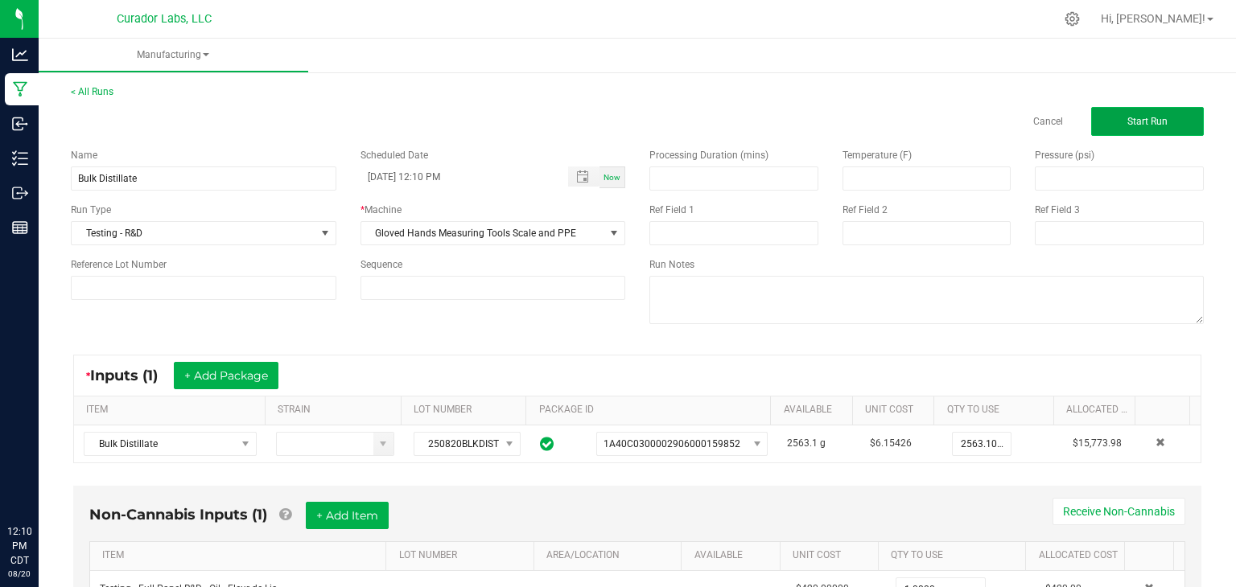
click at [1113, 121] on button "Start Run" at bounding box center [1147, 121] width 113 height 29
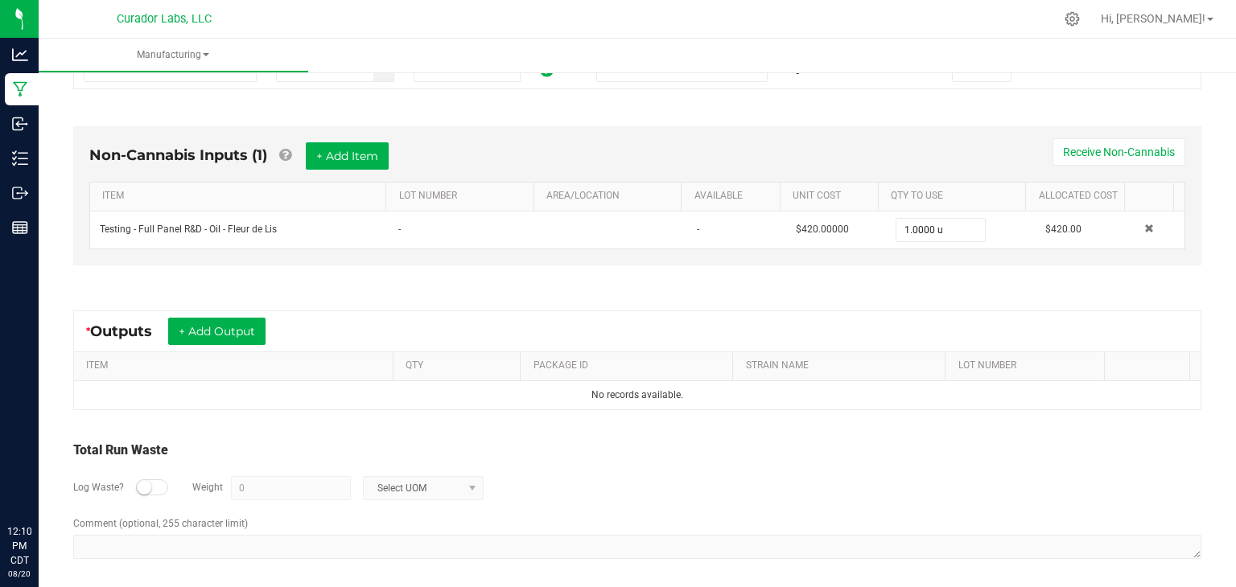
scroll to position [397, 0]
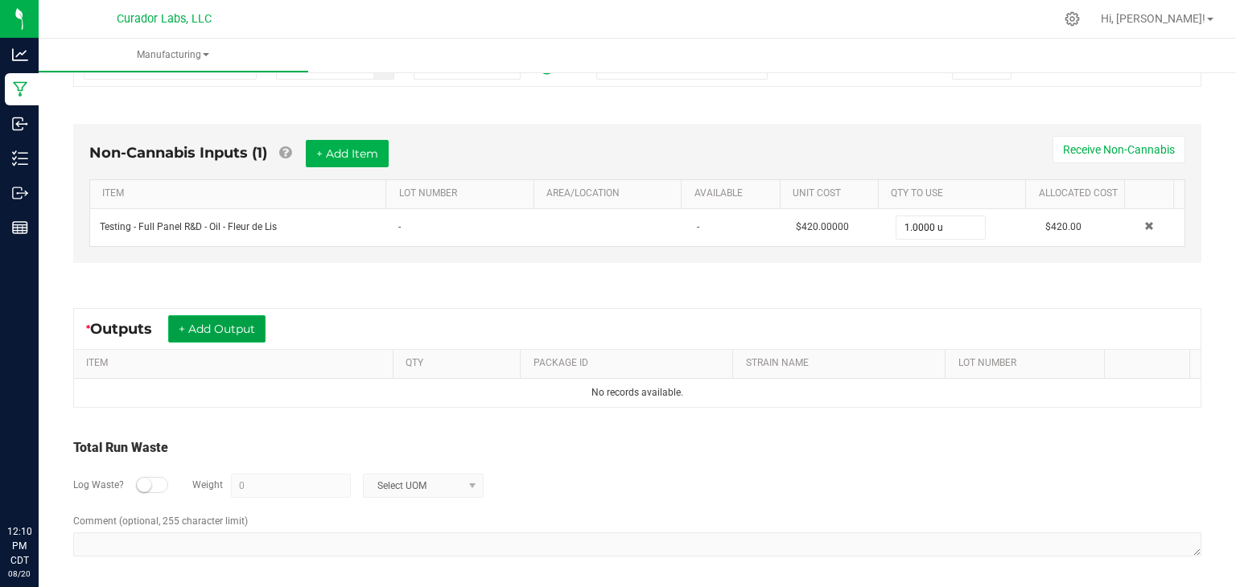
click at [222, 325] on button "+ Add Output" at bounding box center [216, 328] width 97 height 27
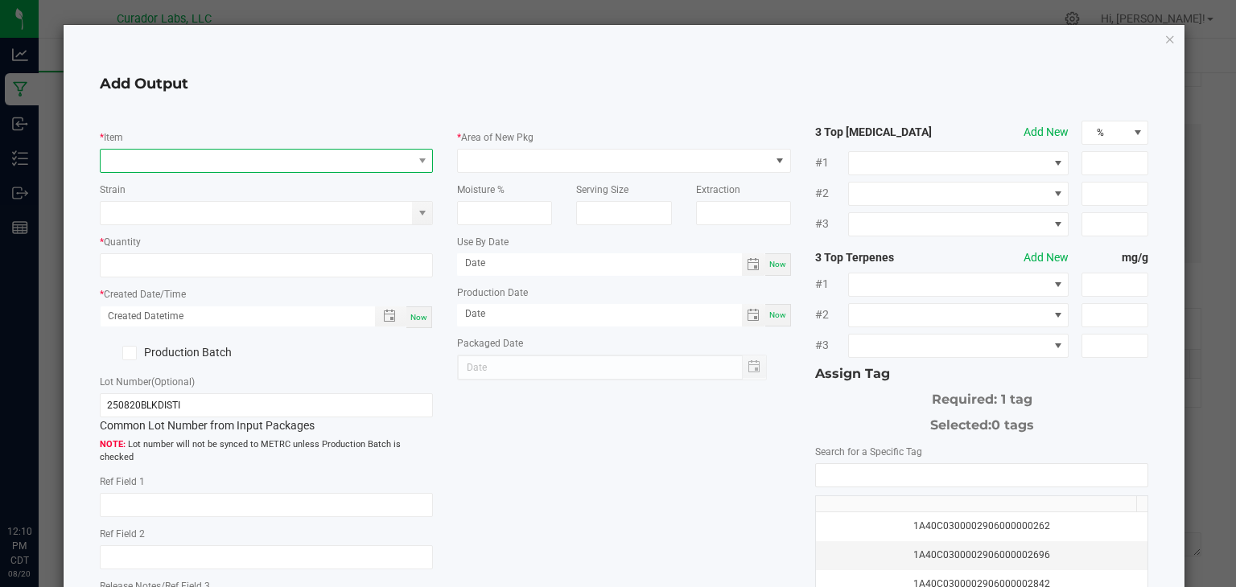
click at [260, 169] on span "NO DATA FOUND" at bounding box center [257, 161] width 312 height 23
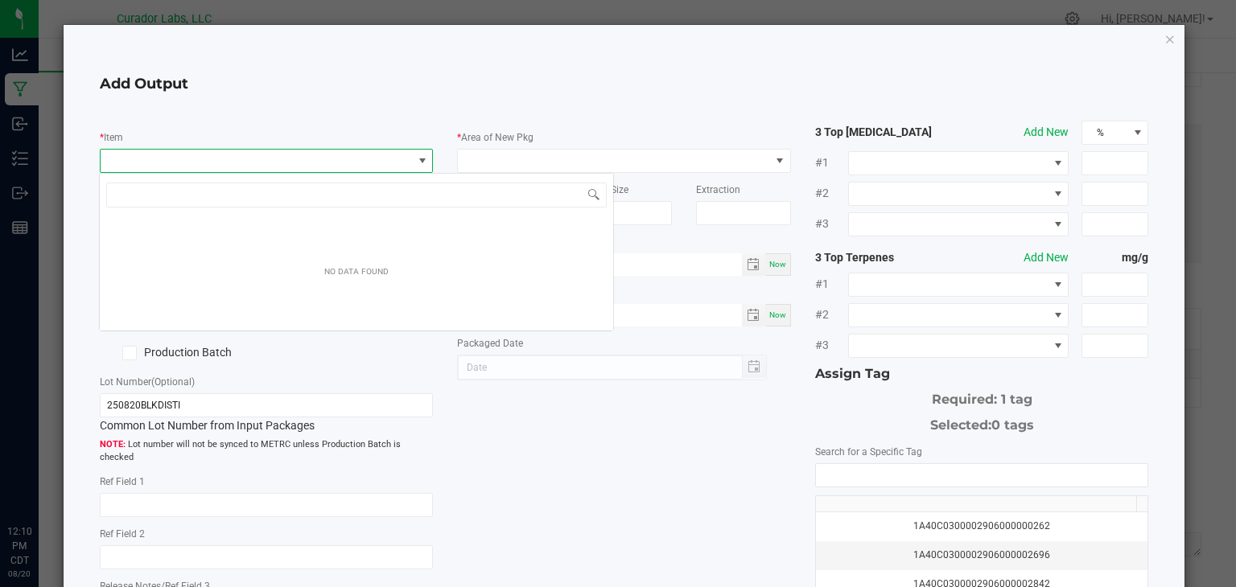
scroll to position [23, 330]
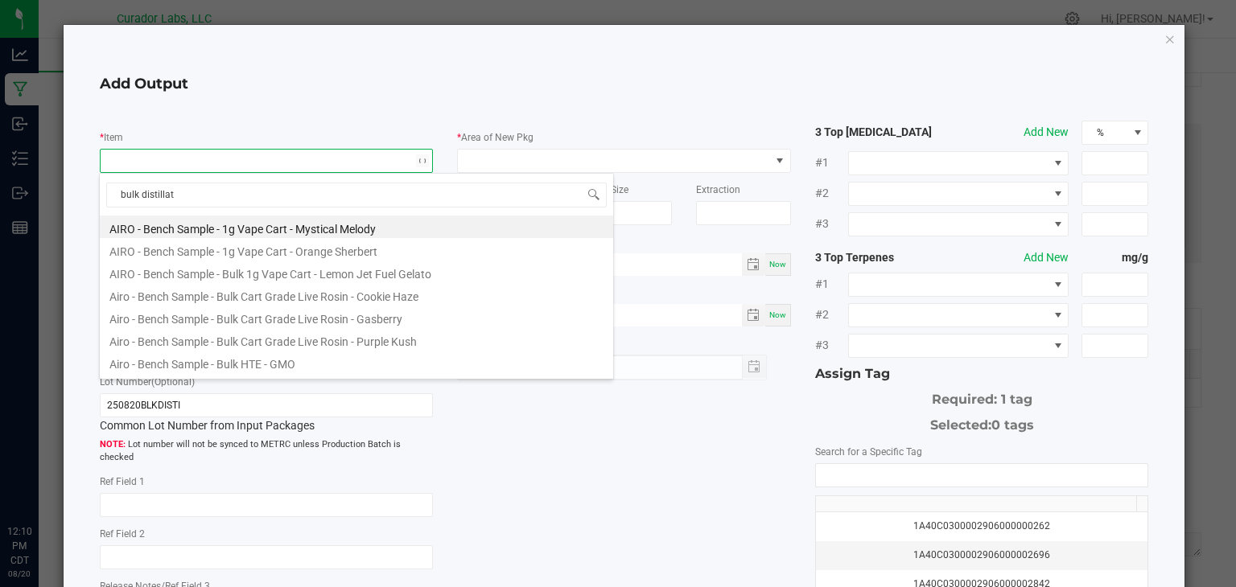
type input "bulk distillate"
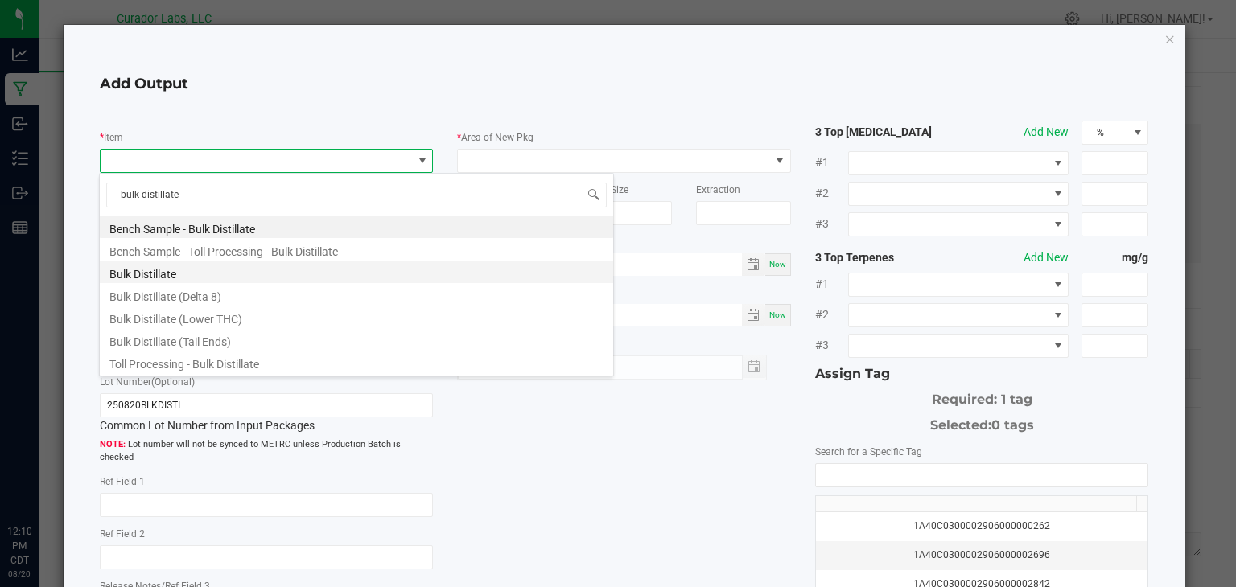
click at [241, 265] on li "Bulk Distillate" at bounding box center [356, 272] width 513 height 23
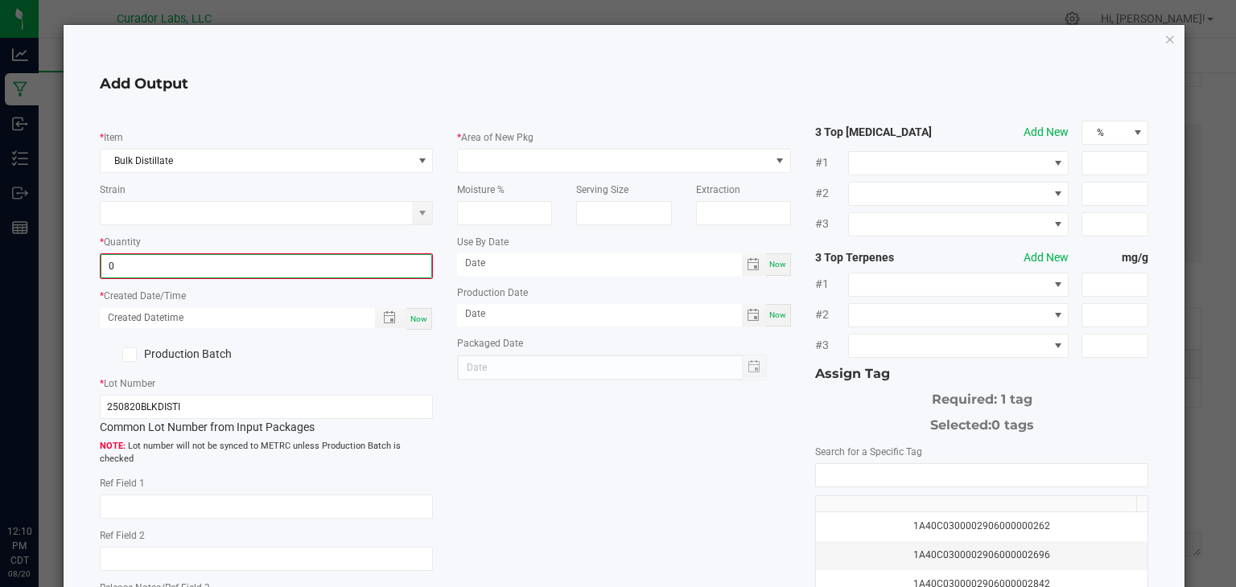
click at [249, 264] on input "0" at bounding box center [266, 266] width 331 height 23
paste input "2563.1"
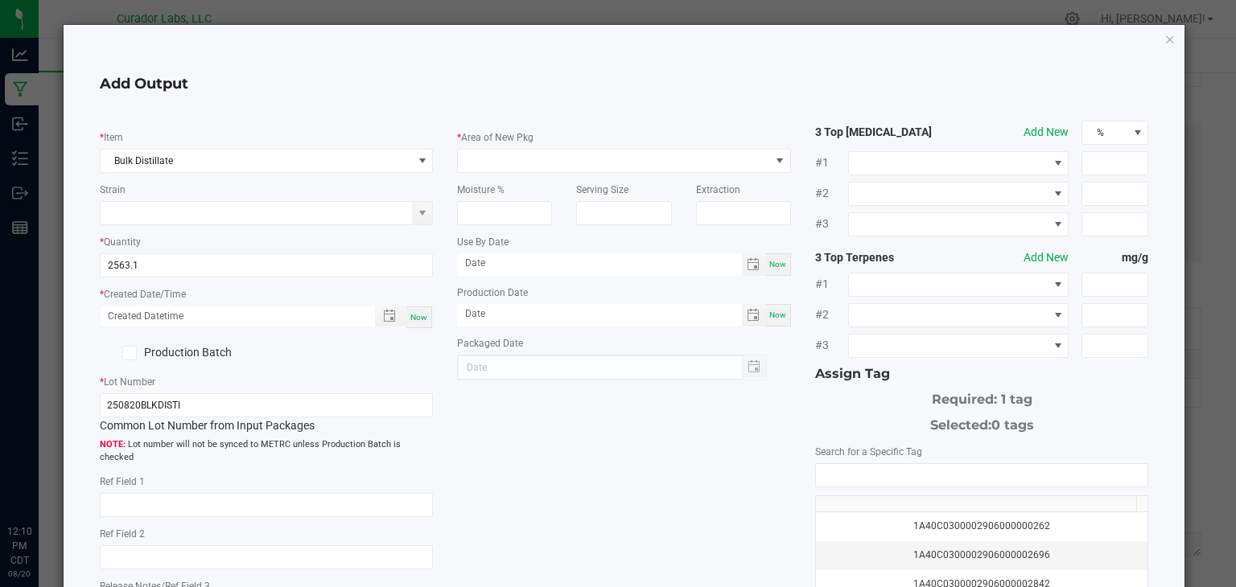
type input "2563.1000 g"
click at [410, 311] on div "Now" at bounding box center [419, 318] width 26 height 22
type input "08/20/2025 12:10 PM"
type input "[DATE]"
click at [191, 346] on label "Production Batch" at bounding box center [177, 352] width 154 height 17
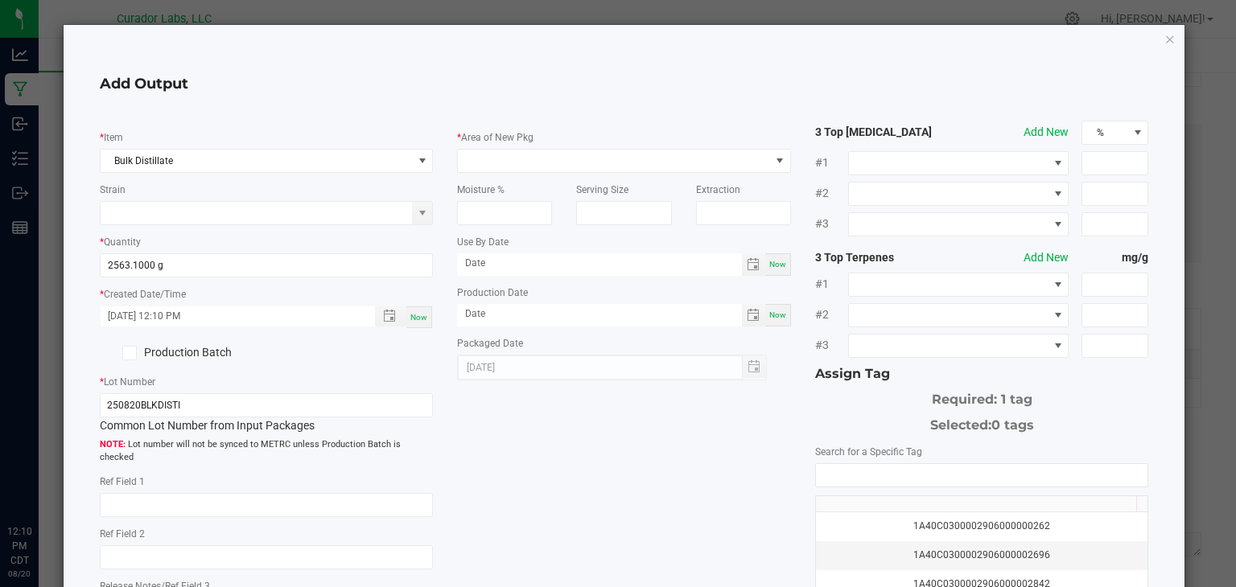
click at [0, 0] on input "Production Batch" at bounding box center [0, 0] width 0 height 0
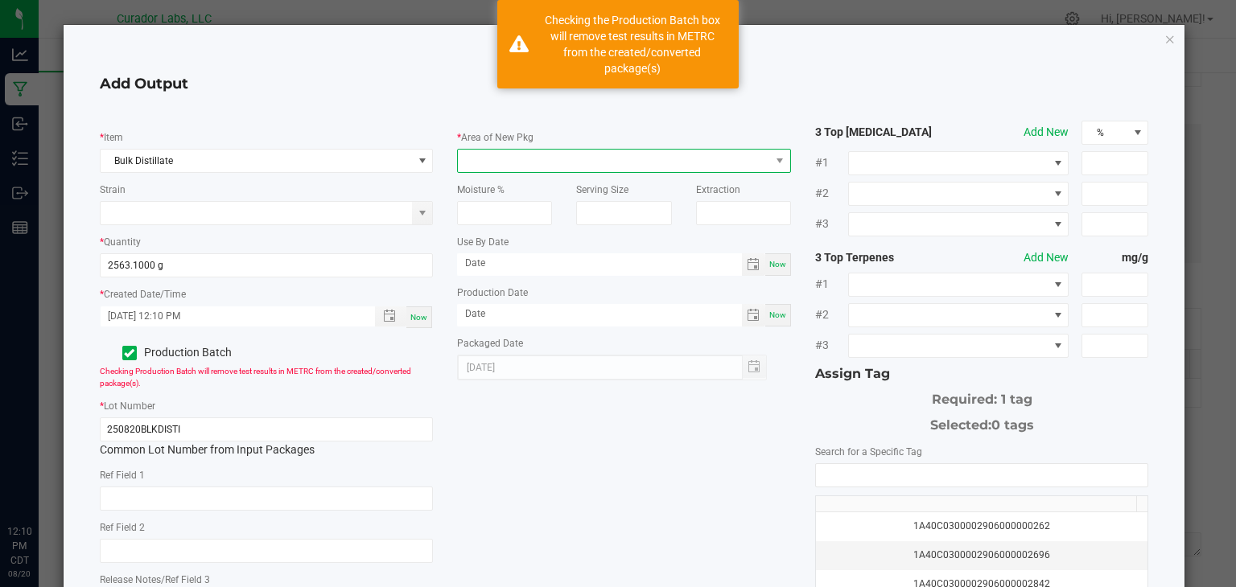
click at [566, 165] on span at bounding box center [614, 161] width 312 height 23
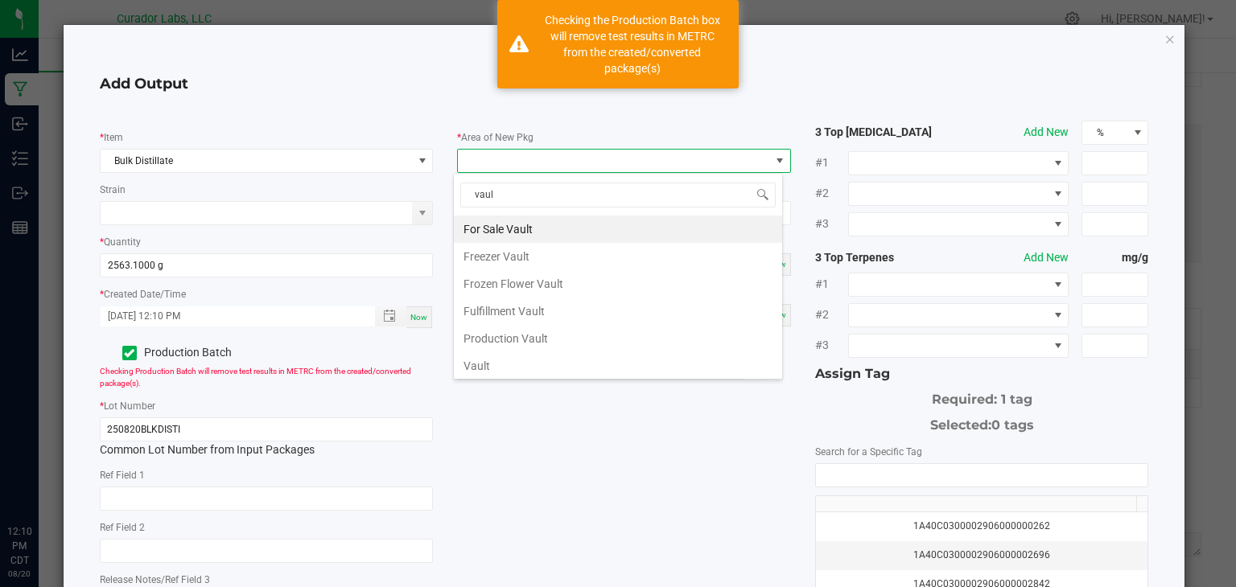
type input "vault"
click at [520, 362] on li "Vault" at bounding box center [618, 365] width 328 height 27
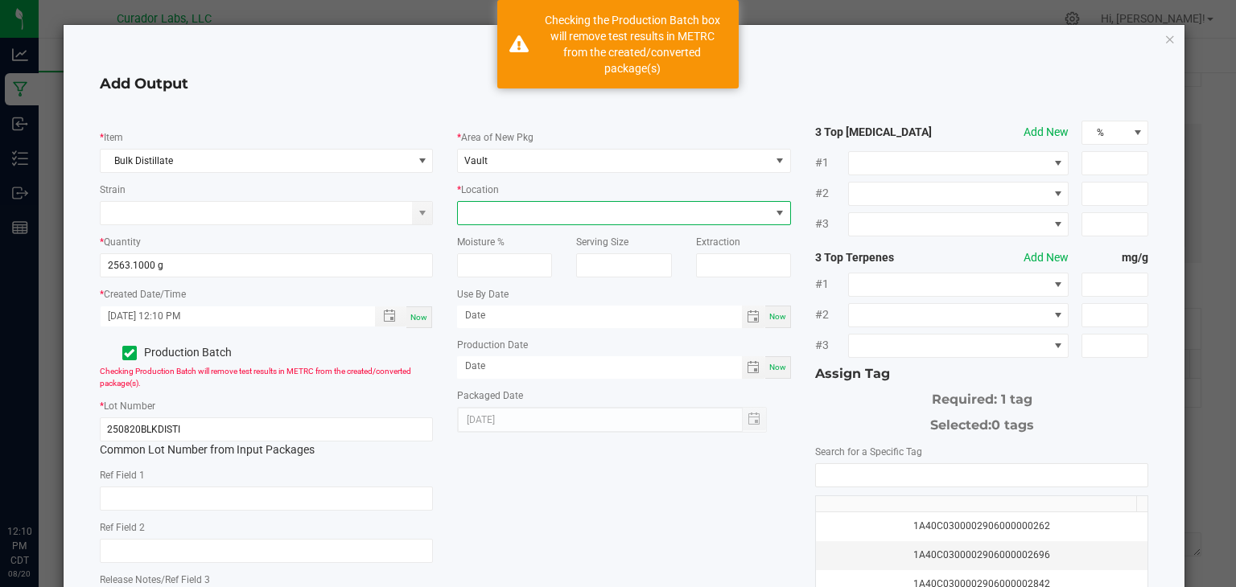
click at [570, 204] on span at bounding box center [614, 213] width 312 height 23
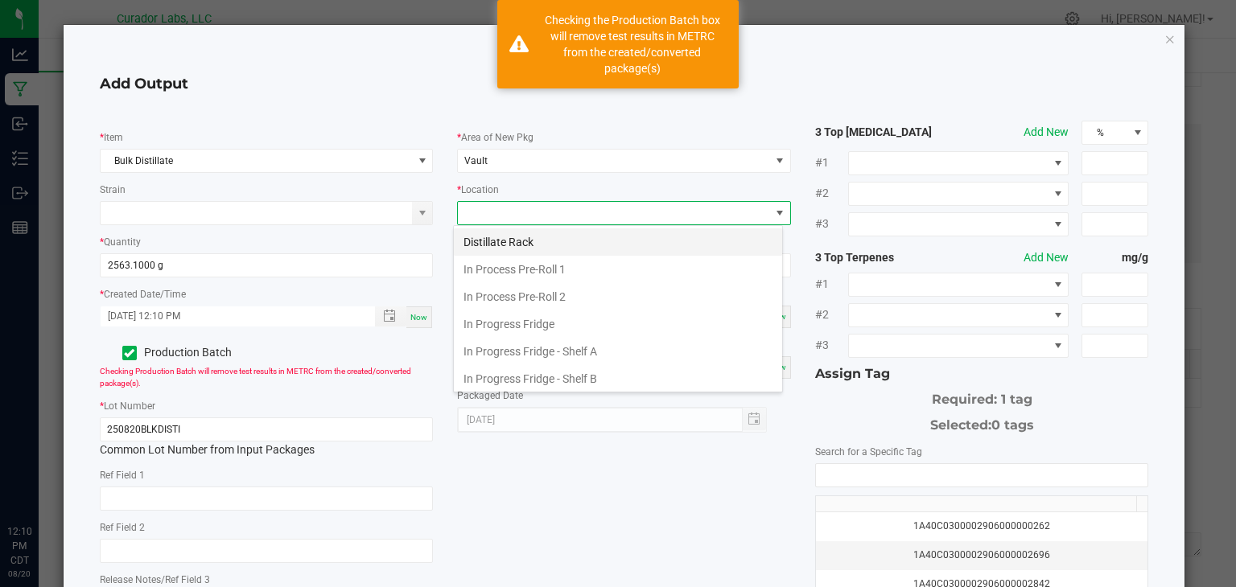
click at [553, 245] on li "Distillate Rack" at bounding box center [618, 241] width 328 height 27
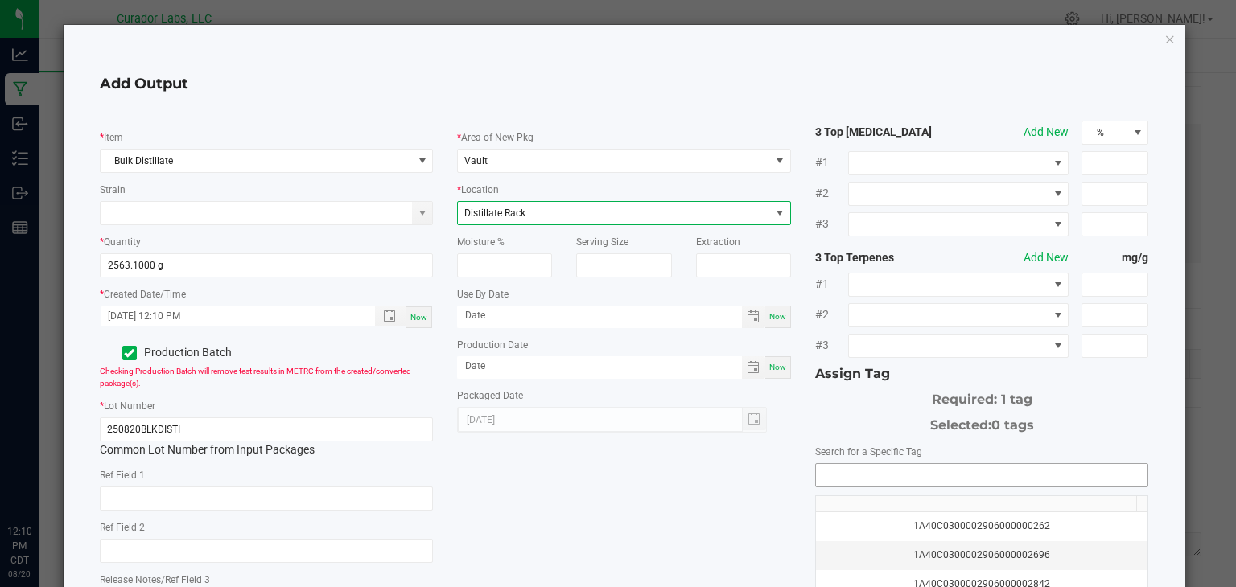
click at [920, 483] on input "NO DATA FOUND" at bounding box center [982, 475] width 332 height 23
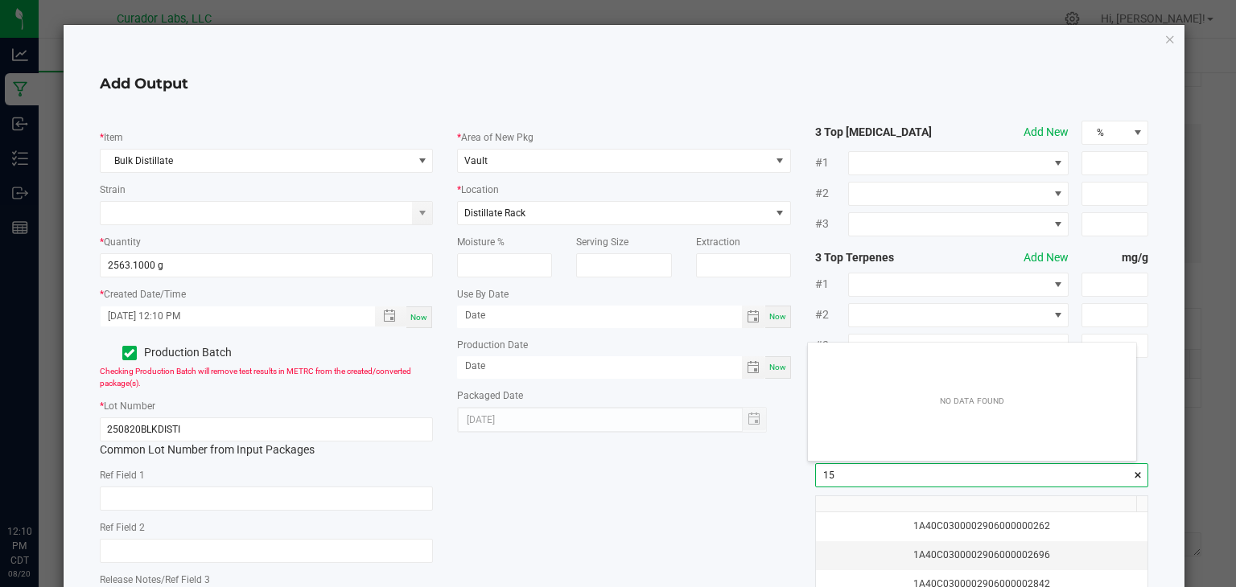
scroll to position [23, 328]
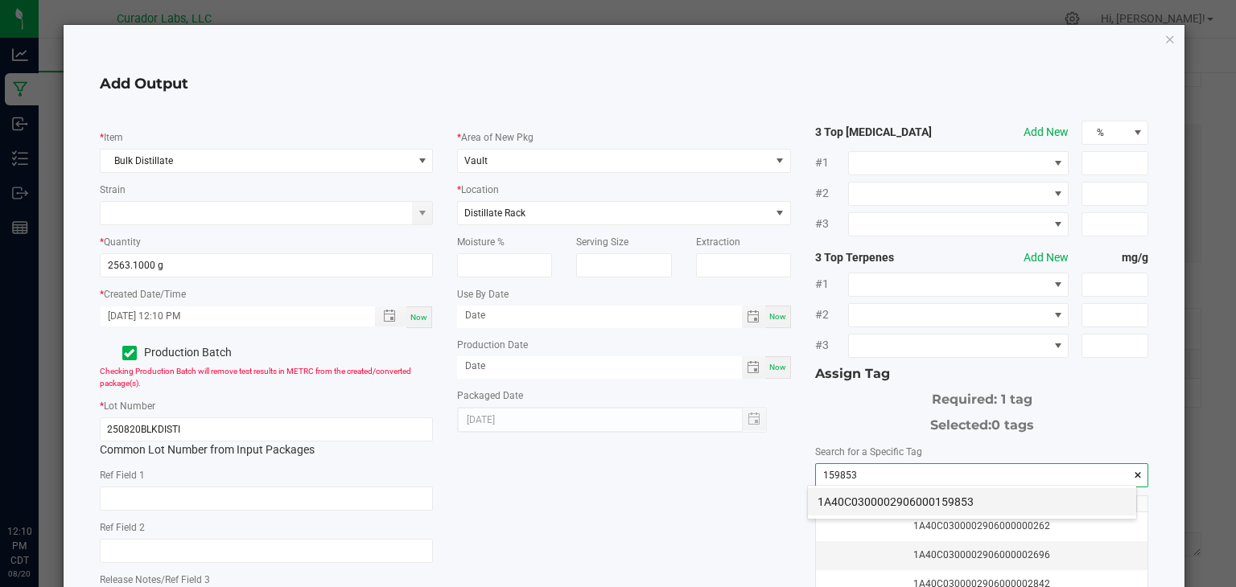
click at [969, 501] on li "1A40C0300002906000159853" at bounding box center [972, 501] width 328 height 27
type input "1A40C0300002906000159853"
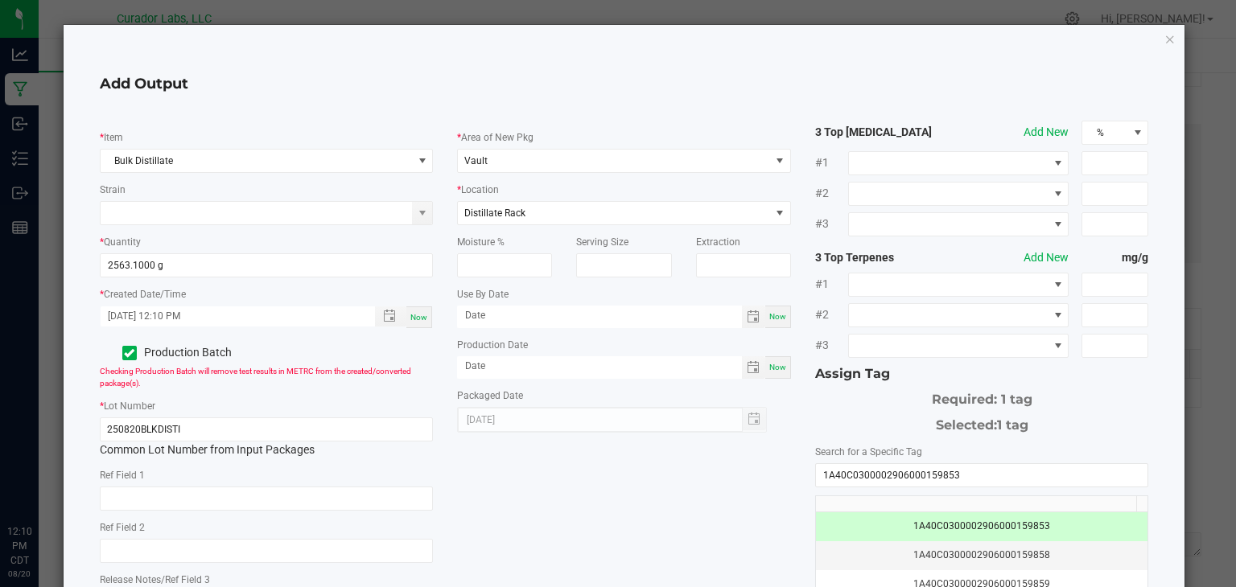
click at [728, 505] on div "* Item Bulk Distillate Strain * Quantity 2563.1000 g * Created Date/Time 08/20/…" at bounding box center [624, 409] width 1073 height 577
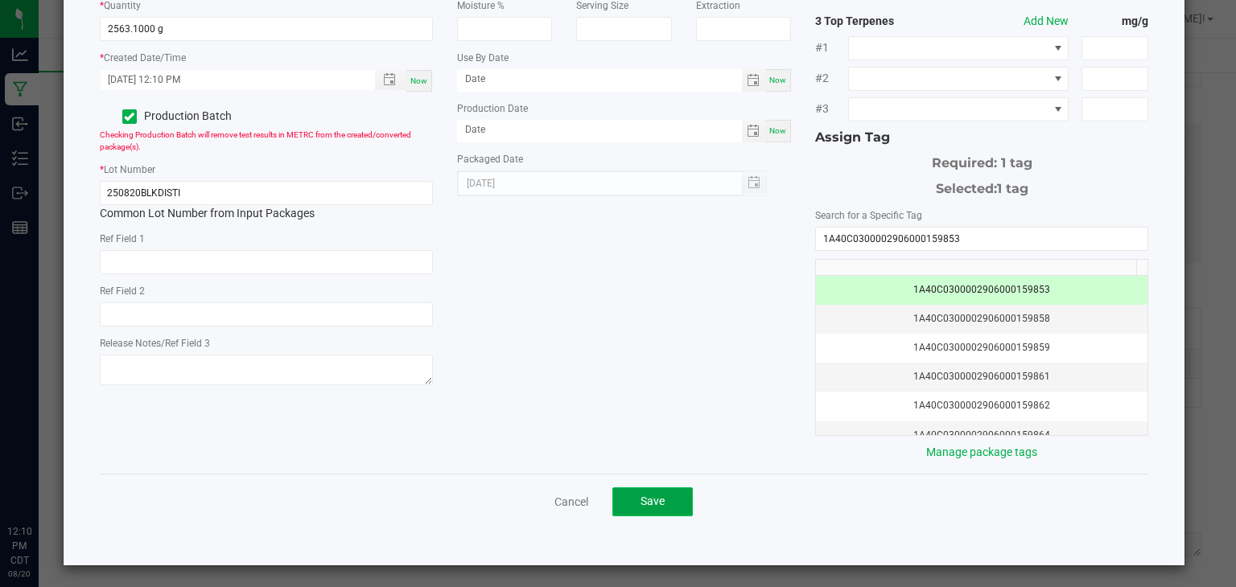
click at [632, 499] on button "Save" at bounding box center [652, 502] width 80 height 29
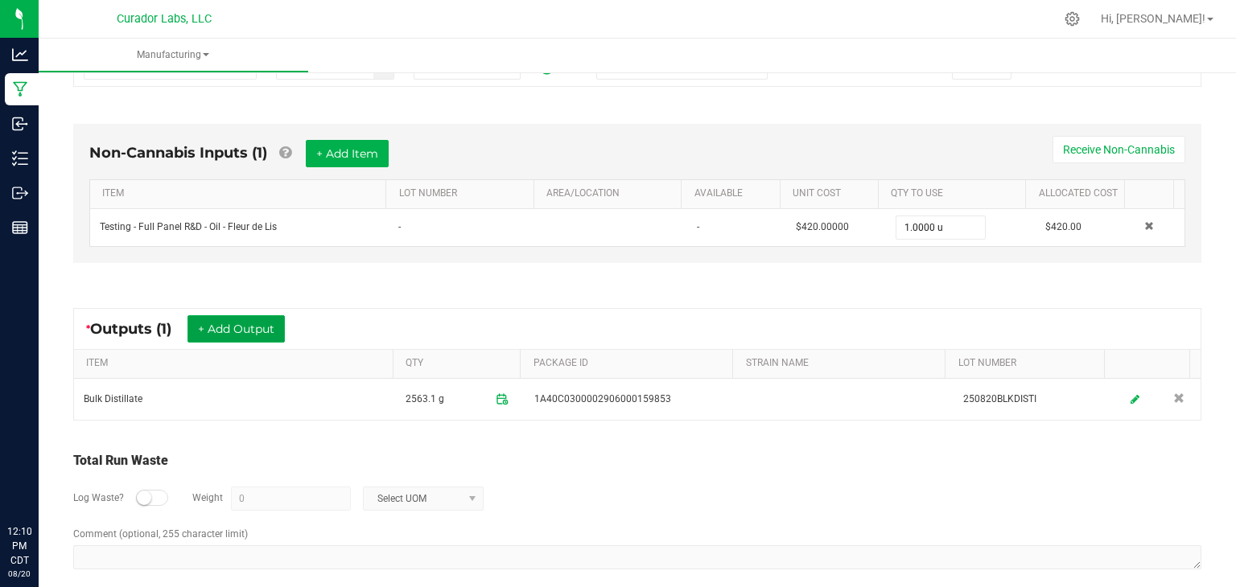
scroll to position [0, 0]
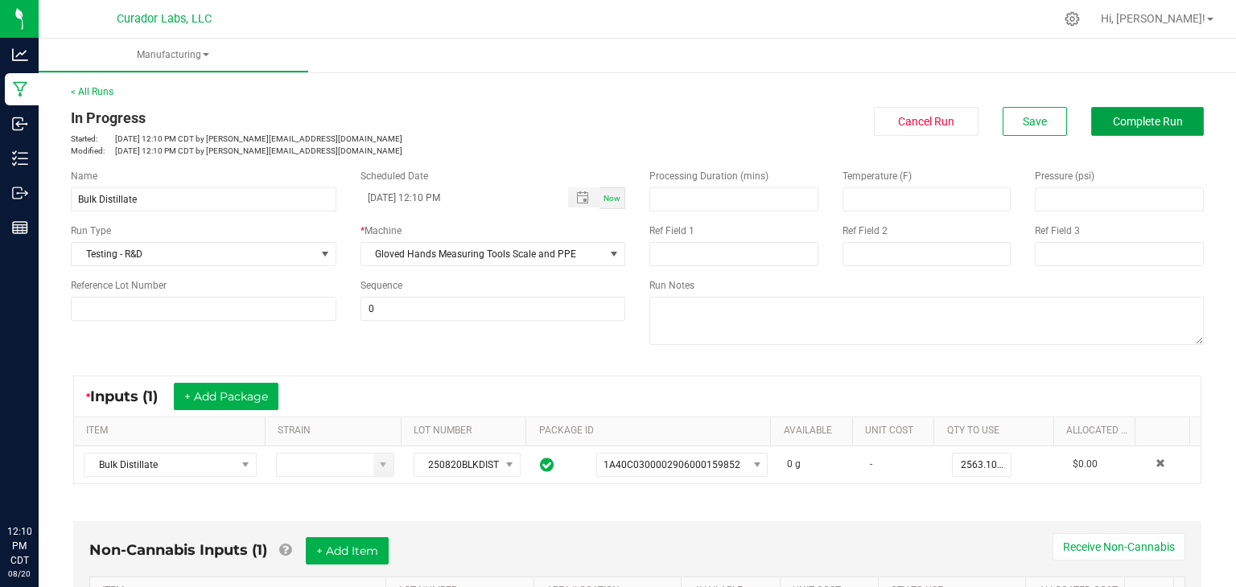
click at [1164, 118] on span "Complete Run" at bounding box center [1148, 121] width 70 height 13
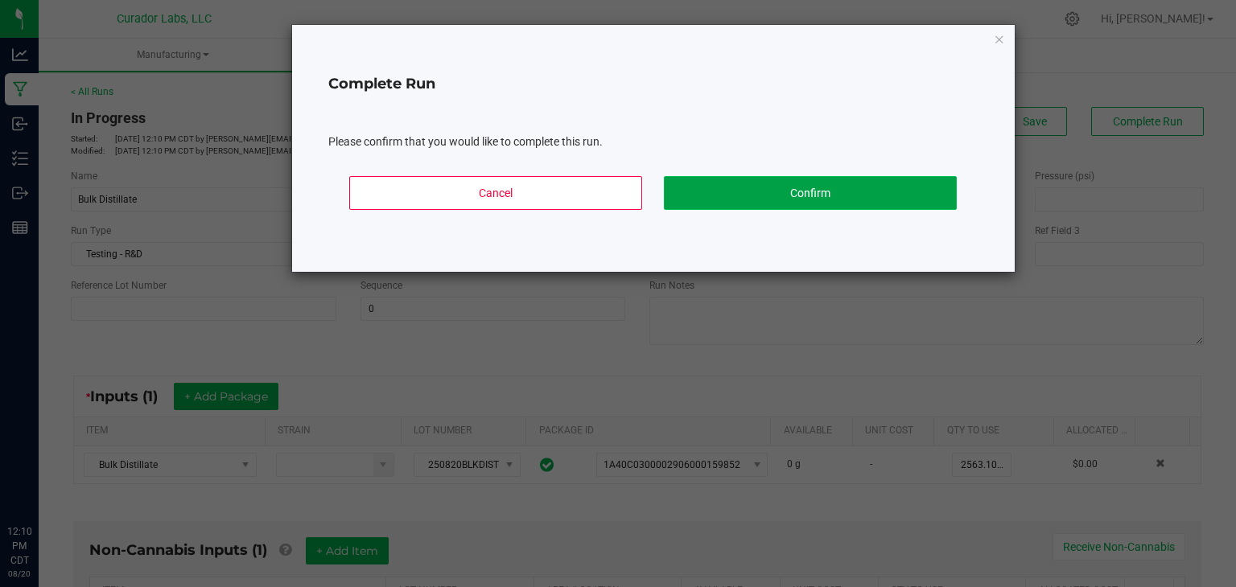
click at [813, 182] on button "Confirm" at bounding box center [810, 193] width 293 height 34
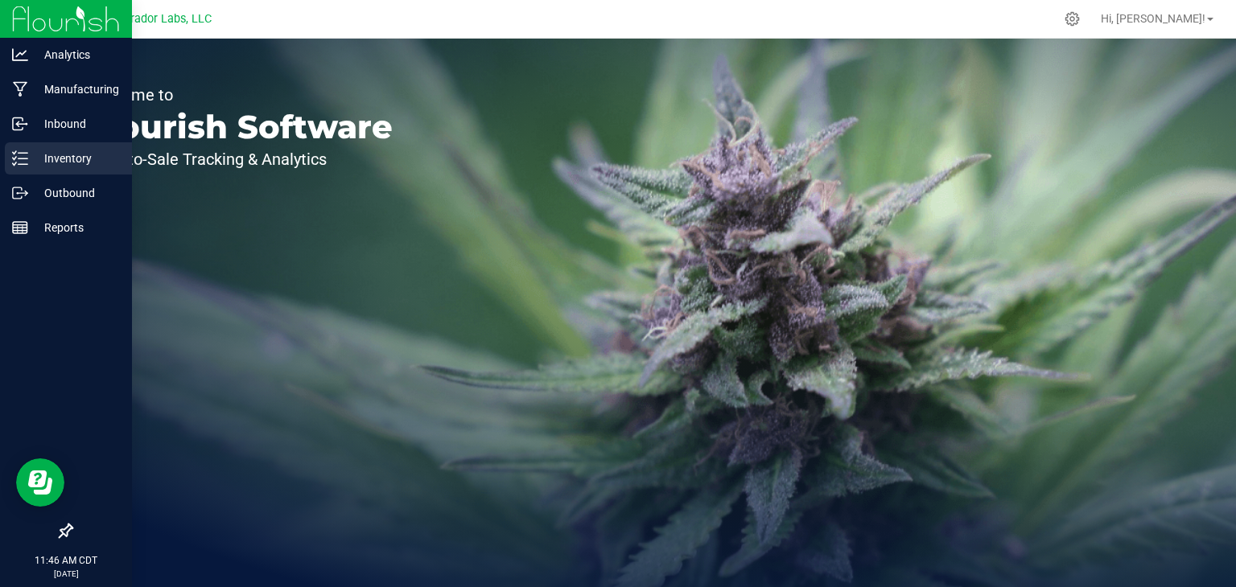
click at [35, 167] on p "Inventory" at bounding box center [76, 158] width 97 height 19
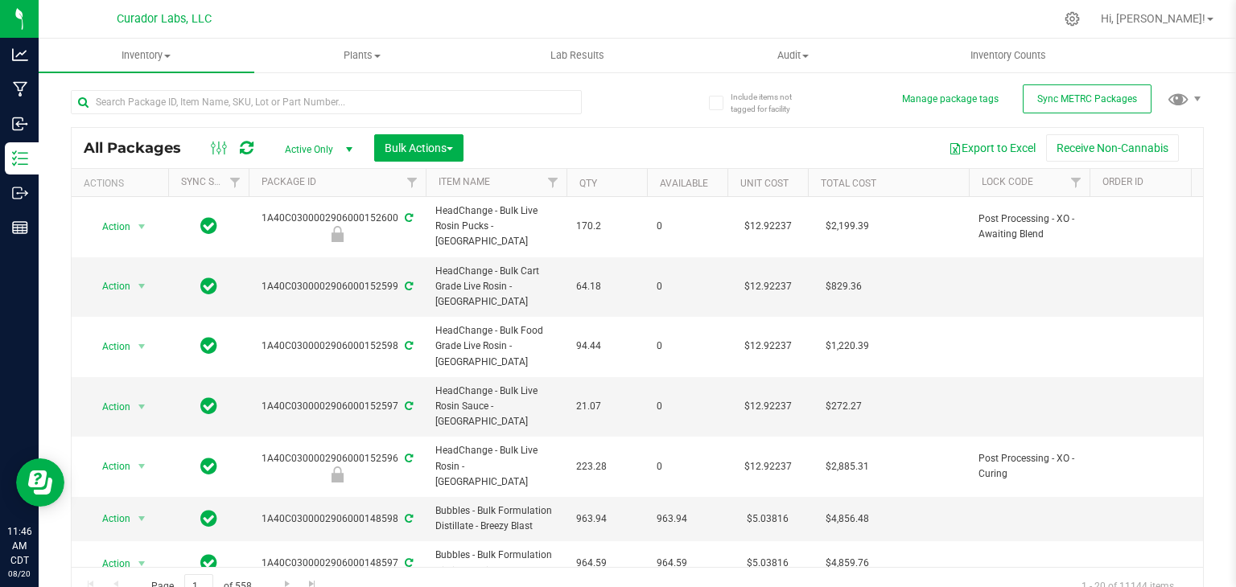
click at [245, 141] on icon at bounding box center [247, 148] width 14 height 16
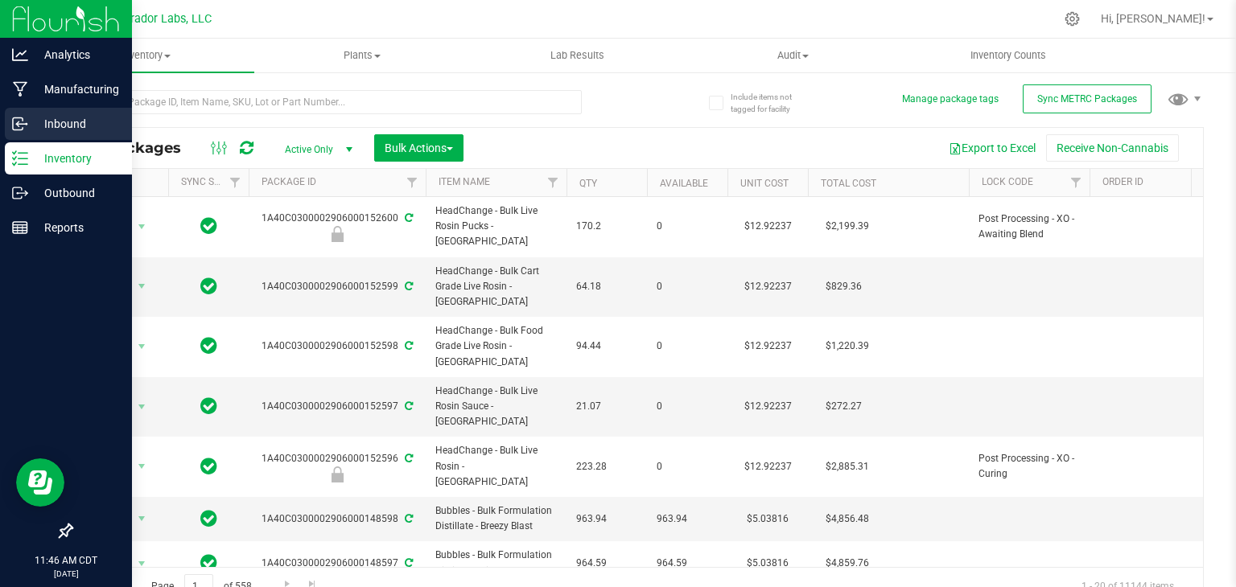
click at [36, 126] on p "Inbound" at bounding box center [76, 123] width 97 height 19
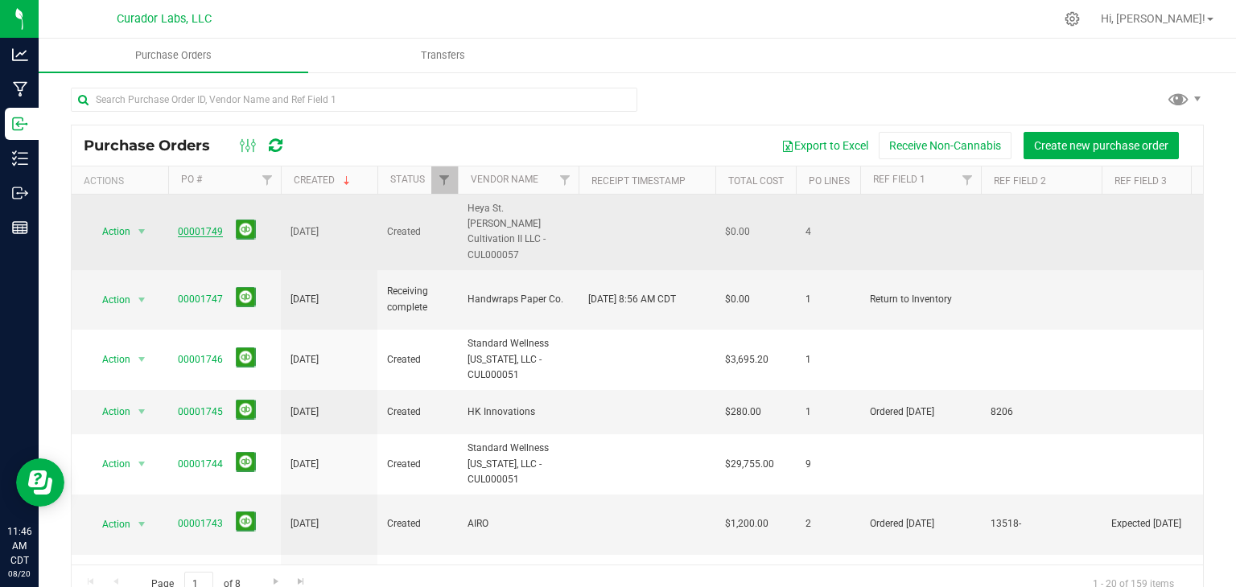
click at [206, 226] on link "00001749" at bounding box center [200, 231] width 45 height 11
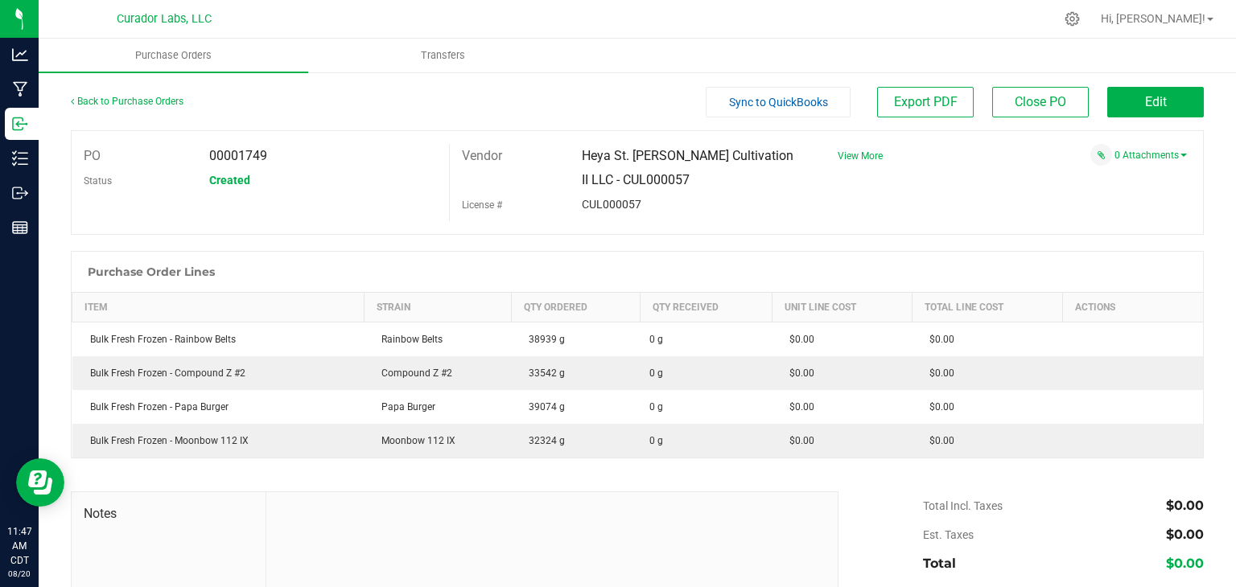
click at [470, 218] on div "Vendor Heya St. Ann Cultivation II LLC - CUL000057 License # CUL000057" at bounding box center [637, 182] width 377 height 77
click at [437, 52] on span "Transfers" at bounding box center [443, 55] width 88 height 14
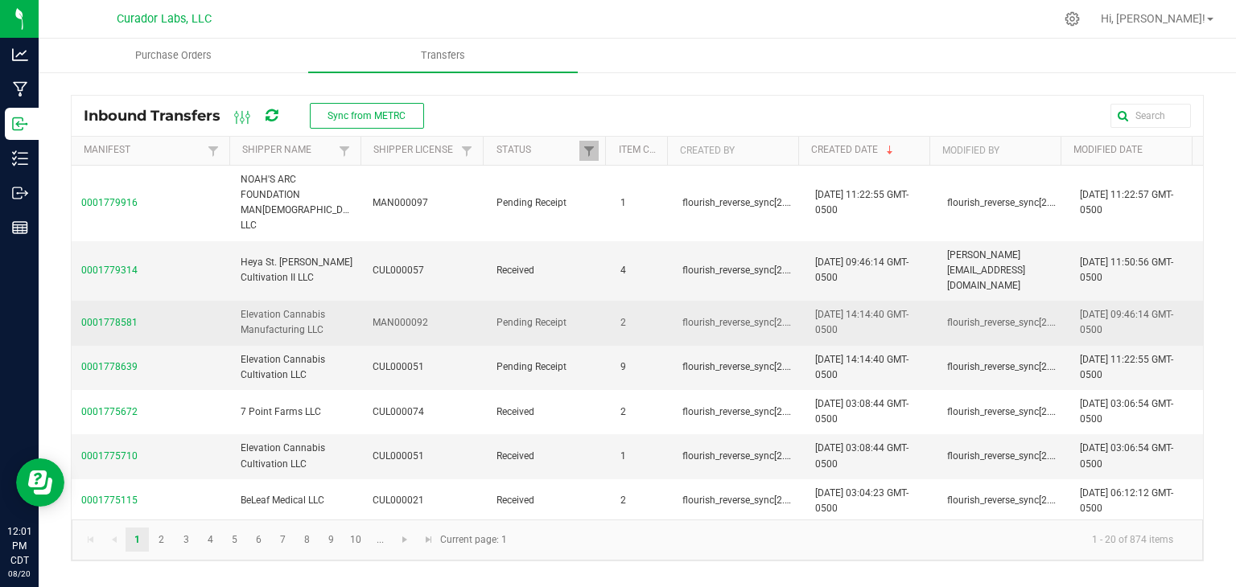
click at [129, 315] on span "0001778581" at bounding box center [151, 322] width 140 height 15
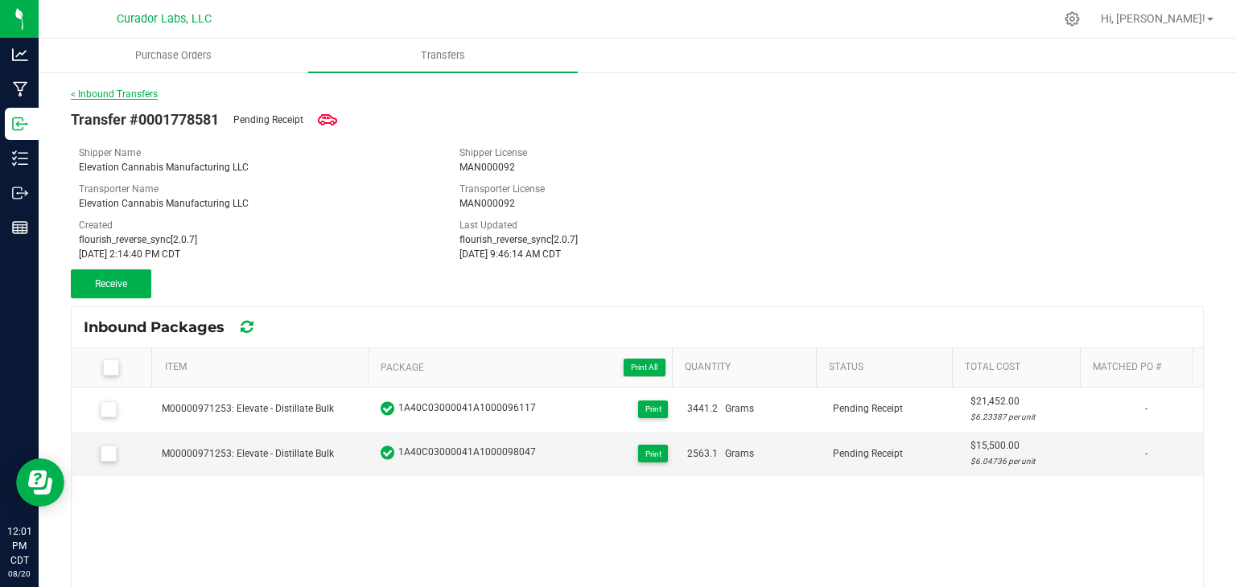
click at [143, 95] on link "< Inbound Transfers" at bounding box center [114, 93] width 87 height 11
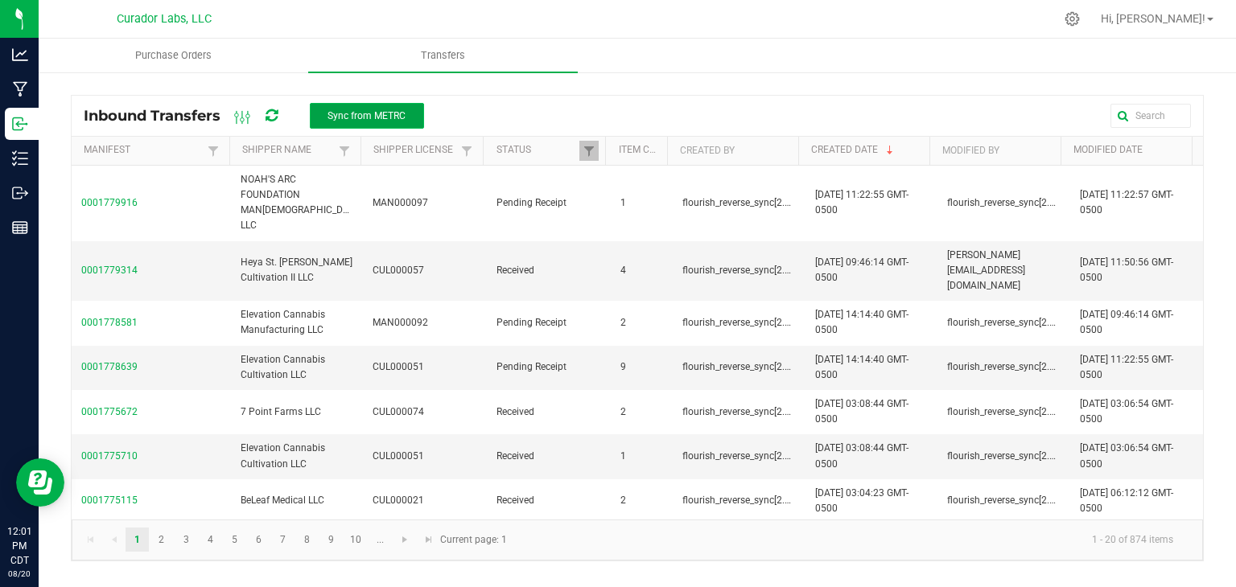
click at [400, 116] on span "Sync from METRC" at bounding box center [366, 115] width 78 height 11
click at [269, 115] on icon at bounding box center [271, 116] width 12 height 14
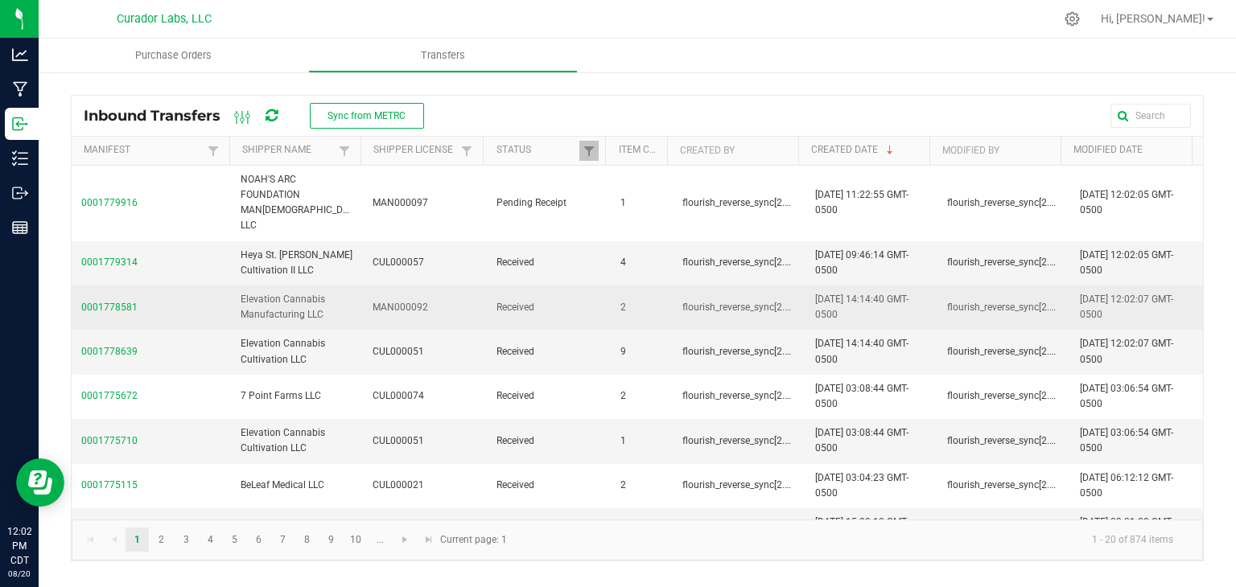
click at [125, 300] on span "0001778581" at bounding box center [151, 307] width 140 height 15
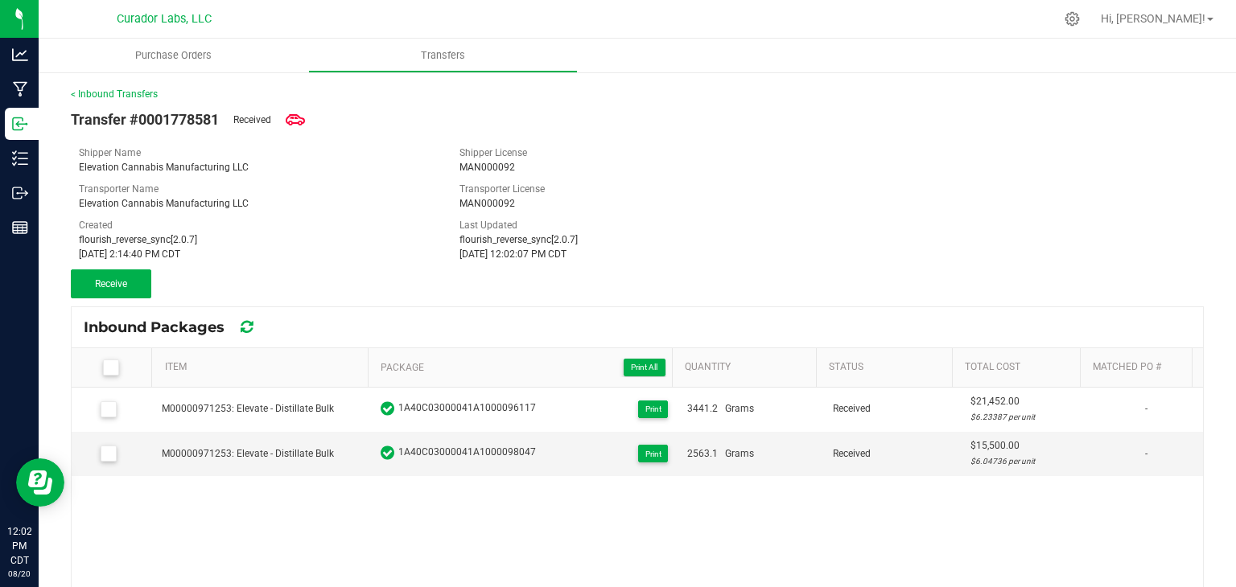
click at [110, 300] on div "< Inbound Transfers Transfer #0001778581 Received Shipper Name Elevation Cannab…" at bounding box center [637, 438] width 1133 height 702
click at [115, 291] on button "Receive" at bounding box center [111, 283] width 80 height 29
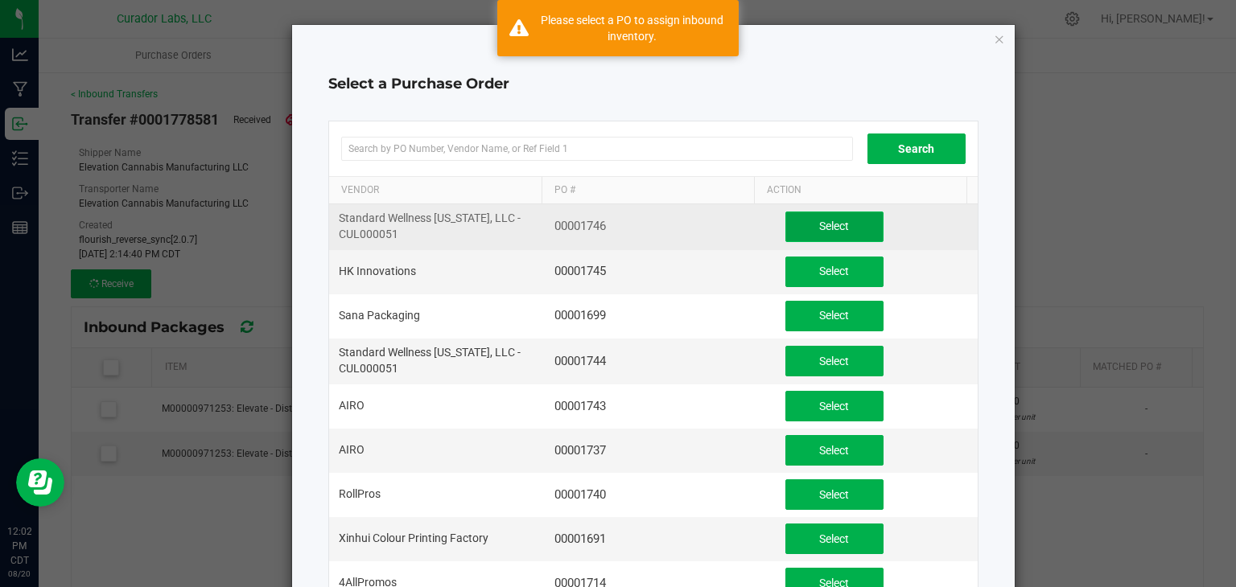
click at [792, 219] on button "Select" at bounding box center [834, 227] width 98 height 31
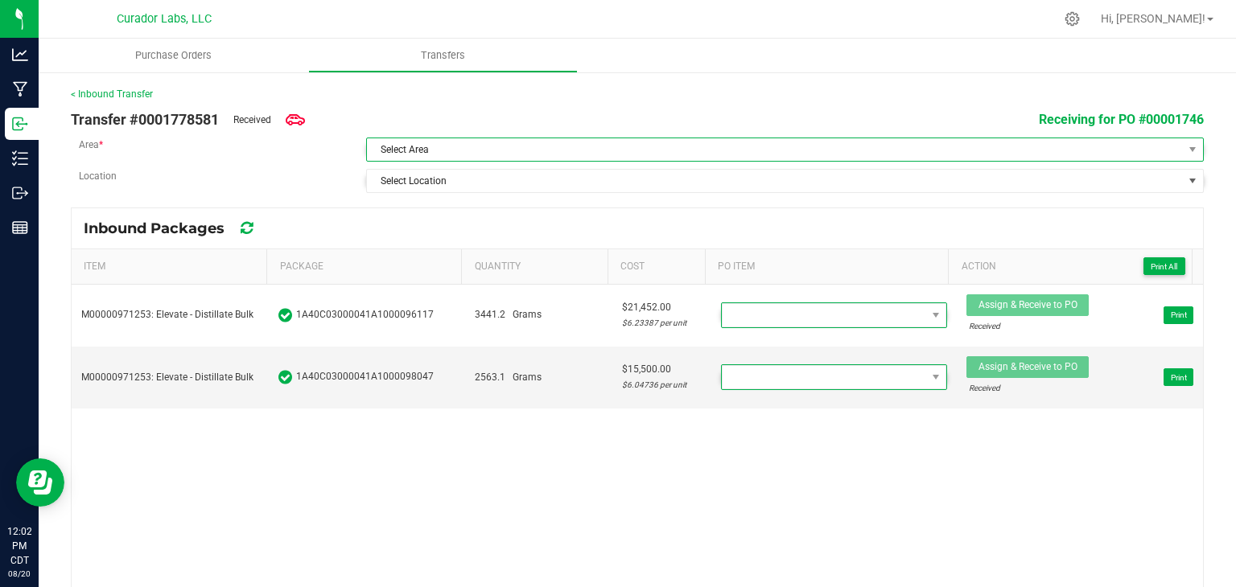
click at [758, 152] on span "Select Area" at bounding box center [775, 149] width 816 height 23
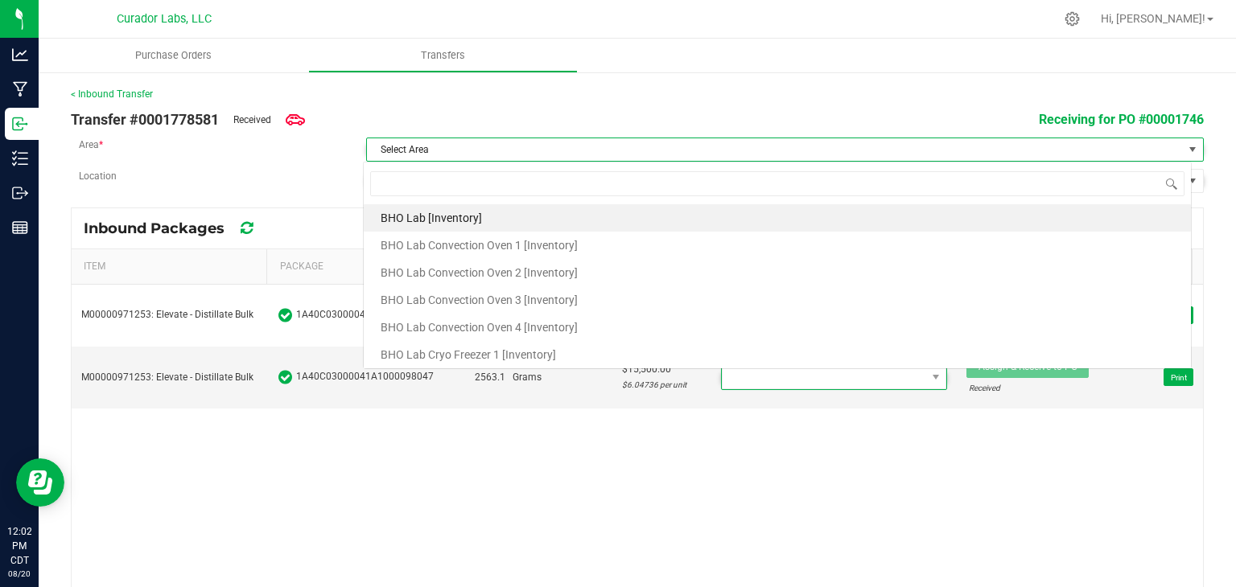
scroll to position [23, 828]
type input "DOCK"
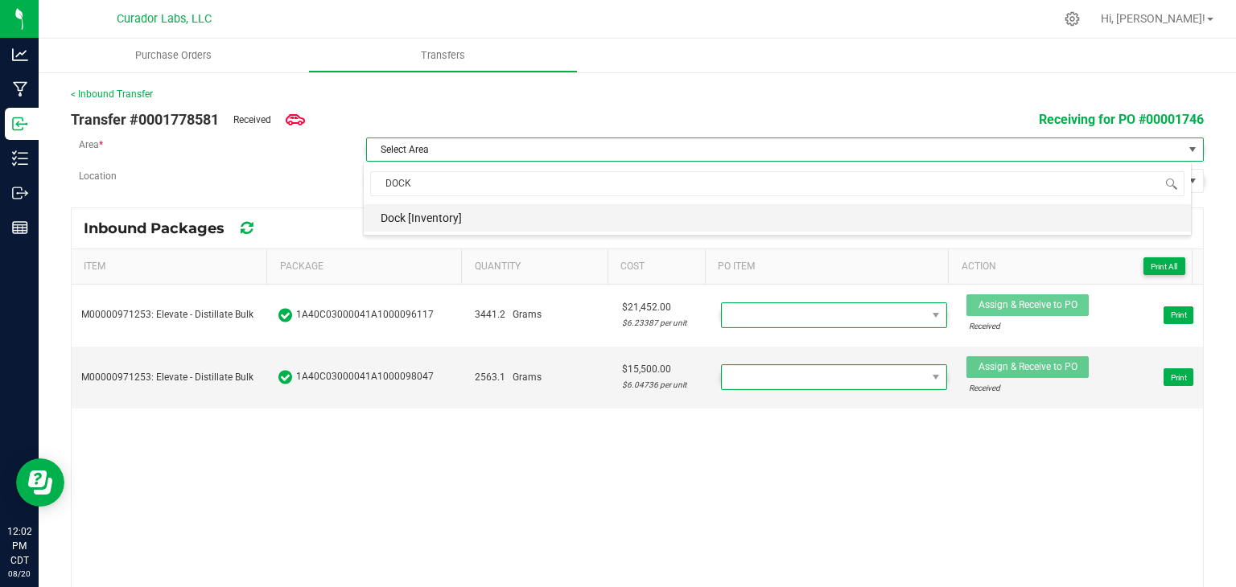
click at [677, 216] on li "Dock [Inventory]" at bounding box center [777, 217] width 827 height 27
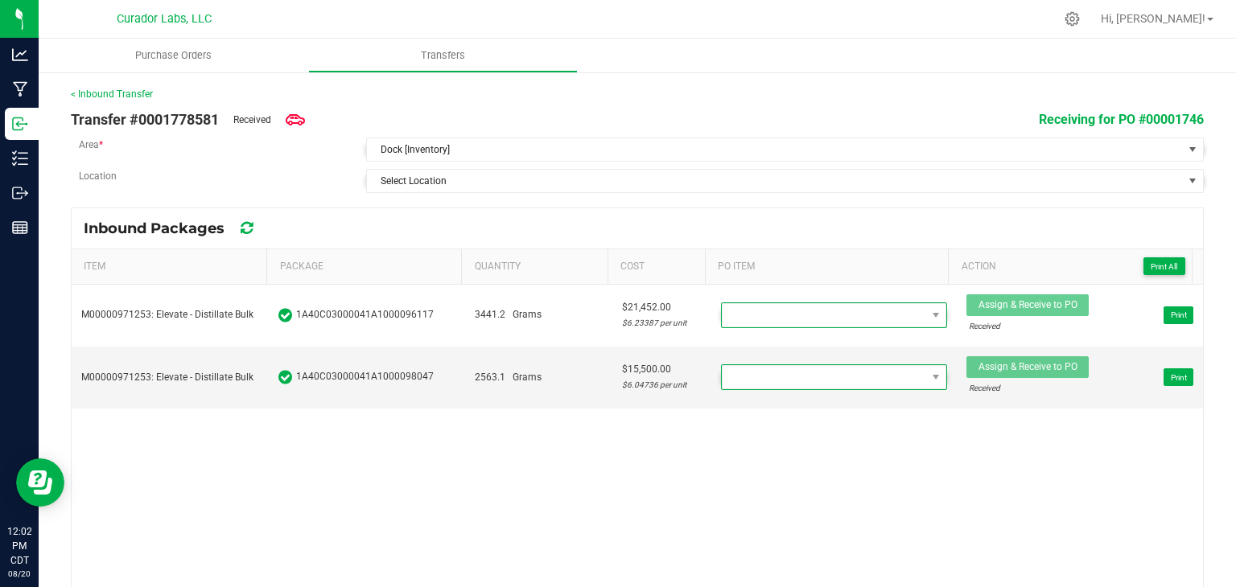
click at [685, 206] on div "< Inbound Transfer Transfer #0001778581 Received Receiving for PO #00001746 Are…" at bounding box center [637, 340] width 1133 height 507
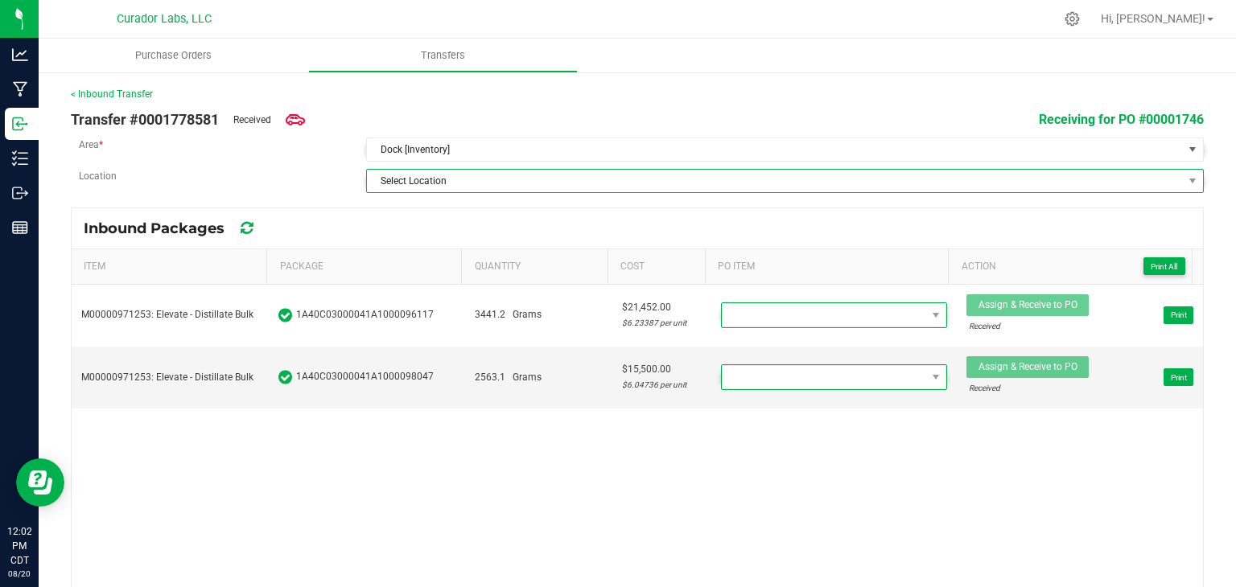
click at [706, 181] on span "Select Location" at bounding box center [775, 181] width 816 height 23
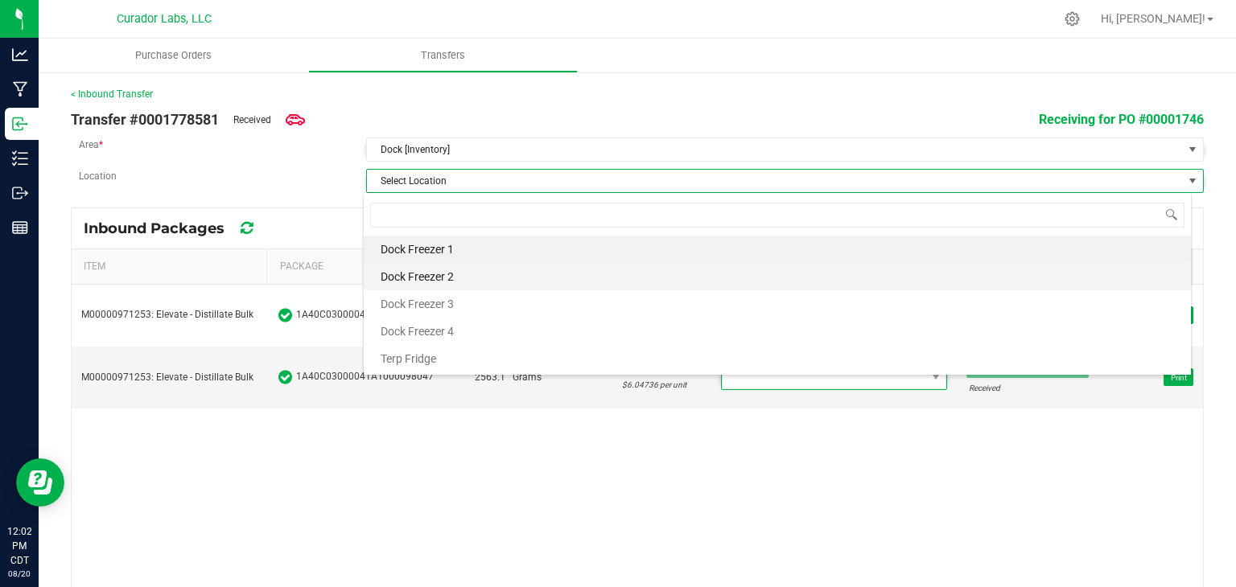
click at [539, 274] on li "Dock Freezer 2" at bounding box center [777, 276] width 827 height 27
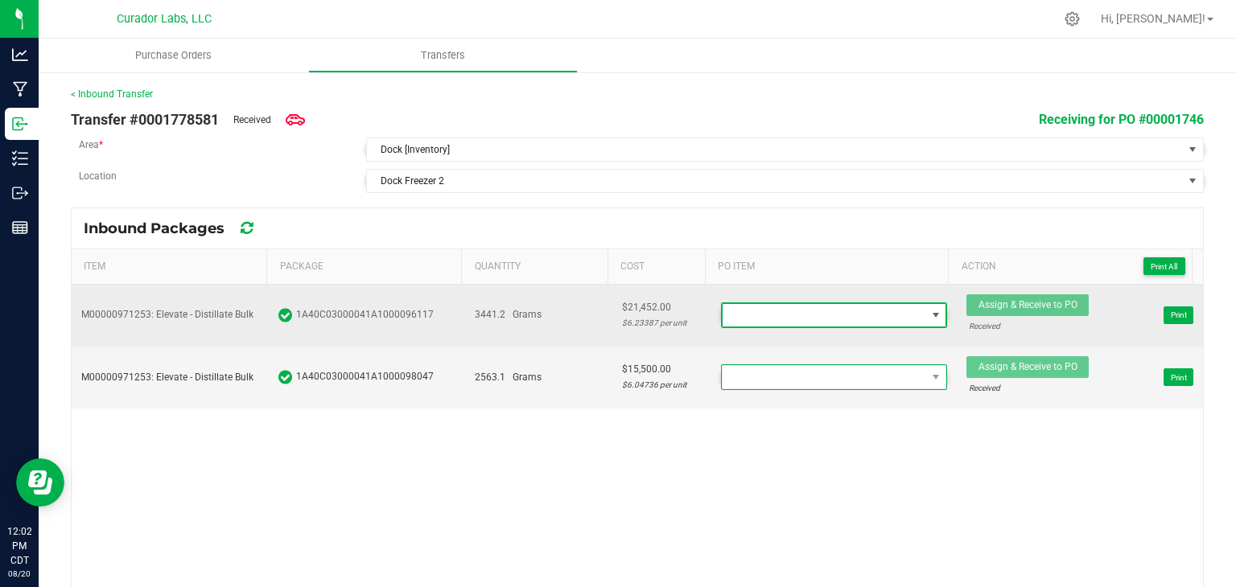
click at [808, 309] on span at bounding box center [824, 315] width 204 height 23
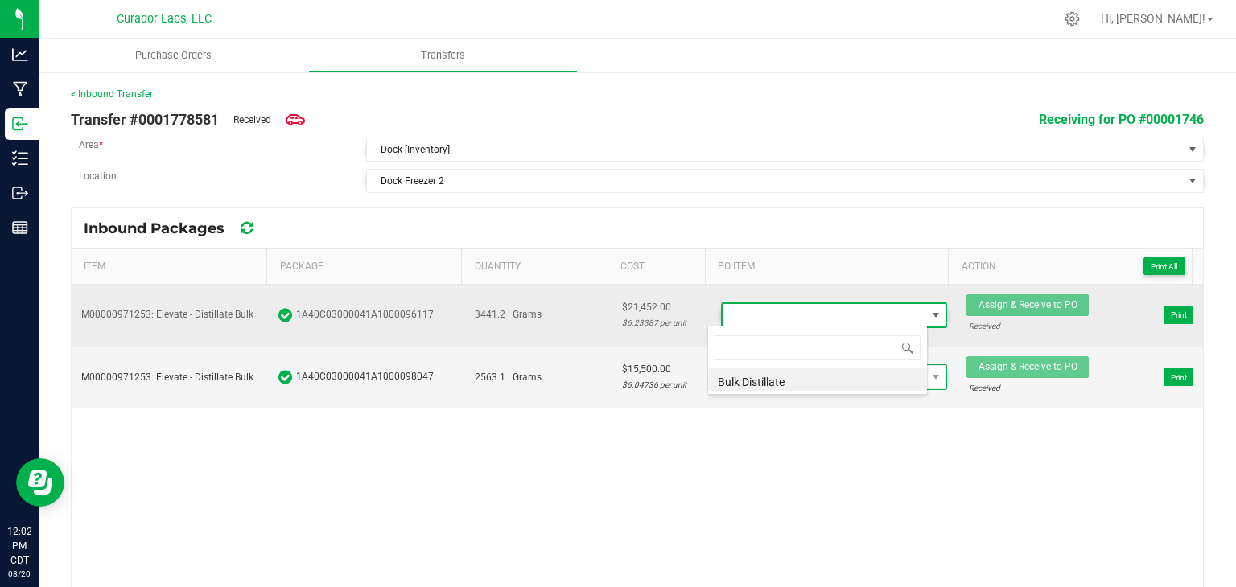
scroll to position [23, 220]
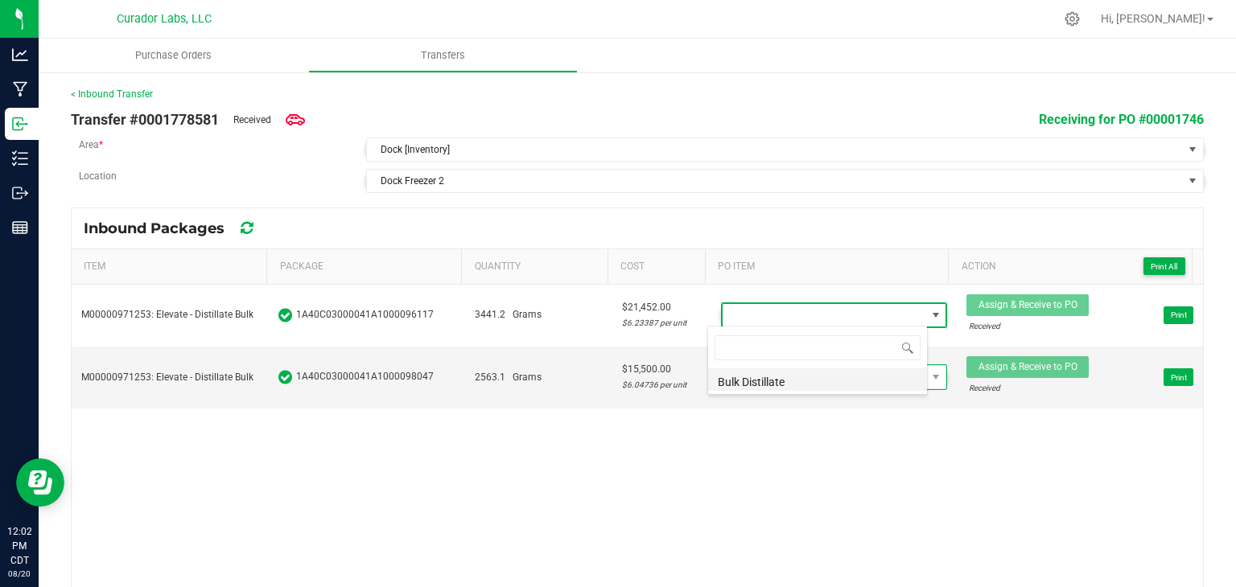
click at [778, 381] on li "Bulk Distillate" at bounding box center [817, 379] width 219 height 23
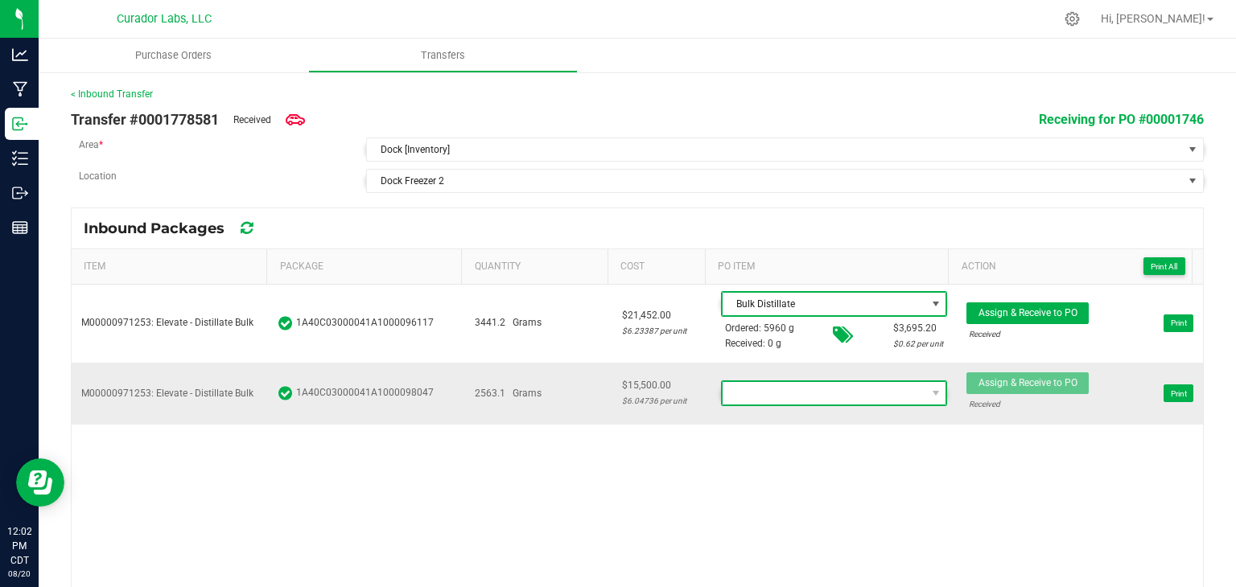
click at [808, 397] on span at bounding box center [824, 393] width 204 height 23
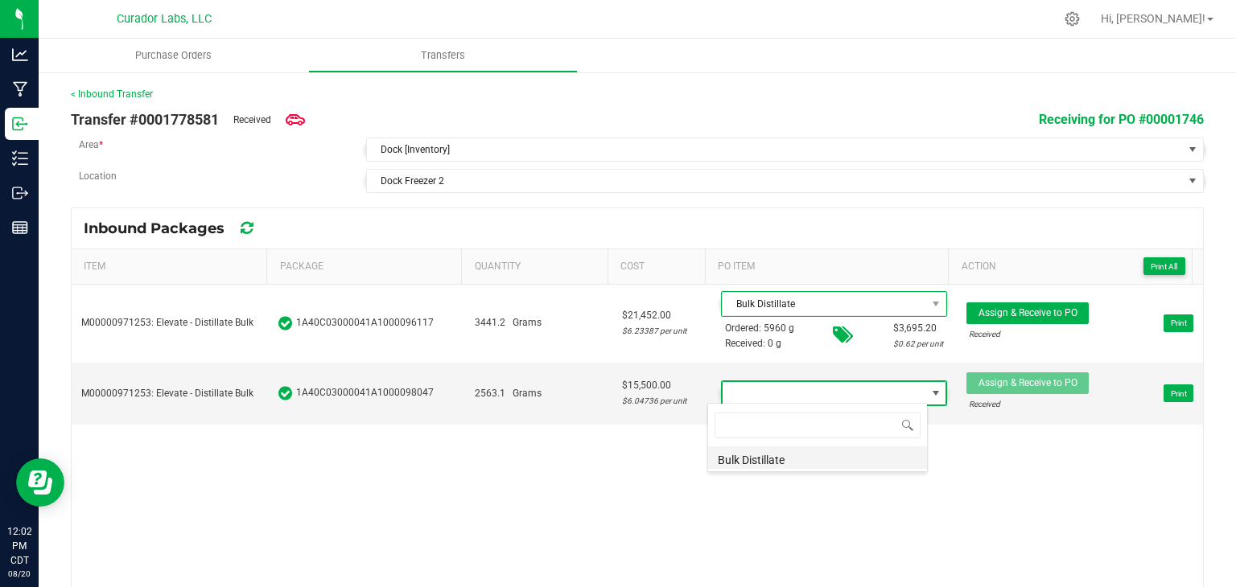
click at [802, 467] on li "Bulk Distillate" at bounding box center [817, 457] width 219 height 23
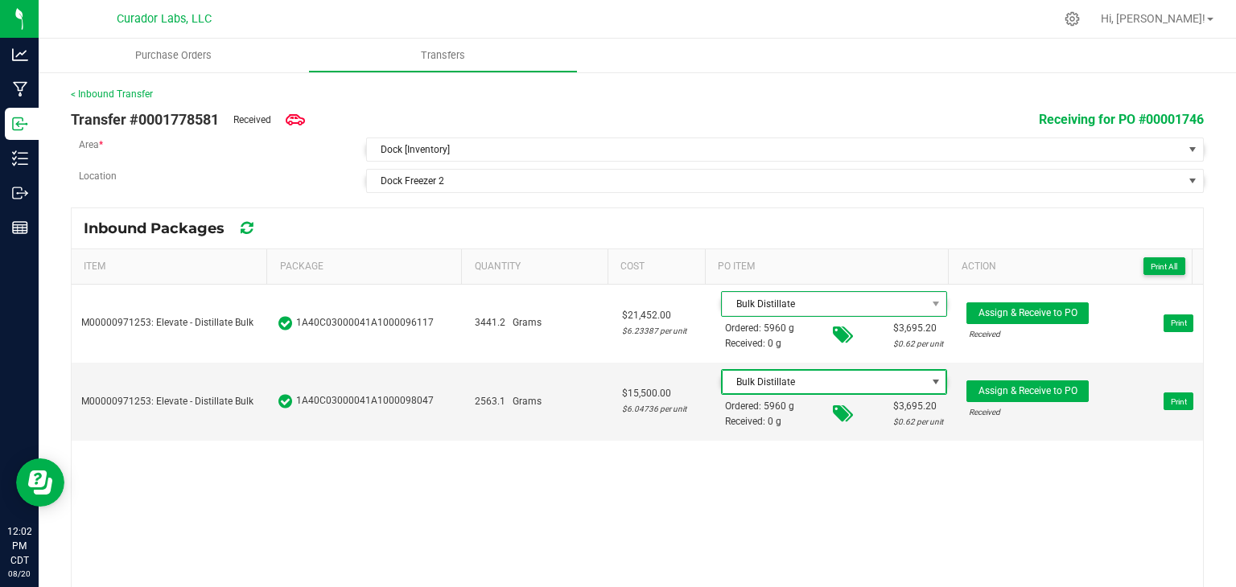
click at [706, 459] on div "M00000971253: Elevate - Distillate Bulk 1A40C03000041A1000096117 3441.2 Grams $…" at bounding box center [637, 439] width 1131 height 308
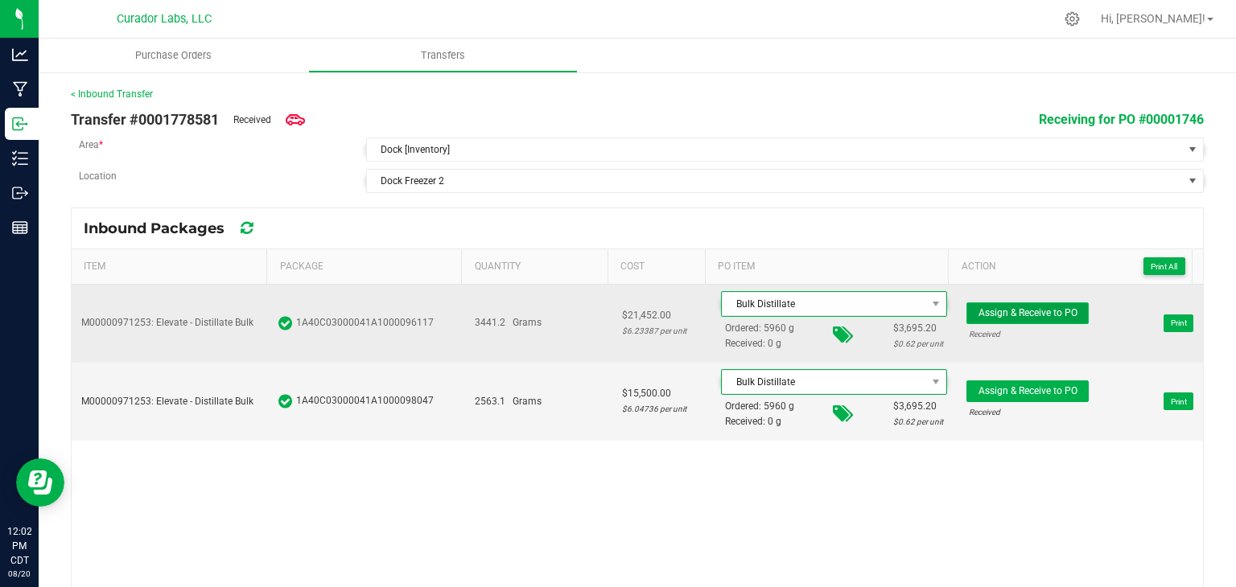
click at [994, 319] on button "Assign & Receive to PO" at bounding box center [1027, 313] width 122 height 22
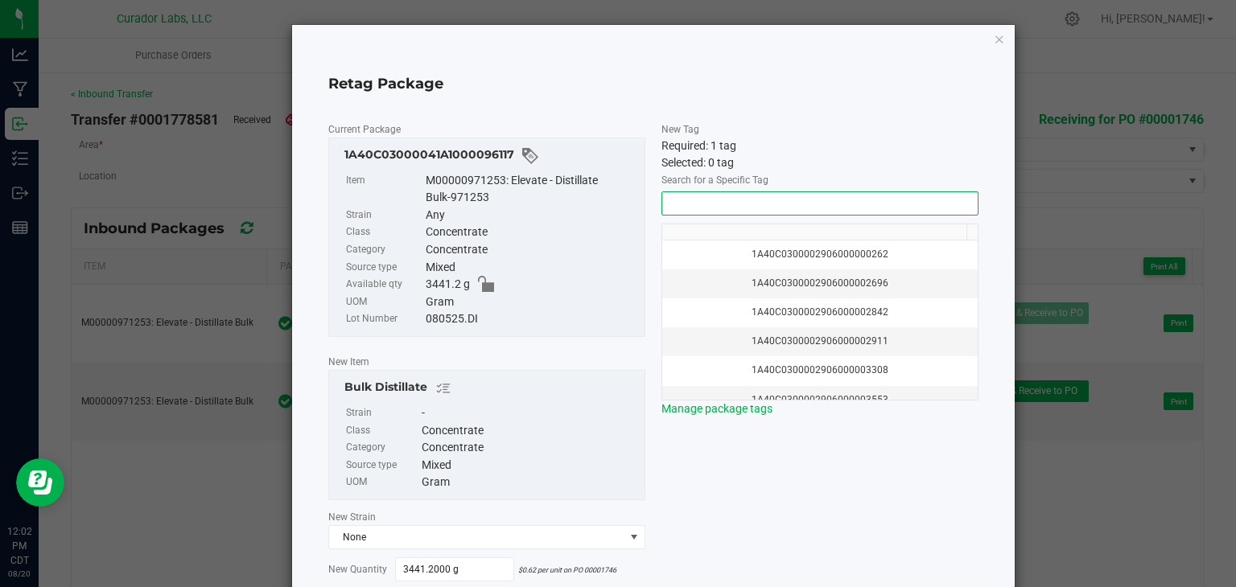
click at [945, 200] on input "NO DATA FOUND" at bounding box center [819, 203] width 315 height 23
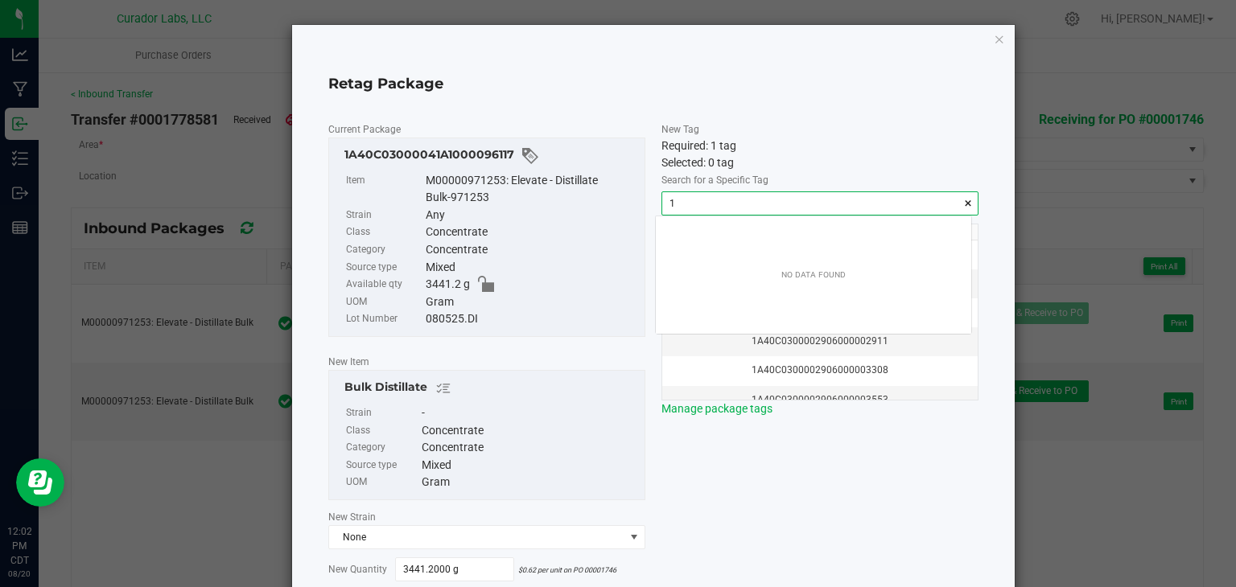
scroll to position [23, 315]
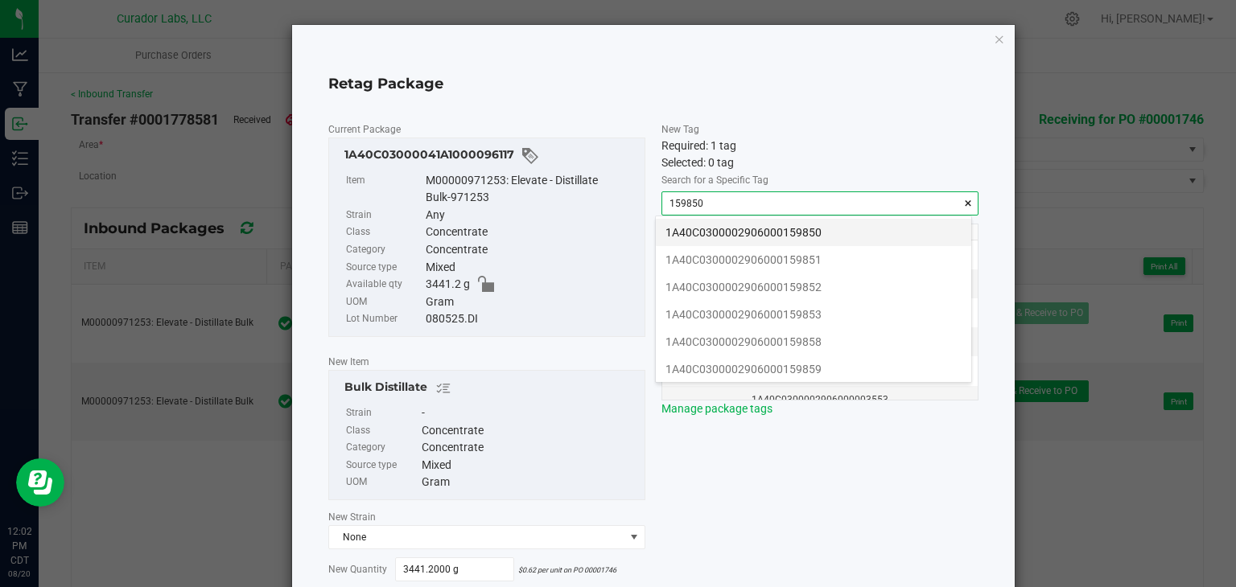
click at [813, 226] on li "1A40C0300002906000159850" at bounding box center [813, 232] width 315 height 27
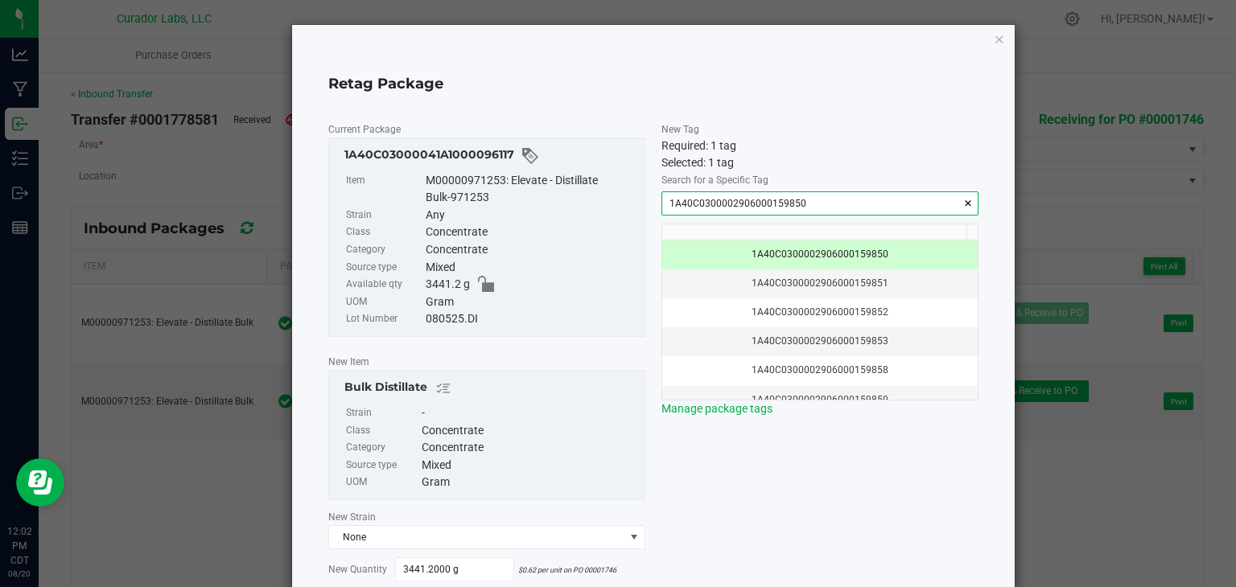
type input "1A40C0300002906000159850"
click at [777, 139] on div "Required: 1 tag" at bounding box center [819, 146] width 317 height 17
click at [509, 430] on div "Concentrate" at bounding box center [529, 431] width 215 height 18
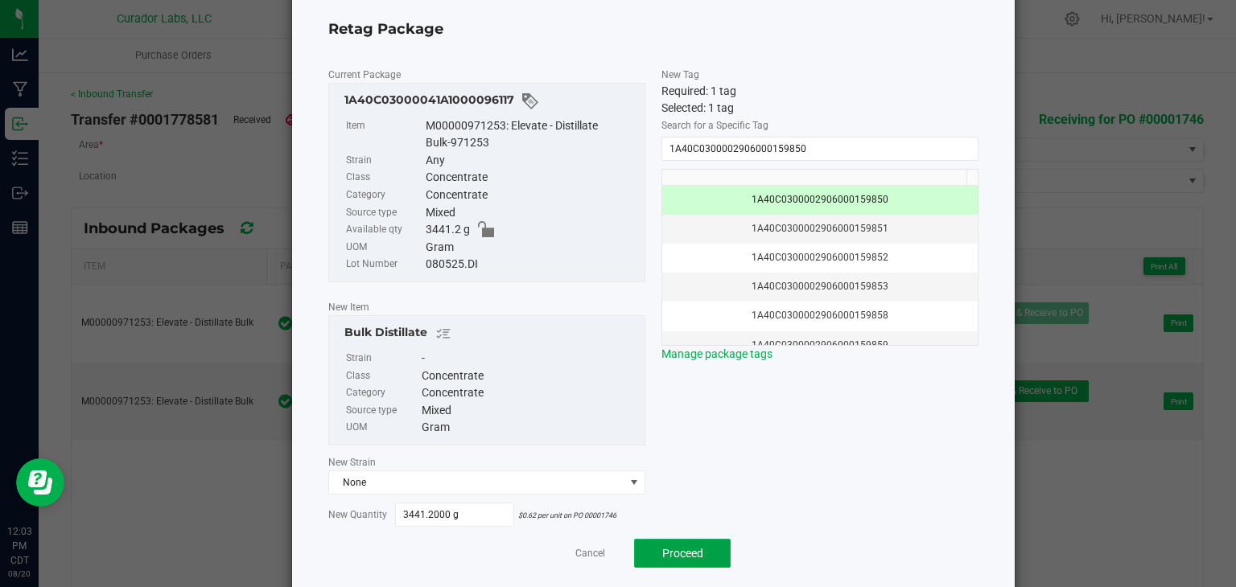
click at [669, 552] on span "Proceed" at bounding box center [682, 553] width 41 height 13
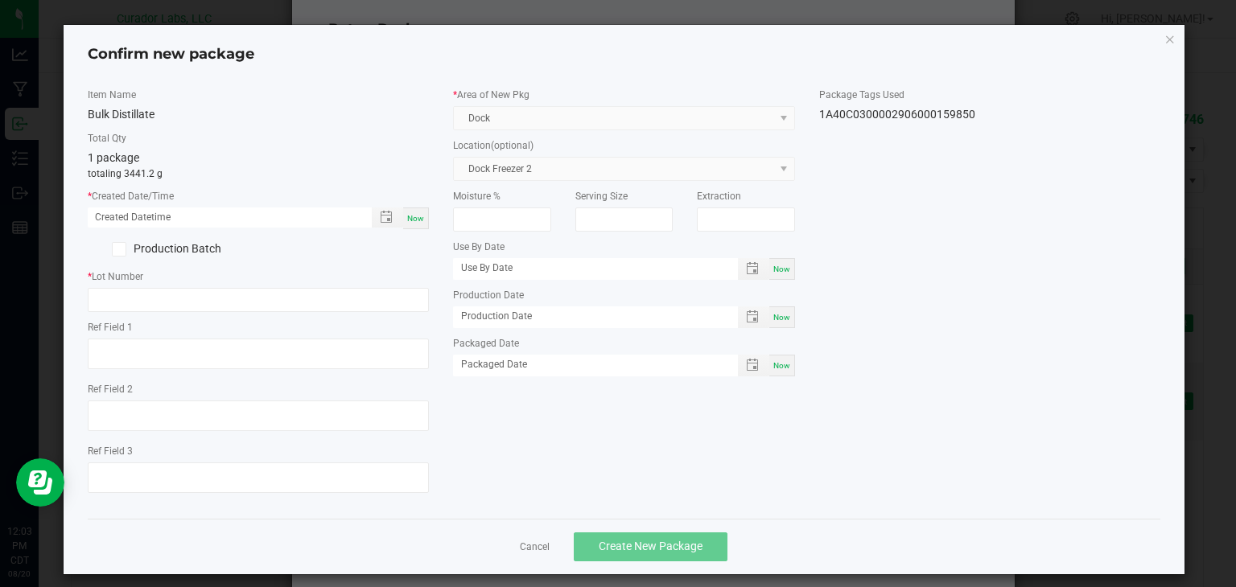
click at [413, 220] on span "Now" at bounding box center [415, 218] width 17 height 9
type input "[DATE] 12:03 PM"
click at [277, 284] on div "* Lot Number" at bounding box center [259, 290] width 342 height 43
click at [269, 288] on input "text" at bounding box center [259, 300] width 342 height 24
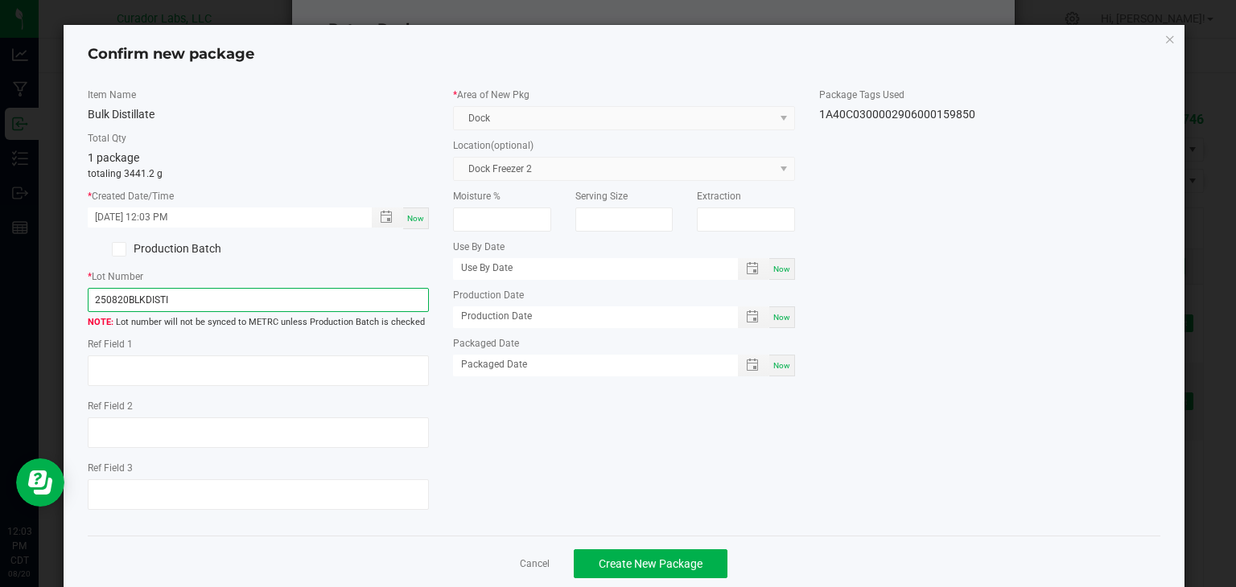
type input "250820BLKDISTI"
click at [594, 472] on div "Item Name Bulk Distillate Total Qty 1 package totaling 3441.2 g * Created Date/…" at bounding box center [624, 306] width 1097 height 436
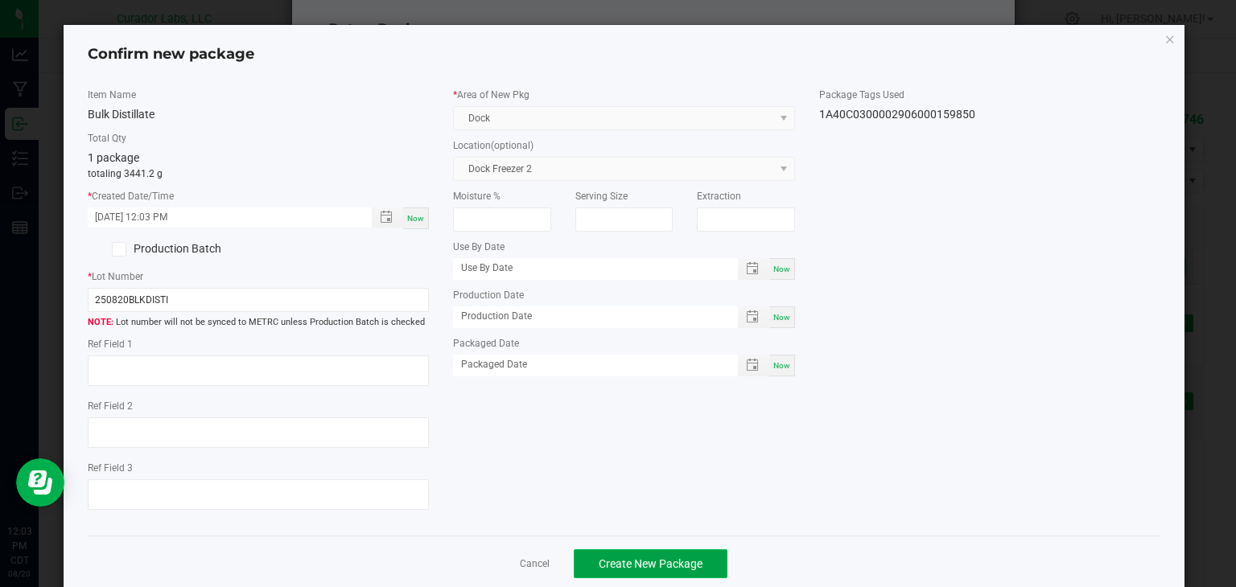
click at [647, 554] on button "Create New Package" at bounding box center [651, 563] width 154 height 29
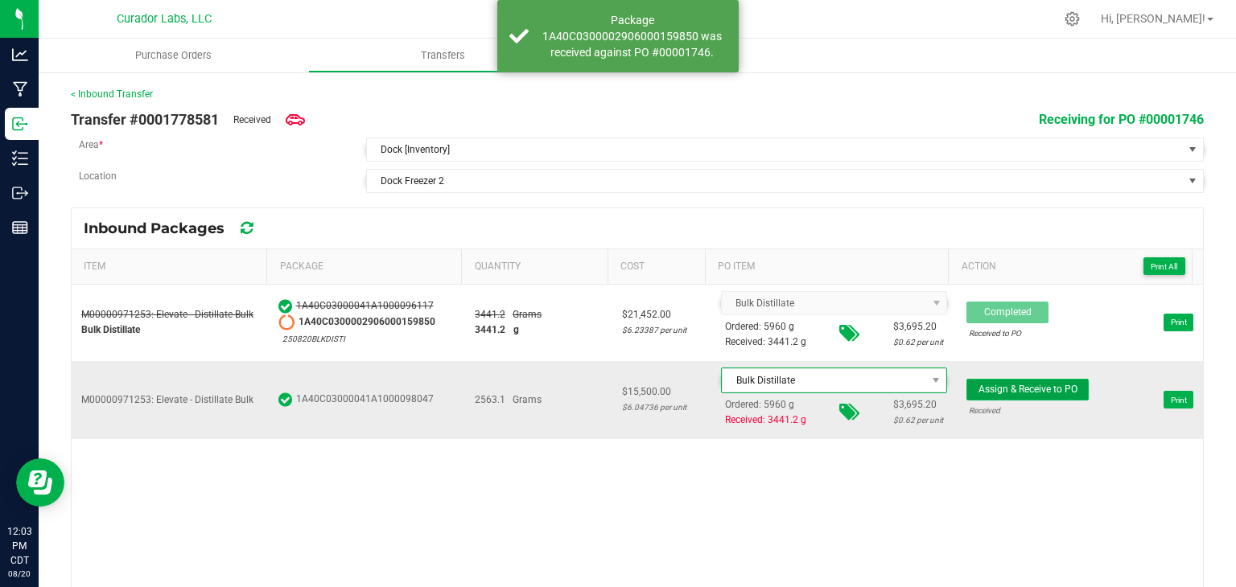
click at [1003, 388] on span "Assign & Receive to PO" at bounding box center [1027, 389] width 99 height 11
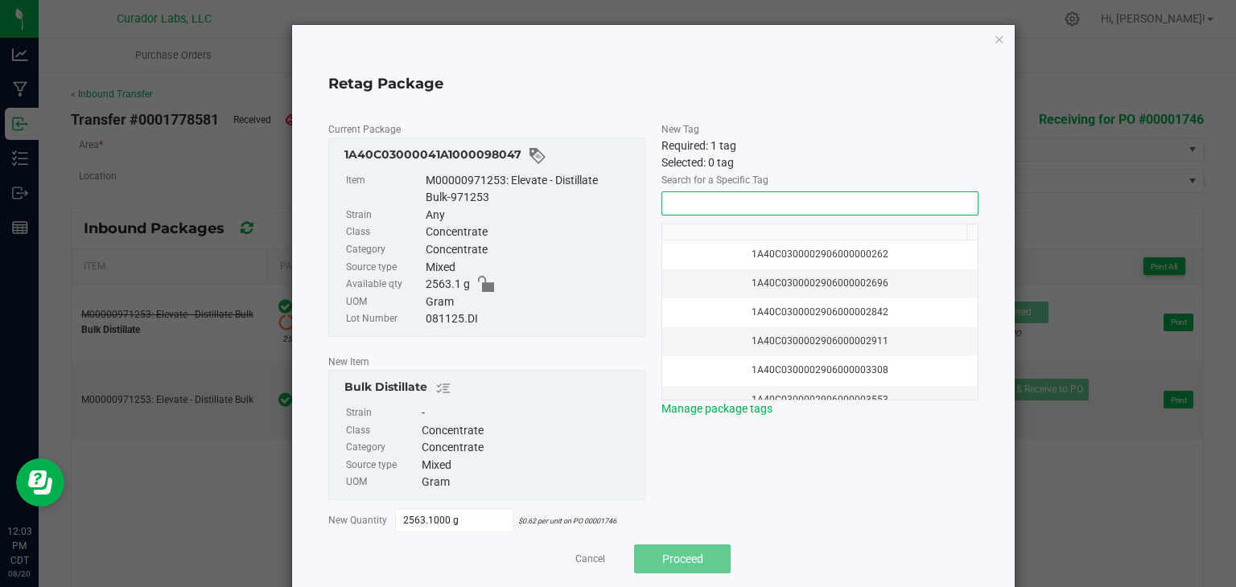
click at [813, 203] on input "NO DATA FOUND" at bounding box center [819, 203] width 315 height 23
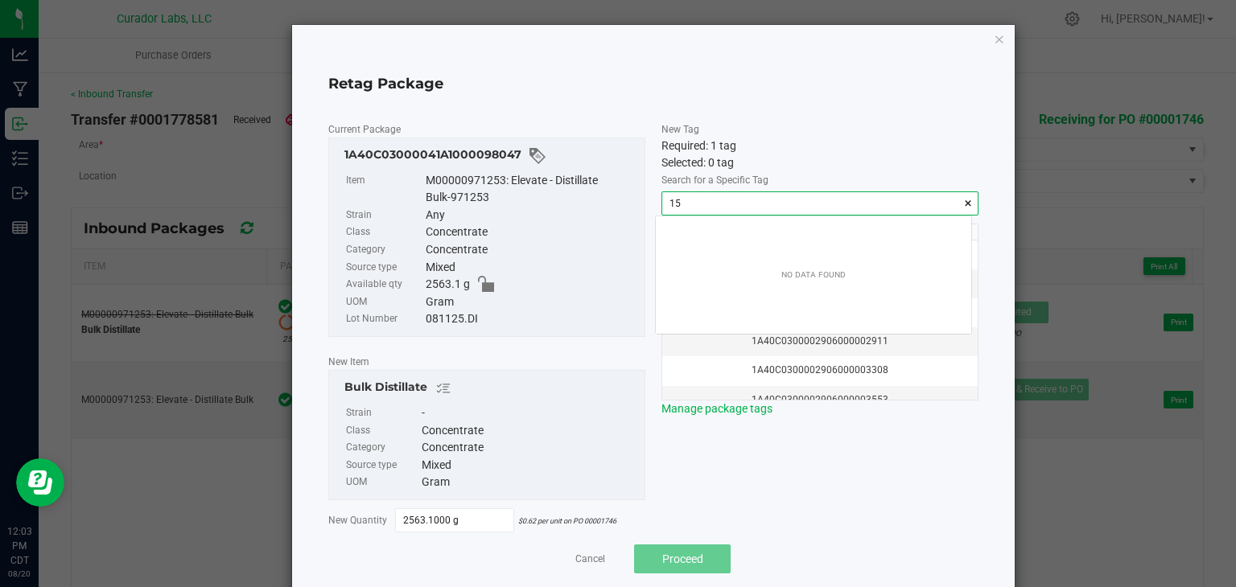
scroll to position [23, 315]
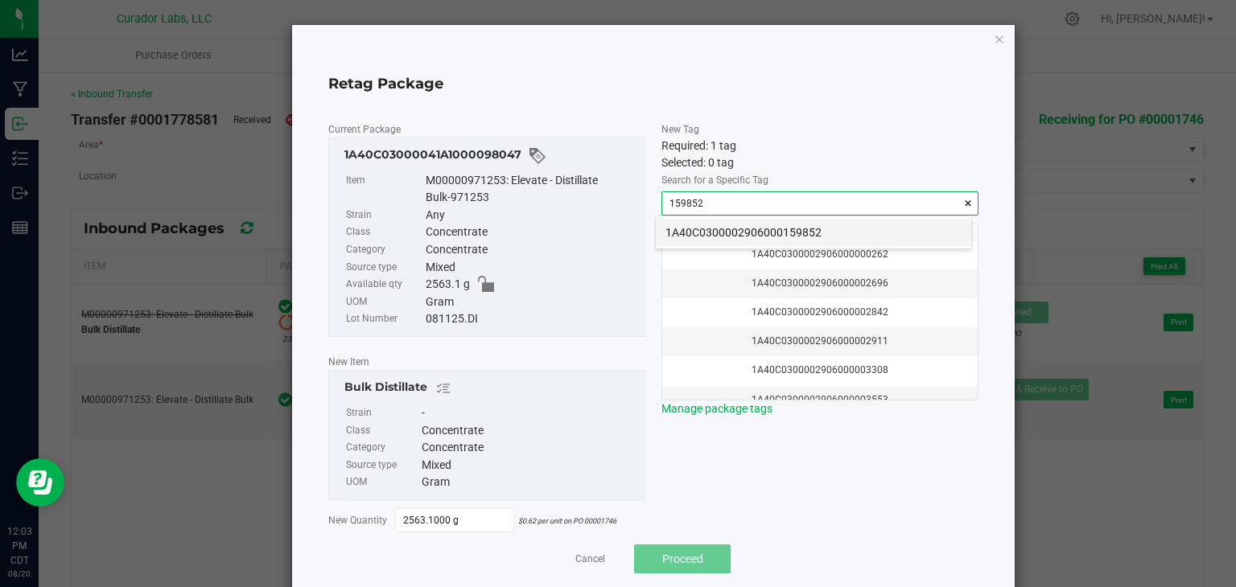
click at [766, 220] on li "1A40C0300002906000159852" at bounding box center [813, 232] width 315 height 27
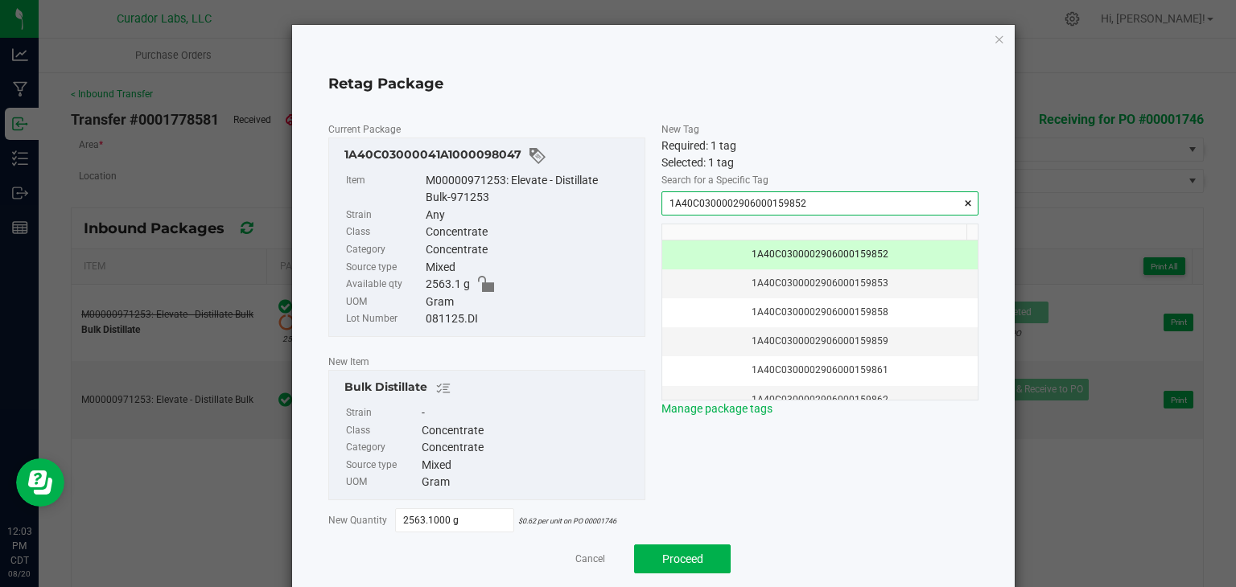
type input "1A40C0300002906000159852"
click at [788, 447] on span "New Tag Required: 1 tag Selected: 1 tag Search for a Specific Tag 1A40C03000029…" at bounding box center [819, 327] width 317 height 412
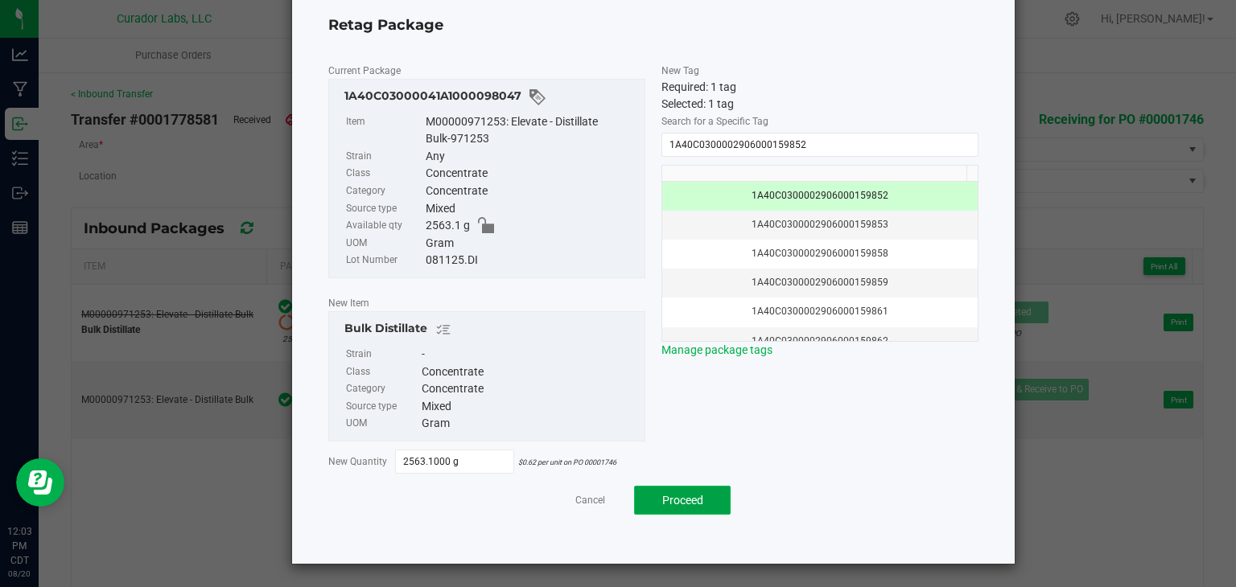
click at [660, 512] on button "Proceed" at bounding box center [682, 500] width 97 height 29
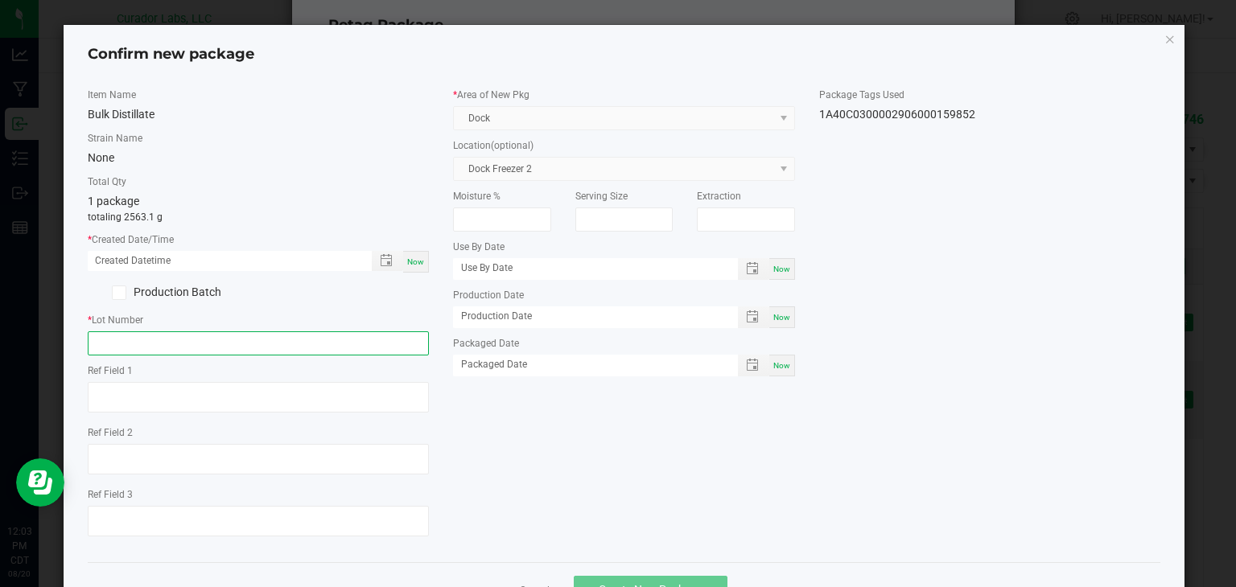
click at [373, 342] on input "text" at bounding box center [259, 343] width 342 height 24
paste input "1A40C0300002906000159856"
type input "1A40C0300002906000159856"
type input "2"
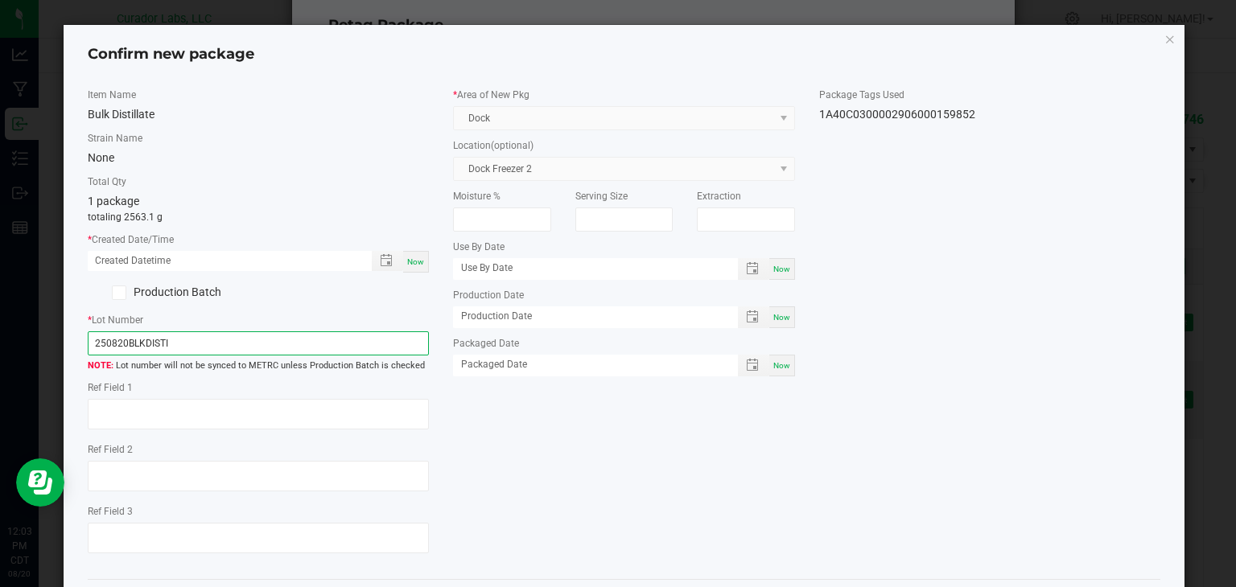
type input "250820BLKDISTI"
click at [716, 483] on div "Item Name Bulk Distillate Strain Name None Total Qty 1 package totaling 2563.1 …" at bounding box center [624, 327] width 1097 height 479
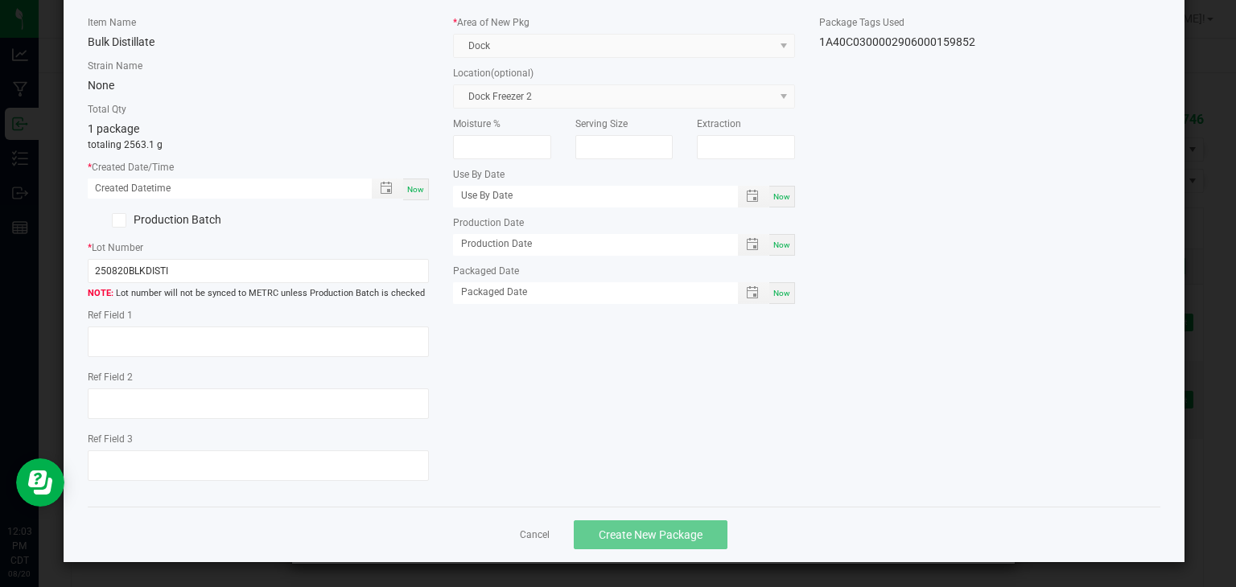
scroll to position [72, 0]
click at [611, 433] on div "Item Name Bulk Distillate Strain Name None Total Qty 1 package totaling 2563.1 …" at bounding box center [624, 255] width 1097 height 479
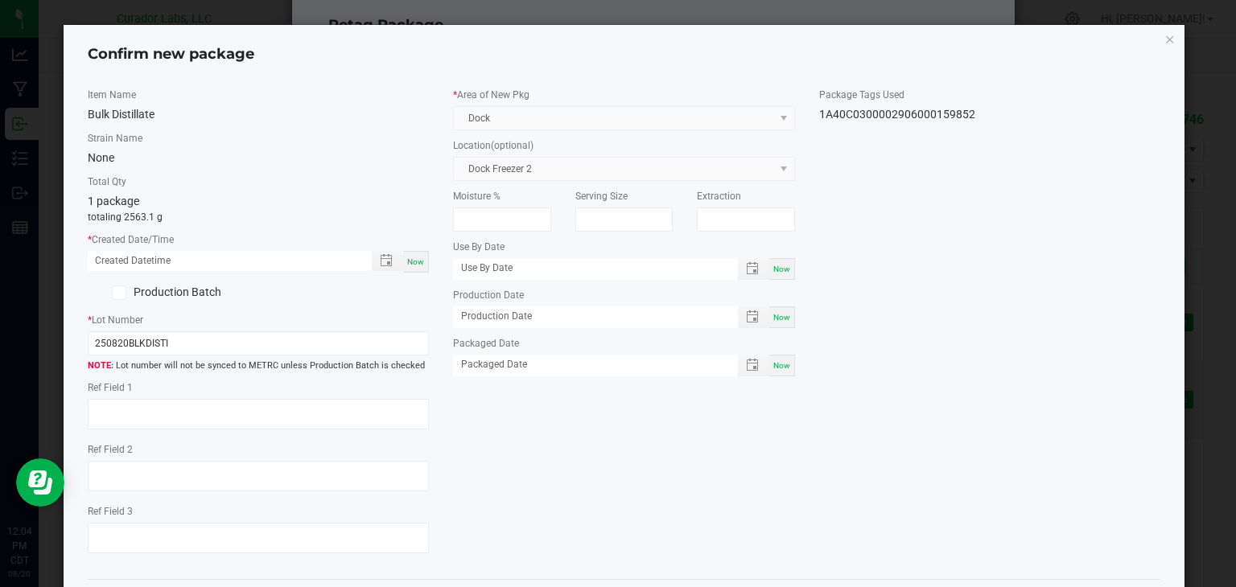
click at [418, 265] on span "Now" at bounding box center [415, 261] width 17 height 9
type input "[DATE] 12:04 PM"
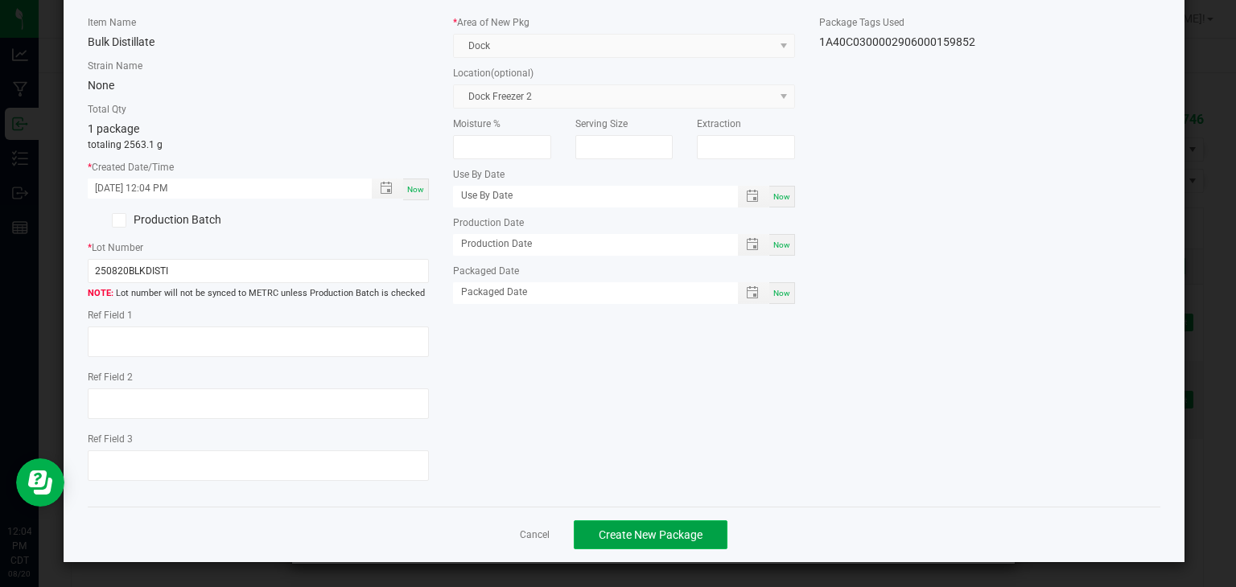
click at [603, 529] on span "Create New Package" at bounding box center [651, 535] width 104 height 13
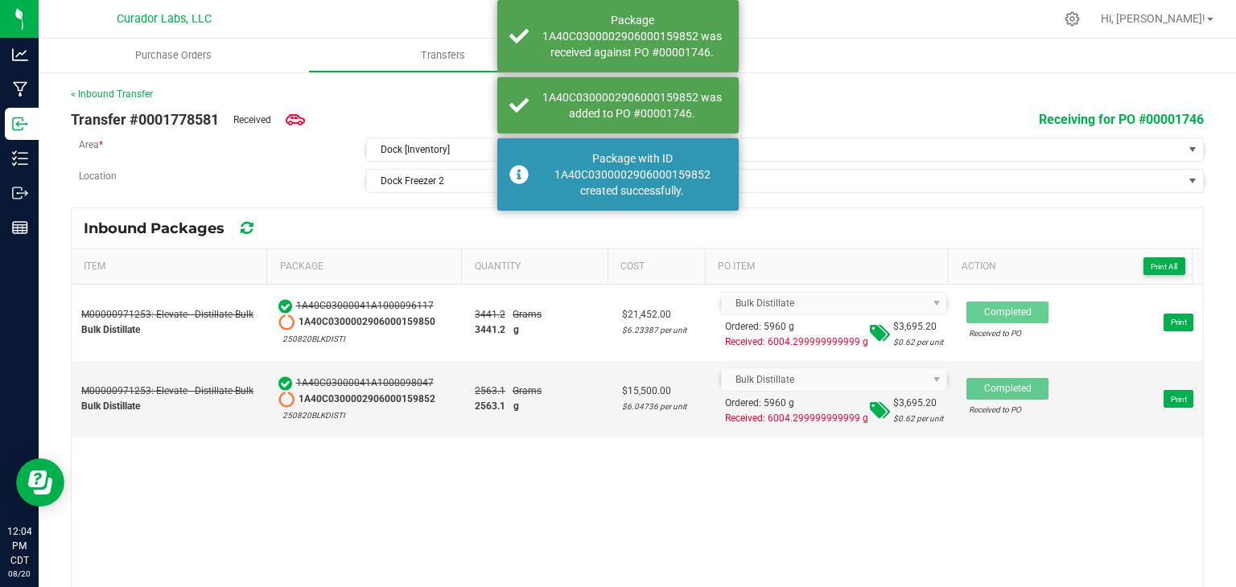
click at [566, 471] on div "M00000971253: Elevate - Distillate Bulk Bulk Distillate 1A40C03000041A100009611…" at bounding box center [637, 439] width 1131 height 308
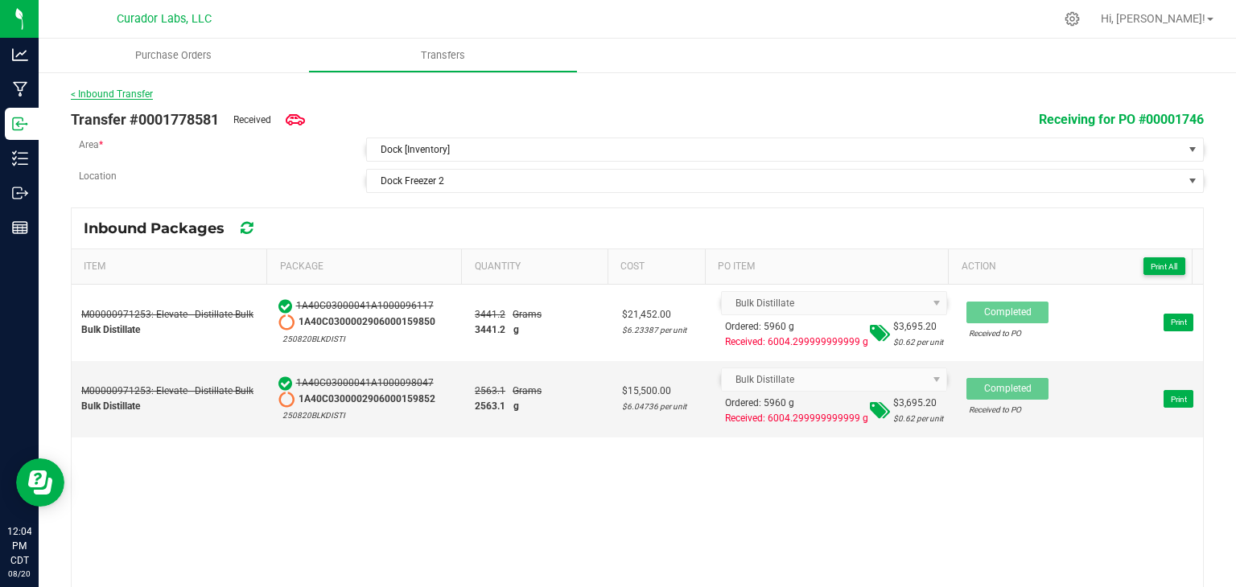
click at [129, 93] on link "< Inbound Transfer" at bounding box center [112, 93] width 82 height 11
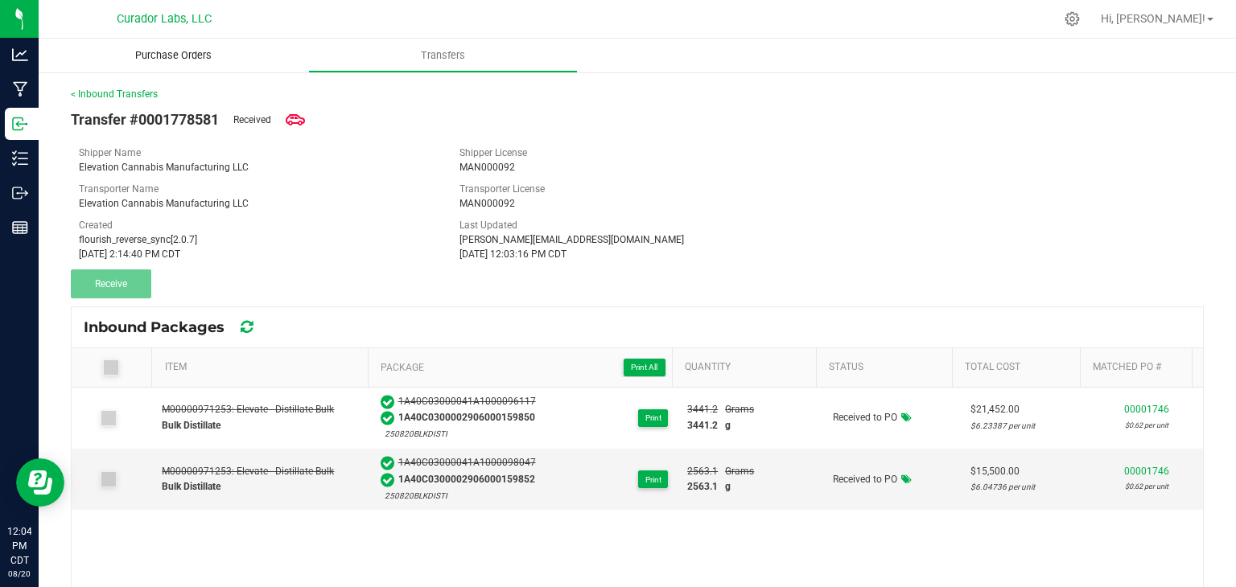
click at [205, 57] on span "Purchase Orders" at bounding box center [173, 55] width 120 height 14
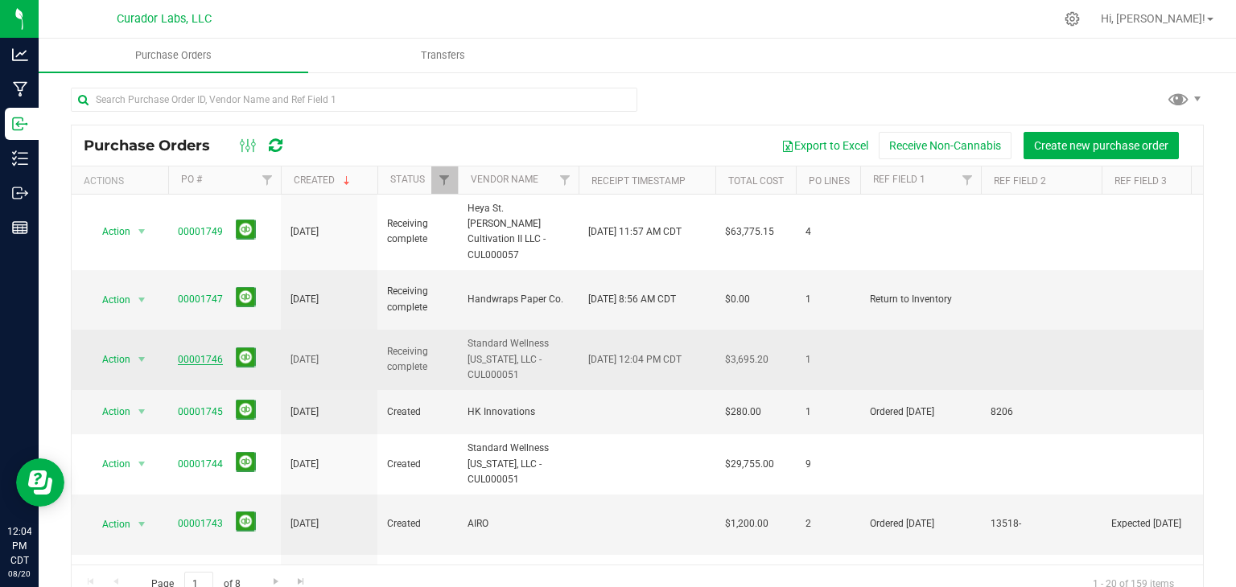
click at [187, 354] on link "00001746" at bounding box center [200, 359] width 45 height 11
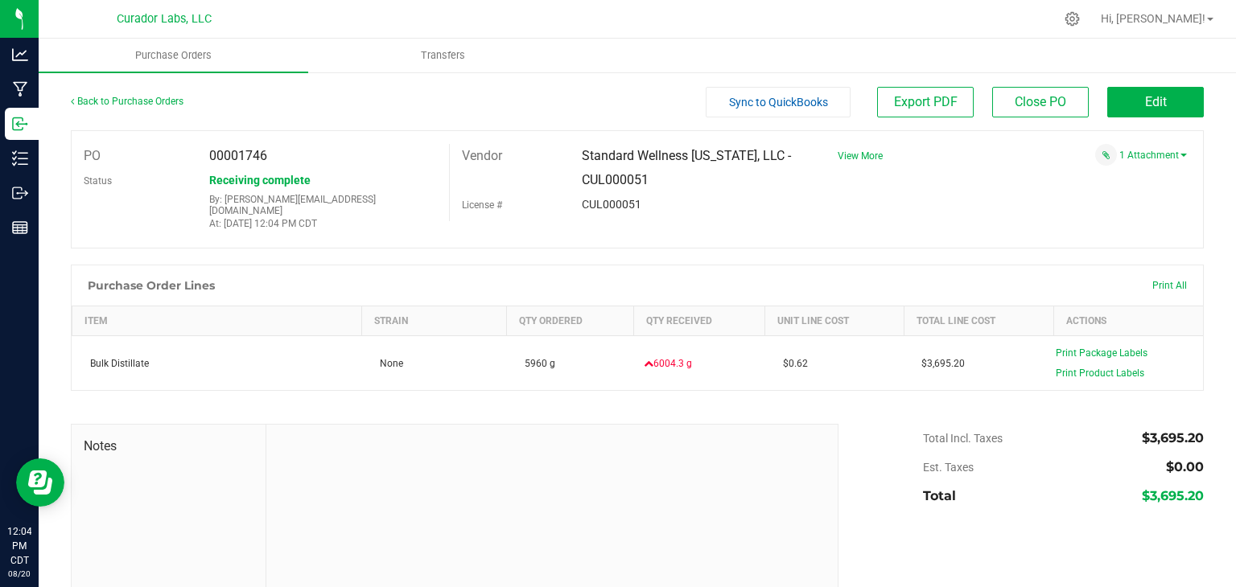
click at [654, 393] on div at bounding box center [637, 399] width 1133 height 16
click at [1114, 103] on button "Edit" at bounding box center [1155, 102] width 97 height 31
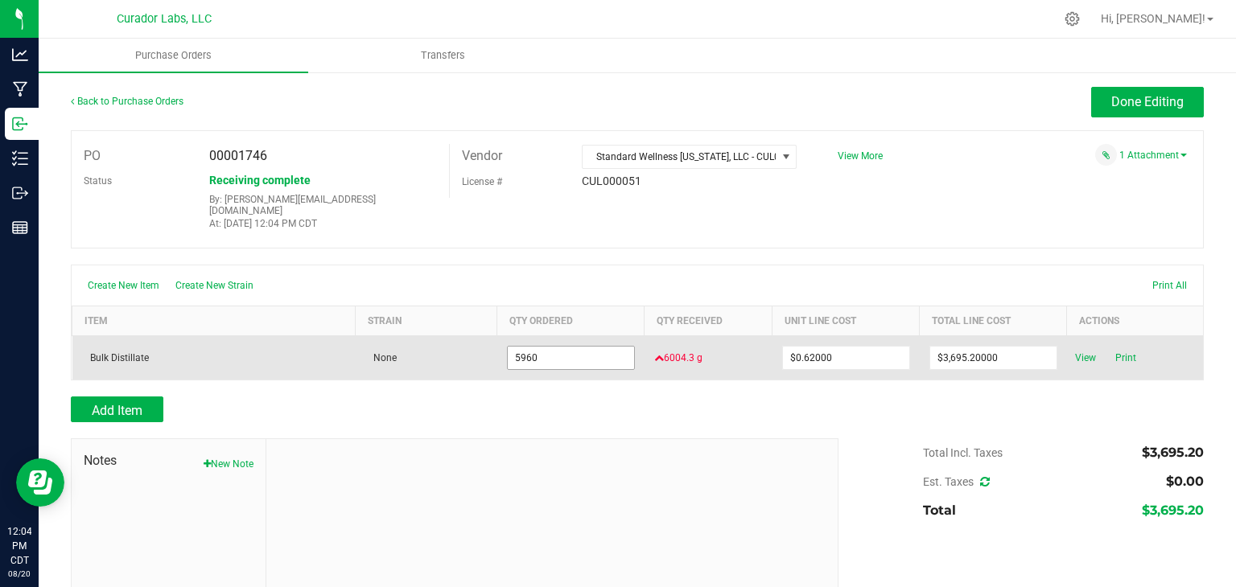
click at [547, 348] on input "5960" at bounding box center [571, 358] width 126 height 23
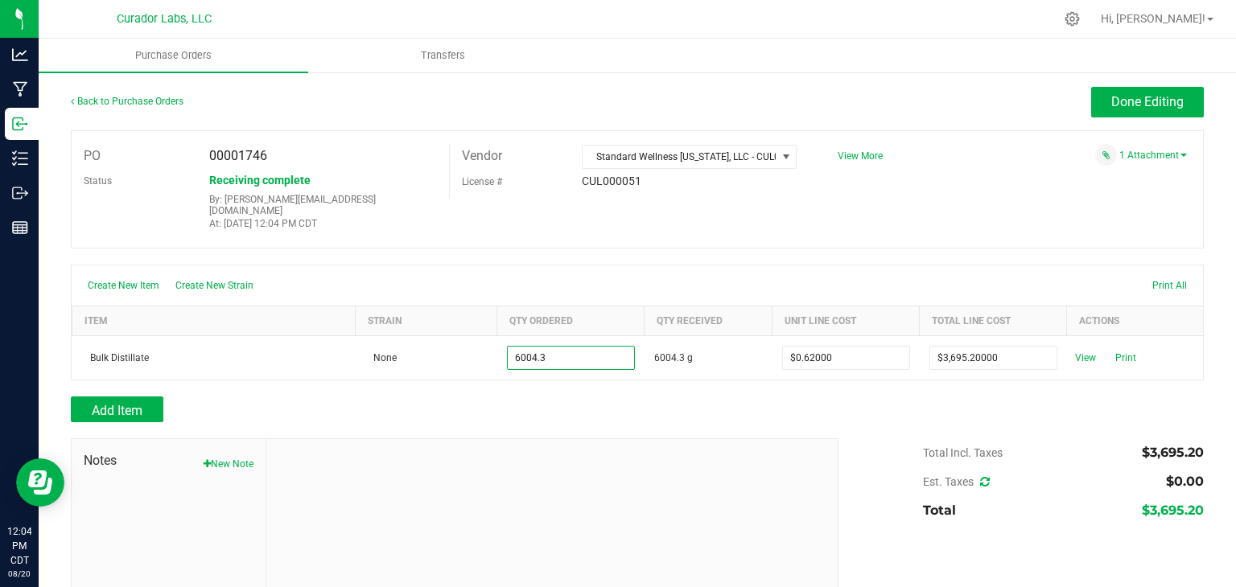
type input "6004.3000 g"
type input "$3,722.66600"
click at [605, 397] on div "Add Item" at bounding box center [448, 410] width 755 height 26
click at [979, 347] on input "3722.666" at bounding box center [993, 358] width 126 height 23
type input "$36,952.00000"
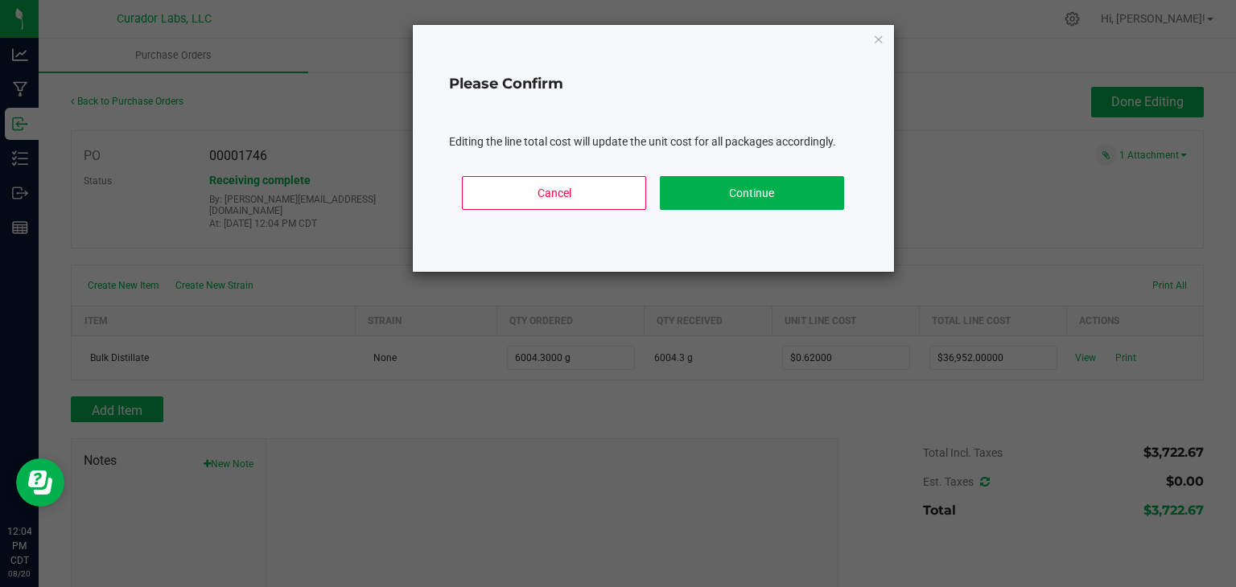
click at [970, 378] on body "Analytics Manufacturing Inbound Inventory Outbound Reports 12:04 PM CDT [DATE] …" at bounding box center [618, 293] width 1236 height 587
click at [763, 203] on button "Continue" at bounding box center [752, 193] width 184 height 34
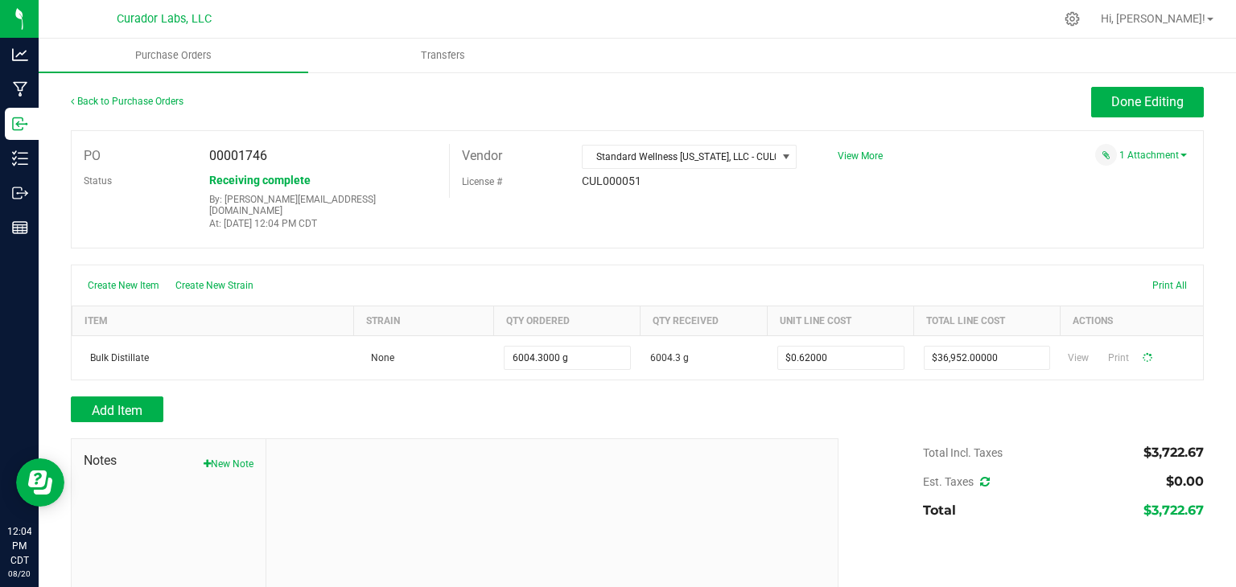
type input "6004"
type input "$6.15426"
click at [1142, 107] on span "Done Editing" at bounding box center [1147, 101] width 72 height 15
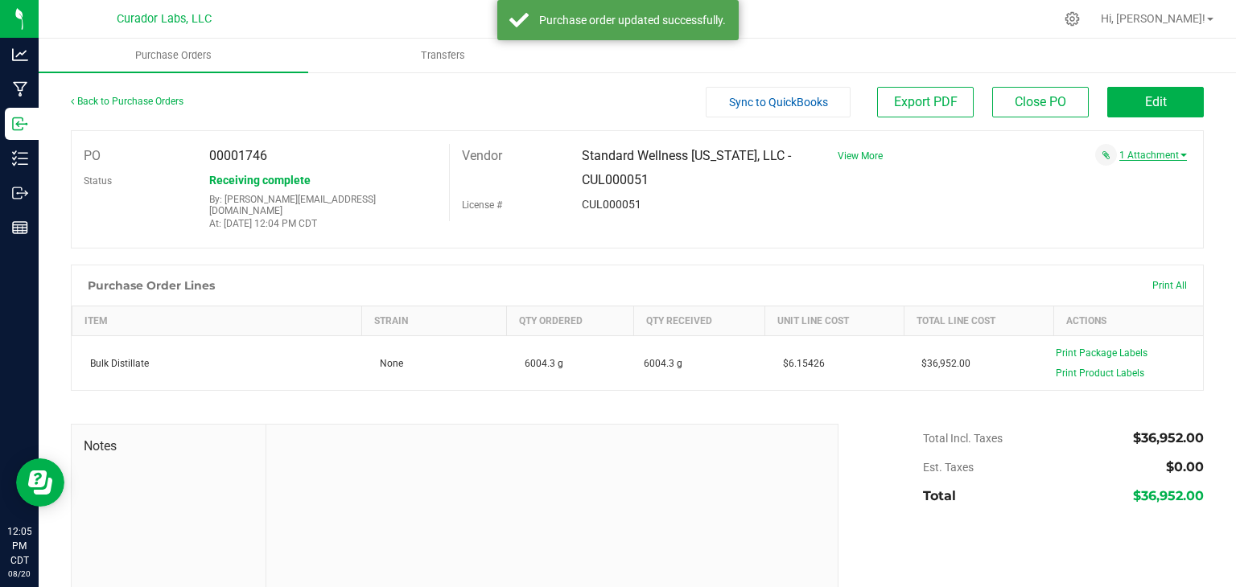
click at [1126, 156] on link "1 Attachment" at bounding box center [1153, 155] width 68 height 11
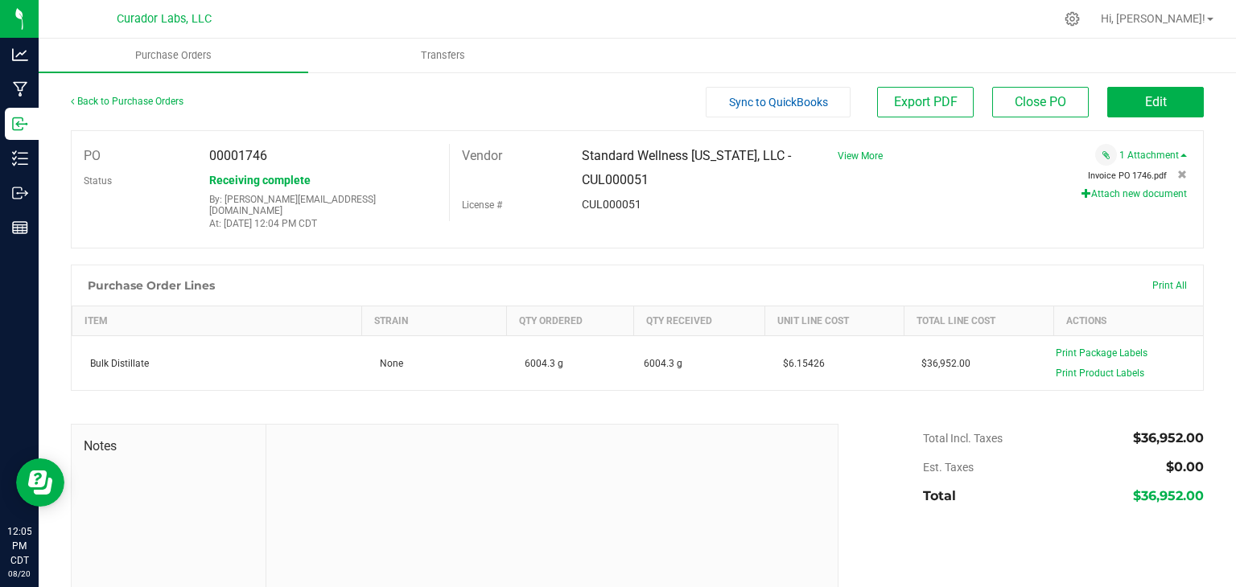
click at [1113, 177] on span "Invoice PO 1746.pdf" at bounding box center [1127, 176] width 79 height 10
click at [458, 48] on span "Transfers" at bounding box center [443, 55] width 88 height 14
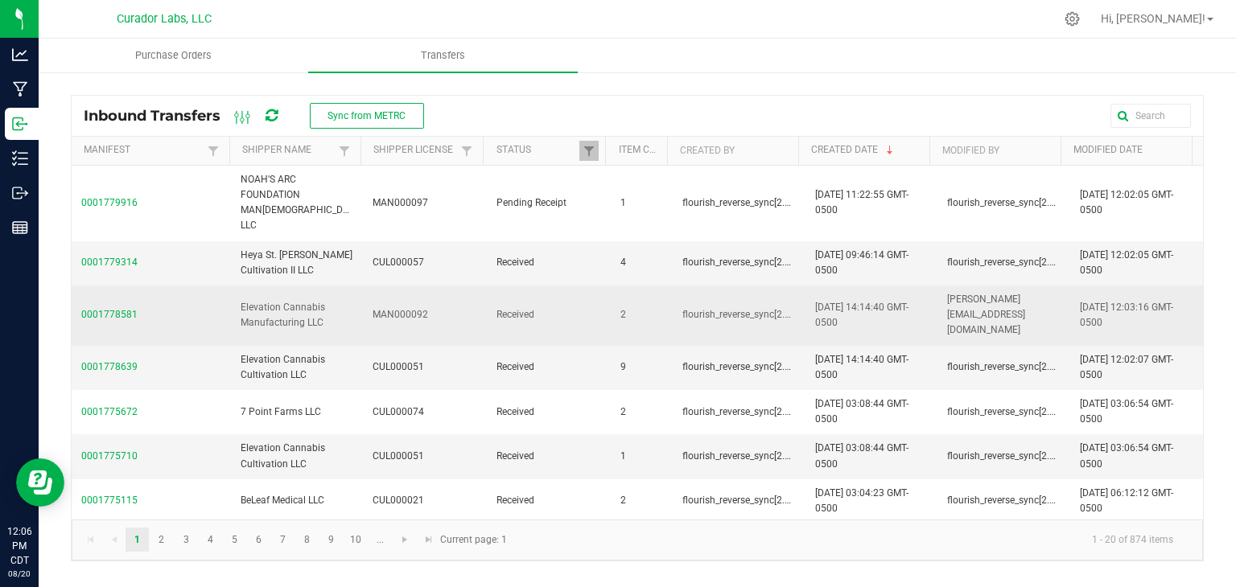
click at [116, 307] on span "0001778581" at bounding box center [151, 314] width 140 height 15
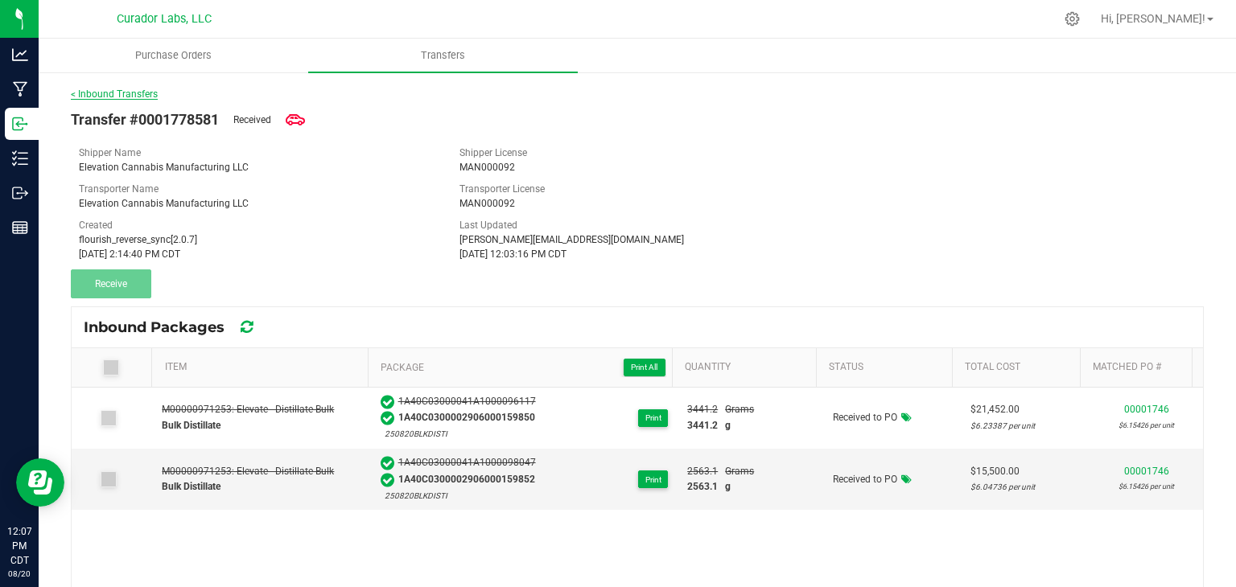
click at [142, 93] on link "< Inbound Transfers" at bounding box center [114, 93] width 87 height 11
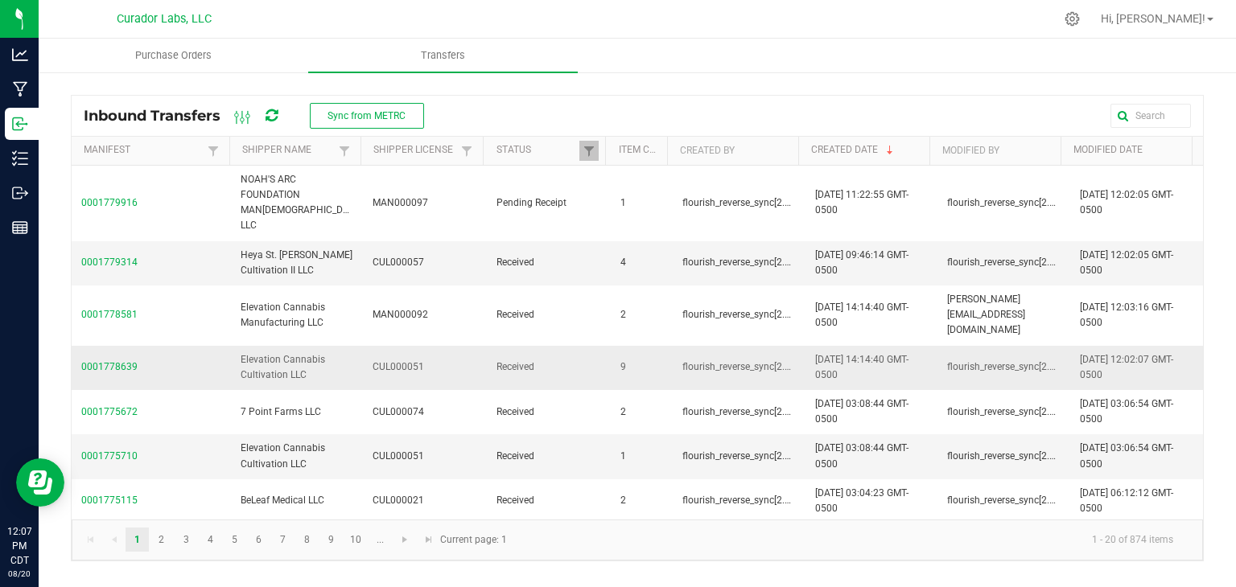
click at [124, 360] on span "0001778639" at bounding box center [151, 367] width 140 height 15
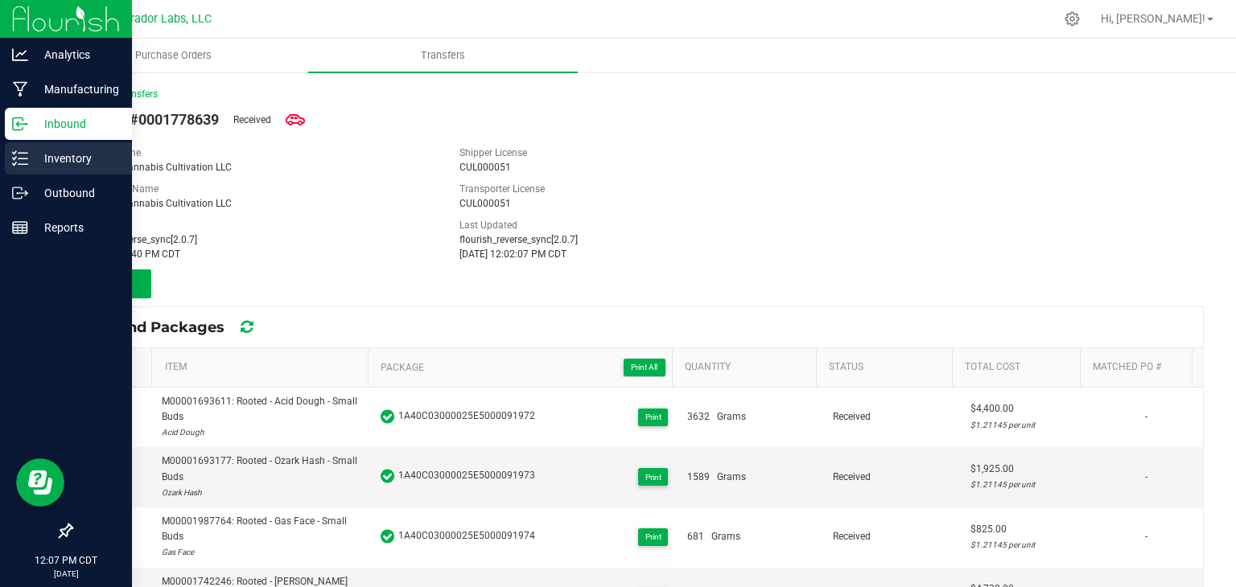
click at [13, 155] on icon at bounding box center [20, 158] width 16 height 16
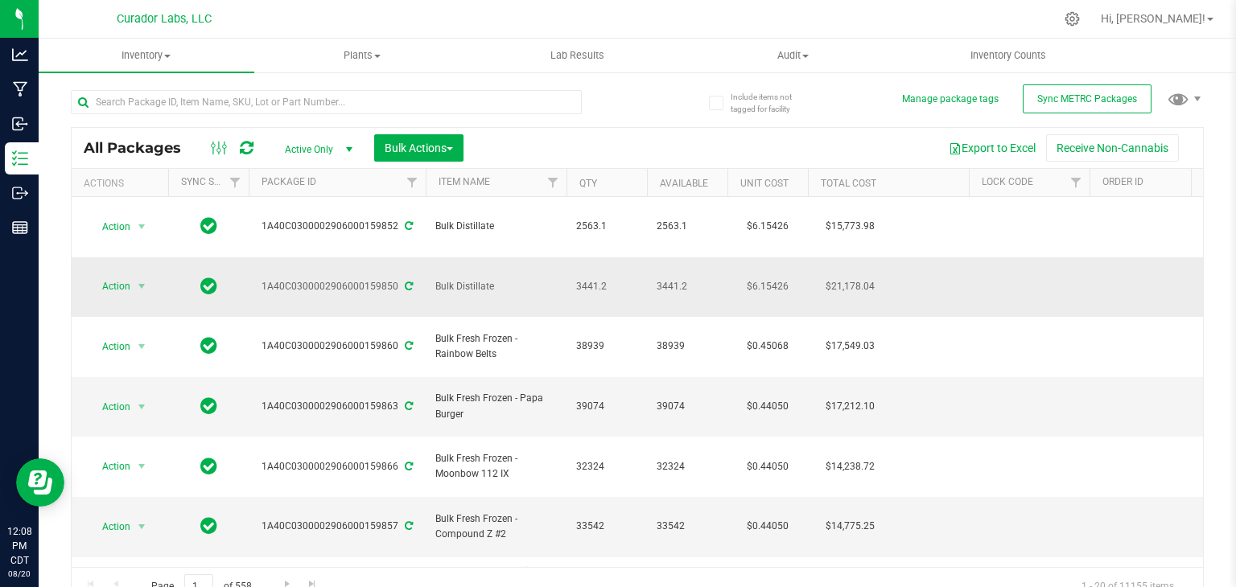
drag, startPoint x: 506, startPoint y: 255, endPoint x: 431, endPoint y: 250, distance: 75.0
click at [431, 257] on td "Bulk Distillate" at bounding box center [496, 287] width 141 height 60
copy span "Bulk Distillate"
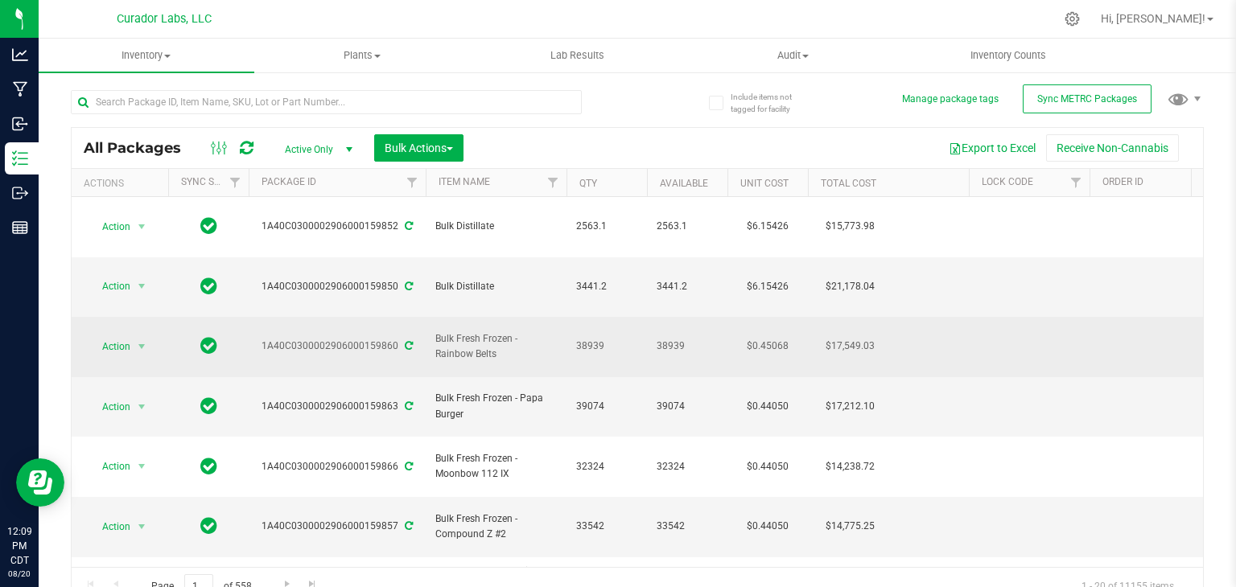
copy span "Bulk Distillate"
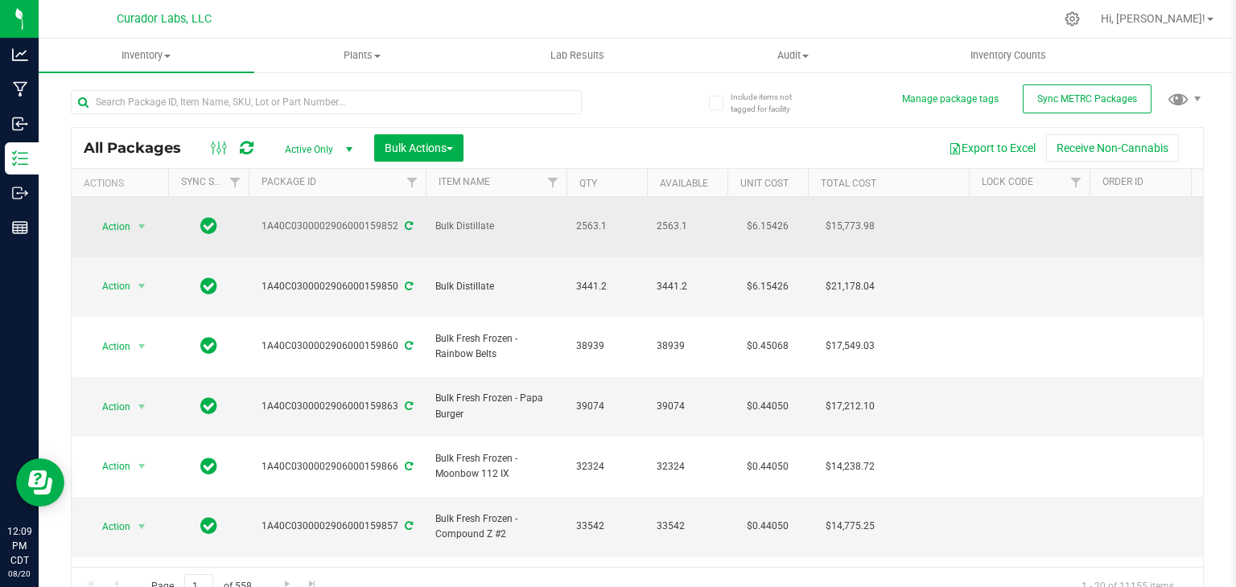
drag, startPoint x: 500, startPoint y: 217, endPoint x: 435, endPoint y: 216, distance: 65.2
click at [435, 219] on span "Bulk Distillate" at bounding box center [495, 226] width 121 height 15
copy span "Bulk Distillate"
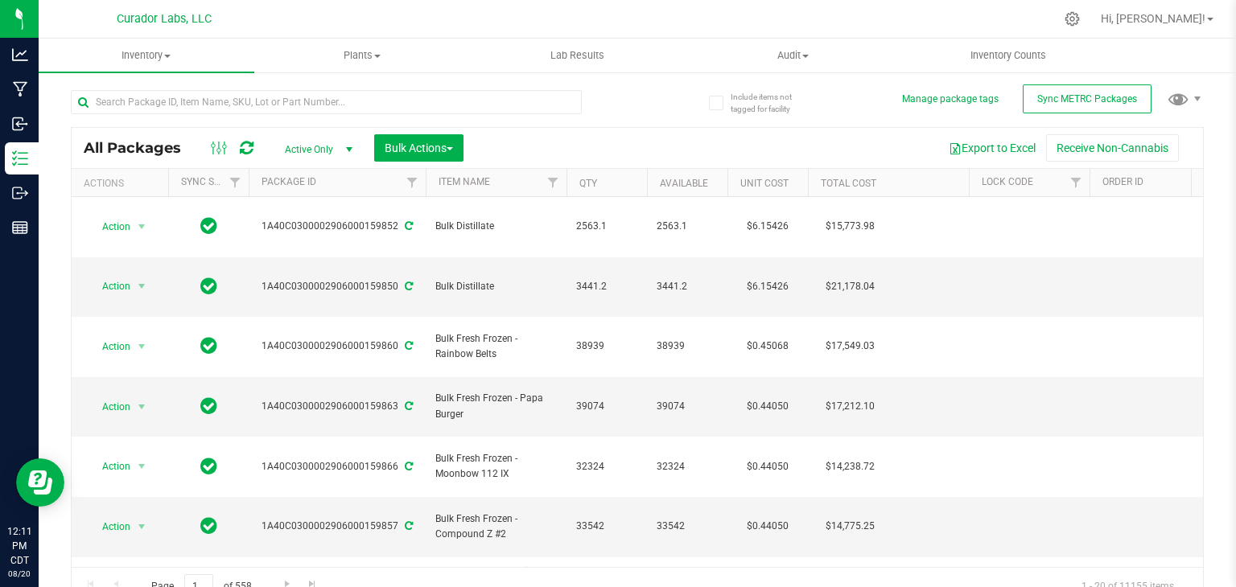
click at [247, 143] on icon at bounding box center [247, 148] width 14 height 16
